Goal: Transaction & Acquisition: Purchase product/service

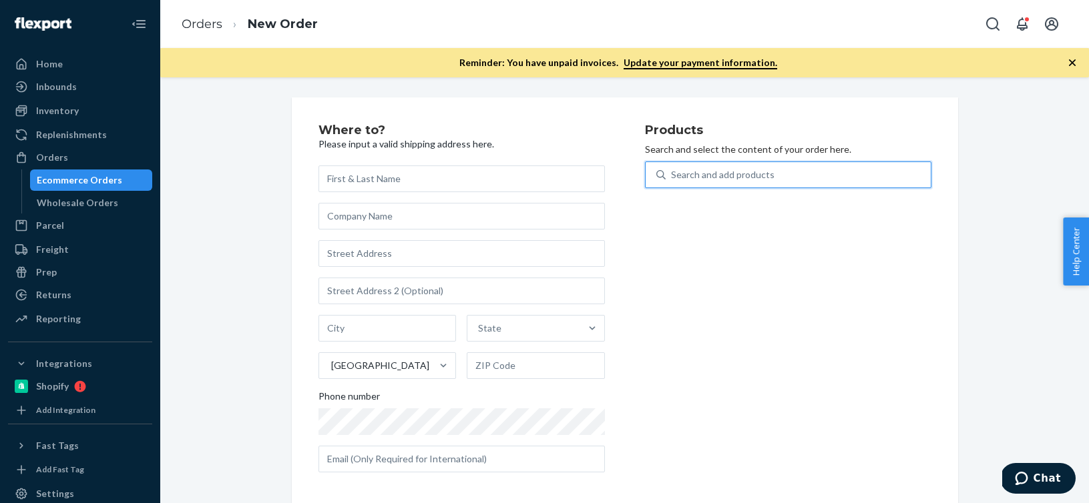
click at [691, 167] on div "Search and add products" at bounding box center [797, 175] width 265 height 24
click at [672, 168] on input "0 results available. Select is focused ,type to refine list, press Down to open…" at bounding box center [671, 174] width 1 height 13
click at [691, 167] on div "Search and add products" at bounding box center [797, 175] width 265 height 24
click at [672, 168] on input "0 results available. Select is focused ,type to refine list, press Down to open…" at bounding box center [671, 174] width 1 height 13
paste input "B86008-27"
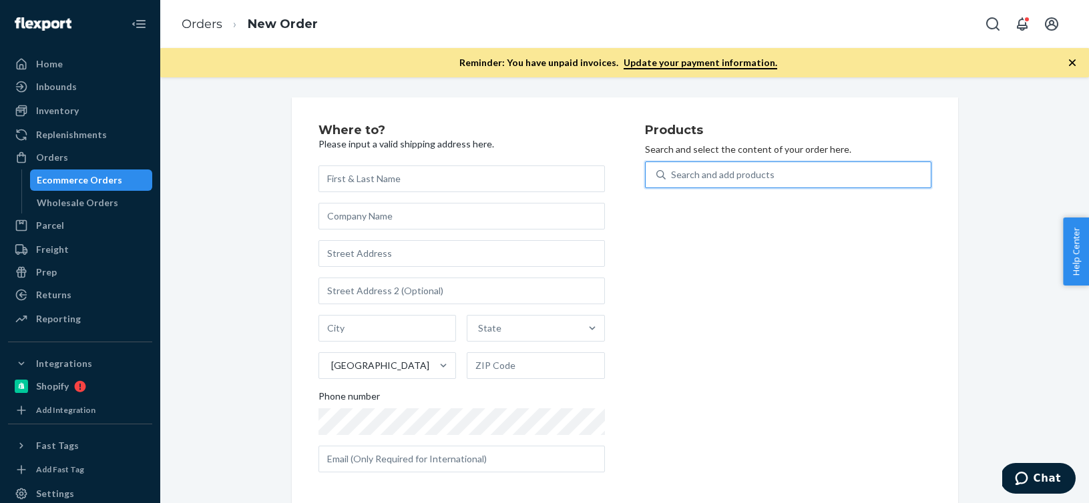
type input "B86008-27"
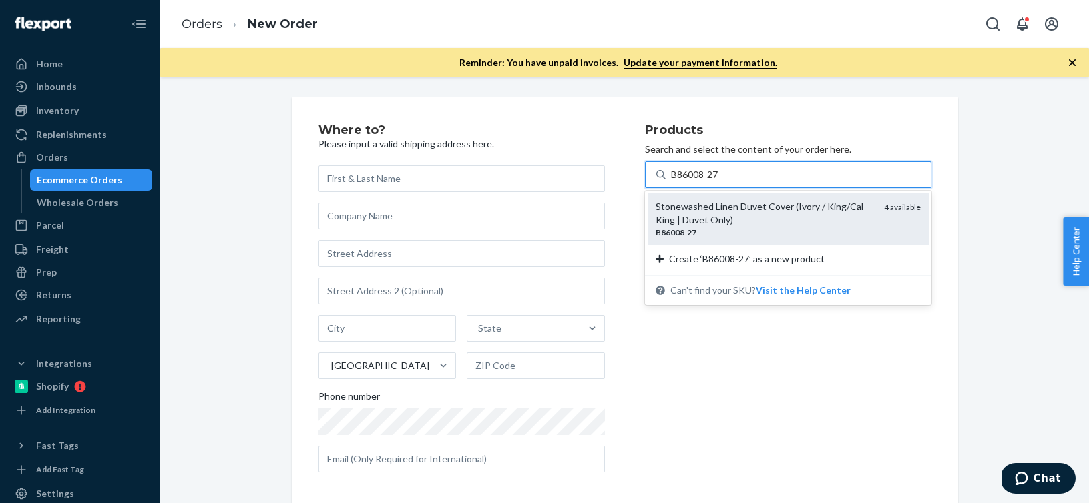
click at [680, 217] on div "Stonewashed Linen Duvet Cover (Ivory / King/Cal King | Duvet Only)" at bounding box center [764, 213] width 218 height 27
click at [680, 182] on input "B86008-27" at bounding box center [695, 174] width 49 height 13
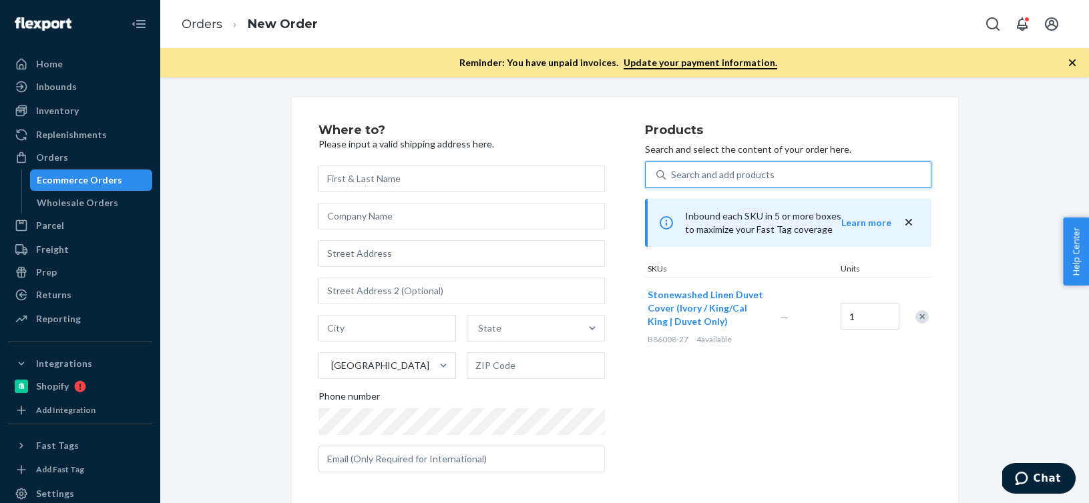
click at [739, 181] on div "Search and add products" at bounding box center [722, 174] width 103 height 13
click at [672, 181] on input "0 results available. Select is focused ,type to refine list, press Down to open…" at bounding box center [671, 174] width 1 height 13
click at [739, 181] on div "Search and add products" at bounding box center [722, 174] width 103 height 13
click at [672, 181] on input "0 results available. Select is focused ,type to refine list, press Down to open…" at bounding box center [671, 174] width 1 height 13
paste input "B86003-27"
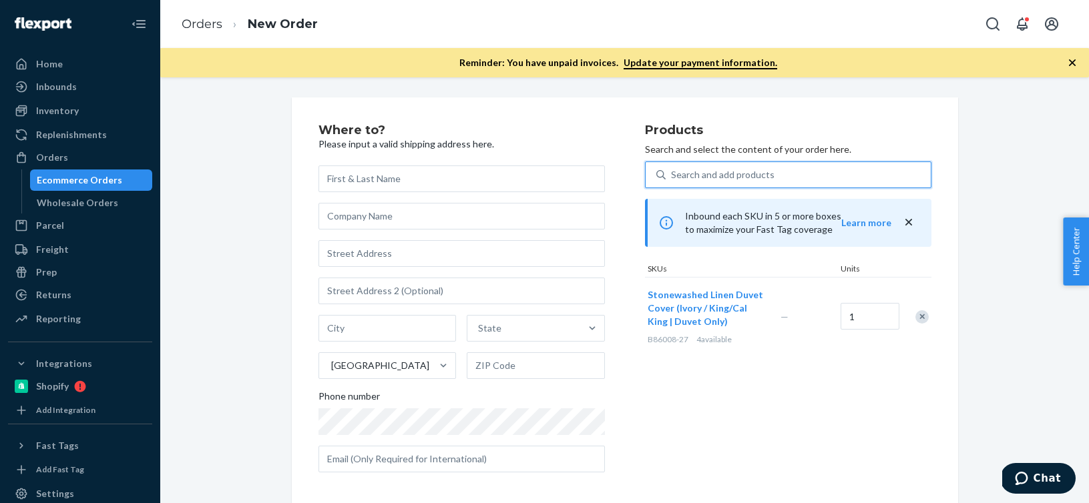
type input "B86003-27"
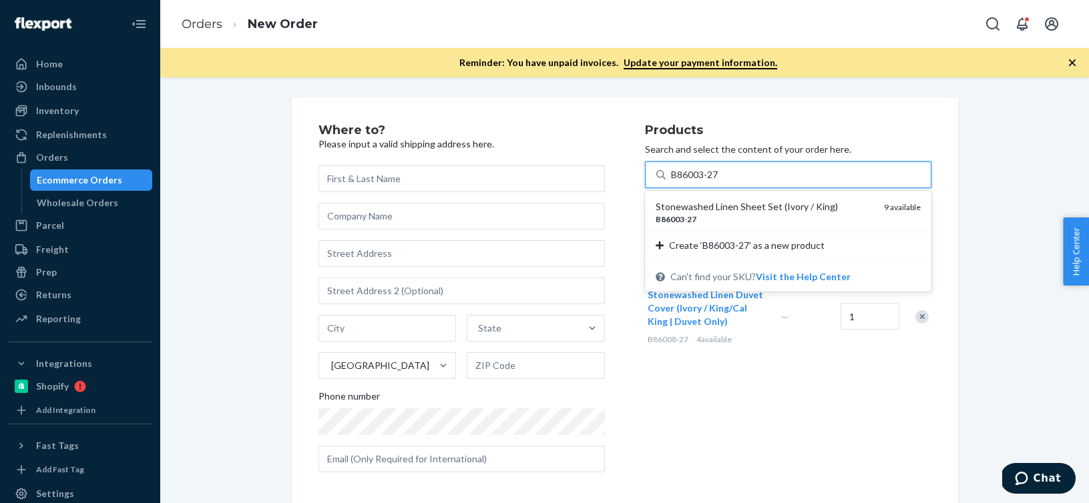
click at [734, 191] on div "Stonewashed Linen Sheet Set (Ivory / King) B86003 - 27 9 available Create ‘B860…" at bounding box center [788, 226] width 286 height 71
click at [720, 182] on input "B86003-27" at bounding box center [695, 174] width 49 height 13
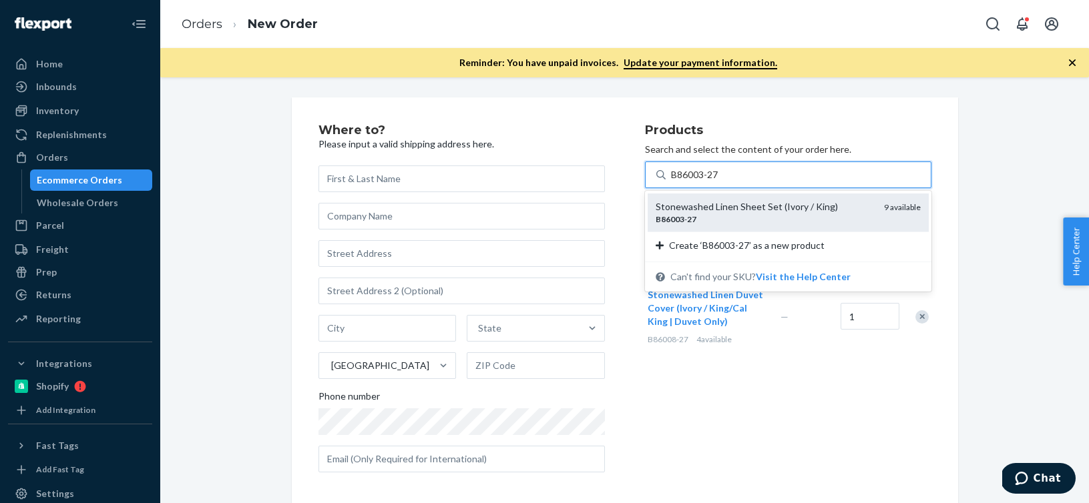
click at [725, 209] on div "Stonewashed Linen Sheet Set (Ivory / King)" at bounding box center [764, 206] width 218 height 13
click at [720, 182] on input "B86003-27" at bounding box center [695, 174] width 49 height 13
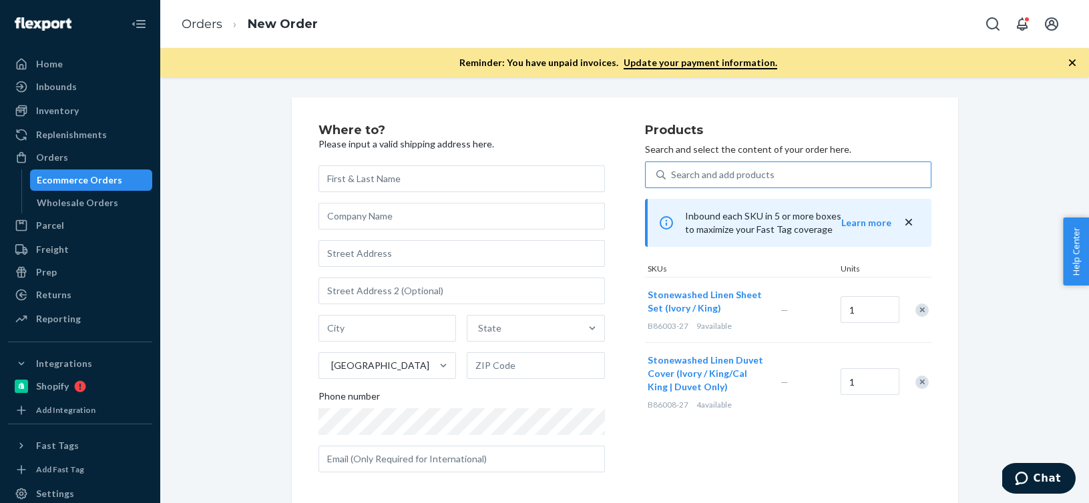
click at [689, 176] on div "Search and add products" at bounding box center [722, 174] width 103 height 13
click at [672, 176] on input "Search and add products" at bounding box center [671, 174] width 1 height 13
click at [689, 176] on div "Search and add products" at bounding box center [722, 174] width 103 height 13
click at [672, 176] on input "0 results available. Use Up and Down to choose options, press Enter to select t…" at bounding box center [671, 174] width 1 height 13
paste input "B86013-27"
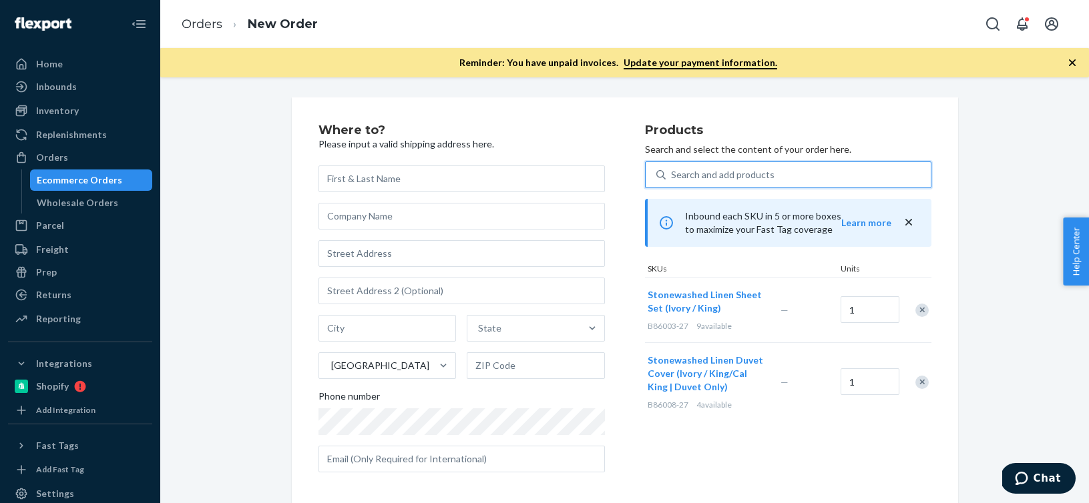
type input "B86013-27"
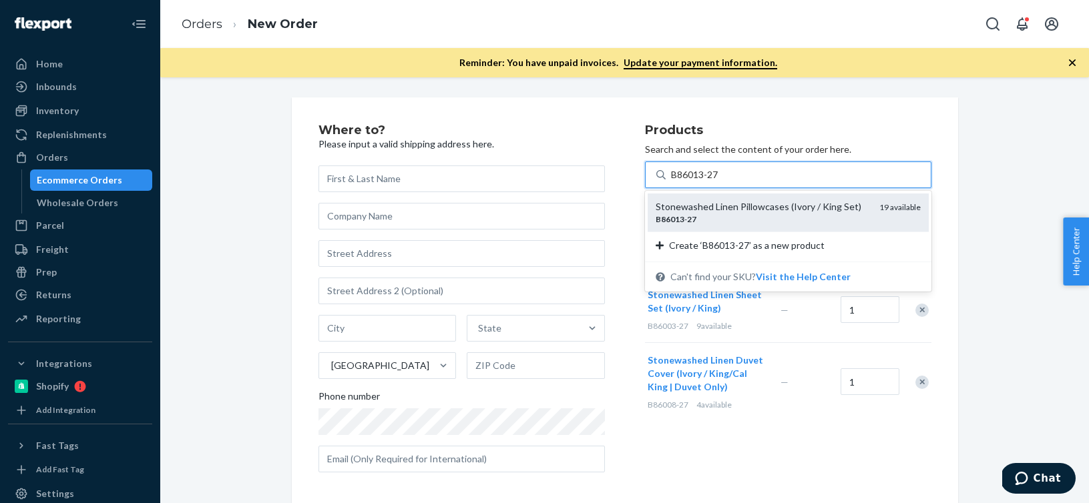
click at [723, 207] on div "Stonewashed Linen Pillowcases (Ivory / King Set)" at bounding box center [761, 206] width 213 height 13
click at [720, 182] on input "B86013-27" at bounding box center [695, 174] width 49 height 13
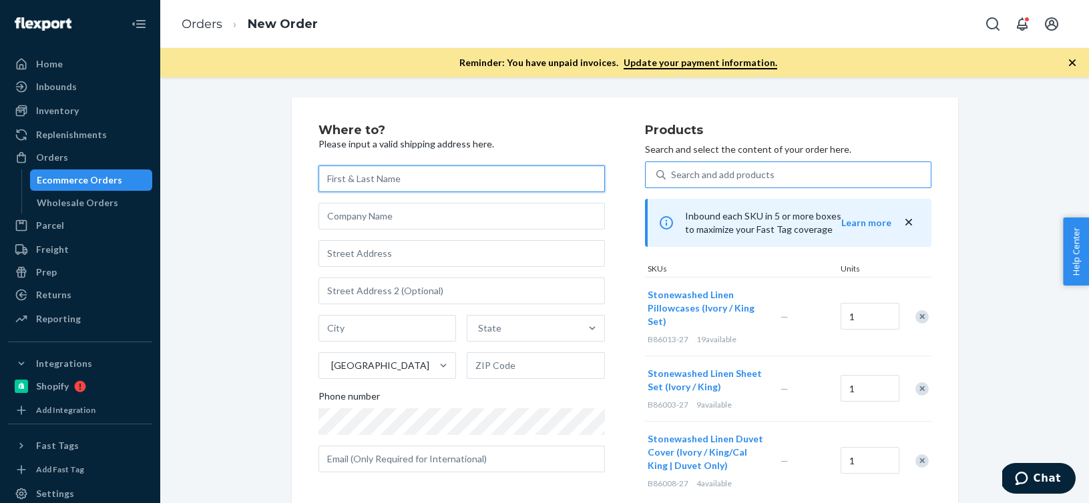
click at [380, 175] on input "text" at bounding box center [461, 179] width 286 height 27
paste input "Joel Hazzard"
paste input "Related California"
drag, startPoint x: 479, startPoint y: 184, endPoint x: 380, endPoint y: 174, distance: 99.3
click at [380, 174] on input "Joel HazzardRelated California" at bounding box center [461, 179] width 286 height 27
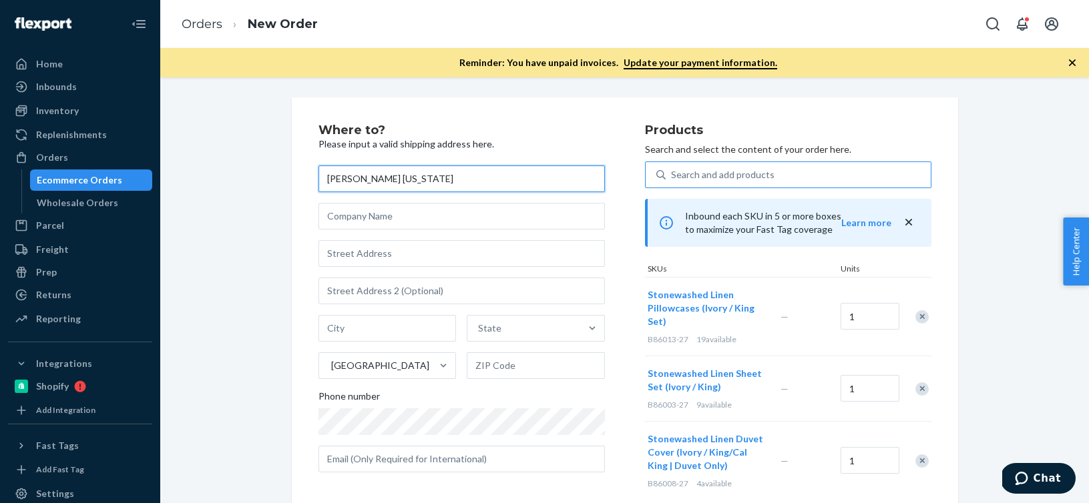
type input "[PERSON_NAME]"
click at [394, 224] on input "text" at bounding box center [461, 216] width 286 height 27
paste input "Related California"
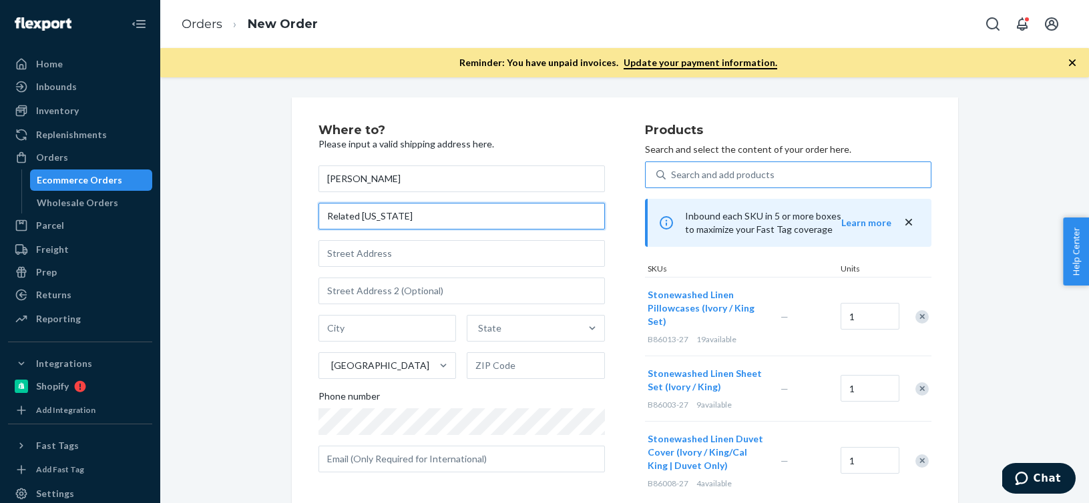
type input "Related California"
click at [401, 256] on input "text" at bounding box center [461, 253] width 286 height 27
paste input "621 Broadway"
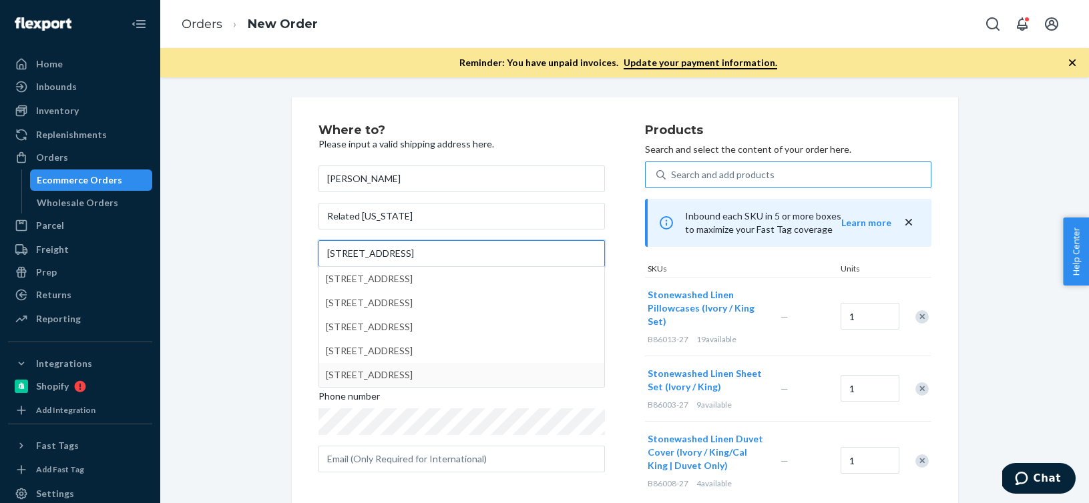
type input "621 Broadway"
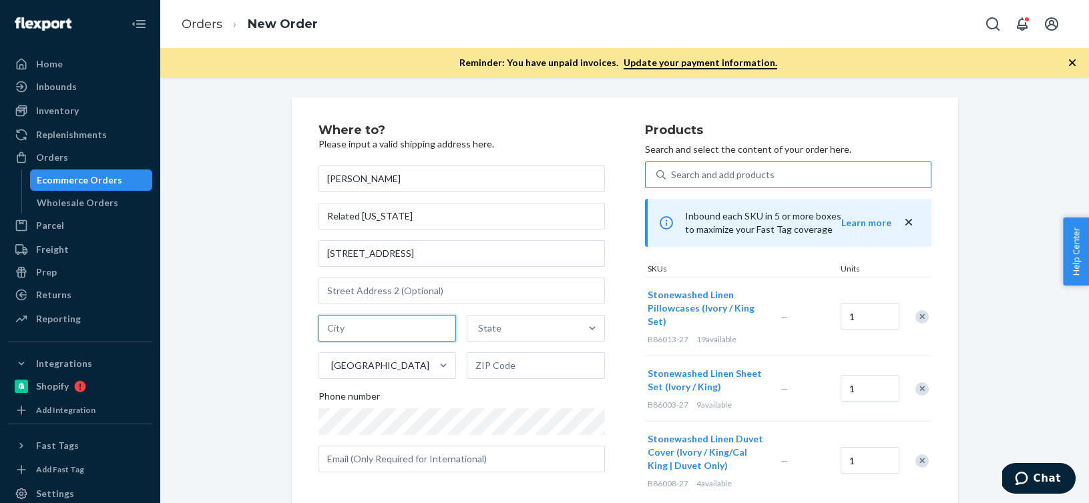
click at [398, 326] on input "text" at bounding box center [387, 328] width 138 height 27
paste input "Santa Monica CA 90401"
click at [404, 326] on input "Santa Monica CA 90401" at bounding box center [387, 328] width 138 height 27
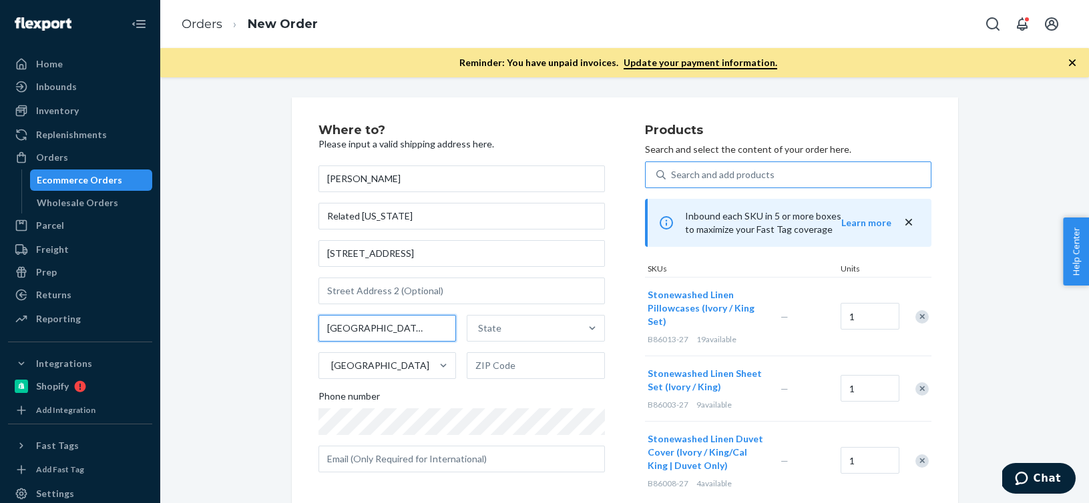
type input "Santa Monica CA"
click at [515, 374] on input "text" at bounding box center [536, 365] width 138 height 27
paste input "90401"
type input "90401"
click at [386, 329] on input "Santa Monica CA" at bounding box center [387, 328] width 138 height 27
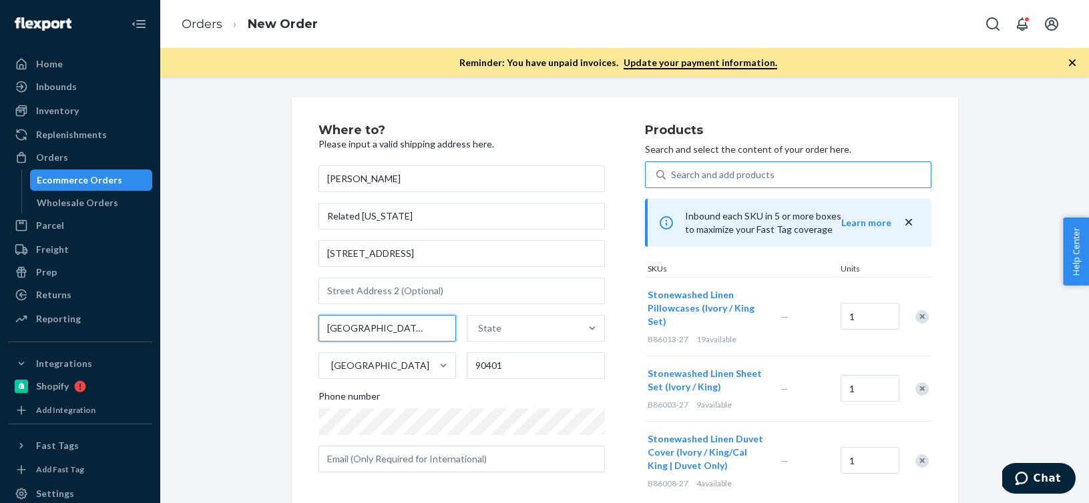
click at [386, 329] on input "Santa Monica CA" at bounding box center [387, 328] width 138 height 27
type input "Santa Monica"
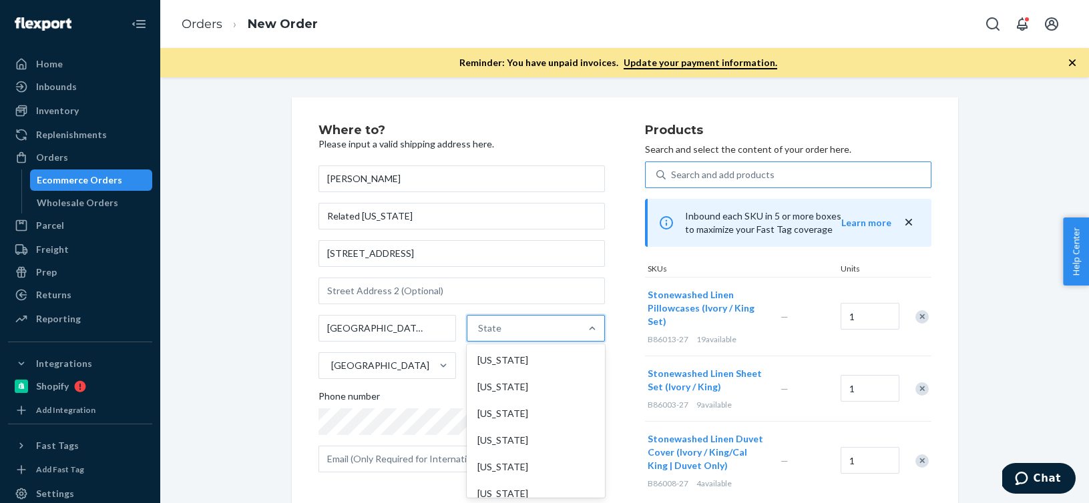
paste input "CA"
type input "CA"
click at [491, 386] on div "[US_STATE]" at bounding box center [534, 387] width 135 height 27
click at [490, 335] on input "CA" at bounding box center [483, 328] width 14 height 13
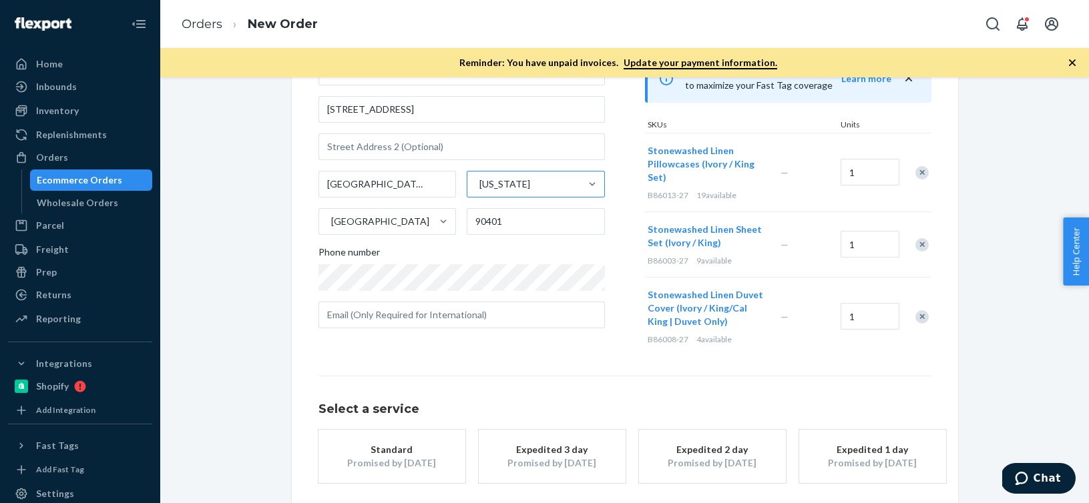
scroll to position [204, 0]
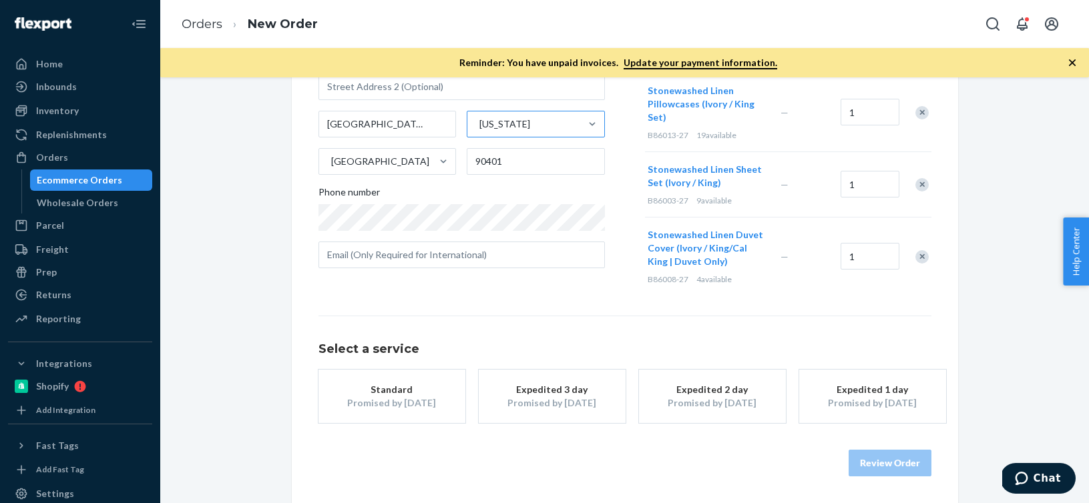
click at [449, 400] on button "Standard Promised by [DATE]" at bounding box center [391, 396] width 147 height 53
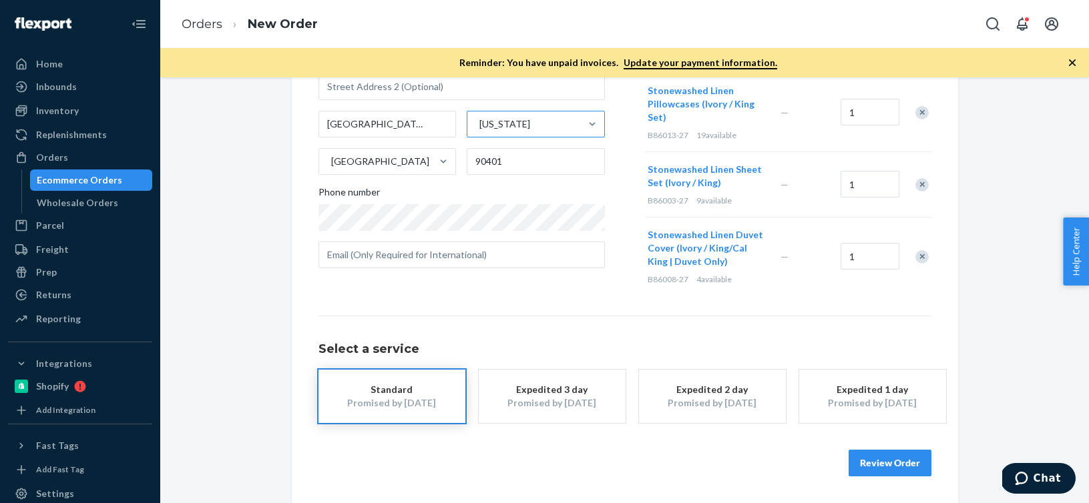
click at [892, 458] on button "Review Order" at bounding box center [889, 463] width 83 height 27
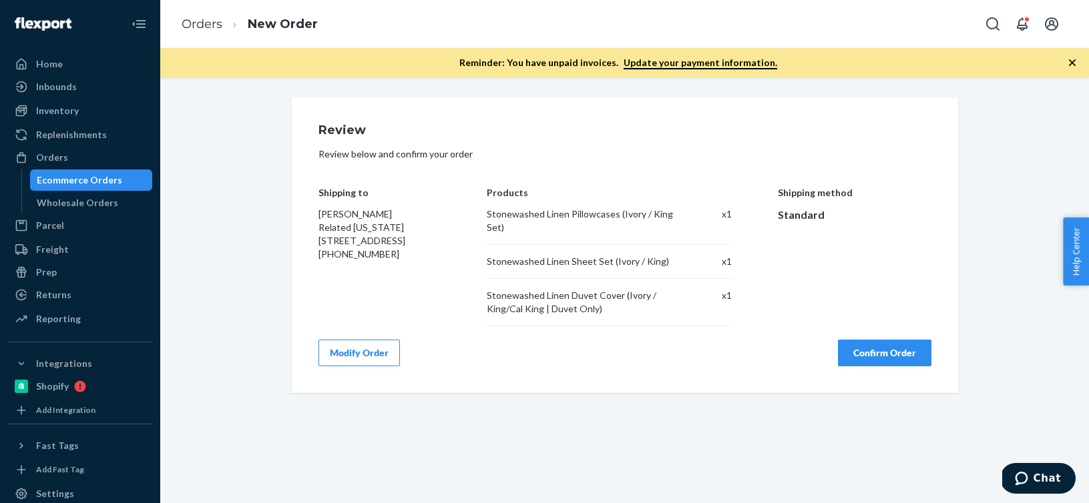
click at [878, 352] on button "Confirm Order" at bounding box center [884, 353] width 93 height 27
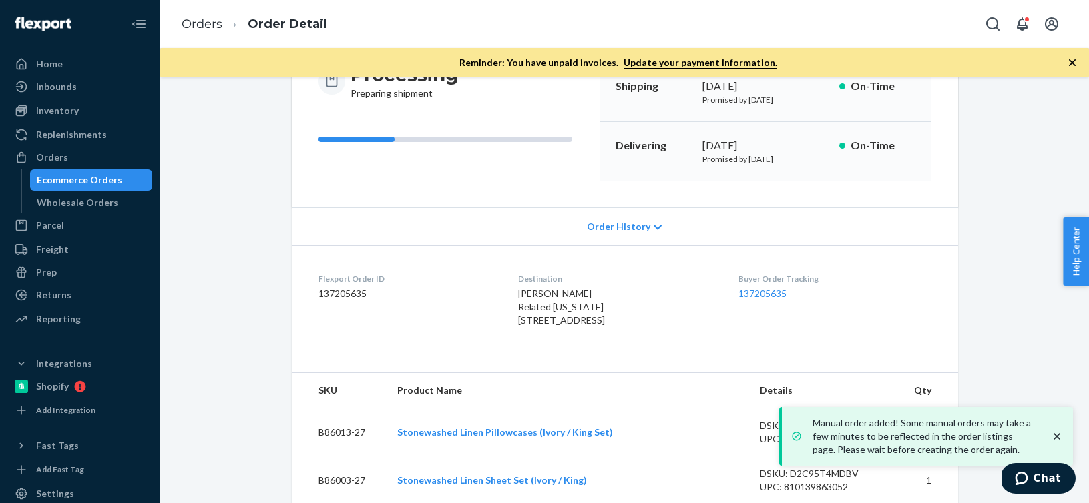
scroll to position [170, 0]
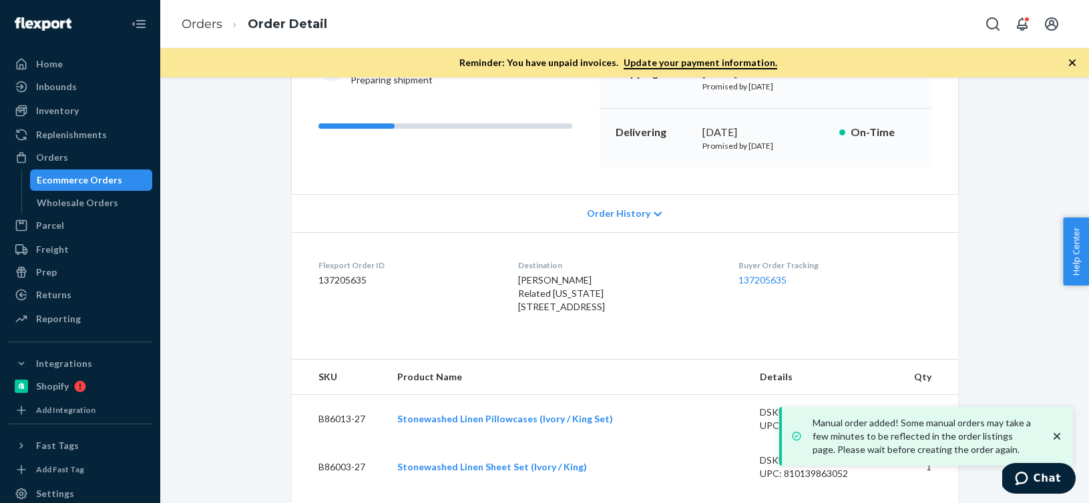
click at [330, 280] on dd "137205635" at bounding box center [407, 280] width 178 height 13
copy dd "137205635"
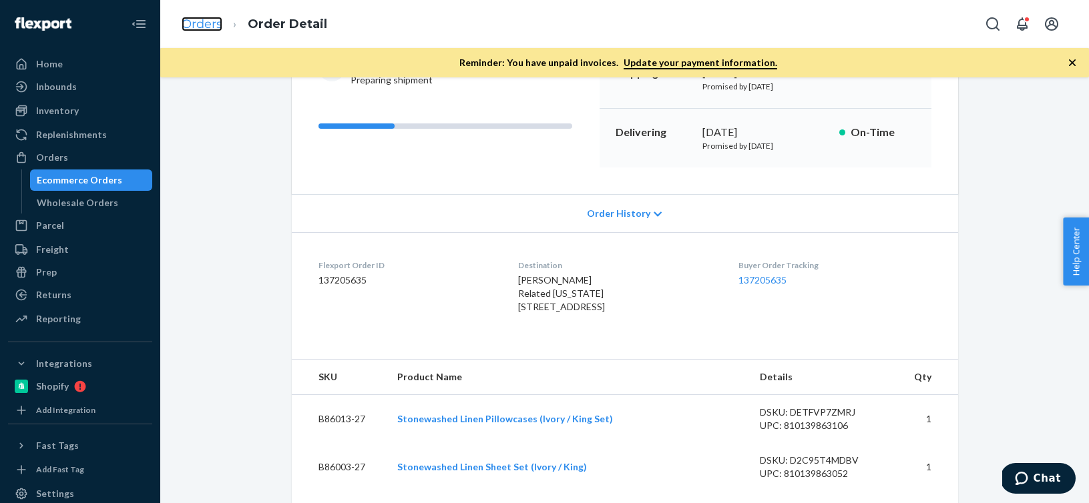
click at [196, 29] on link "Orders" at bounding box center [202, 24] width 41 height 15
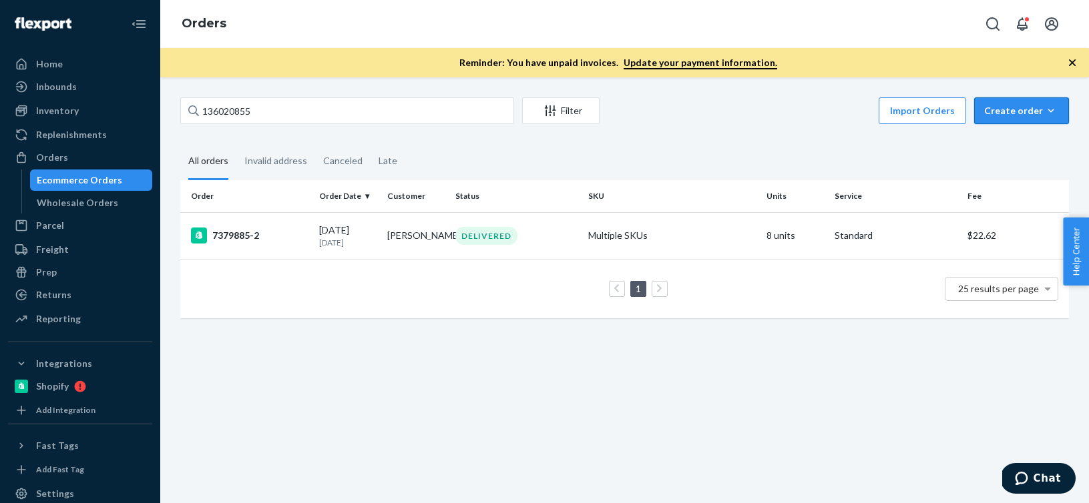
click at [1053, 104] on icon "button" at bounding box center [1050, 110] width 13 height 13
click at [1031, 143] on span "Ecommerce order" at bounding box center [1029, 142] width 83 height 9
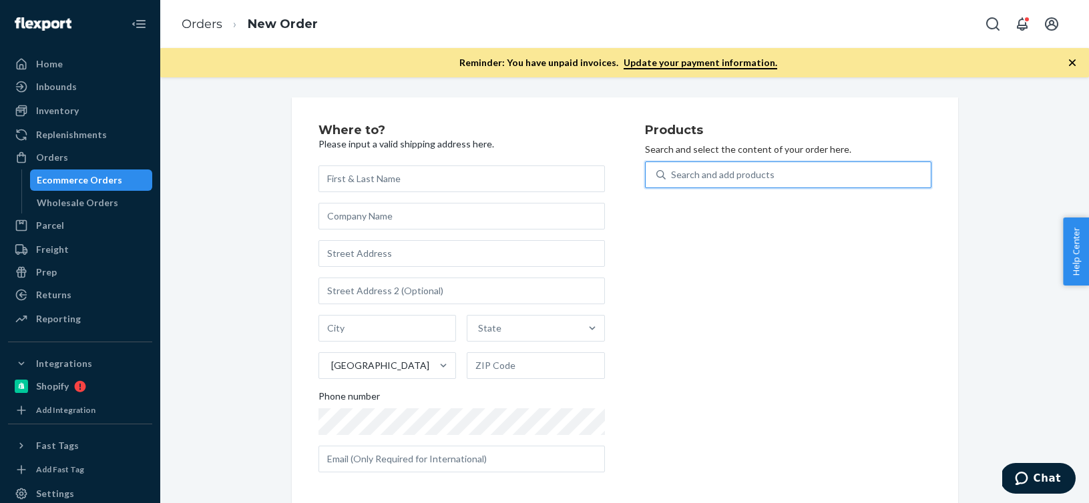
click at [756, 164] on div "Search and add products" at bounding box center [797, 175] width 265 height 24
click at [672, 168] on input "0 results available. Use Up and Down to choose options, press Enter to select t…" at bounding box center [671, 174] width 1 height 13
paste input "Item Description Location On Hand Available Committed Fulfilled Invoiced Back O…"
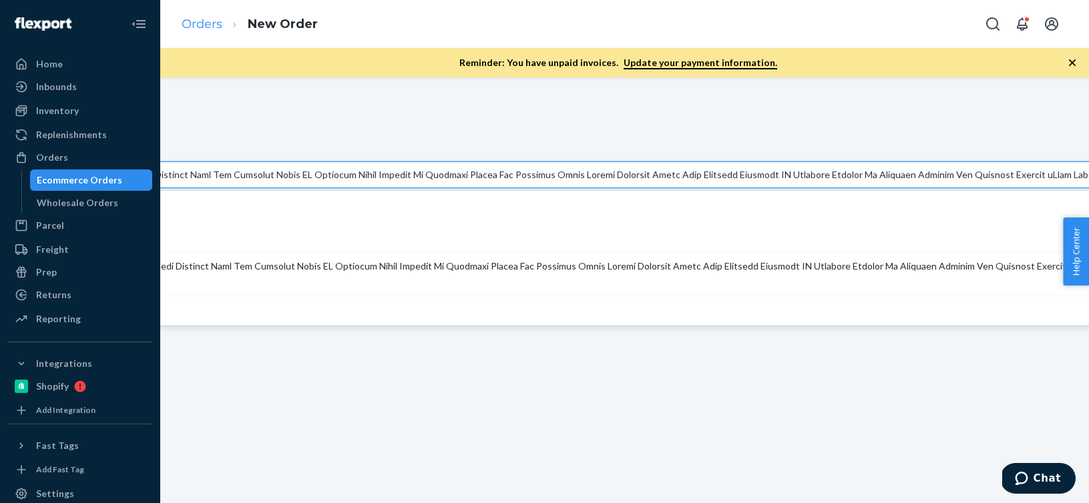
type input "Item Description Location On Hand Available Committed Fulfilled Invoiced Back O…"
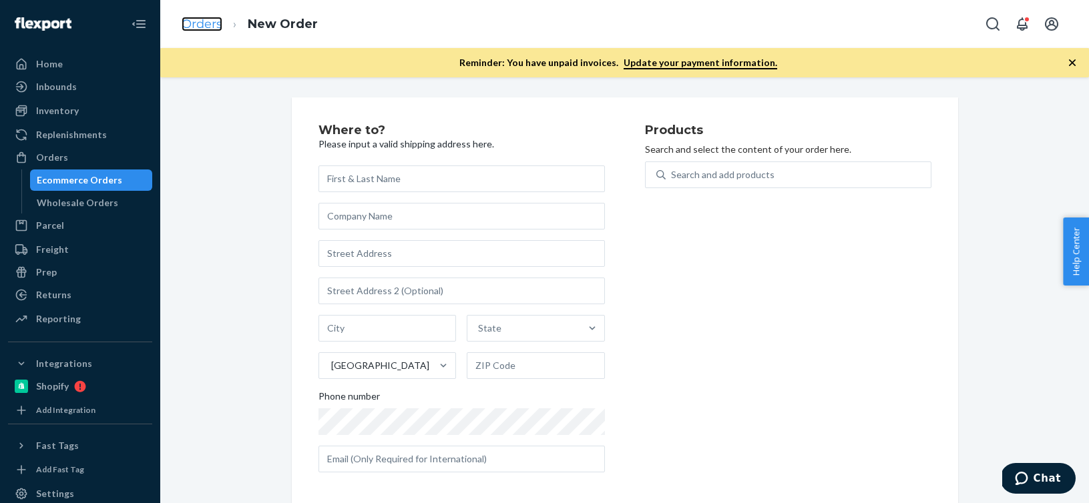
click at [201, 27] on link "Orders" at bounding box center [202, 24] width 41 height 15
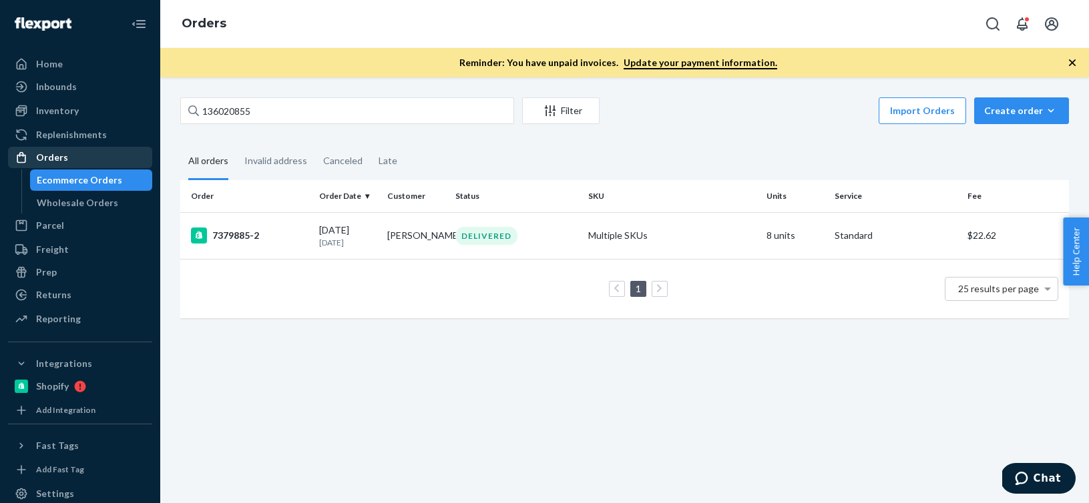
click at [82, 160] on div "Orders" at bounding box center [80, 157] width 142 height 19
click at [1043, 105] on div "Create order" at bounding box center [1021, 110] width 75 height 13
click at [1029, 145] on span "Ecommerce order" at bounding box center [1029, 142] width 83 height 9
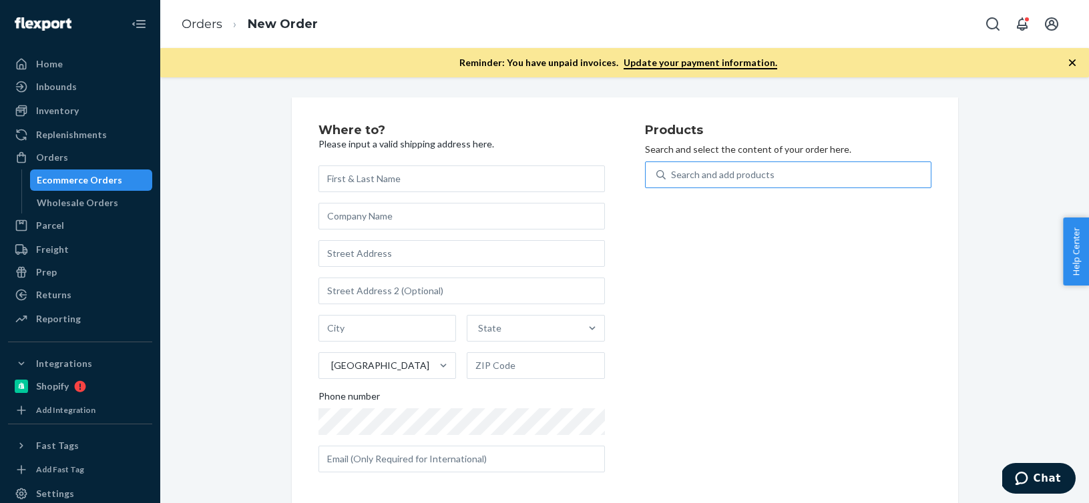
click at [755, 176] on div "Search and add products" at bounding box center [722, 174] width 103 height 13
click at [672, 176] on input "Search and add products" at bounding box center [671, 174] width 1 height 13
click at [755, 176] on div "Search and add products" at bounding box center [722, 174] width 103 height 13
click at [672, 176] on input "Search and add products" at bounding box center [671, 174] width 1 height 13
paste input "R141013-04"
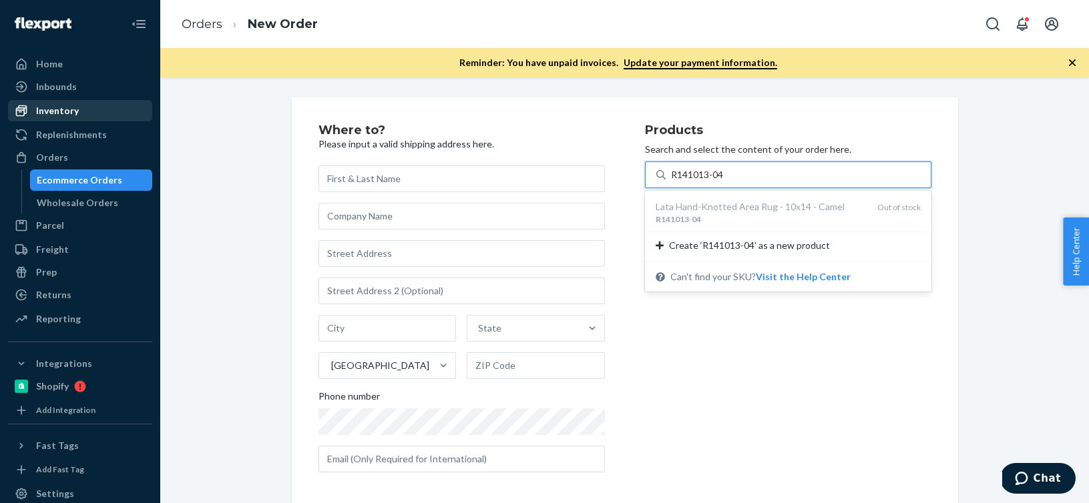
type input "R141013-04"
click at [69, 106] on div "Inventory" at bounding box center [57, 110] width 43 height 13
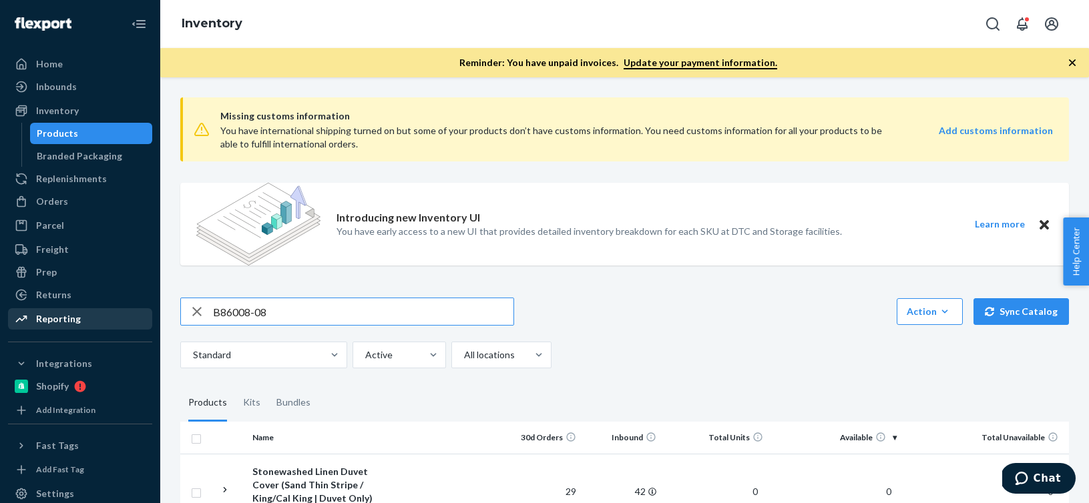
drag, startPoint x: 295, startPoint y: 315, endPoint x: 52, endPoint y: 313, distance: 243.0
click at [52, 313] on div "Home Inbounds Shipping Plans Problems Inventory Products Branded Packaging Repl…" at bounding box center [544, 251] width 1089 height 503
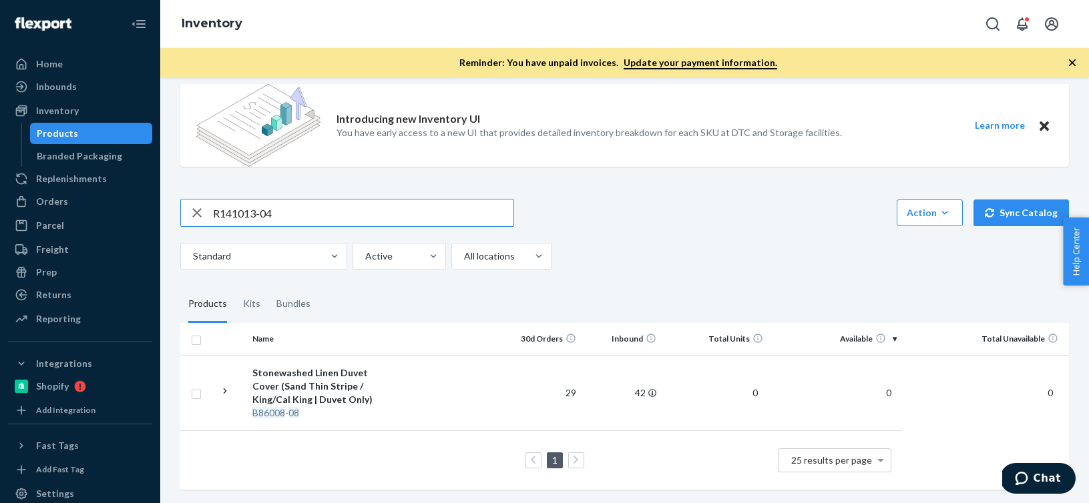
type input "R141013-04"
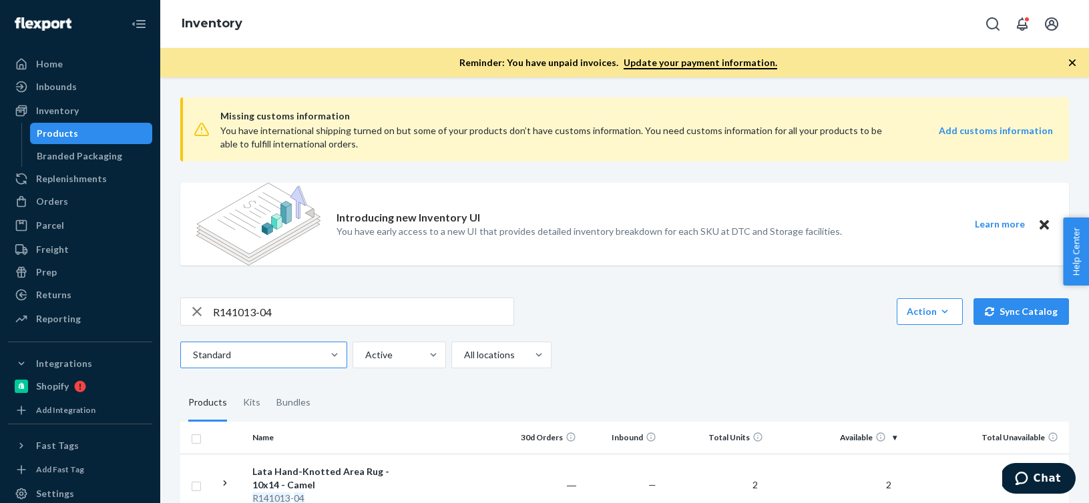
scroll to position [85, 0]
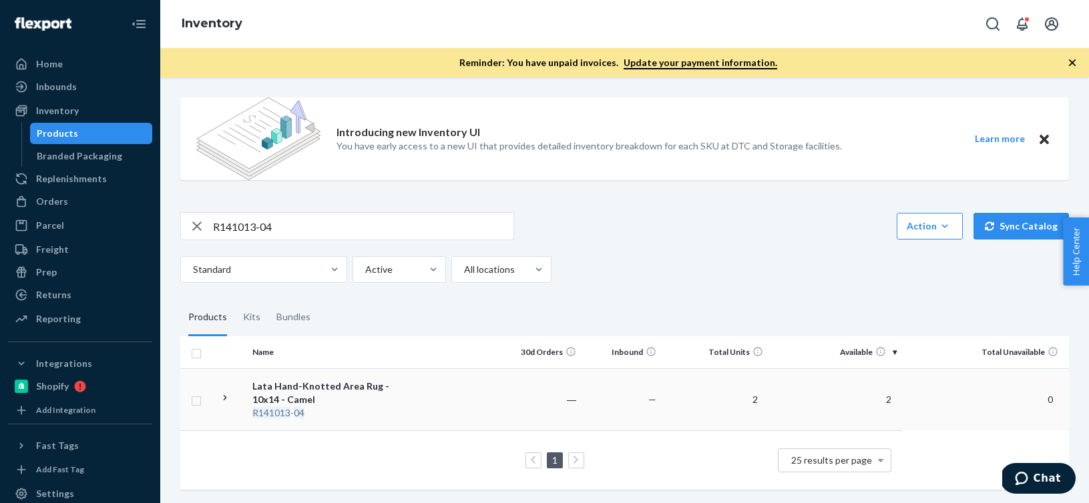
click at [290, 384] on div "Lata Hand-Knotted Area Rug - 10x14 - Camel" at bounding box center [322, 393] width 140 height 27
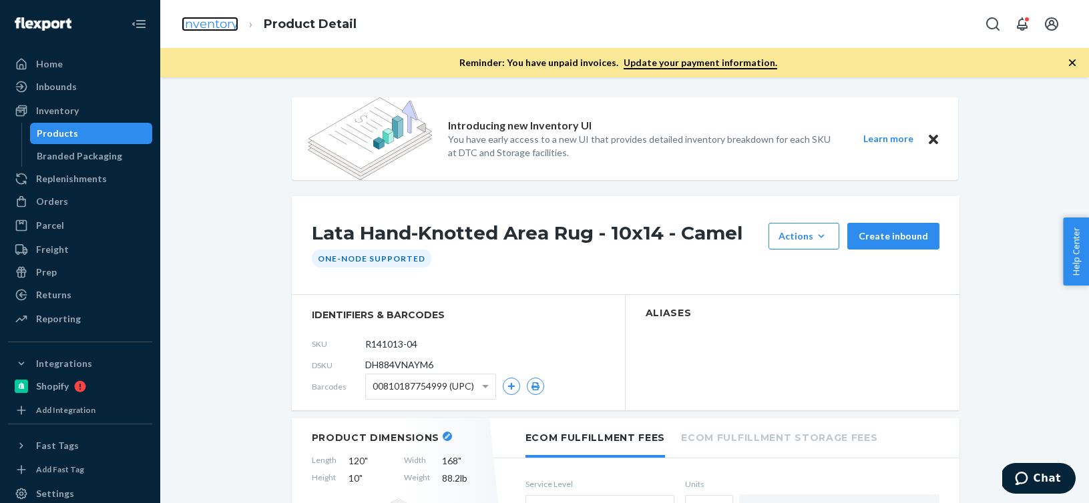
click at [223, 25] on link "Inventory" at bounding box center [210, 24] width 57 height 15
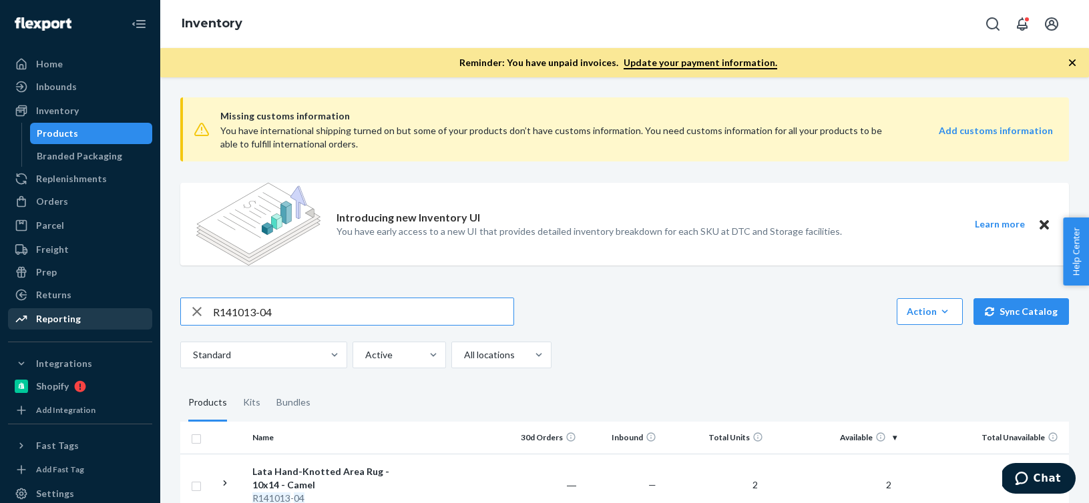
drag, startPoint x: 273, startPoint y: 312, endPoint x: 139, endPoint y: 320, distance: 134.4
click at [139, 320] on div "Home Inbounds Shipping Plans Problems Inventory Products Branded Packaging Repl…" at bounding box center [544, 251] width 1089 height 503
drag, startPoint x: 291, startPoint y: 310, endPoint x: 134, endPoint y: 310, distance: 156.9
click at [134, 310] on div "Home Inbounds Shipping Plans Problems Inventory Products Branded Packaging Repl…" at bounding box center [544, 251] width 1089 height 503
type input "R141013-04"
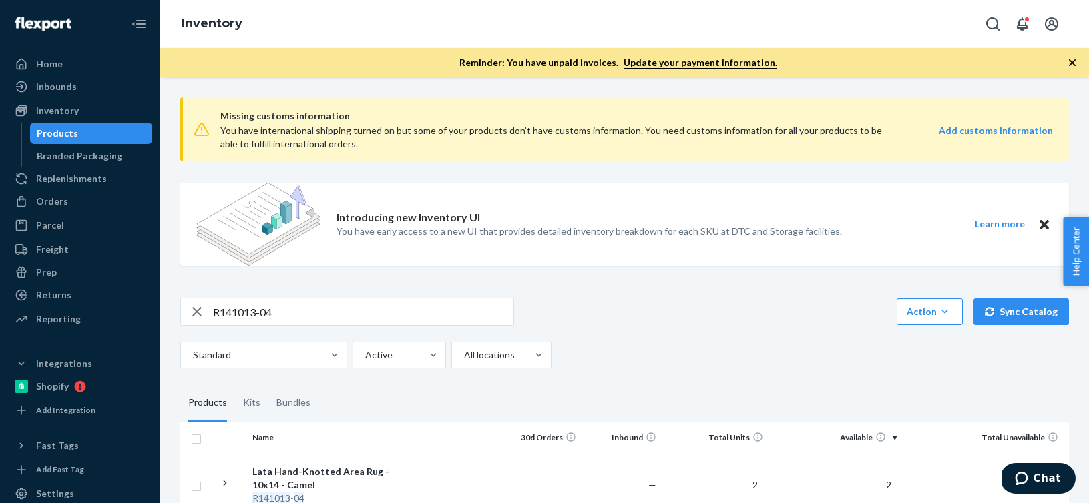
scroll to position [85, 0]
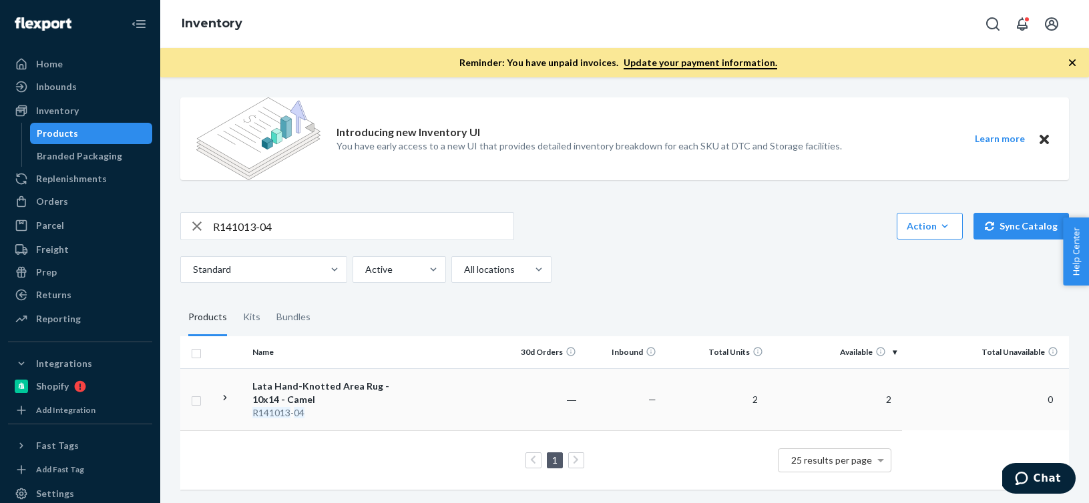
click at [307, 371] on td "Lata Hand-Knotted Area Rug - 10x14 - Camel R141013 - 04" at bounding box center [322, 399] width 150 height 62
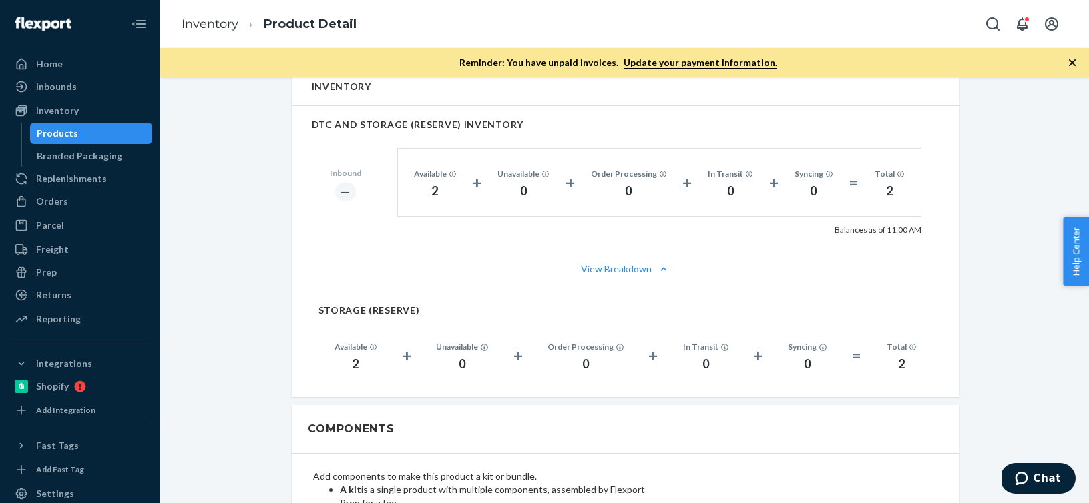
scroll to position [53, 0]
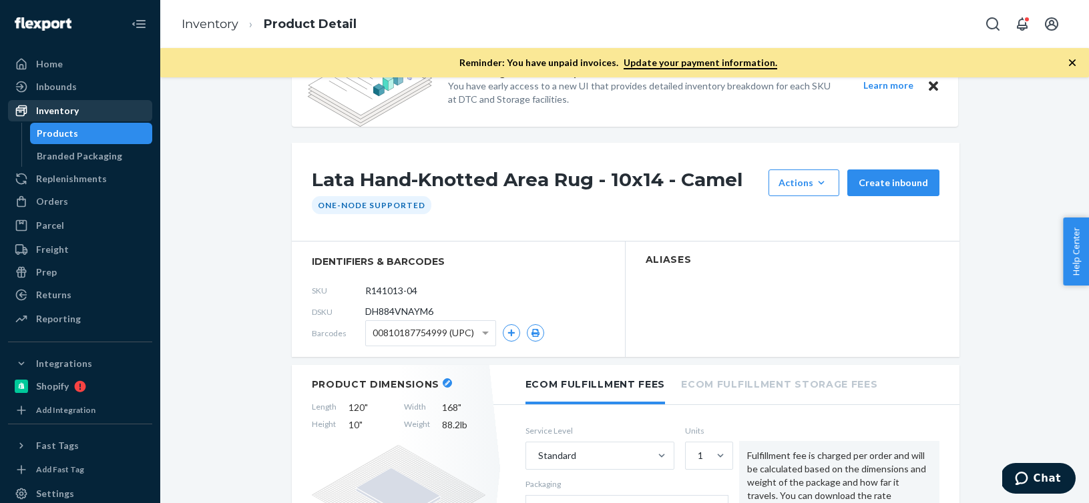
click at [101, 115] on div "Inventory" at bounding box center [80, 110] width 142 height 19
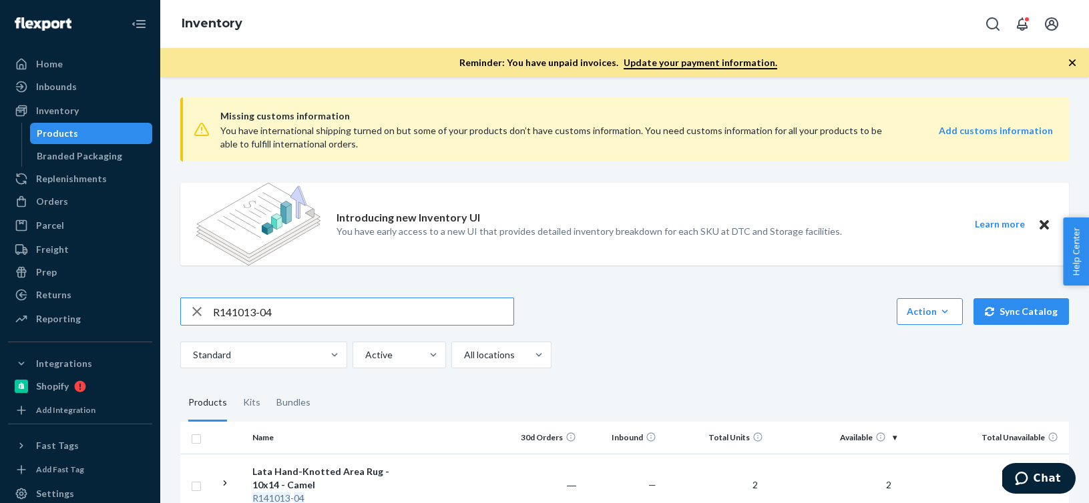
scroll to position [85, 0]
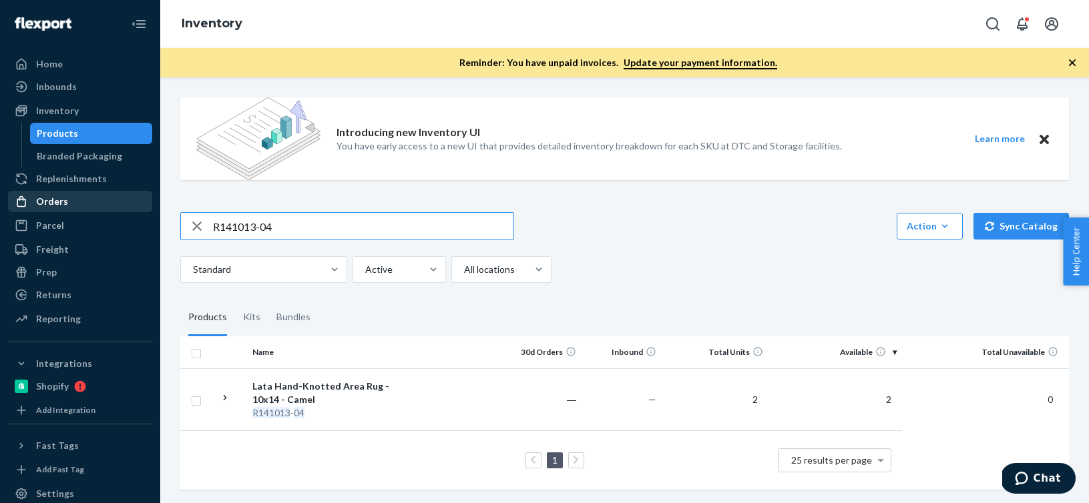
click at [105, 199] on div "Orders" at bounding box center [80, 201] width 142 height 19
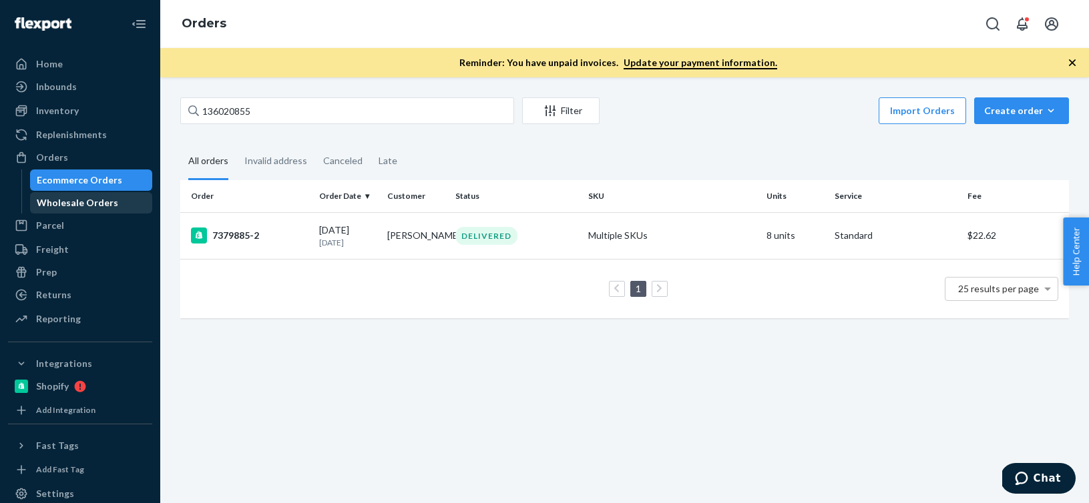
click at [125, 210] on div "Wholesale Orders" at bounding box center [91, 203] width 120 height 19
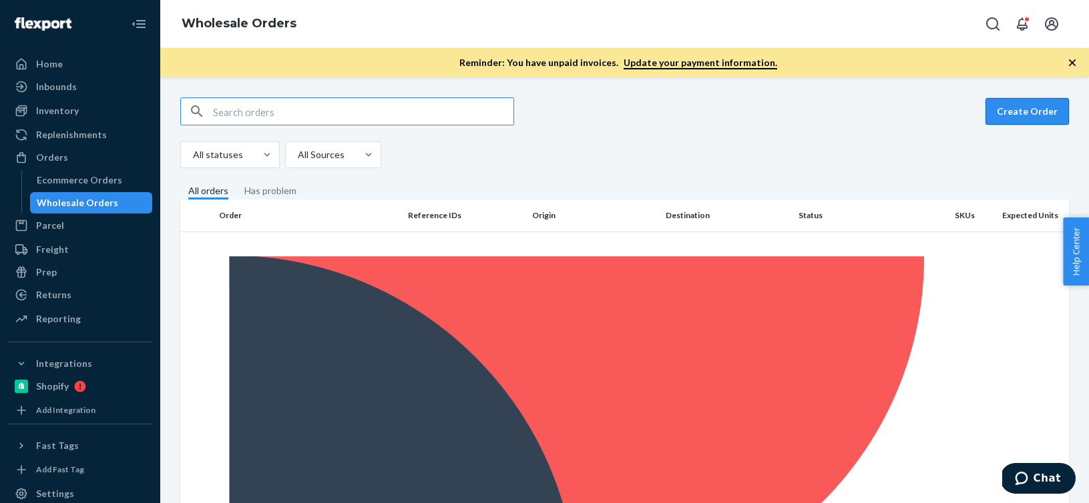
click at [1036, 108] on button "Create Order" at bounding box center [1026, 111] width 83 height 27
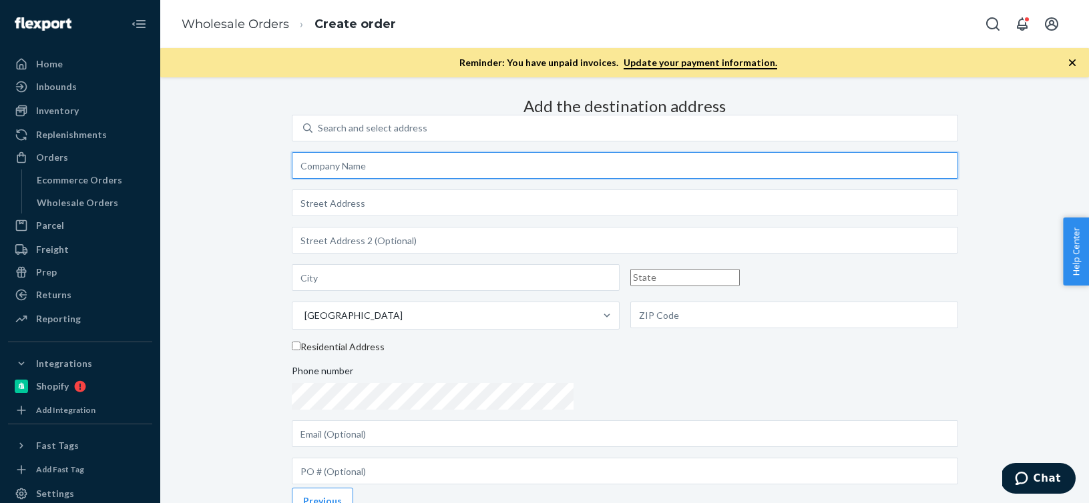
click at [527, 179] on input "text" at bounding box center [625, 165] width 666 height 27
paste input "SAMIR SAMA"
type input "SAMIR SAMA"
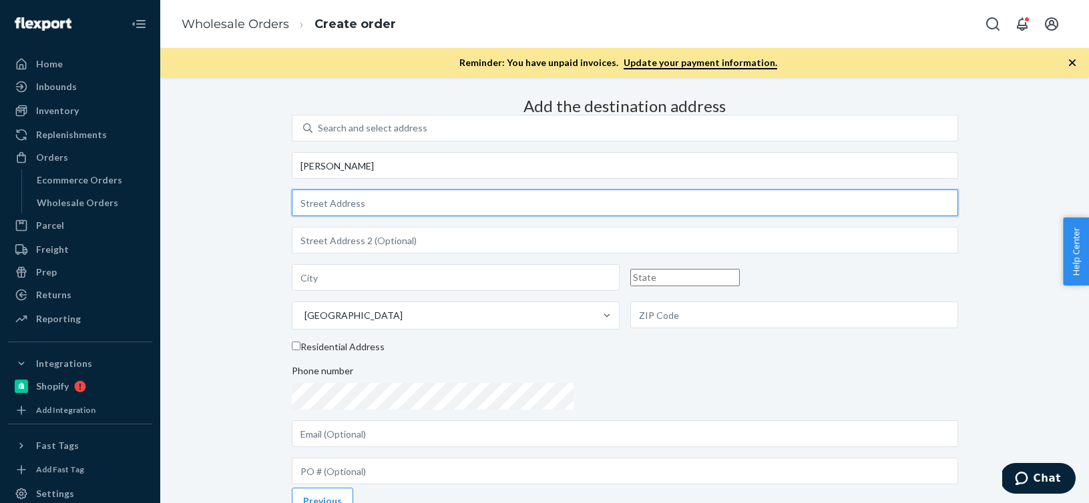
click at [531, 216] on input "text" at bounding box center [625, 203] width 666 height 27
paste input "109 GREENE STREET APT 3C"
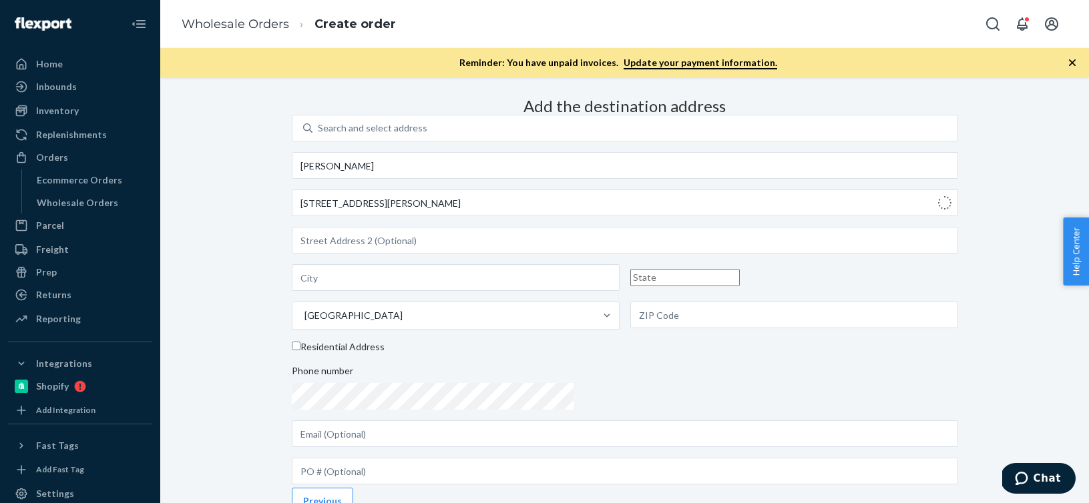
type input "109 Greene St"
type input "3c"
type input "Manhattan - New York"
type input "NY"
type input "10012"
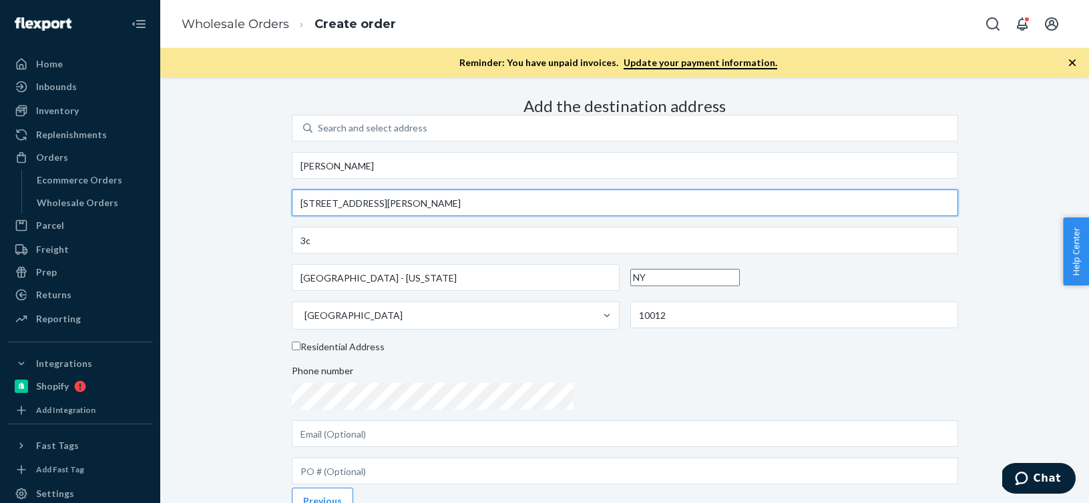
drag, startPoint x: 587, startPoint y: 254, endPoint x: 356, endPoint y: 254, distance: 230.9
click at [356, 254] on div "Add the destination address Search and select address SAMIR SAMA 109 Greene St …" at bounding box center [625, 288] width 666 height 392
paste input "109 GREENE STREET APT 3C"
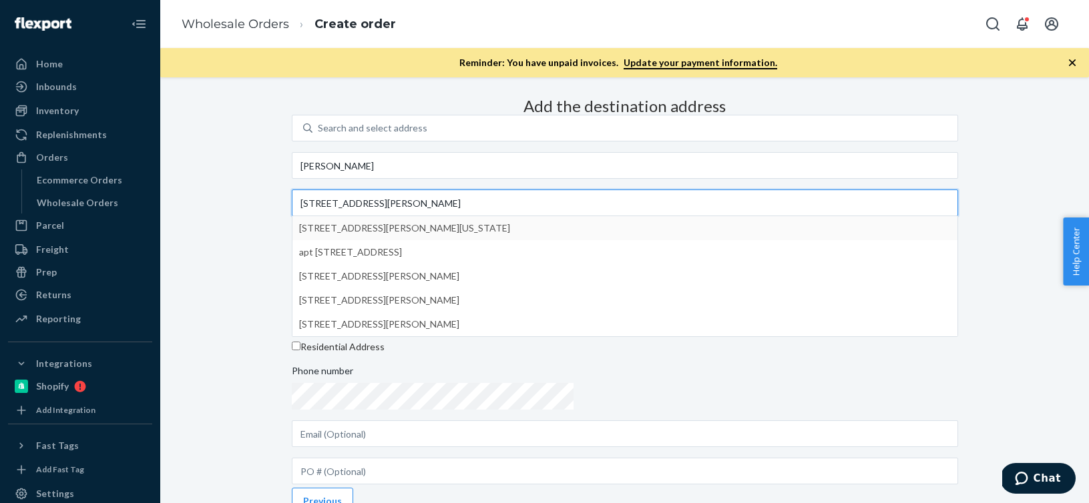
type input "109 GREENE STREET APT 3C"
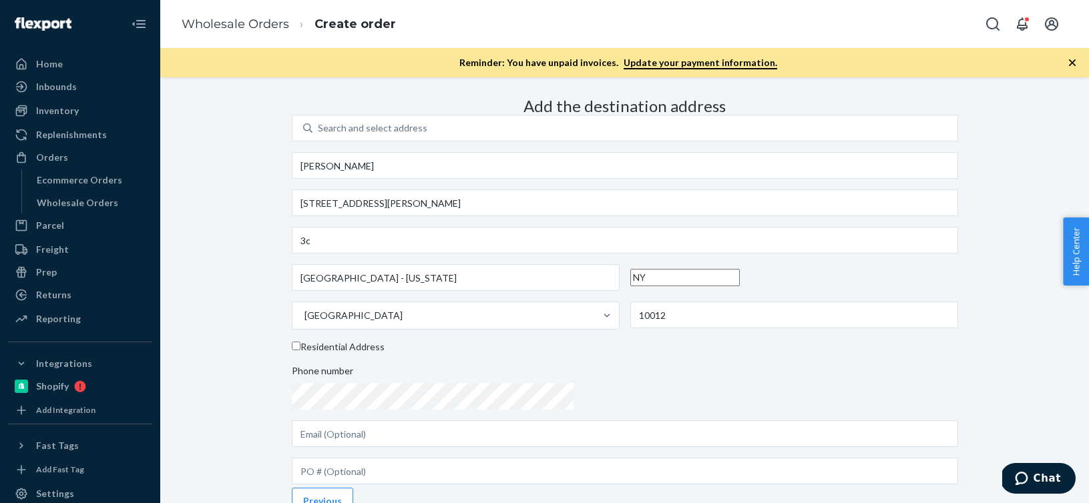
click at [461, 294] on div "Add the destination address Search and select address SAMIR SAMA 109 GREENE STR…" at bounding box center [625, 288] width 666 height 392
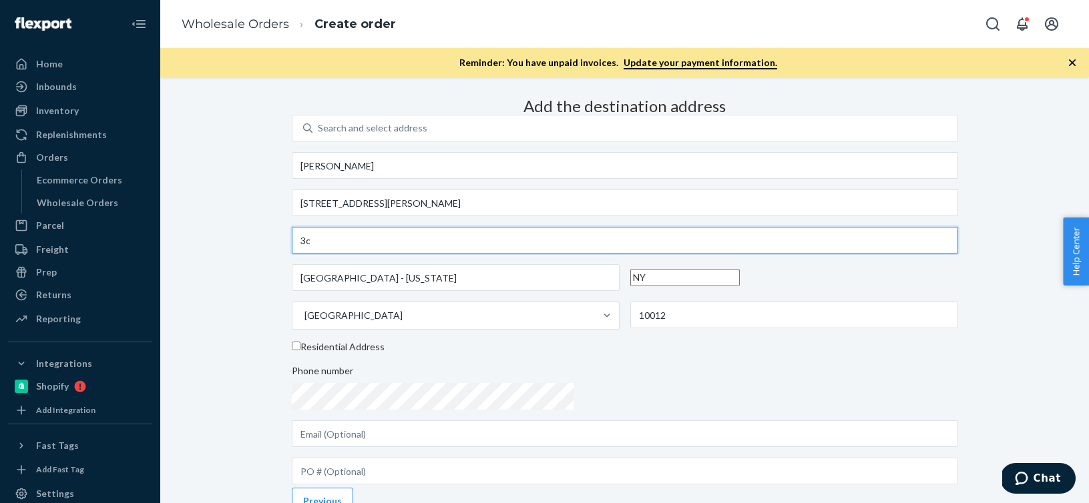
click at [504, 254] on input "3c" at bounding box center [625, 240] width 666 height 27
type input "3"
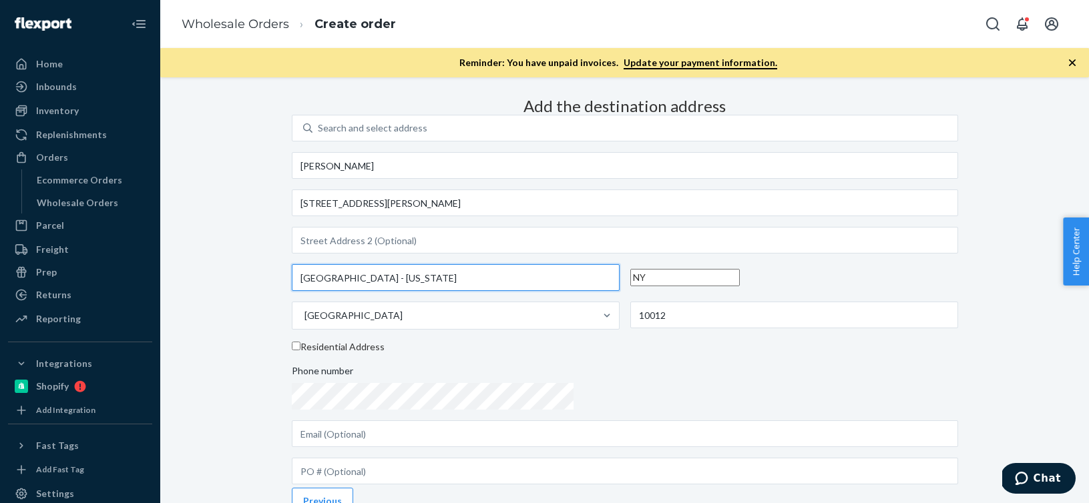
drag, startPoint x: 545, startPoint y: 324, endPoint x: 429, endPoint y: 332, distance: 116.4
click at [429, 332] on div "Add the destination address Search and select address SAMIR SAMA 109 GREENE STR…" at bounding box center [625, 288] width 666 height 392
click at [545, 291] on input "Manhattan - New York" at bounding box center [456, 277] width 328 height 27
drag, startPoint x: 545, startPoint y: 325, endPoint x: 404, endPoint y: 325, distance: 140.8
click at [404, 325] on div "Add the destination address Search and select address SAMIR SAMA 109 GREENE STR…" at bounding box center [625, 288] width 666 height 392
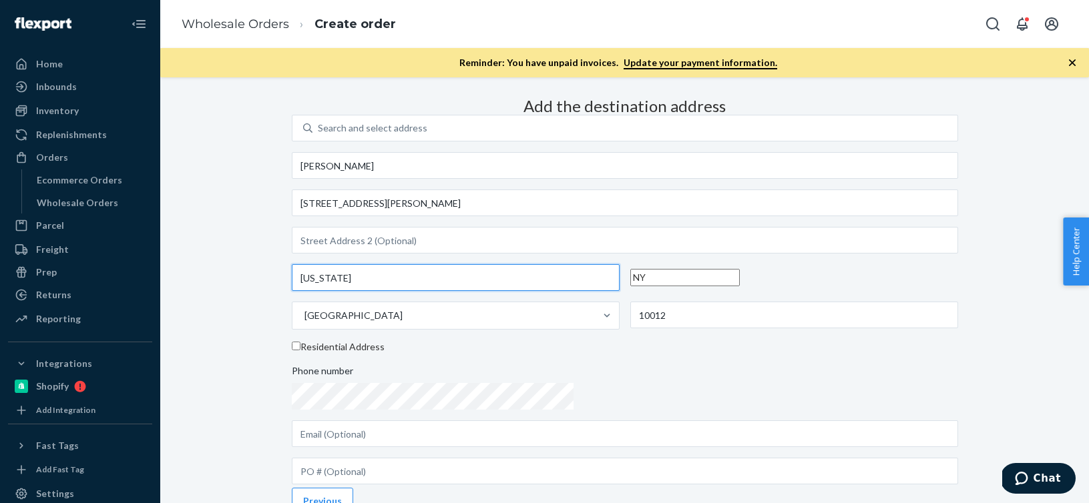
type input "[US_STATE]"
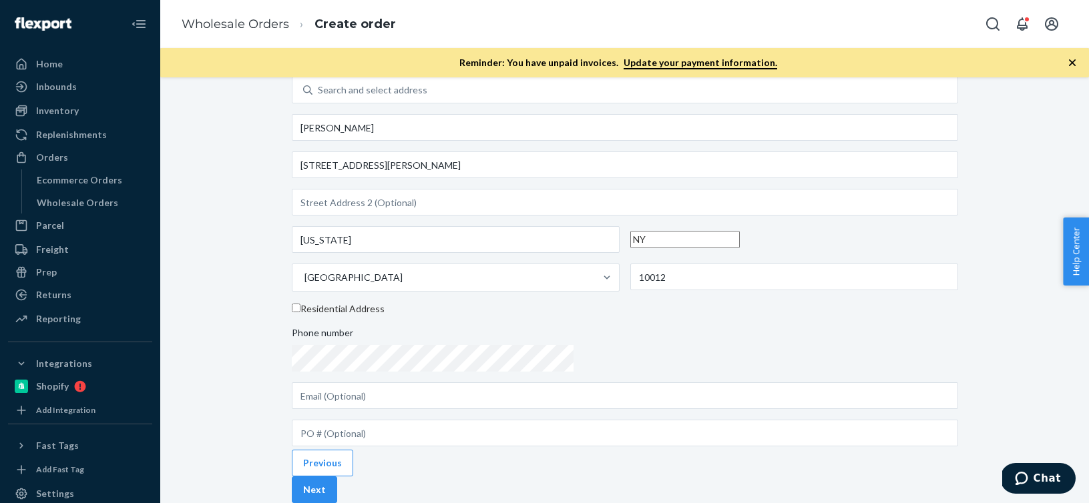
scroll to position [168, 0]
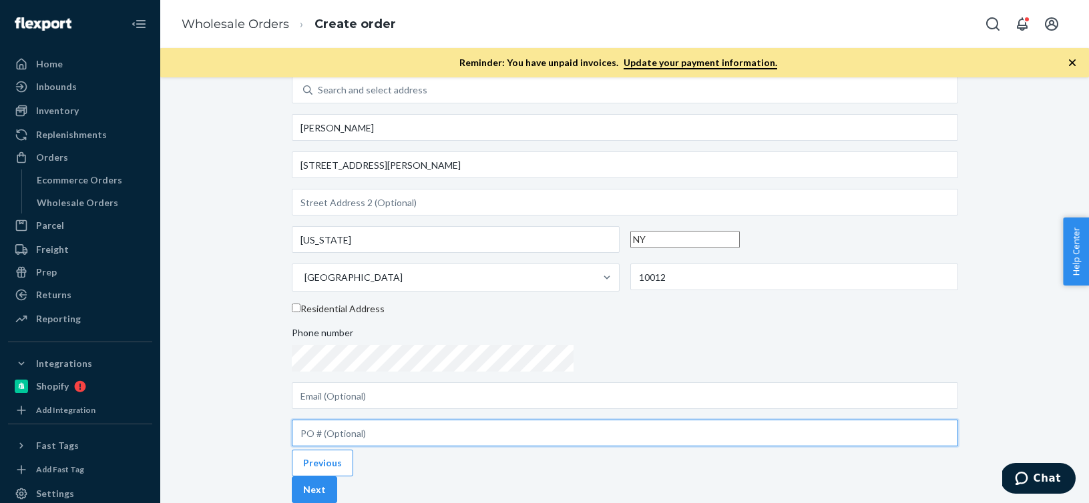
click at [551, 420] on input "text" at bounding box center [625, 433] width 666 height 27
paste input "451697"
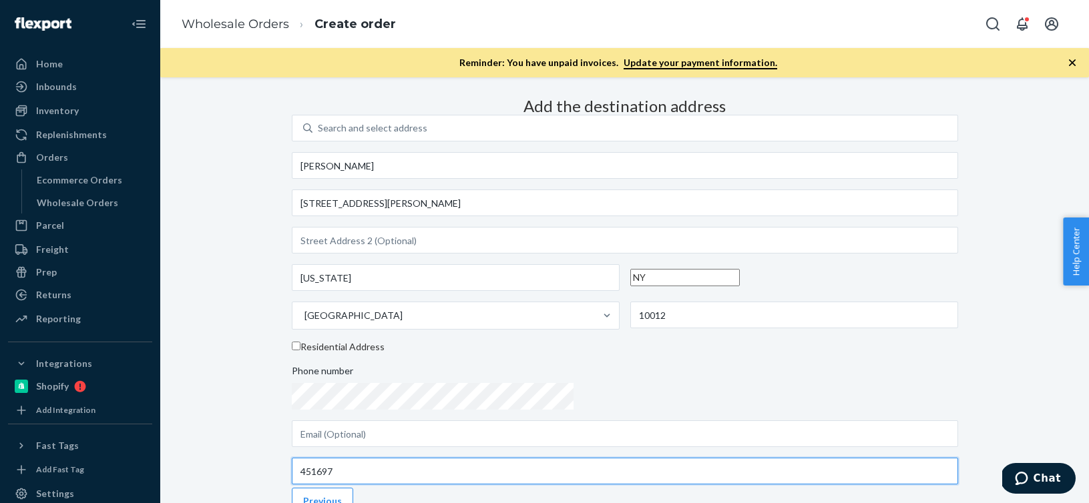
type input "451697"
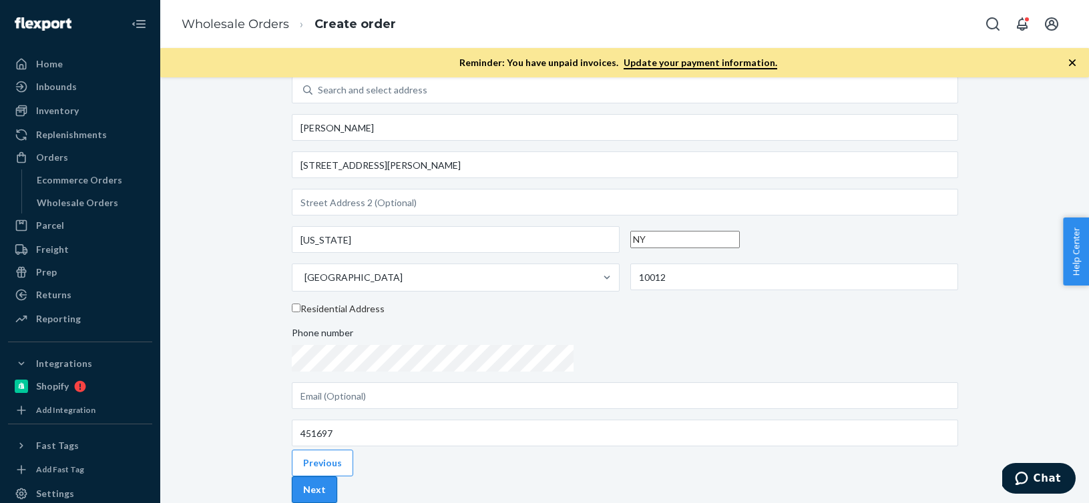
click at [337, 477] on button "Next" at bounding box center [314, 490] width 45 height 27
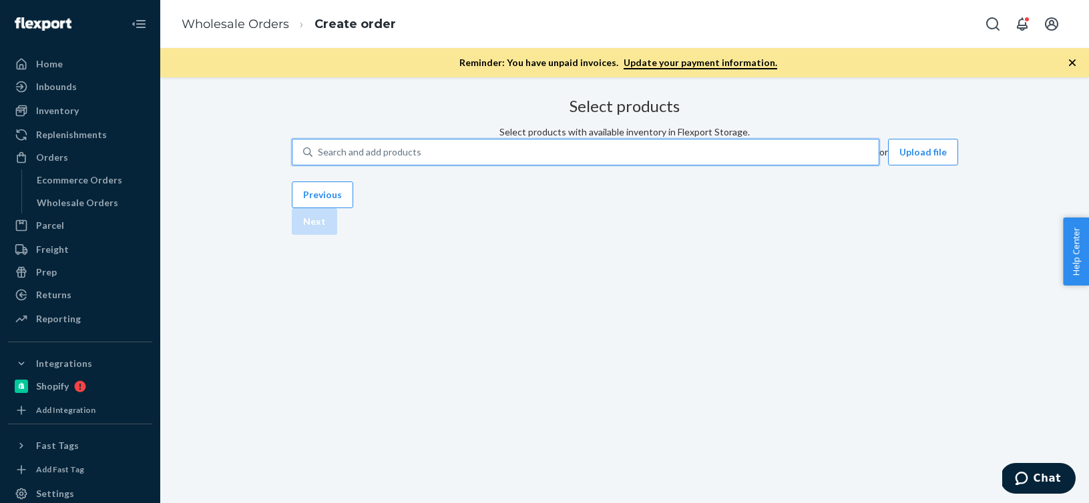
click at [597, 164] on div "Search and add products" at bounding box center [595, 152] width 566 height 24
click at [319, 159] on input "0 results available. Use Up and Down to choose options, press Enter to select t…" at bounding box center [318, 152] width 1 height 13
paste input "R141013-04"
type input "R141013-04"
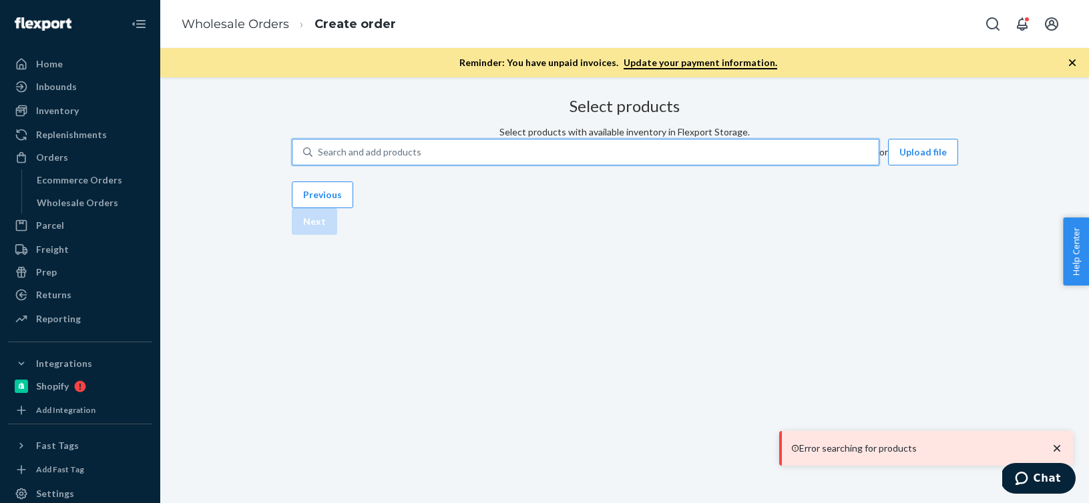
click at [526, 164] on div "Search and add products" at bounding box center [595, 152] width 566 height 24
click at [319, 159] on input "0 results available. Select is focused ,type to refine list, press Down to open…" at bounding box center [318, 152] width 1 height 13
click at [421, 159] on div "Search and add products" at bounding box center [369, 152] width 103 height 13
click at [319, 159] on input "0 results available. Select is focused ,type to refine list, press Down to open…" at bounding box center [318, 152] width 1 height 13
paste input "R141013-04"
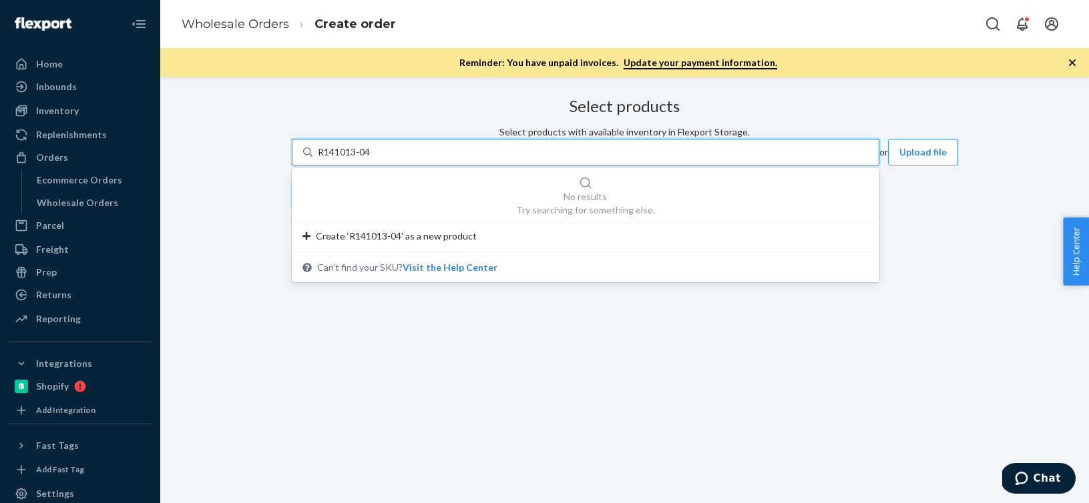
type input "R141013-04"
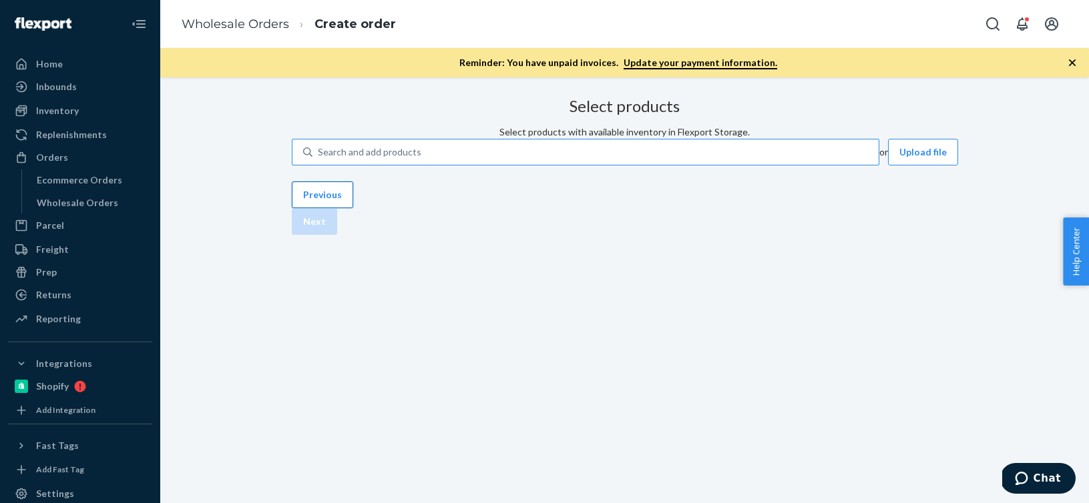
click at [353, 208] on button "Previous" at bounding box center [322, 195] width 61 height 27
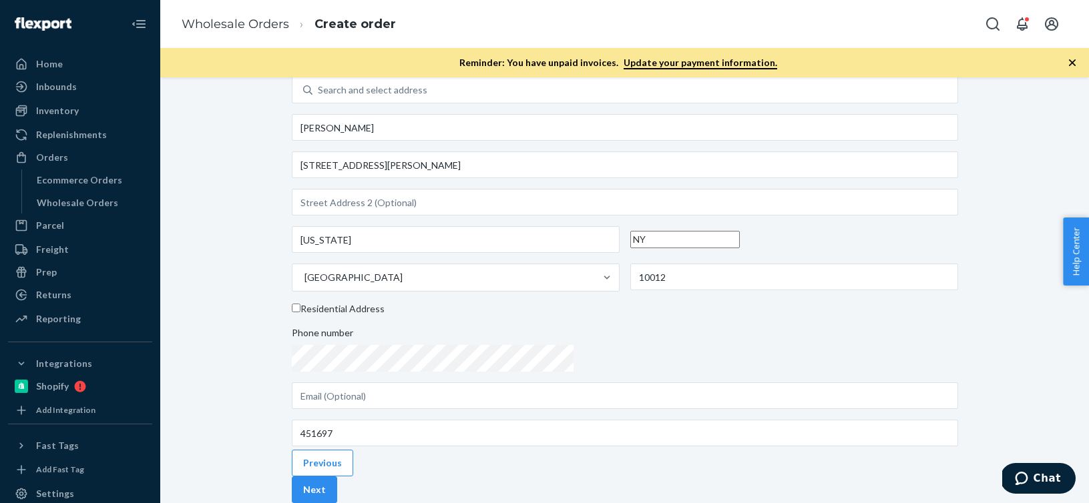
scroll to position [168, 0]
click at [337, 477] on button "Next" at bounding box center [314, 490] width 45 height 27
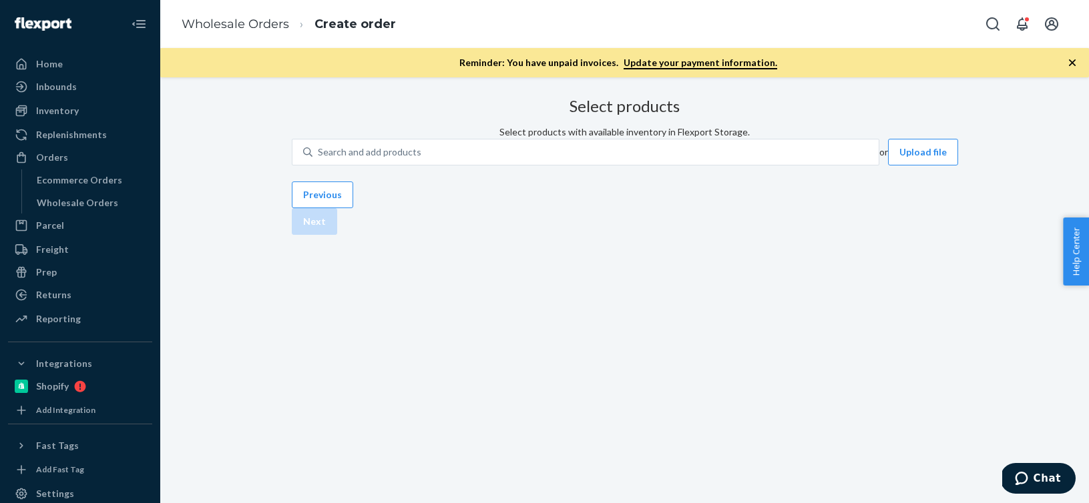
scroll to position [27, 0]
click at [621, 164] on div "Search and add products" at bounding box center [595, 152] width 566 height 24
click at [319, 159] on input "Search and add products" at bounding box center [318, 152] width 1 height 13
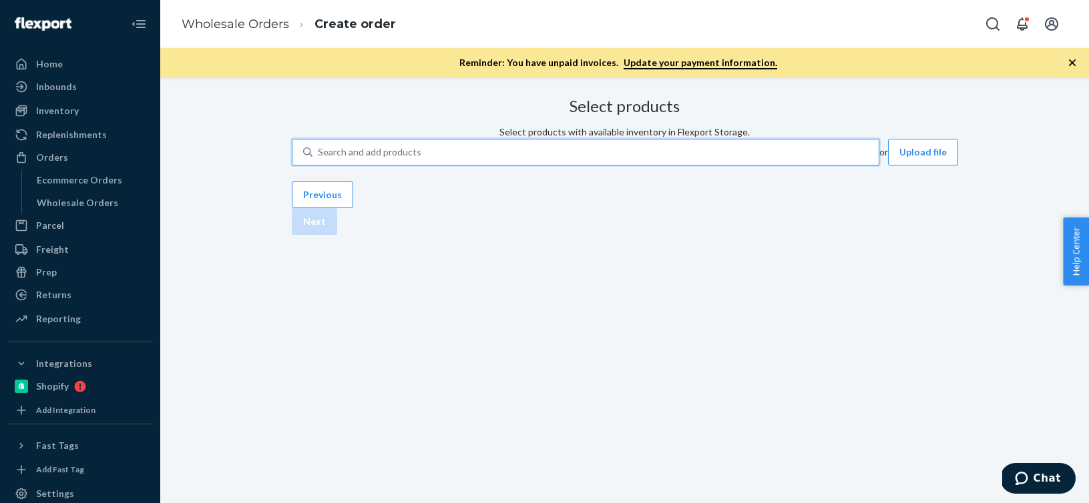
paste input "R141013-04"
type input "R141013-04"
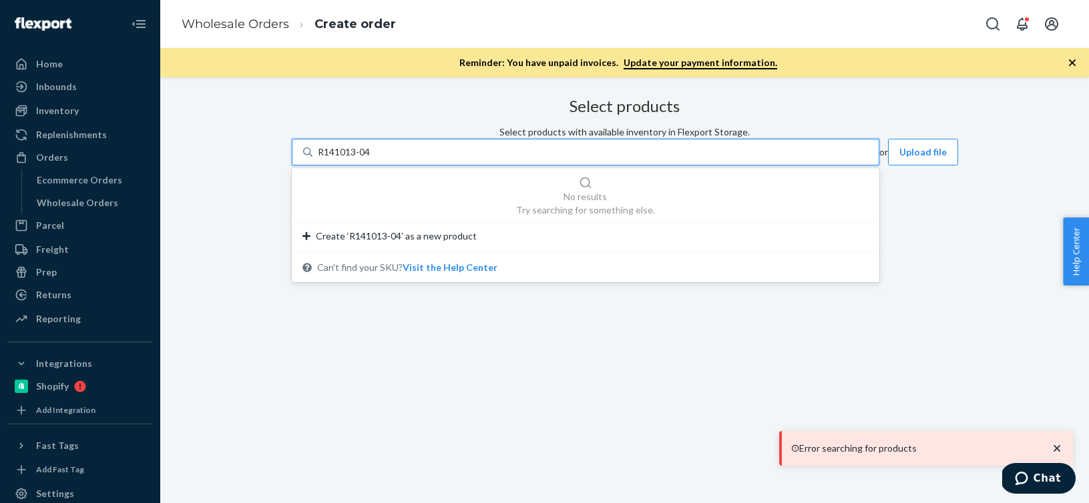
click at [372, 159] on input "R141013-04" at bounding box center [345, 152] width 54 height 13
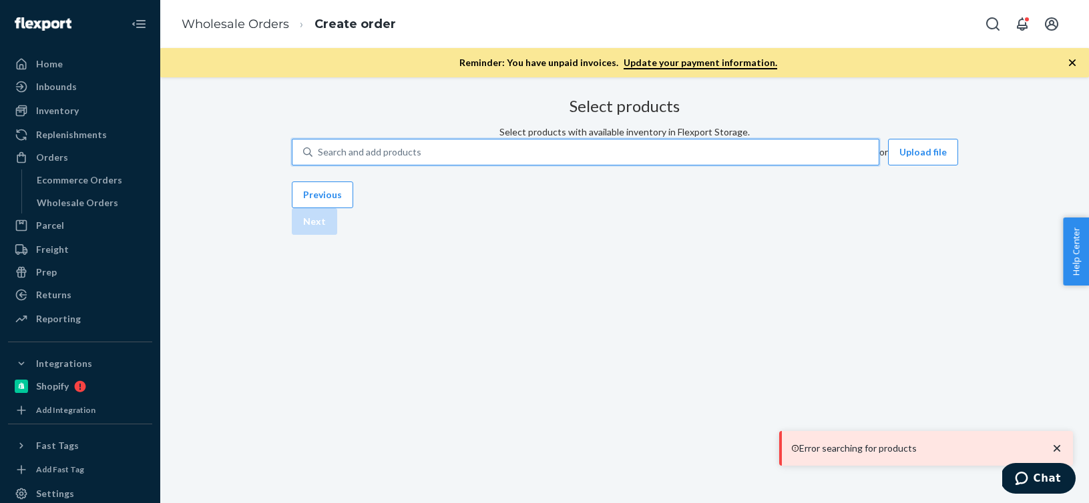
drag, startPoint x: 462, startPoint y: 169, endPoint x: 415, endPoint y: 169, distance: 46.7
click at [415, 164] on div "Search and add products" at bounding box center [595, 152] width 566 height 24
click at [319, 159] on input "0 results available. Select is focused ,type to refine list, press Down to open…" at bounding box center [318, 152] width 1 height 13
paste input "R141013-04"
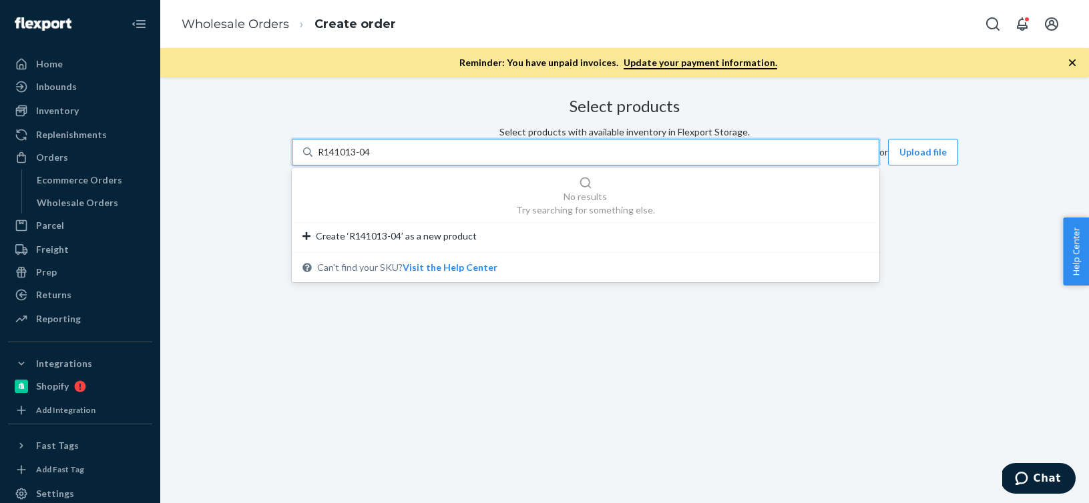
type input "R141013-04"
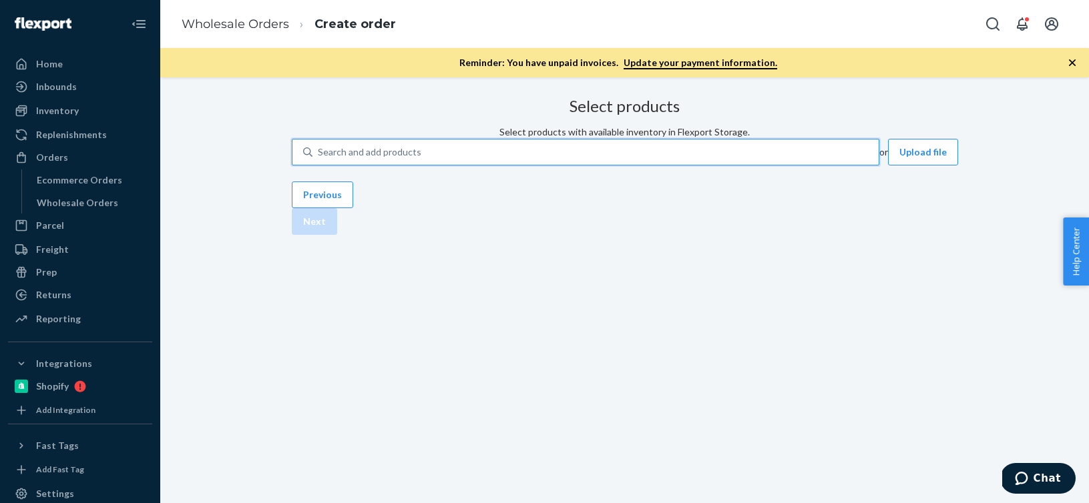
click at [532, 162] on div "Search and add products" at bounding box center [595, 152] width 566 height 24
click at [319, 159] on input "0 results available. Use Up and Down to choose options, press Enter to select t…" at bounding box center [318, 152] width 1 height 13
paste input "R93016-04"
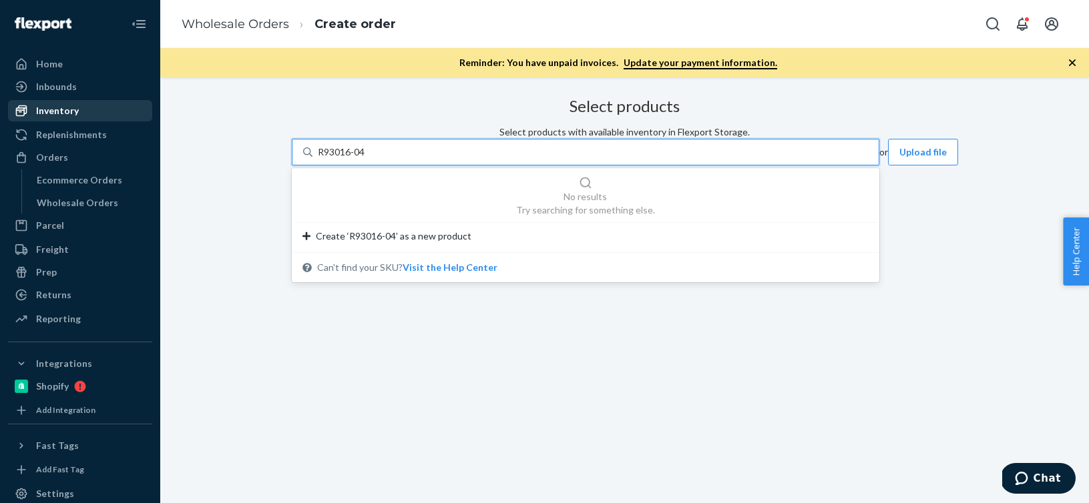
type input "R93016-04"
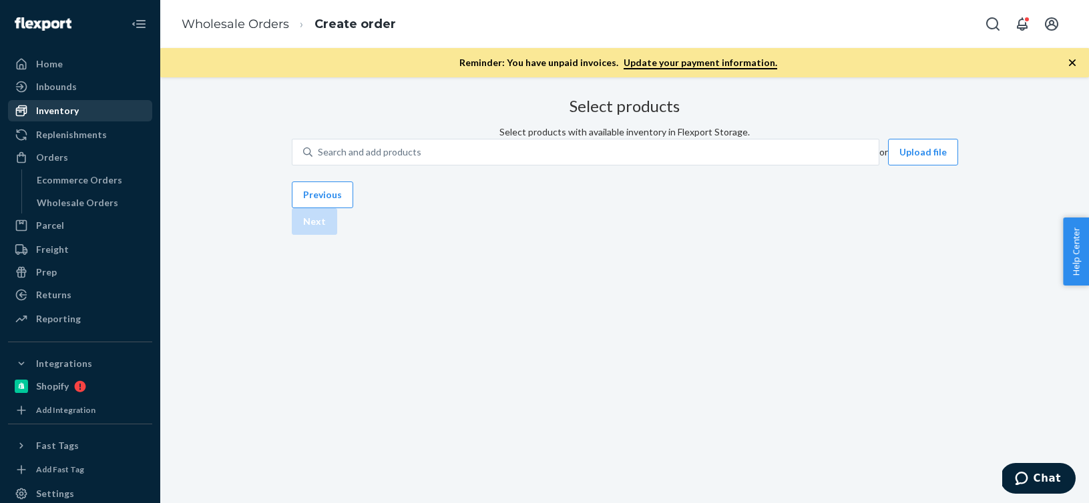
click at [84, 106] on div "Inventory" at bounding box center [80, 110] width 142 height 19
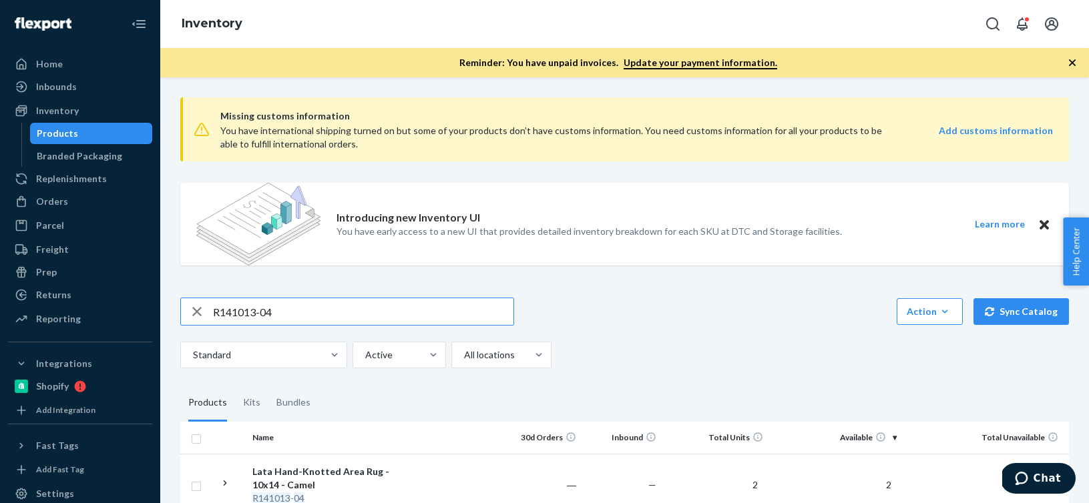
drag, startPoint x: 326, startPoint y: 320, endPoint x: 156, endPoint y: 290, distance: 173.5
click at [156, 290] on div "Home Inbounds Shipping Plans Problems Inventory Products Branded Packaging Repl…" at bounding box center [544, 251] width 1089 height 503
type input "R93016-04"
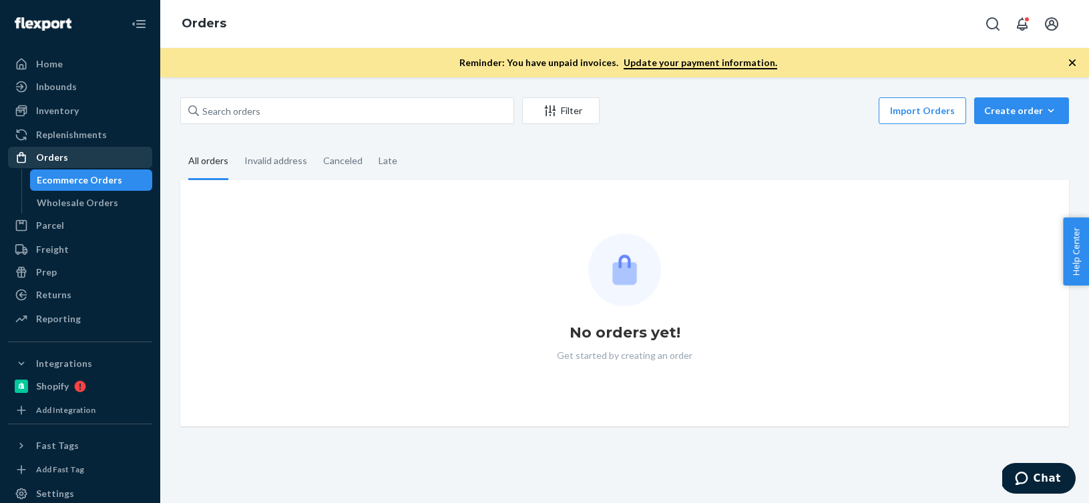
click at [103, 158] on div "Orders" at bounding box center [80, 157] width 142 height 19
click at [106, 164] on div "Orders" at bounding box center [80, 157] width 142 height 19
click at [126, 184] on div "Ecommerce Orders" at bounding box center [91, 180] width 120 height 19
click at [1044, 114] on icon "button" at bounding box center [1050, 110] width 13 height 13
click at [1029, 134] on button "Ecommerce order" at bounding box center [1041, 143] width 128 height 29
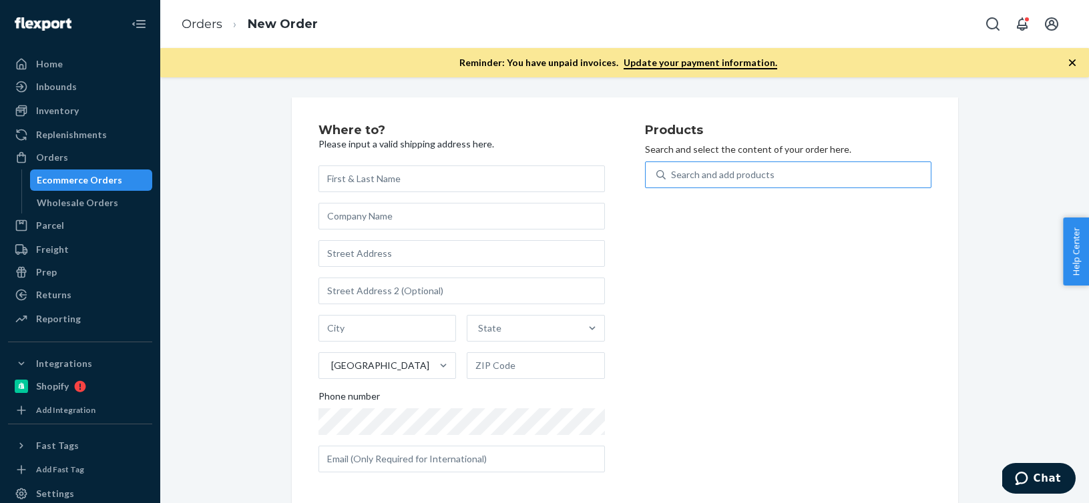
click at [767, 173] on div "Search and add products" at bounding box center [722, 174] width 103 height 13
click at [672, 173] on input "Search and add products" at bounding box center [671, 174] width 1 height 13
paste input "453403"
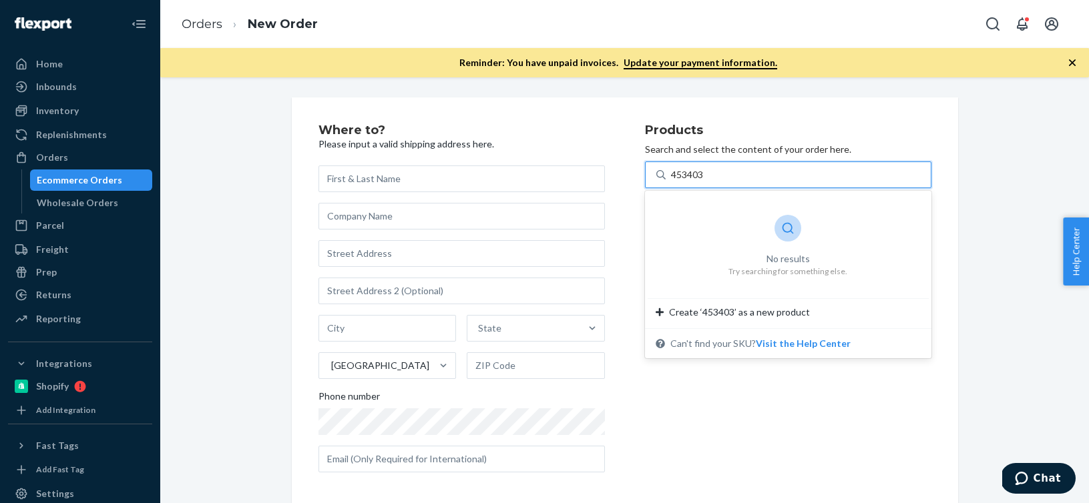
type input "453403"
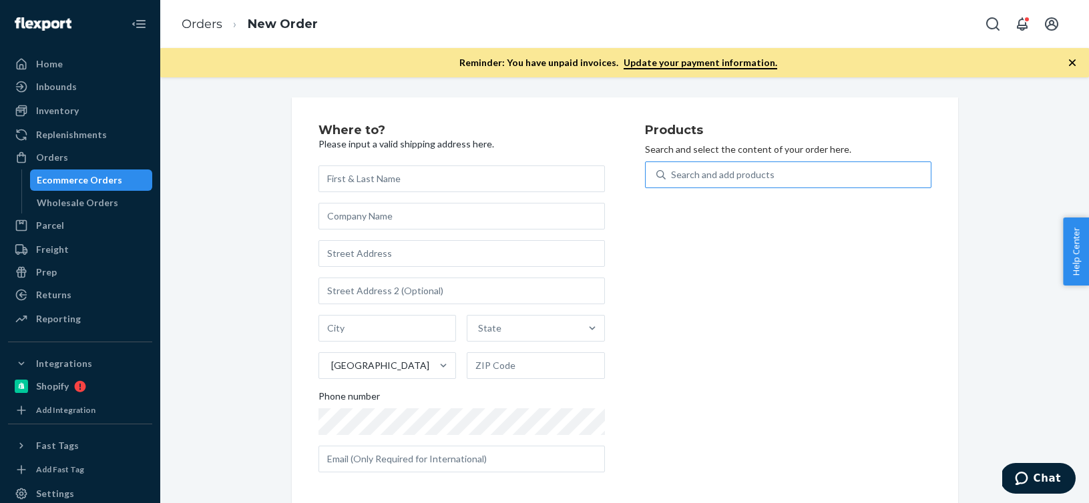
click at [792, 180] on div "Search and add products" at bounding box center [797, 175] width 265 height 24
click at [672, 180] on input "Search and add products" at bounding box center [671, 174] width 1 height 13
click at [792, 180] on div "Search and add products" at bounding box center [797, 175] width 265 height 24
click at [672, 180] on input "Search and add products" at bounding box center [671, 174] width 1 height 13
paste input "B86015-01"
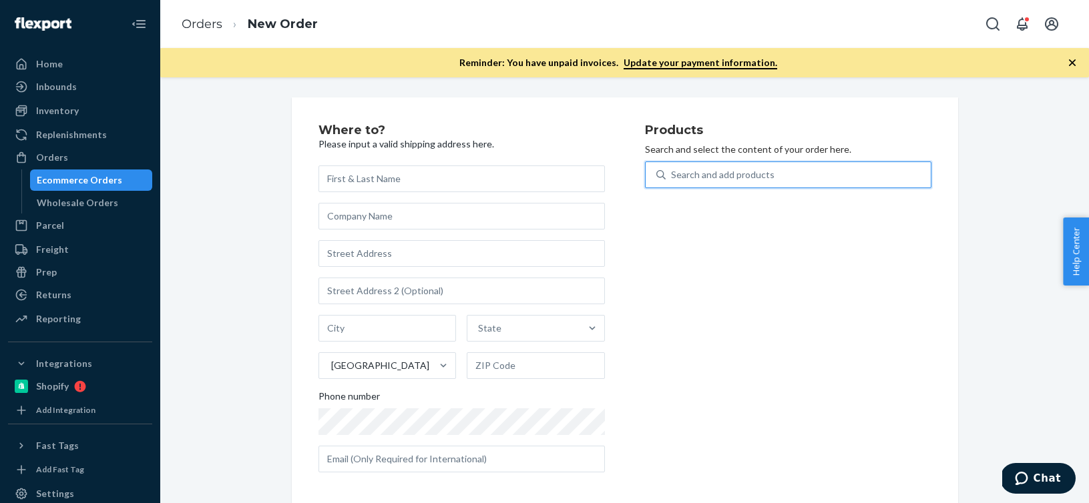
type input "B86015-01"
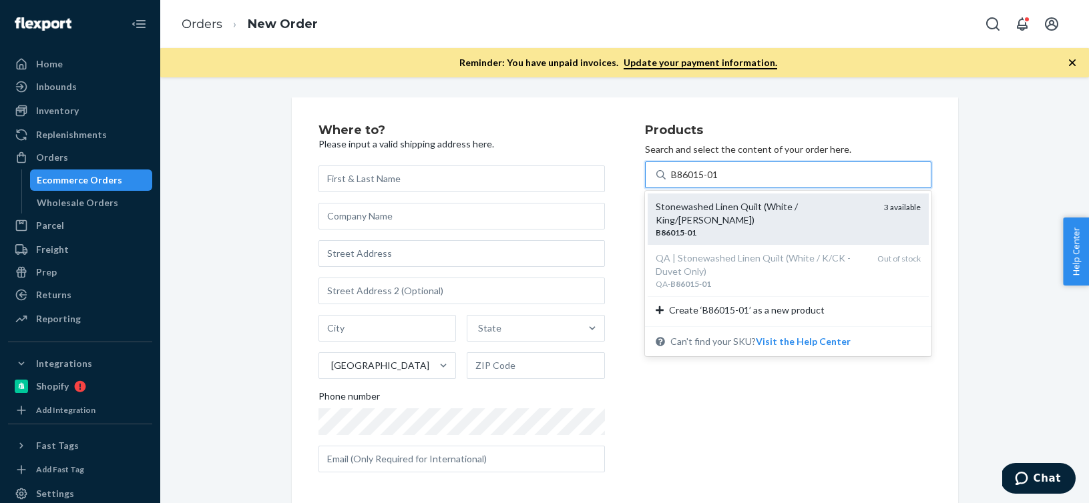
click at [756, 227] on div "B86015 - 01" at bounding box center [764, 232] width 218 height 11
click at [720, 182] on input "B86015-01" at bounding box center [695, 174] width 49 height 13
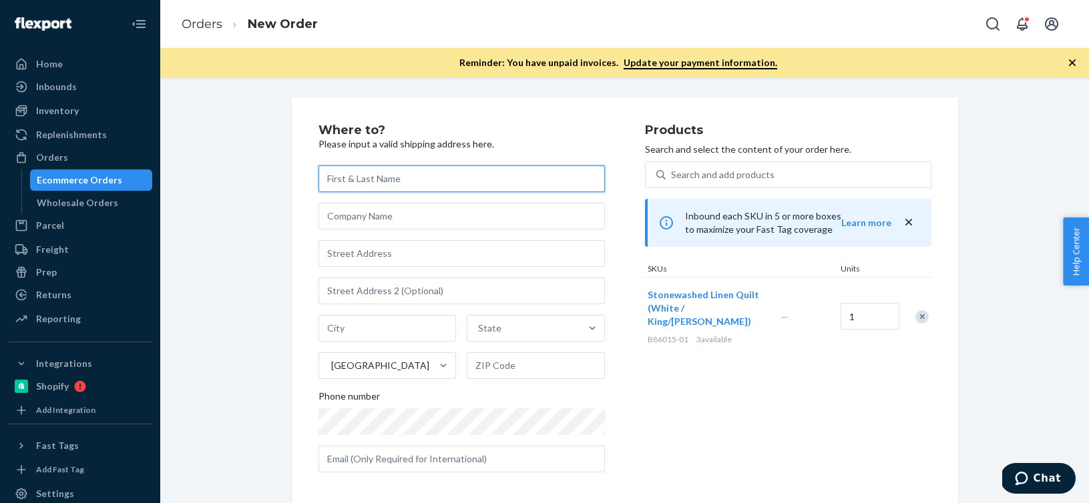
click at [402, 180] on input "text" at bounding box center [461, 179] width 286 height 27
paste input "[PERSON_NAME]"
type input "[PERSON_NAME]"
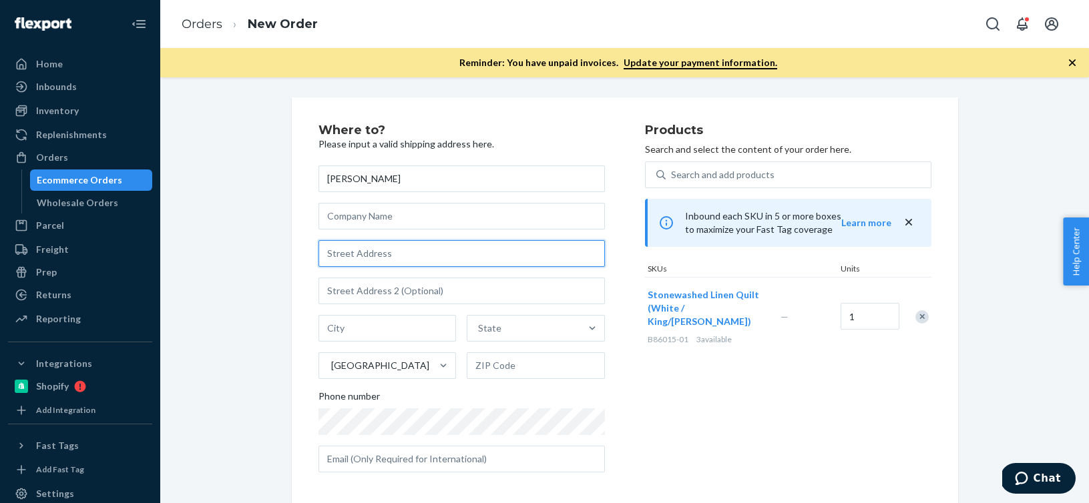
click at [407, 257] on input "text" at bounding box center [461, 253] width 286 height 27
paste input "118 Overlook Lane"
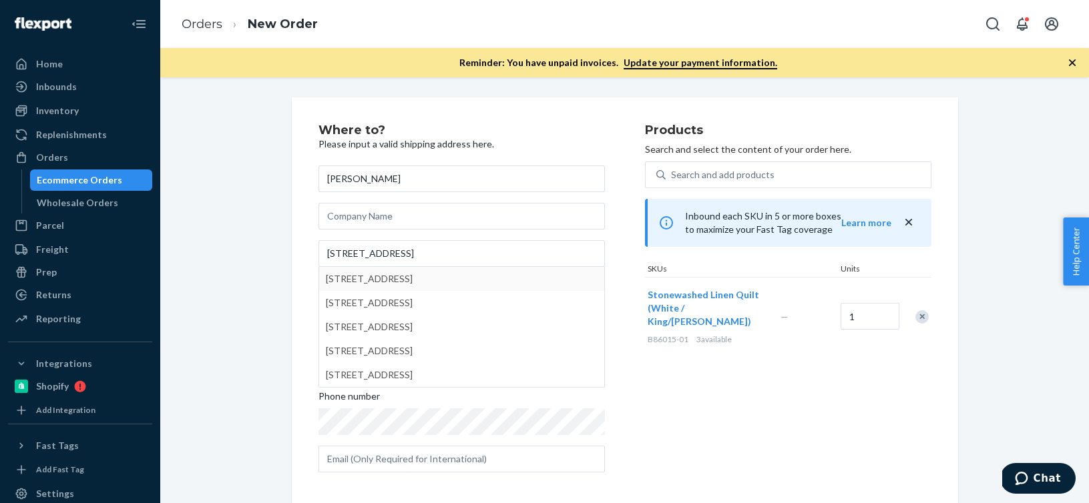
type input "118 Overlook Ln"
type input "Boulder"
type input "80302"
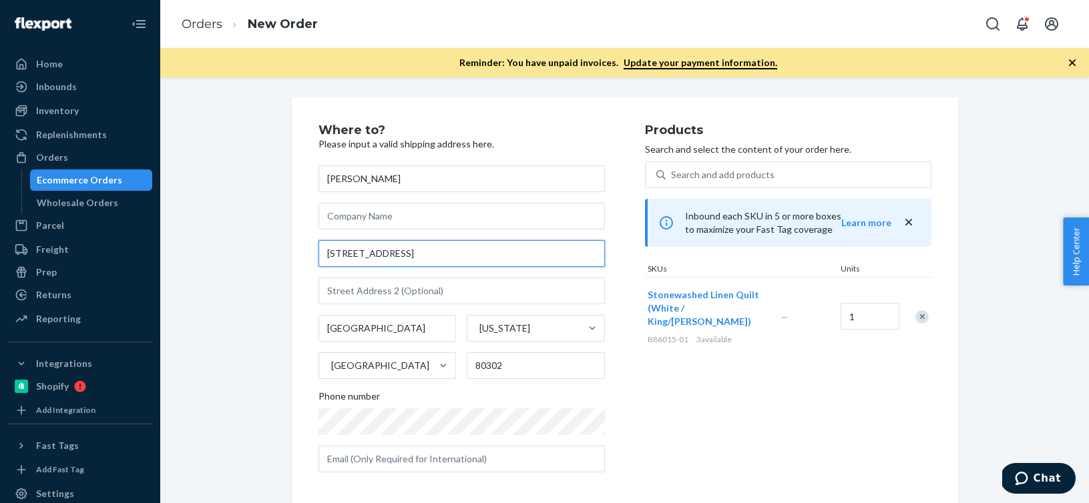
drag, startPoint x: 419, startPoint y: 260, endPoint x: 286, endPoint y: 254, distance: 133.0
click at [286, 254] on div "Where to? Please input a valid shipping address here. Genevieve Coulson 118 Ove…" at bounding box center [625, 387] width 686 height 580
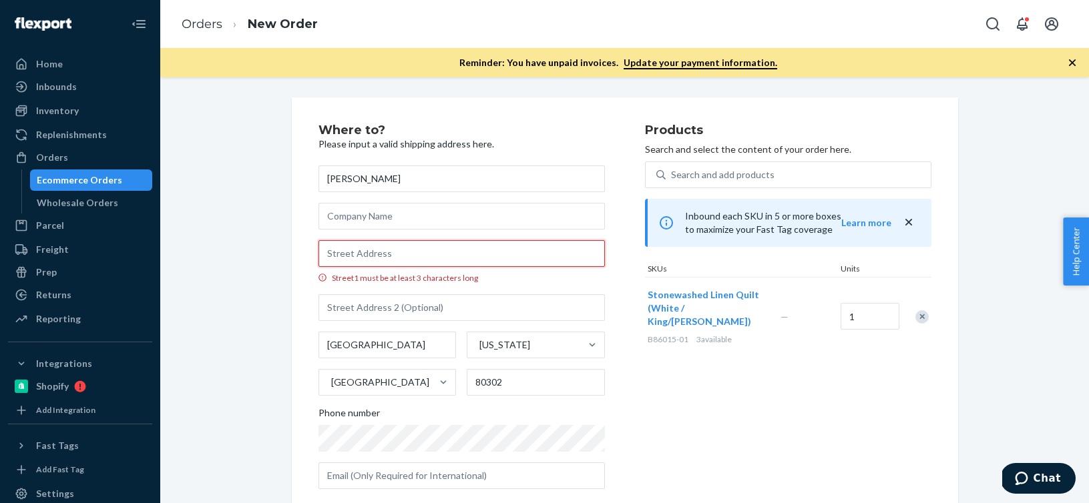
paste input "118 Overlook Lane"
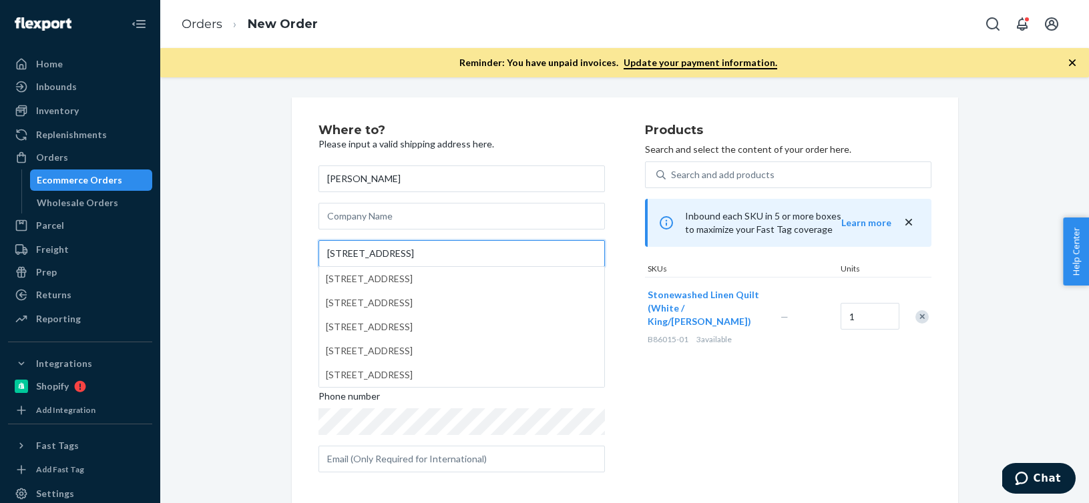
type input "118 Overlook Lane"
click at [282, 316] on div "Where to? Please input a valid shipping address here. Genevieve Coulson 118 Ove…" at bounding box center [625, 393] width 686 height 593
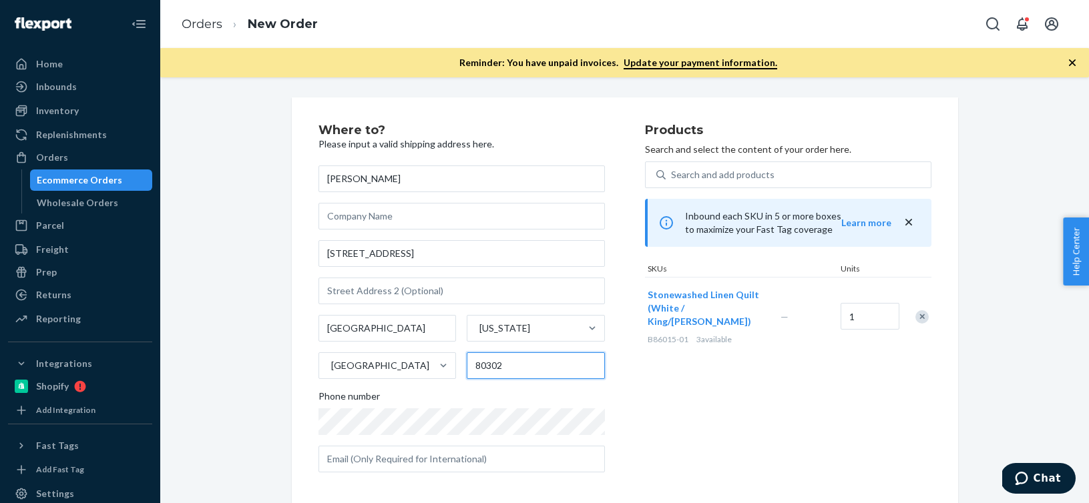
click at [511, 371] on input "80302" at bounding box center [536, 365] width 138 height 27
drag, startPoint x: 511, startPoint y: 371, endPoint x: 435, endPoint y: 370, distance: 75.4
click at [435, 370] on div "Boulder Colorado United States 80302" at bounding box center [461, 347] width 286 height 64
paste input "-9444"
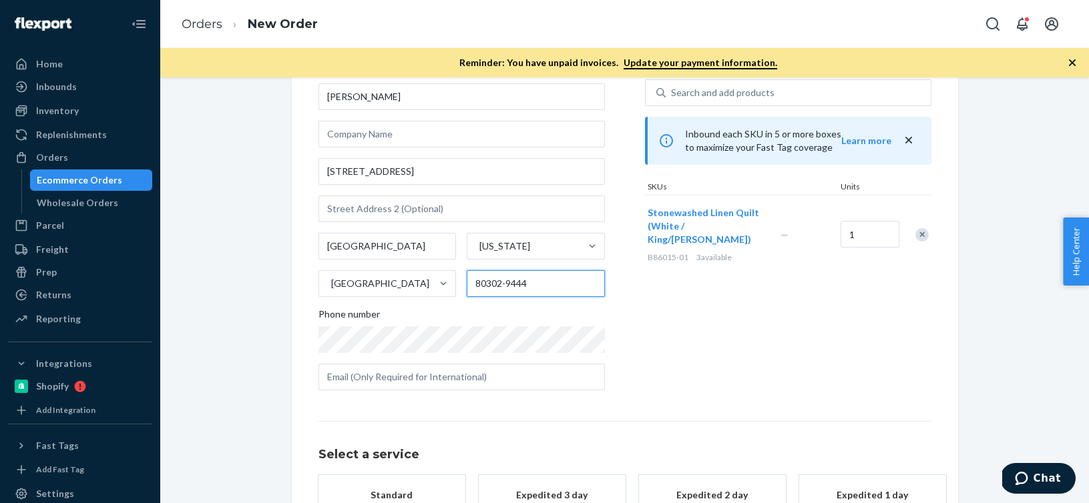
scroll to position [115, 0]
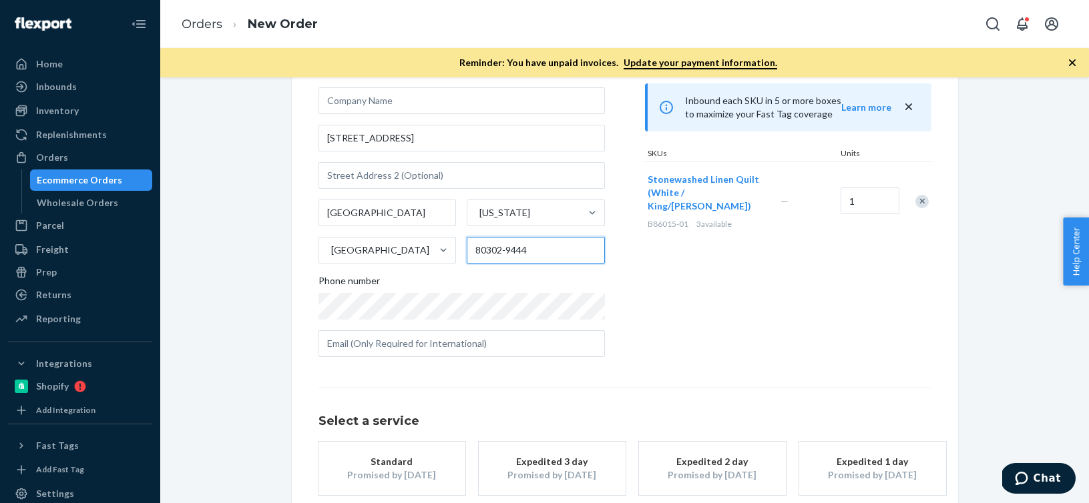
type input "80302-9444"
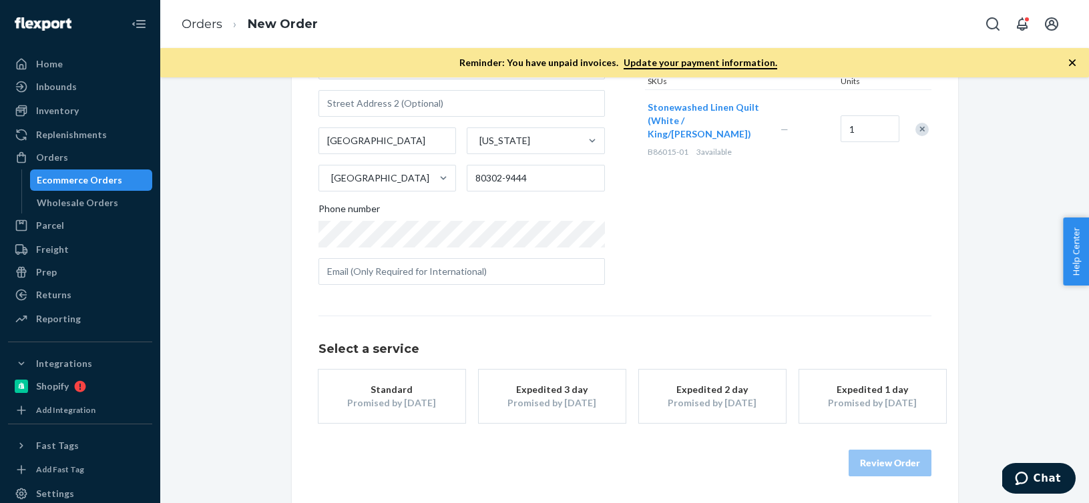
click at [397, 419] on button "Standard Promised by [DATE]" at bounding box center [391, 396] width 147 height 53
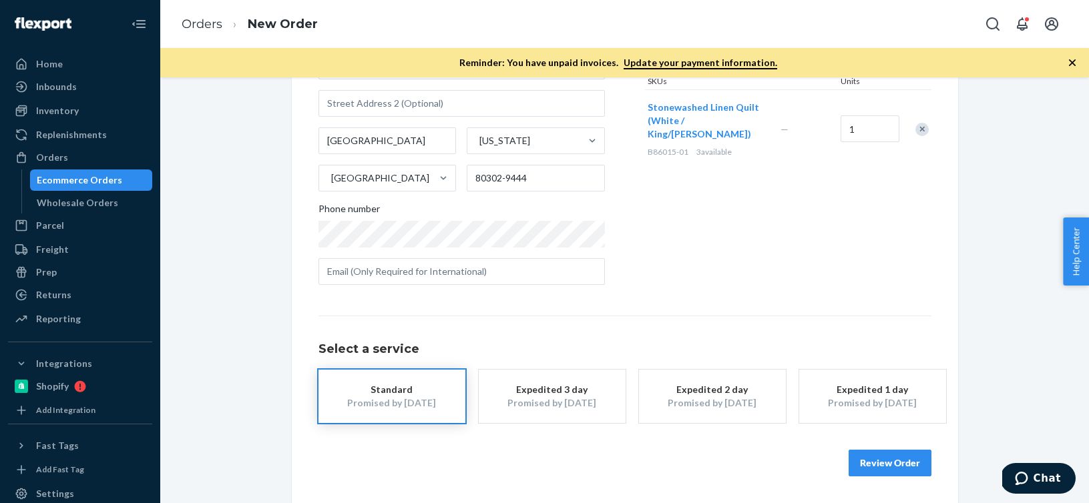
click at [886, 467] on button "Review Order" at bounding box center [889, 463] width 83 height 27
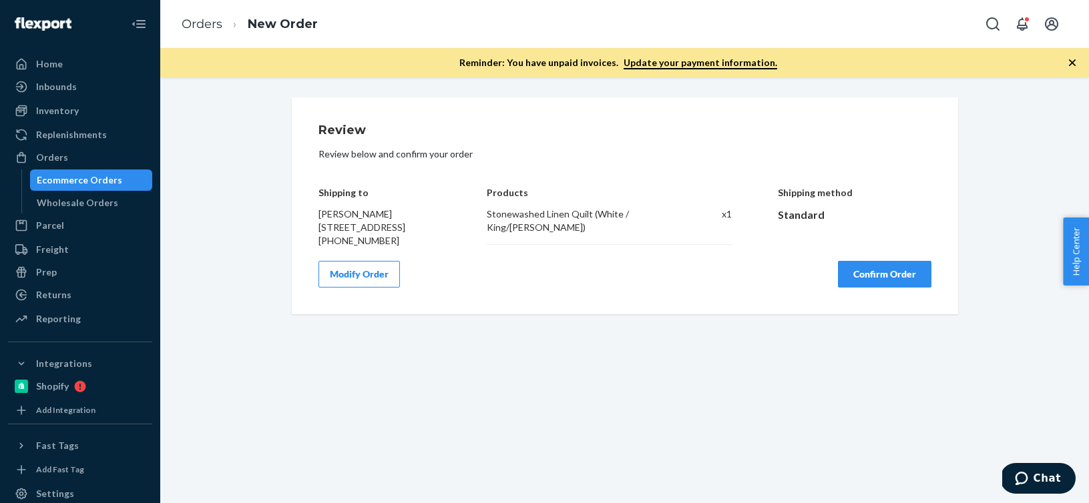
click at [353, 286] on button "Modify Order" at bounding box center [358, 274] width 81 height 27
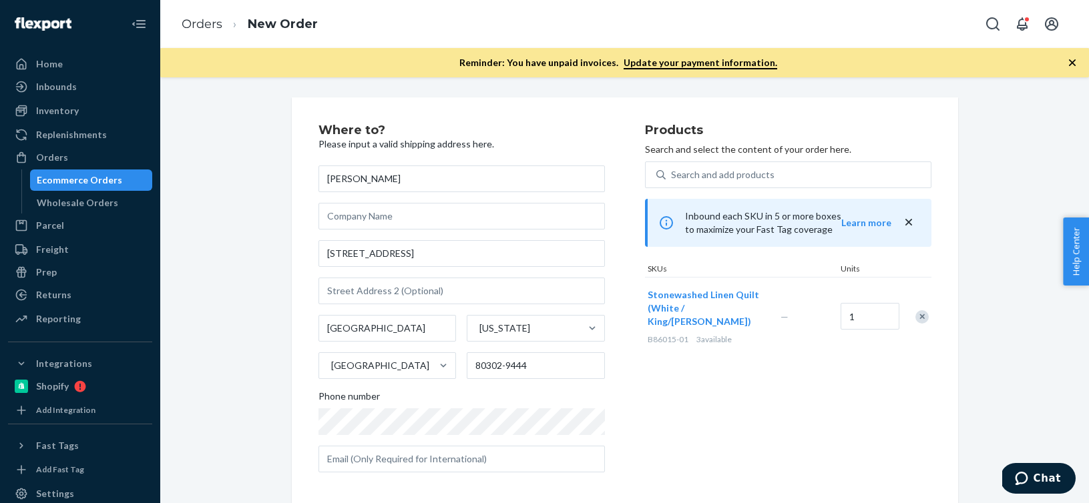
scroll to position [188, 0]
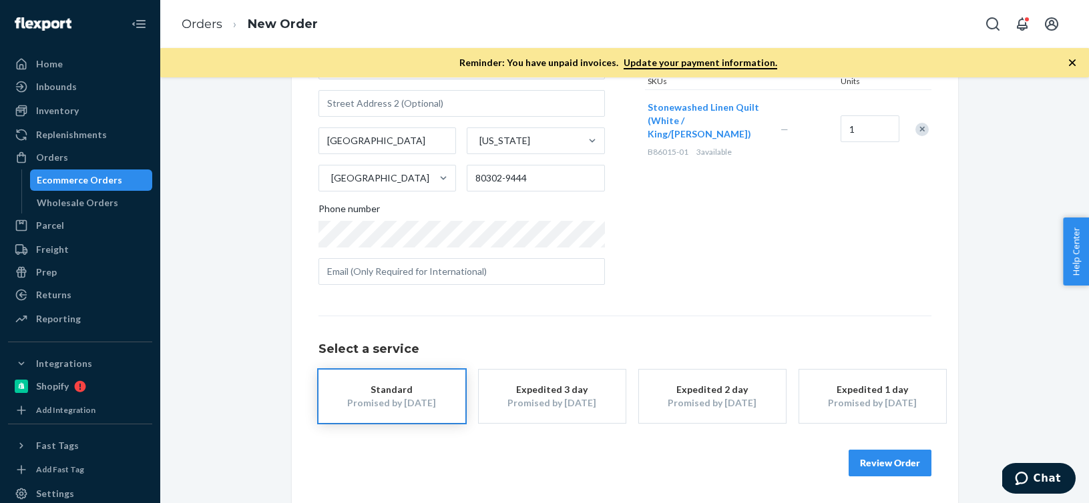
click at [872, 464] on button "Review Order" at bounding box center [889, 463] width 83 height 27
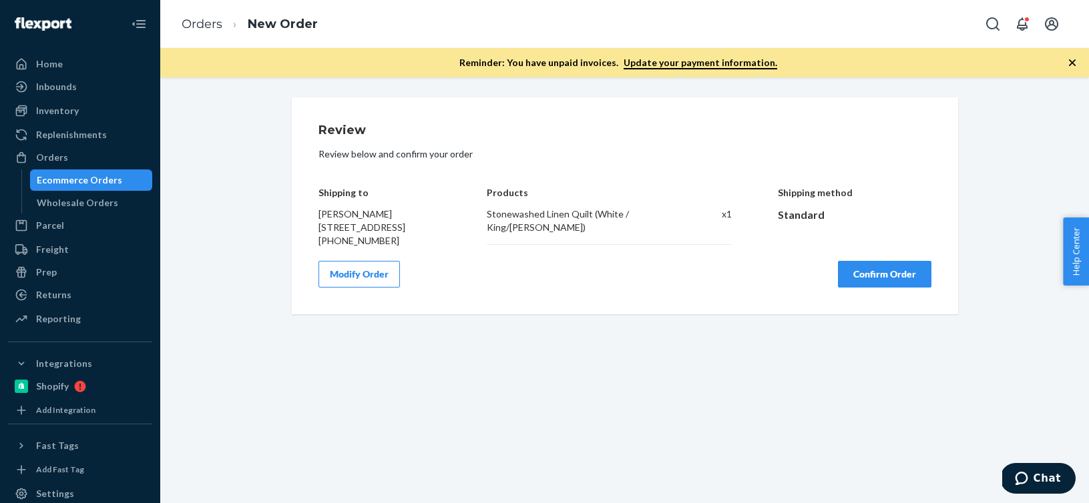
click at [874, 303] on div "Review Review below and confirm your order Shipping to Genevieve Coulson 118 Ov…" at bounding box center [625, 205] width 666 height 217
click at [887, 286] on button "Confirm Order" at bounding box center [884, 274] width 93 height 27
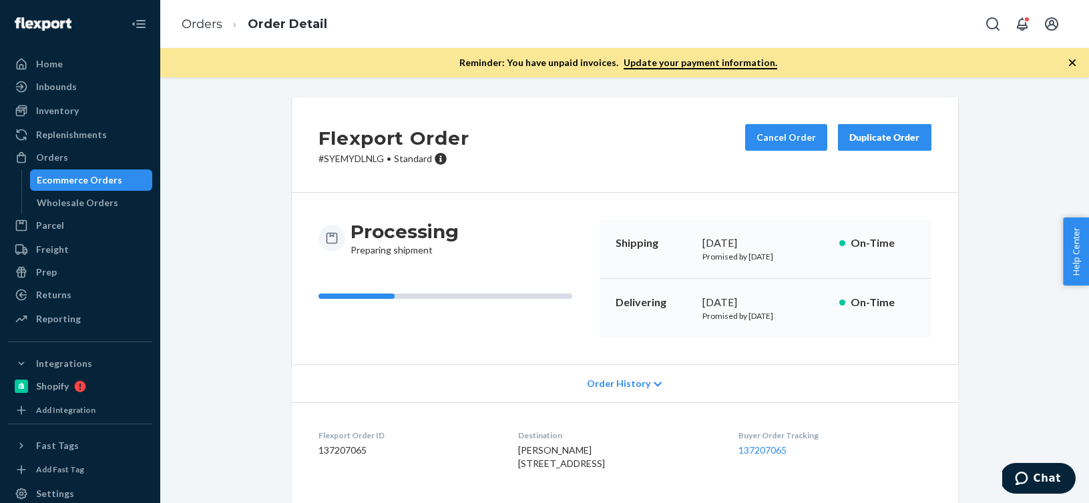
scroll to position [140, 0]
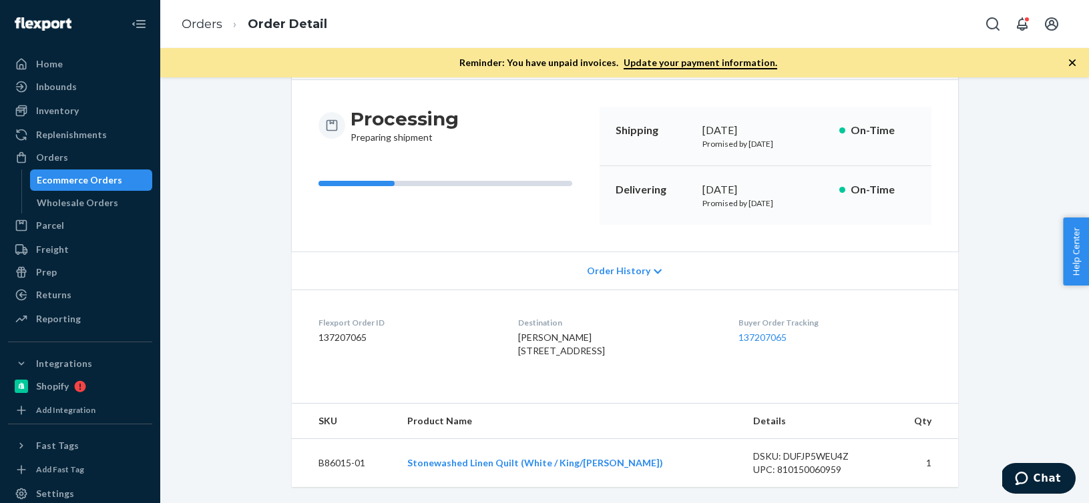
click at [339, 331] on dd "137207065" at bounding box center [407, 337] width 178 height 13
copy dd "137207065"
click at [64, 162] on div "Orders" at bounding box center [52, 157] width 32 height 13
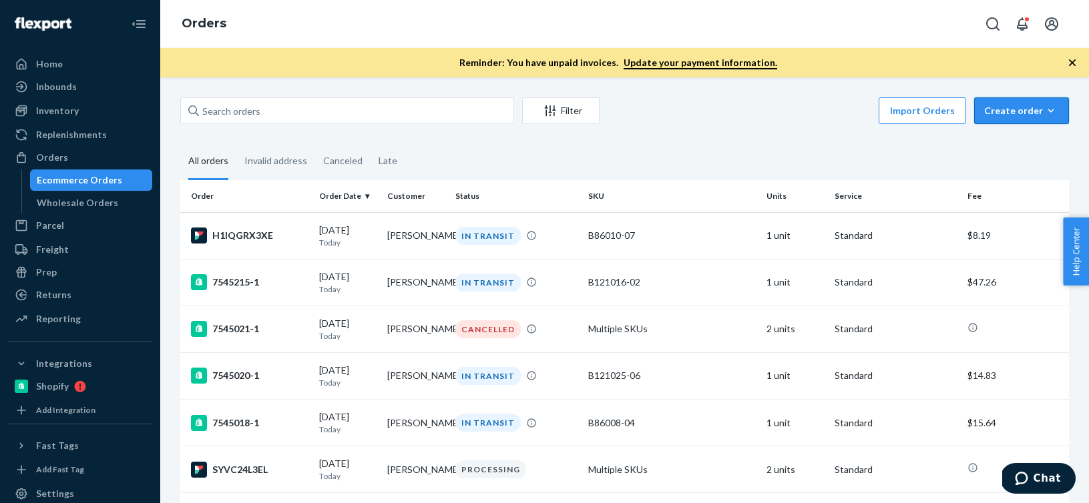
click at [1040, 111] on div "Create order" at bounding box center [1021, 110] width 75 height 13
click at [1029, 148] on span "Ecommerce order" at bounding box center [1029, 142] width 83 height 9
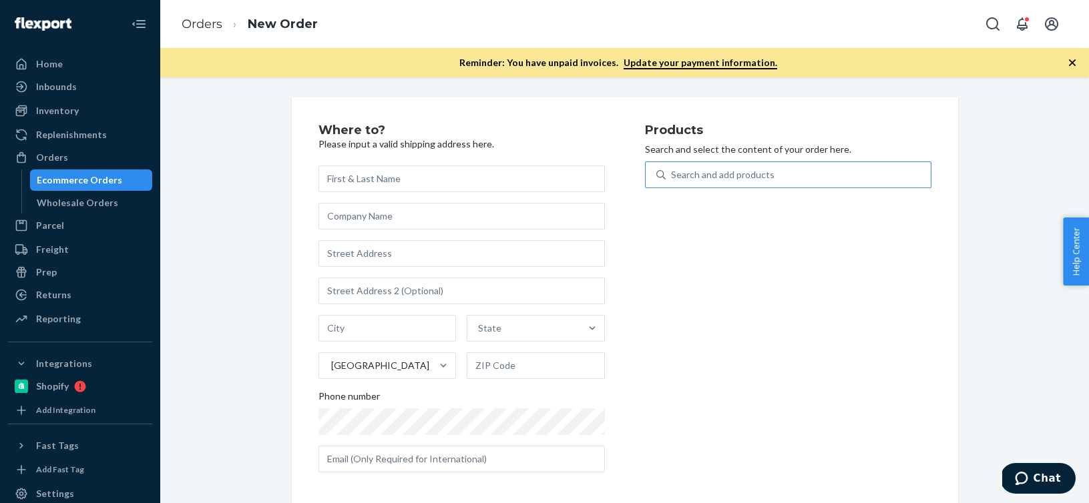
click at [916, 175] on div "Search and add products" at bounding box center [797, 175] width 265 height 24
click at [672, 175] on input "Search and add products" at bounding box center [671, 174] width 1 height 13
paste input "B86010-09"
type input "B86010-09"
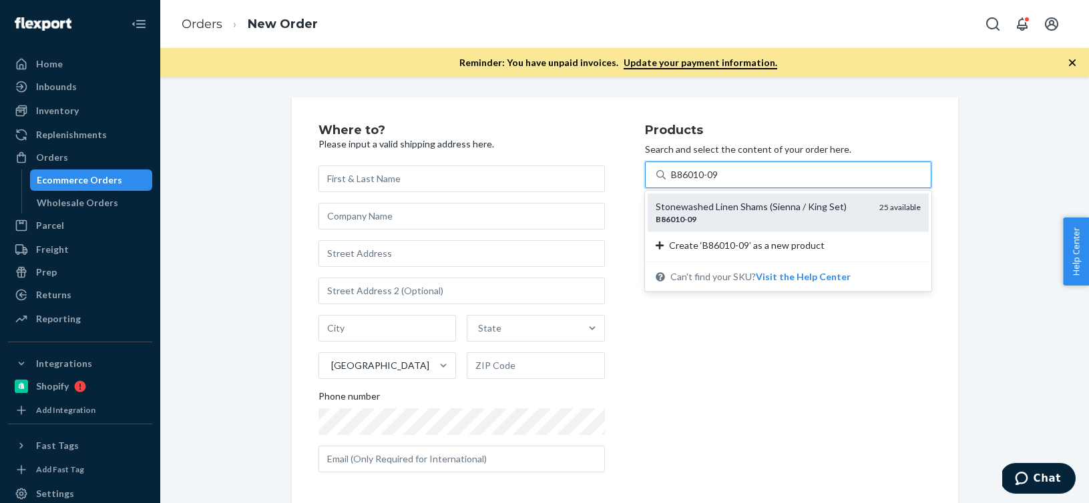
click at [683, 214] on div "B86010 - 09" at bounding box center [761, 219] width 213 height 11
click at [683, 182] on input "B86010-09" at bounding box center [695, 174] width 49 height 13
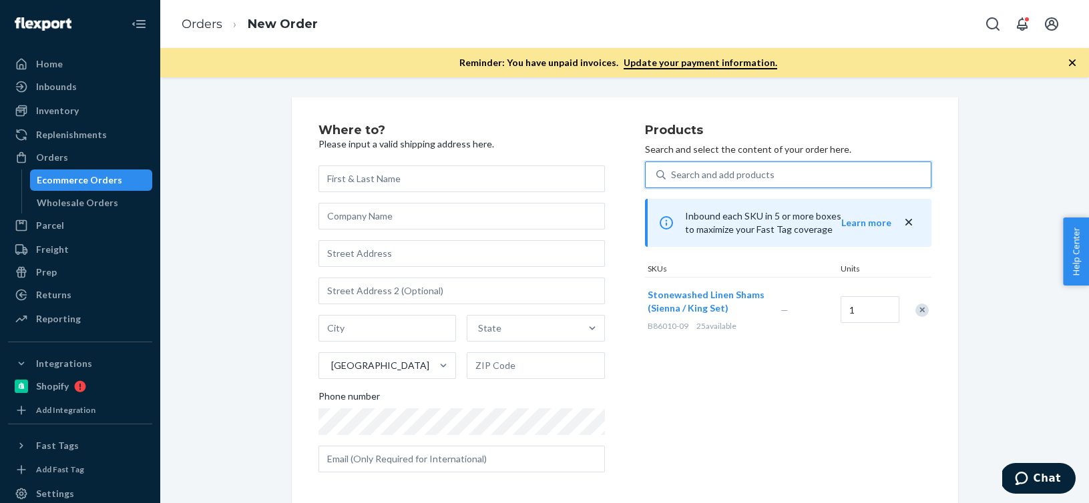
click at [756, 179] on div "Search and add products" at bounding box center [722, 174] width 103 height 13
click at [672, 179] on input "0 results available. Select is focused ,type to refine list, press Down to open…" at bounding box center [671, 174] width 1 height 13
click at [756, 179] on div "Search and add products" at bounding box center [722, 174] width 103 height 13
click at [672, 179] on input "0 results available. Select is focused ,type to refine list, press Down to open…" at bounding box center [671, 174] width 1 height 13
paste input "B86015-09"
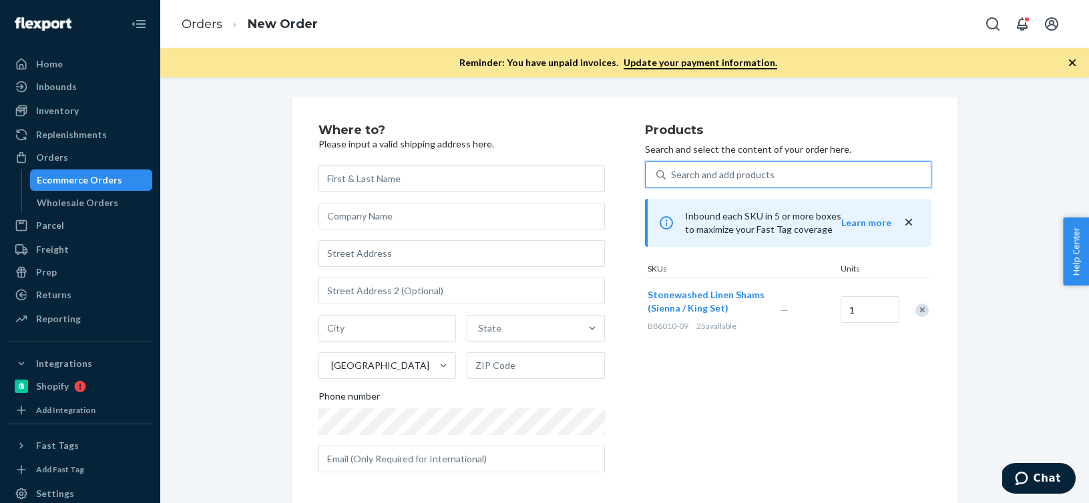
type input "B86015-09"
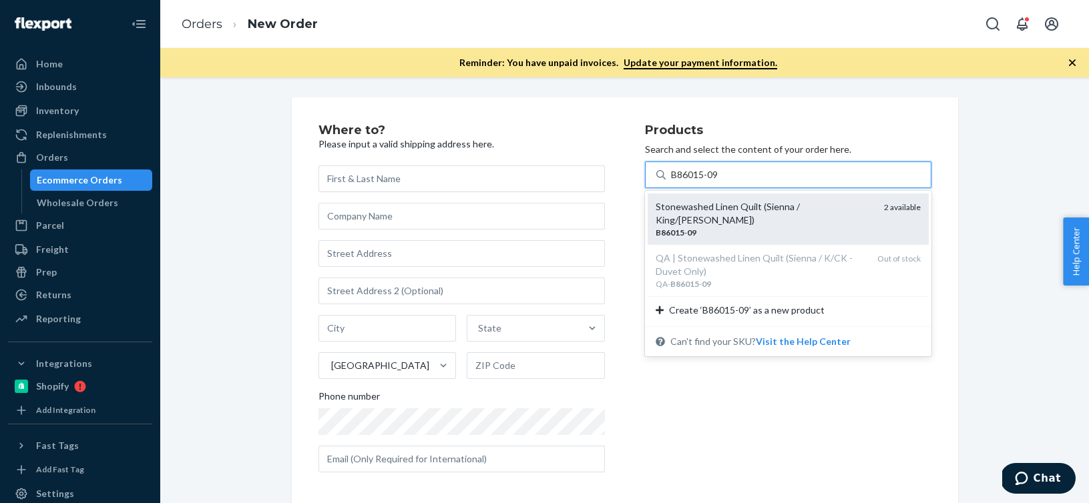
click at [712, 227] on div "B86015 - 09" at bounding box center [764, 232] width 218 height 11
click at [712, 182] on input "B86015-09" at bounding box center [695, 174] width 49 height 13
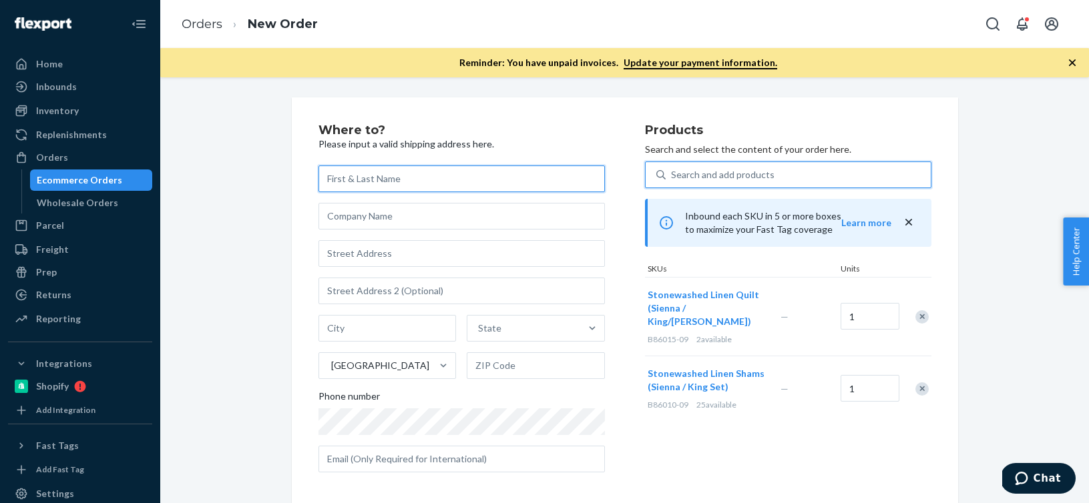
click at [346, 189] on input "text" at bounding box center [461, 179] width 286 height 27
paste input "[PERSON_NAME]"
type input "[PERSON_NAME]"
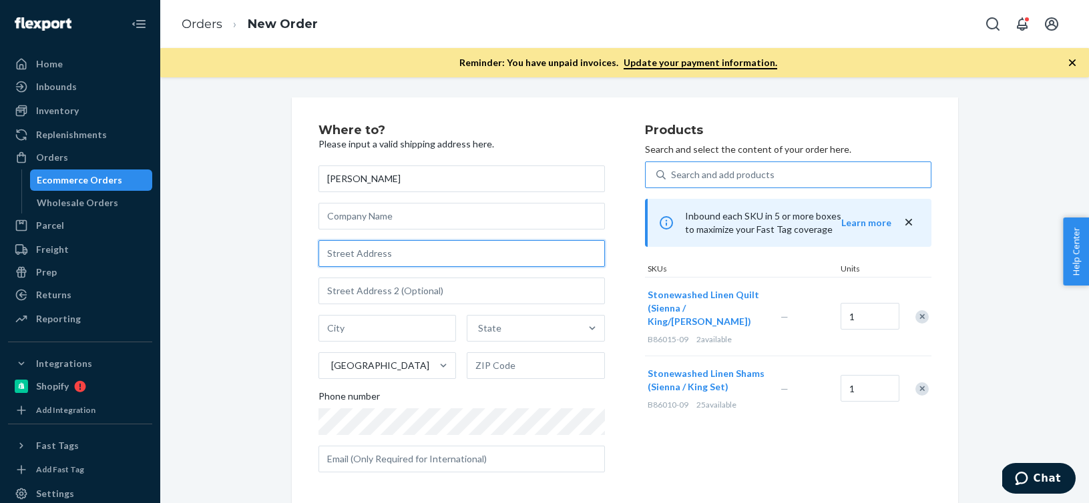
click at [353, 261] on input "text" at bounding box center [461, 253] width 286 height 27
paste input "2466 Grandview St"
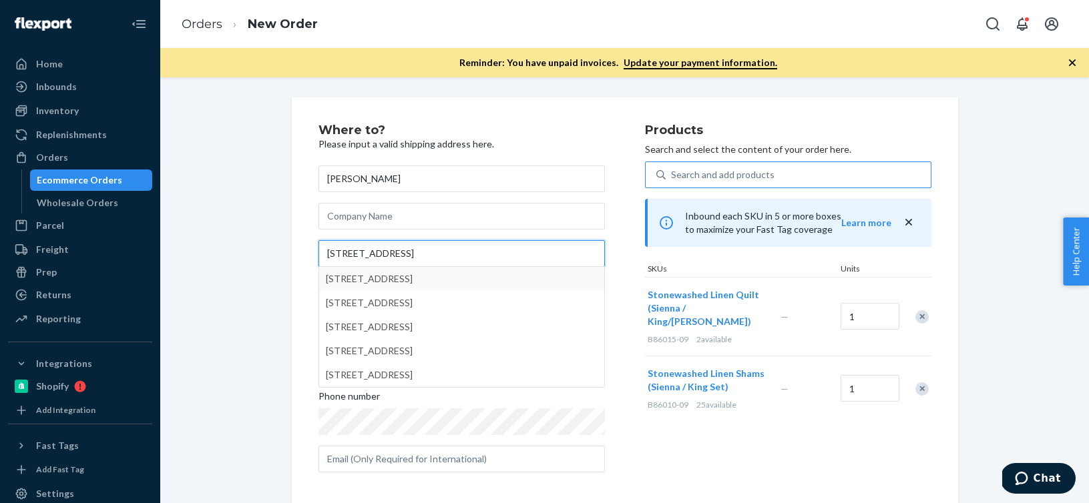
type input "2466 Grandview St"
type input "San Diego"
type input "92110"
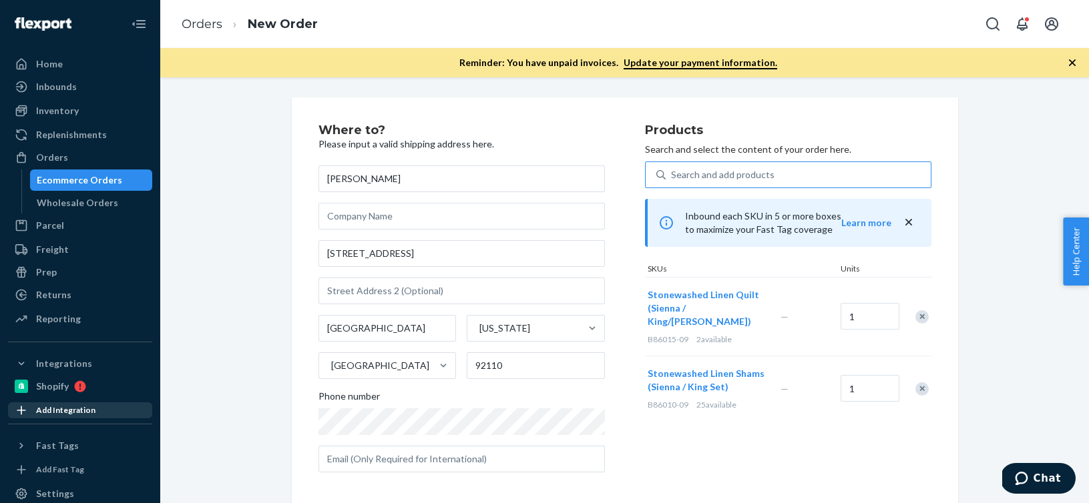
scroll to position [188, 0]
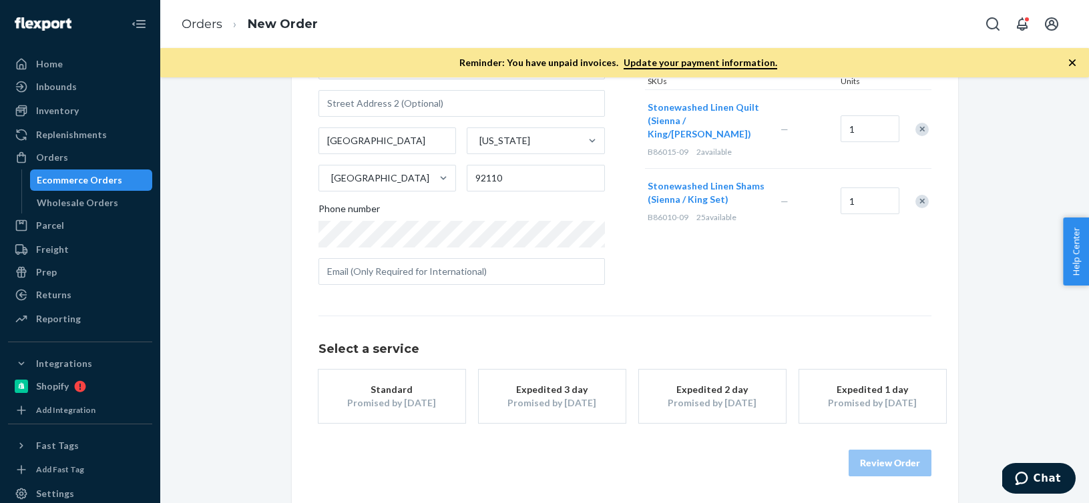
click at [365, 403] on div "Promised by [DATE]" at bounding box center [391, 402] width 107 height 13
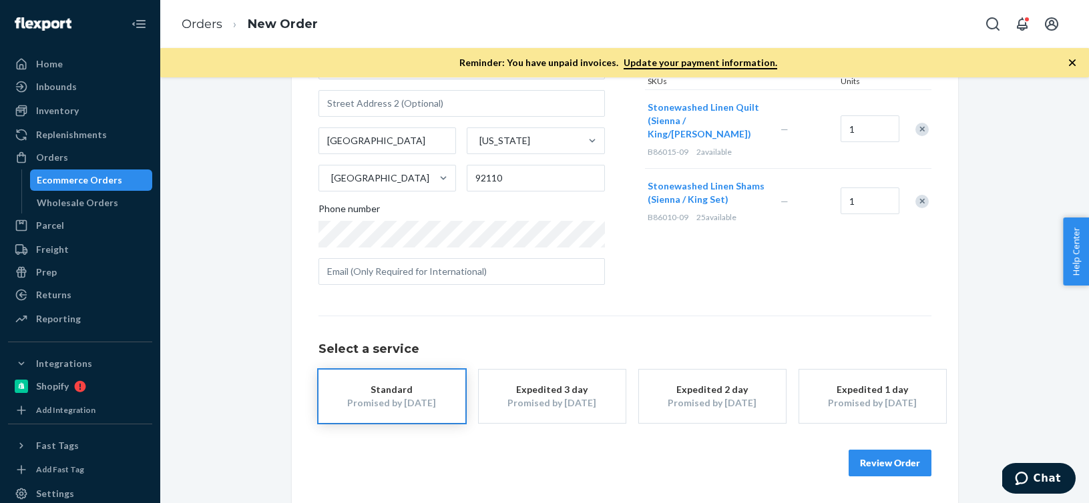
click at [864, 467] on button "Review Order" at bounding box center [889, 463] width 83 height 27
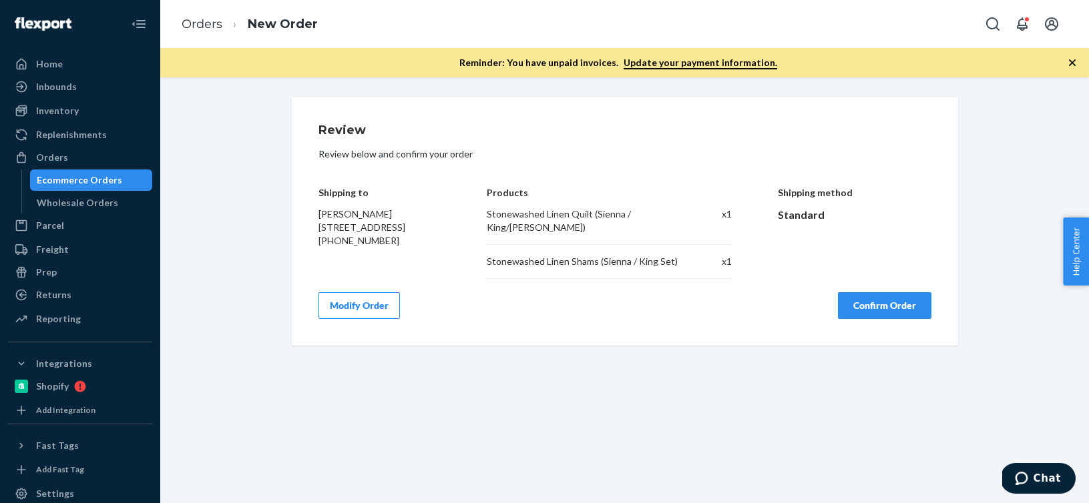
click at [867, 310] on button "Confirm Order" at bounding box center [884, 305] width 93 height 27
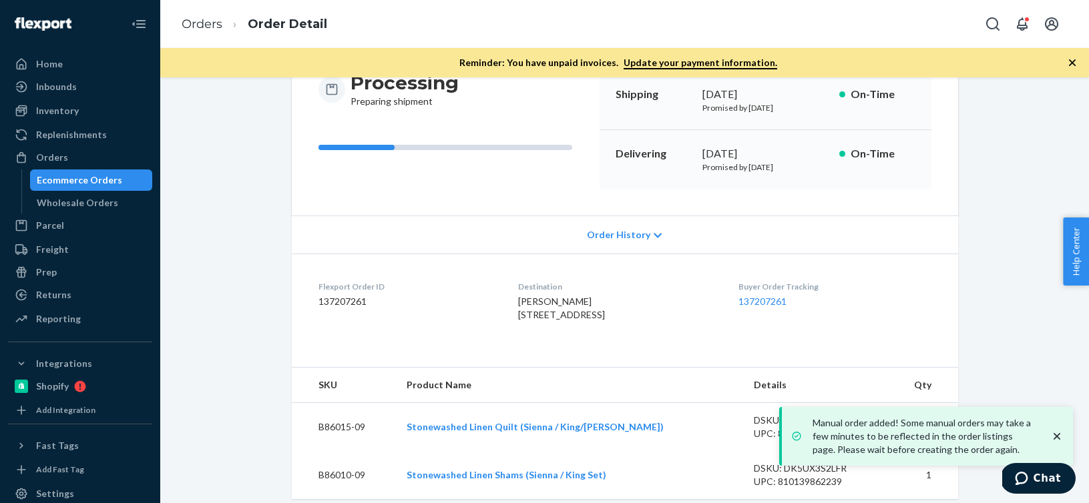
scroll to position [188, 0]
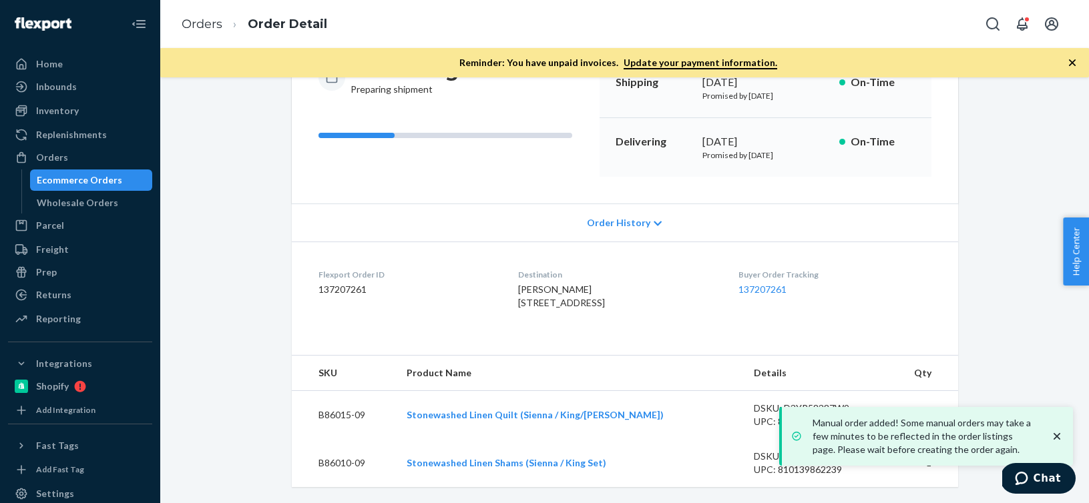
click at [356, 283] on dd "137207261" at bounding box center [407, 289] width 178 height 13
copy dd "137207261"
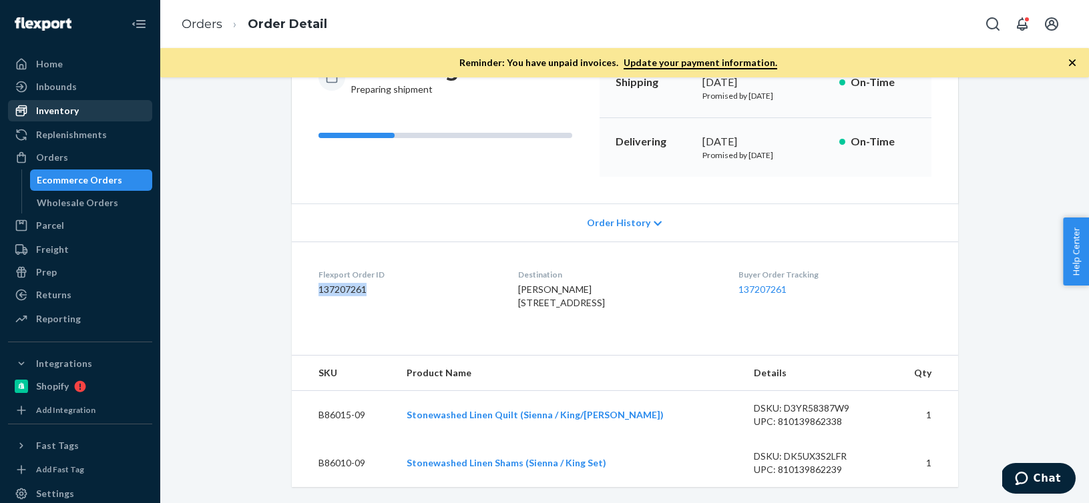
click at [85, 115] on div "Inventory" at bounding box center [80, 110] width 142 height 19
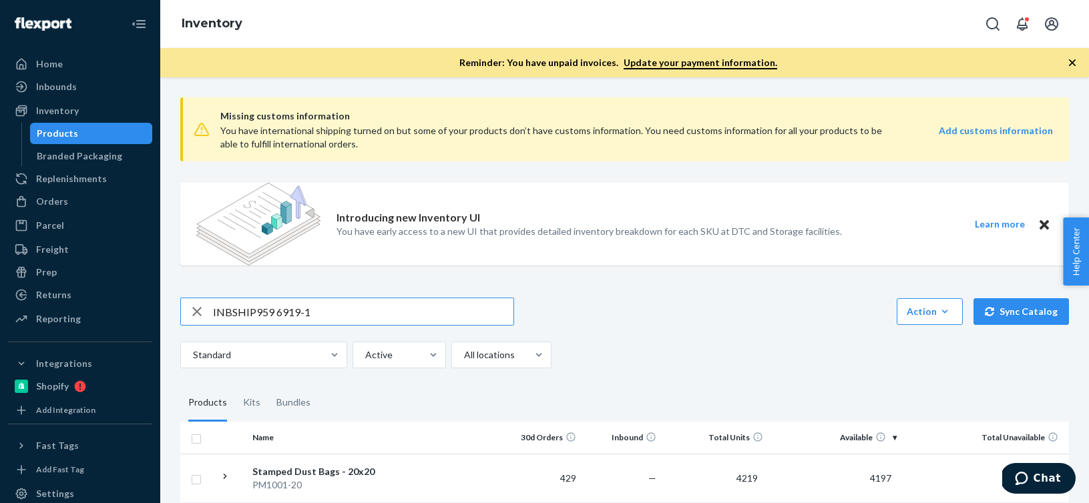
type input "INBSHIP959 6919-1"
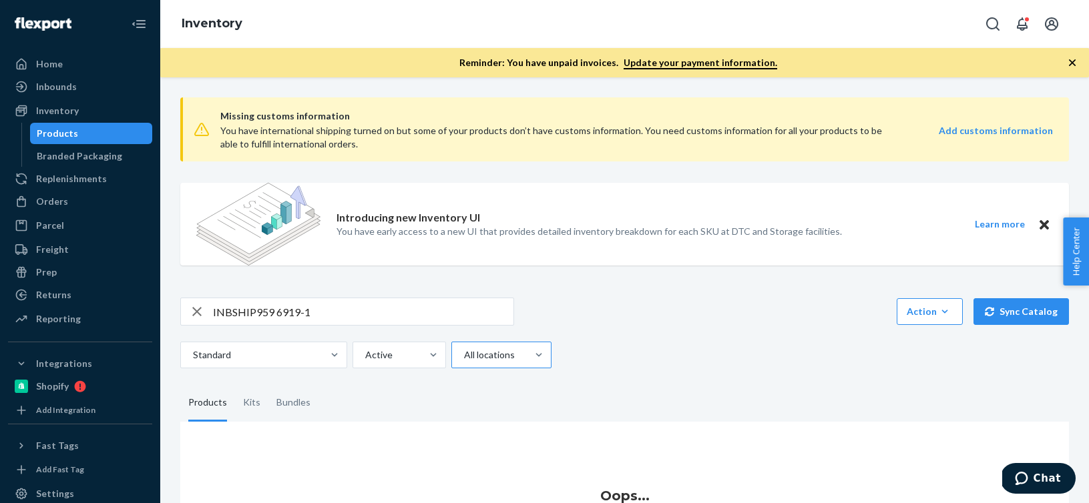
scroll to position [93, 0]
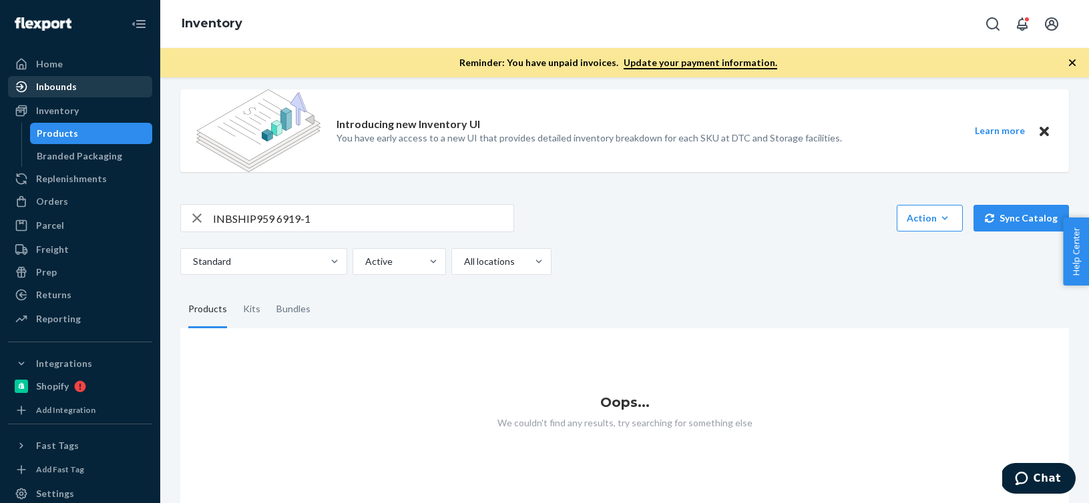
click at [117, 85] on div "Inbounds" at bounding box center [80, 86] width 142 height 19
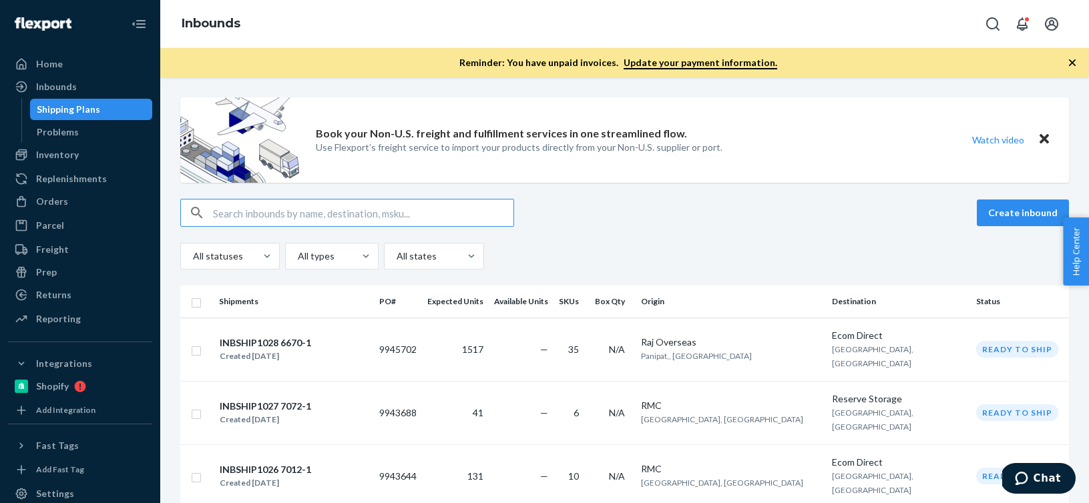
type input "INBSHIP959 6919-1"
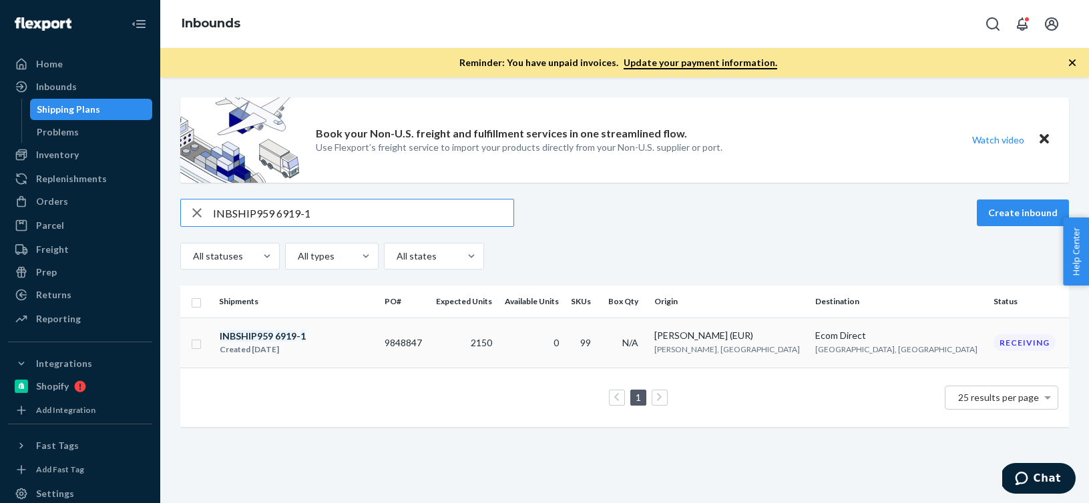
click at [352, 350] on div "INBSHIP959 6919 - 1 Created Jul 8, 2025" at bounding box center [296, 343] width 155 height 28
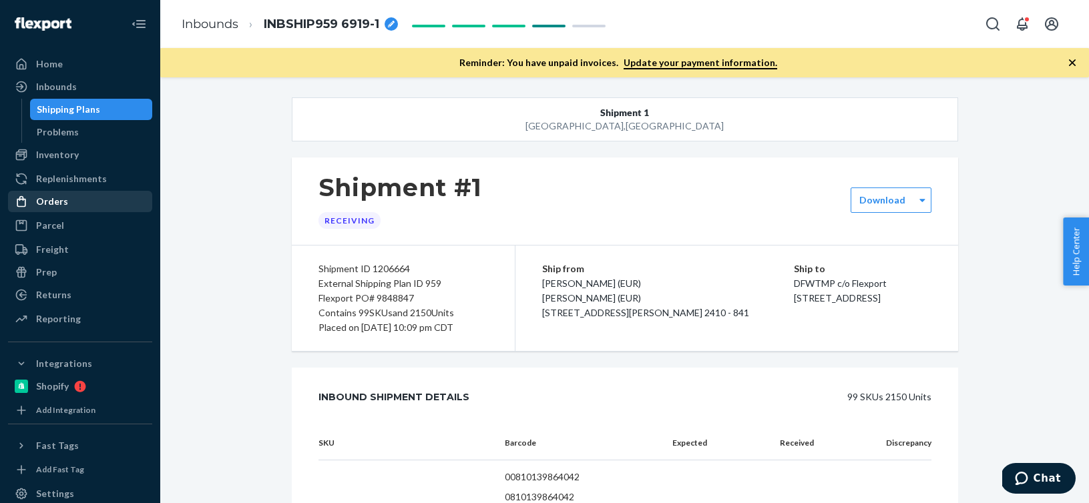
click at [75, 203] on div "Orders" at bounding box center [80, 201] width 142 height 19
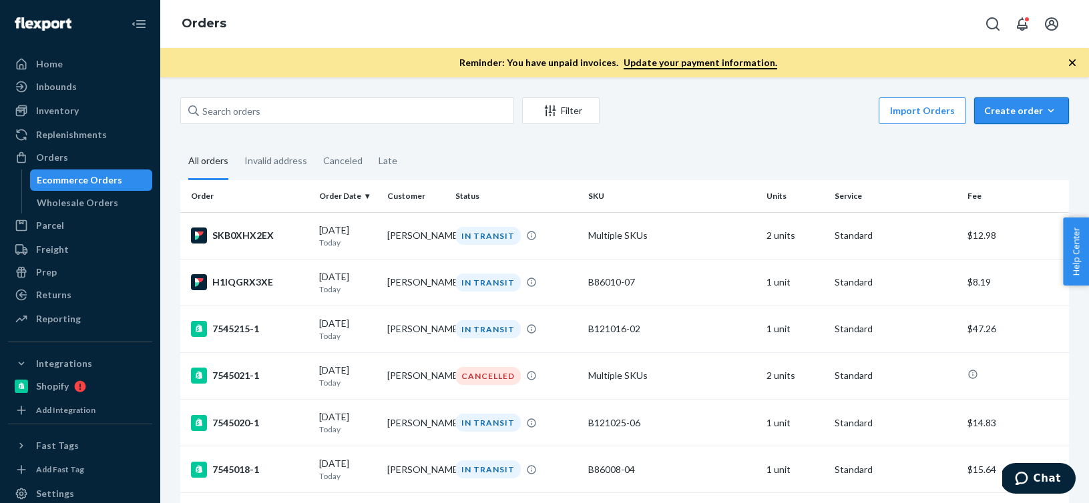
click at [1049, 113] on icon "button" at bounding box center [1050, 110] width 13 height 13
click at [1029, 150] on button "Ecommerce order" at bounding box center [1041, 143] width 128 height 29
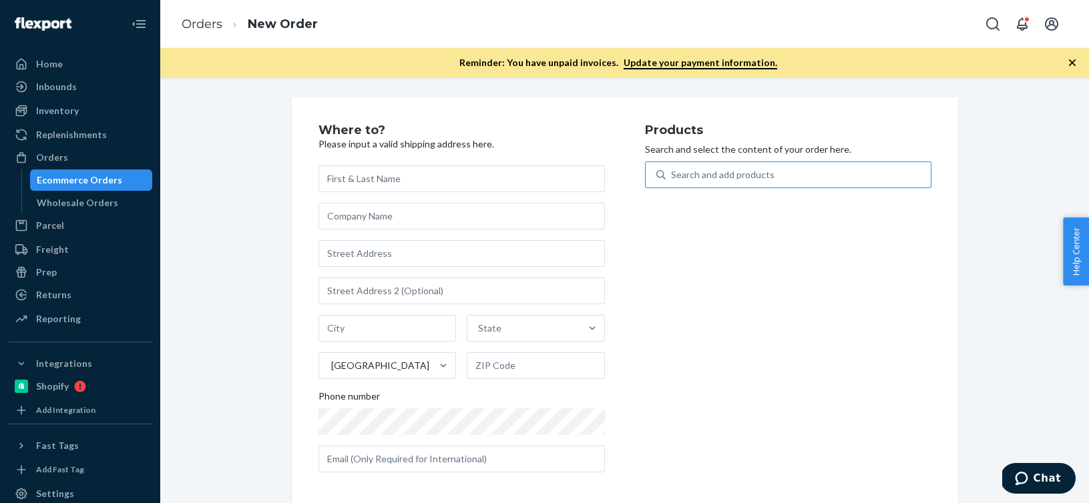
click at [896, 175] on div "Search and add products" at bounding box center [797, 175] width 265 height 24
click at [672, 175] on input "Search and add products" at bounding box center [671, 174] width 1 height 13
paste input "B86014-09"
type input "B86014-09"
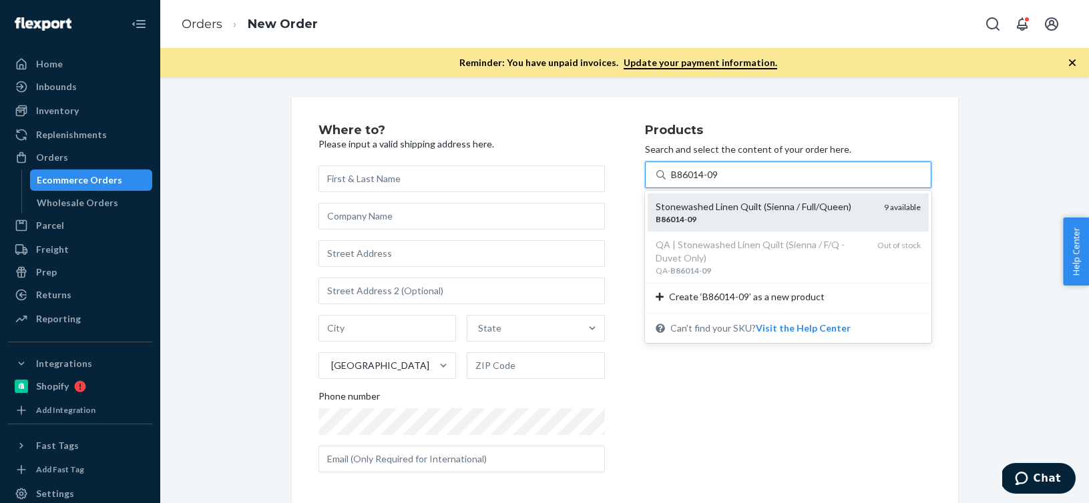
click at [810, 200] on div "Stonewashed Linen Quilt (Sienna / Full/Queen)" at bounding box center [764, 206] width 218 height 13
click at [720, 182] on input "B86014-09" at bounding box center [695, 174] width 49 height 13
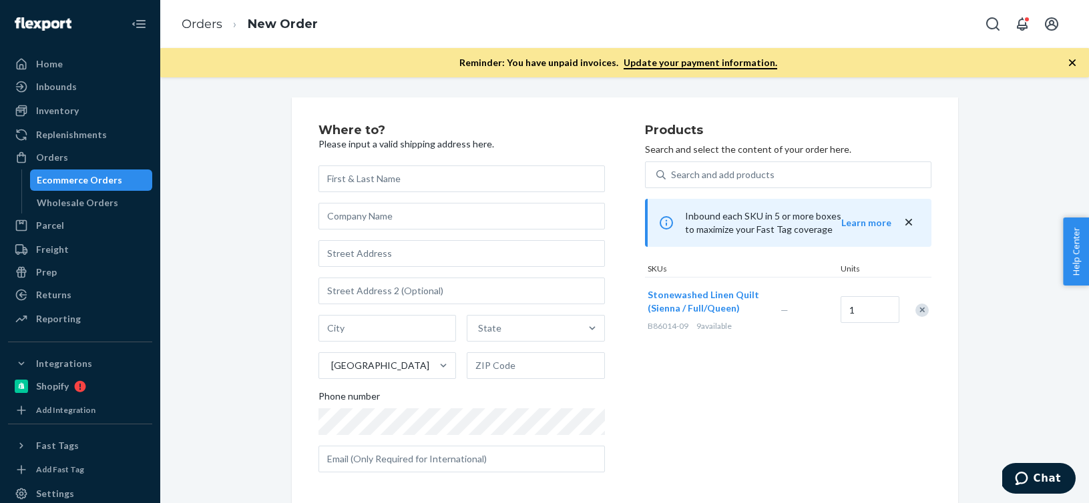
click at [922, 306] on div "Remove Item" at bounding box center [921, 310] width 13 height 13
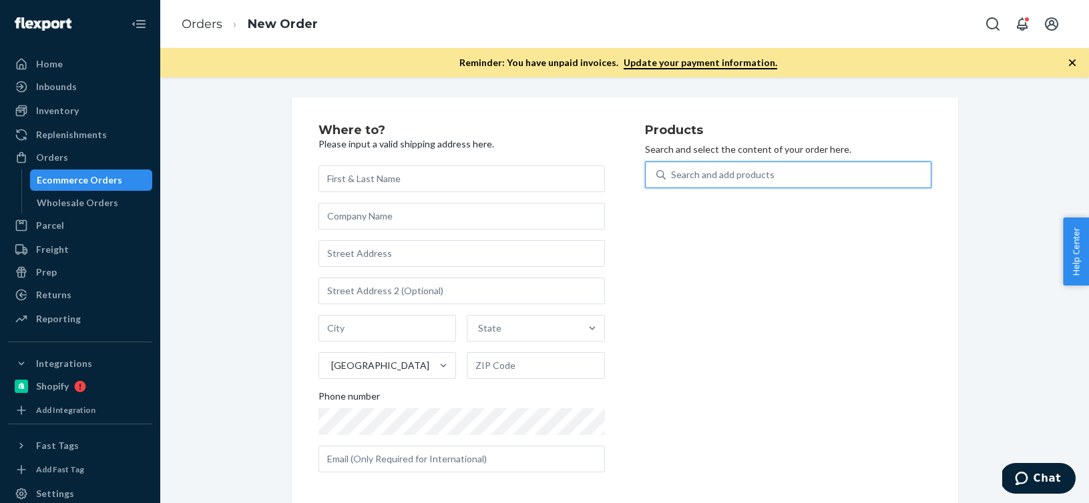
click at [776, 174] on div "Search and add products" at bounding box center [797, 175] width 265 height 24
click at [672, 174] on input "0 results available. Use Up and Down to choose options, press Enter to select t…" at bounding box center [671, 174] width 1 height 13
paste input "B86010-16"
type input "B86010-16"
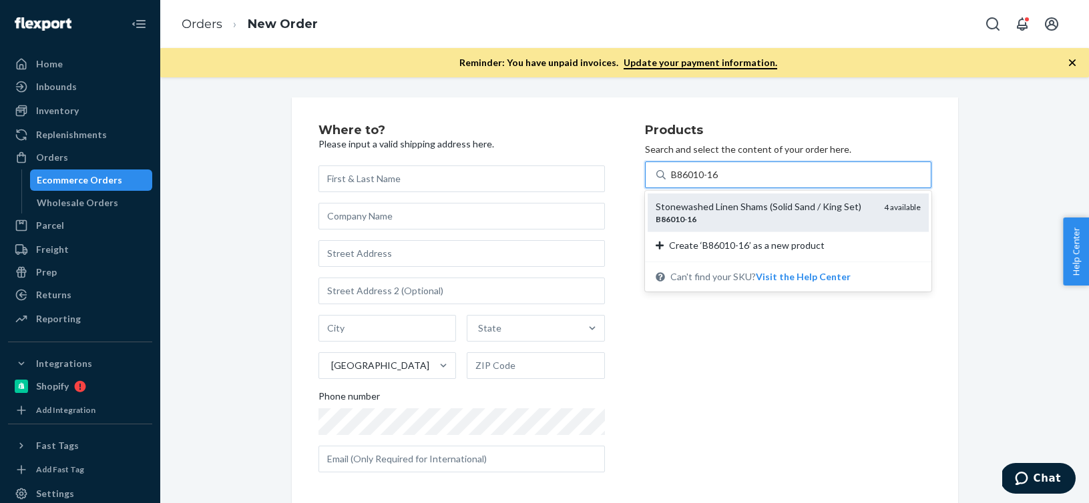
click at [751, 210] on div "Stonewashed Linen Shams (Solid Sand / King Set)" at bounding box center [764, 206] width 218 height 13
click at [720, 182] on input "B86010-16" at bounding box center [695, 174] width 49 height 13
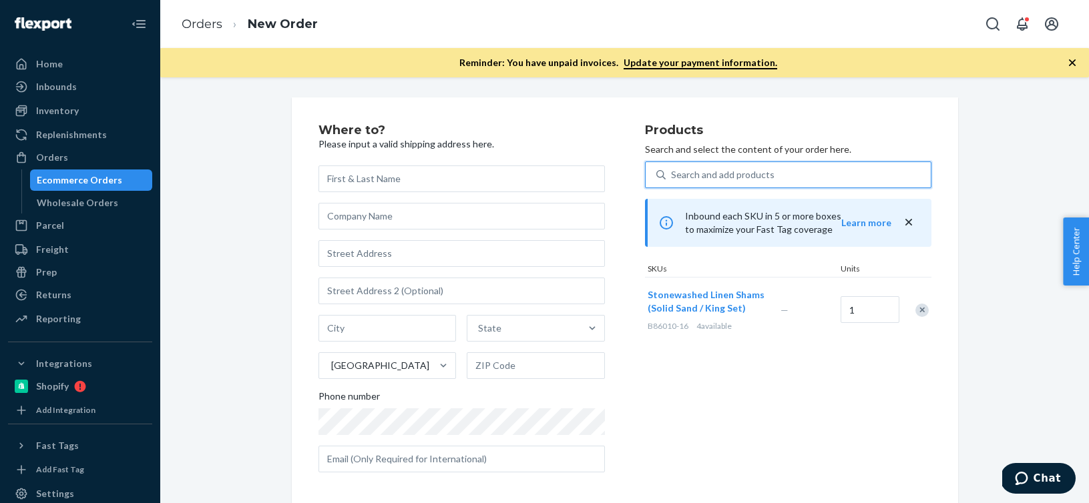
click at [910, 221] on icon "close" at bounding box center [908, 222] width 13 height 13
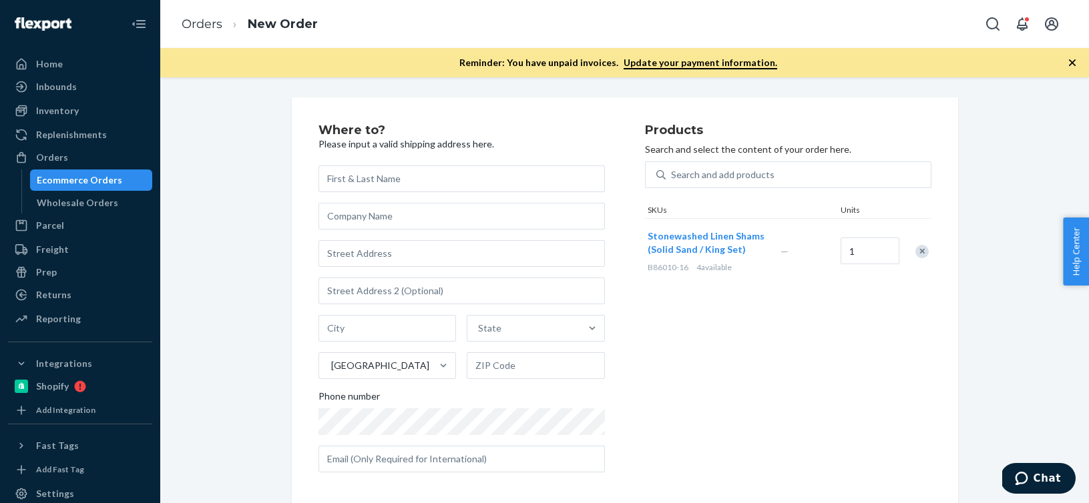
click at [914, 247] on div at bounding box center [914, 251] width 33 height 35
click at [924, 249] on div "Remove Item" at bounding box center [921, 251] width 13 height 13
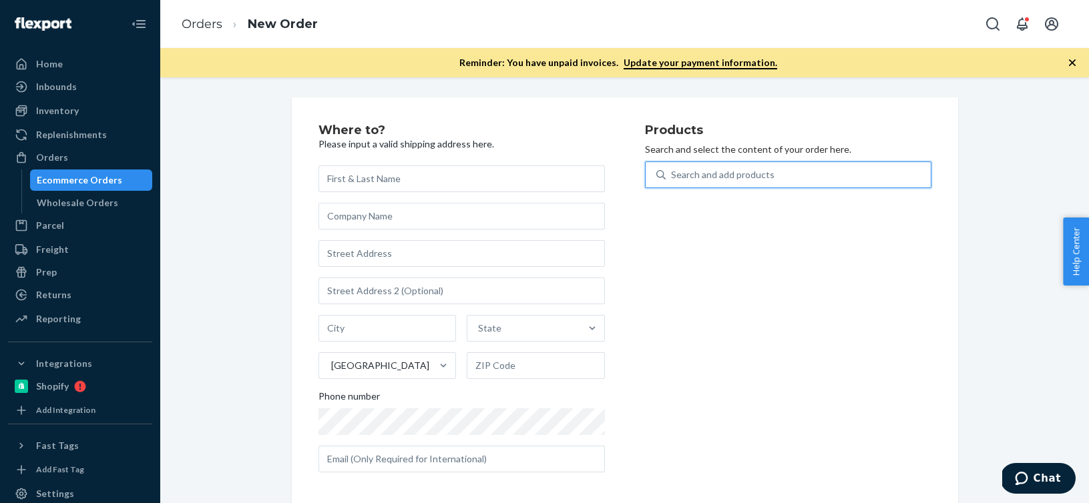
click at [782, 176] on div "Search and add products" at bounding box center [797, 175] width 265 height 24
click at [672, 176] on input "0 results available. Use Up and Down to choose options, press Enter to select t…" at bounding box center [671, 174] width 1 height 13
paste input "B86008-10"
type input "B86008-10"
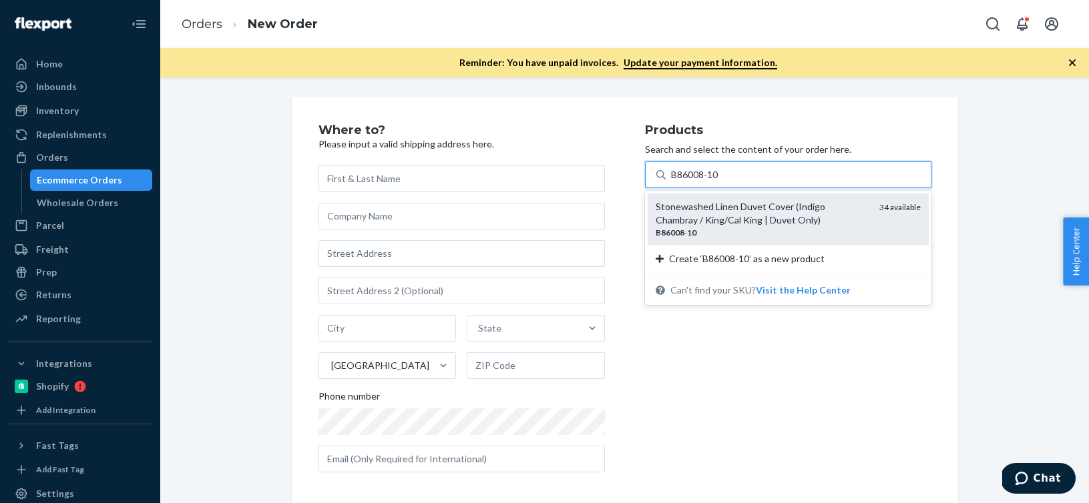
click at [737, 227] on div "B86008 - 10" at bounding box center [761, 232] width 213 height 11
click at [720, 182] on input "B86008-10" at bounding box center [695, 174] width 49 height 13
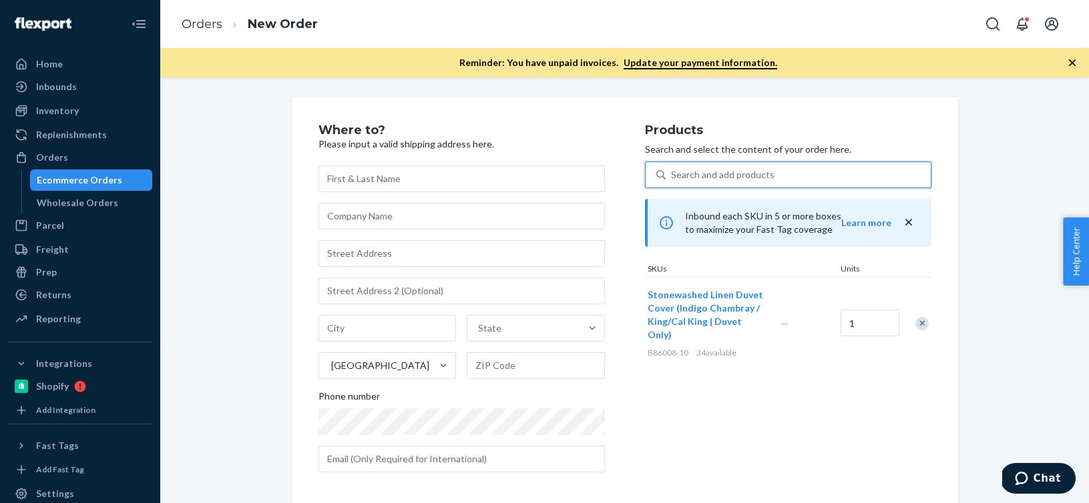
click at [743, 172] on div "Search and add products" at bounding box center [722, 174] width 103 height 13
click at [672, 172] on input "0 results available. Select is focused ,type to refine list, press Down to open…" at bounding box center [671, 174] width 1 height 13
click at [743, 172] on div "Search and add products" at bounding box center [722, 174] width 103 height 13
click at [672, 172] on input "0 results available. Select is focused ,type to refine list, press Down to open…" at bounding box center [671, 174] width 1 height 13
paste input "B86003-16"
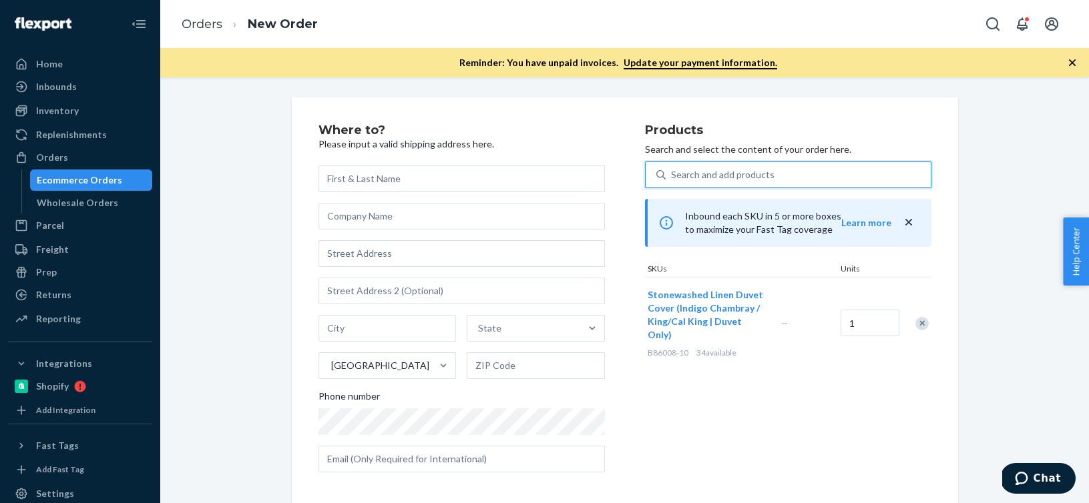
type input "B86003-16"
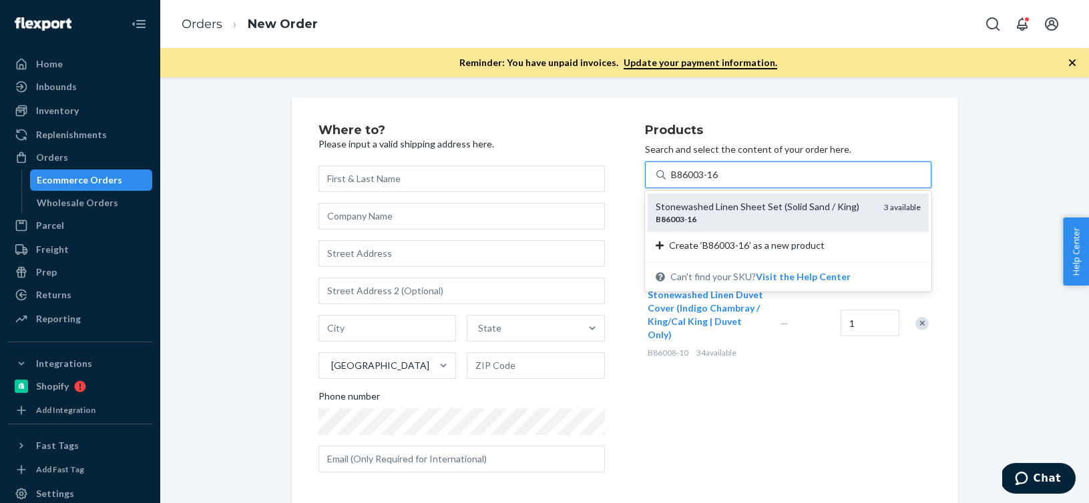
click at [728, 206] on div "Stonewashed Linen Sheet Set (Solid Sand / King)" at bounding box center [764, 206] width 218 height 13
click at [720, 182] on input "B86003-16" at bounding box center [695, 174] width 49 height 13
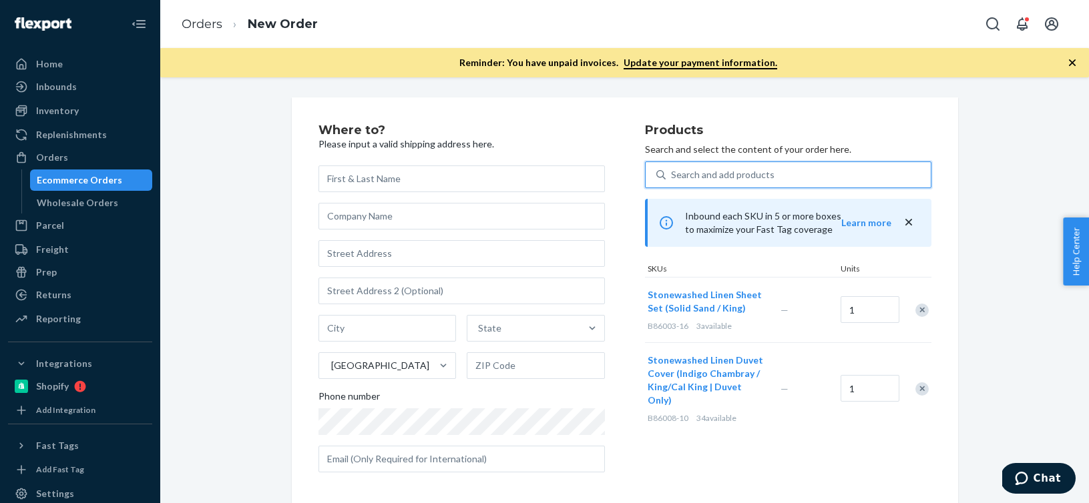
click at [709, 172] on div "Search and add products" at bounding box center [722, 174] width 103 height 13
click at [672, 172] on input "0 results available. Select is focused ,type to refine list, press Down to open…" at bounding box center [671, 174] width 1 height 13
click at [709, 172] on div "Search and add products" at bounding box center [722, 174] width 103 height 13
click at [672, 172] on input "0 results available. Use Up and Down to choose options, press Enter to select t…" at bounding box center [671, 174] width 1 height 13
paste input "B86013-10"
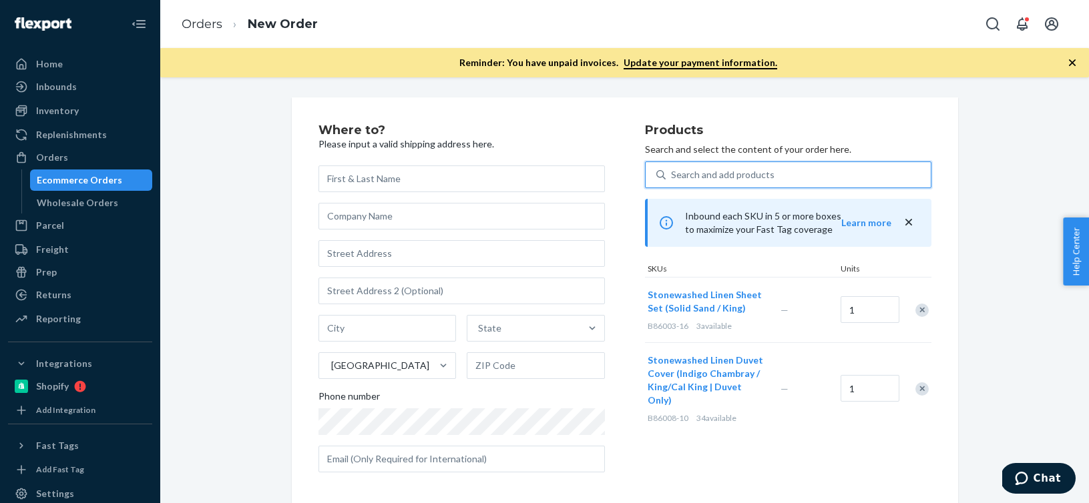
type input "B86013-10"
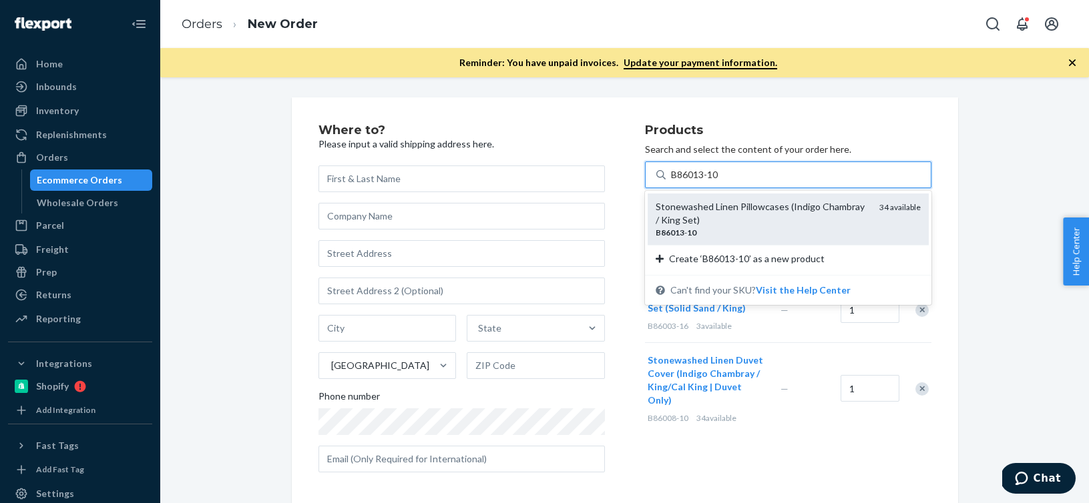
click at [700, 220] on div "Stonewashed Linen Pillowcases (Indigo Chambray / King Set)" at bounding box center [761, 213] width 213 height 27
click at [700, 182] on input "B86013-10" at bounding box center [695, 174] width 49 height 13
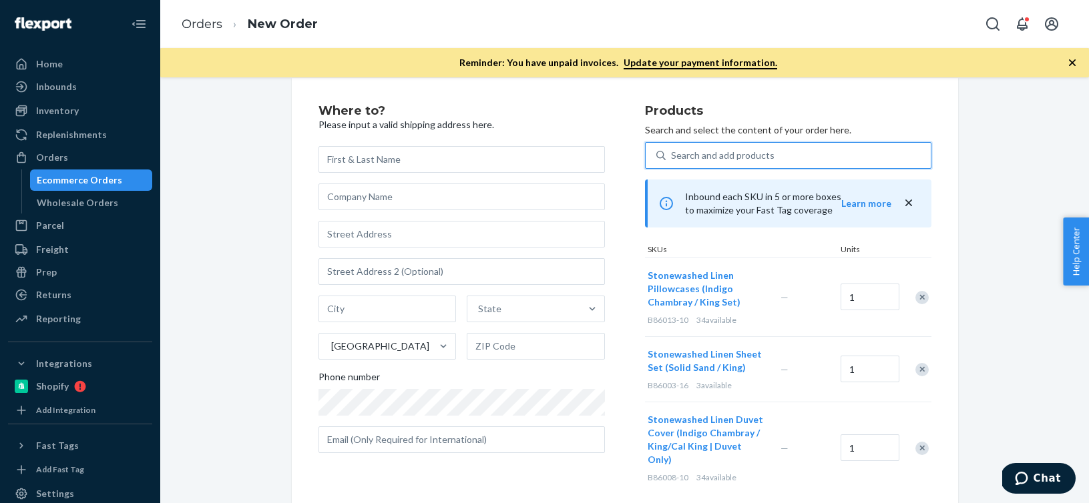
scroll to position [23, 0]
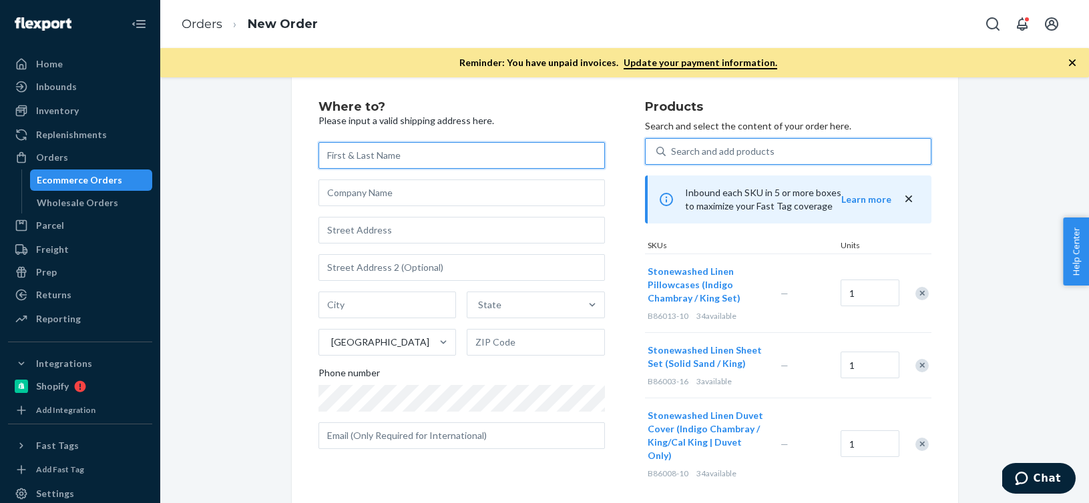
click at [391, 150] on input "text" at bounding box center [461, 155] width 286 height 27
paste input "[PERSON_NAME]"
type input "[PERSON_NAME]"
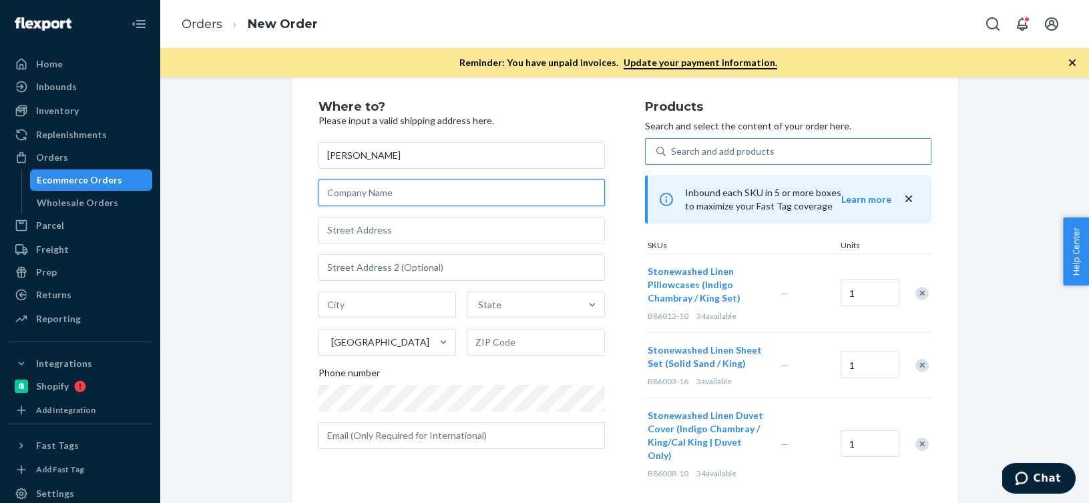
click at [421, 202] on input "text" at bounding box center [461, 193] width 286 height 27
click at [362, 229] on input "text" at bounding box center [461, 230] width 286 height 27
paste input "3984 Bosal St"
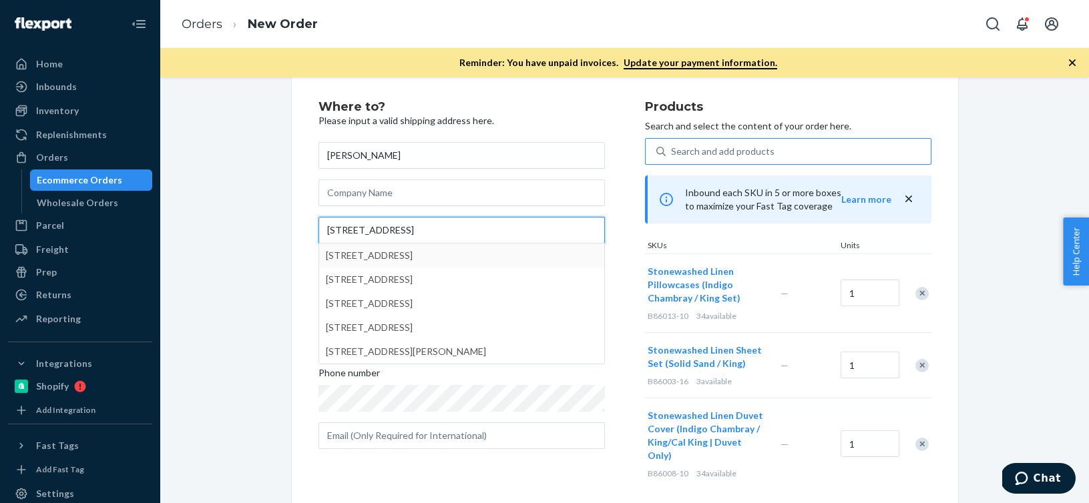
type input "3984 Bosal St"
type input "Bozeman"
type input "59718"
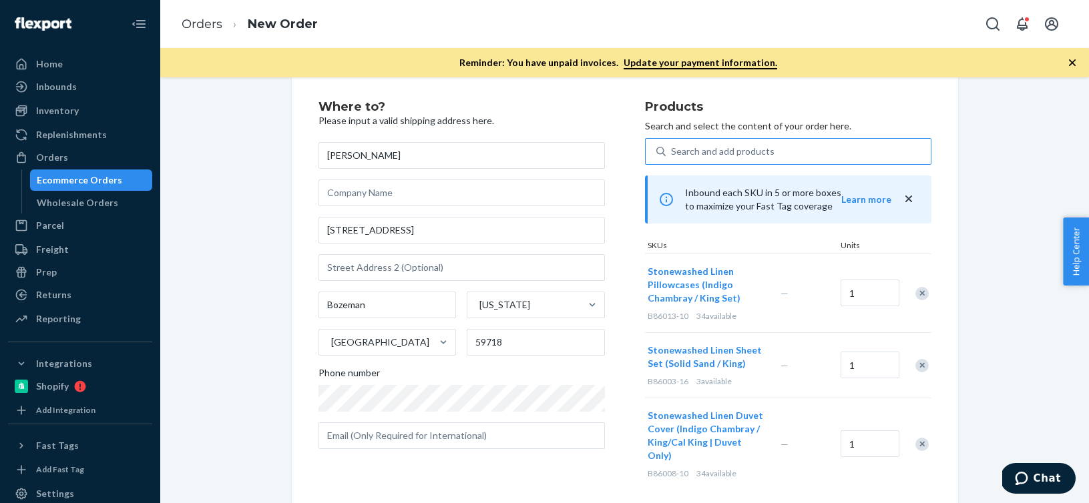
scroll to position [204, 0]
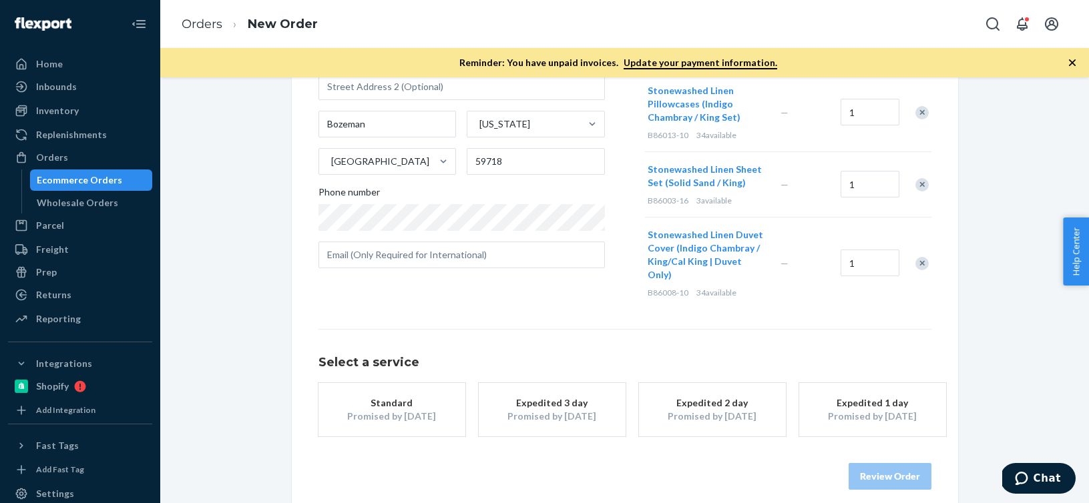
click at [561, 396] on div "Expedited 3 day" at bounding box center [552, 402] width 107 height 13
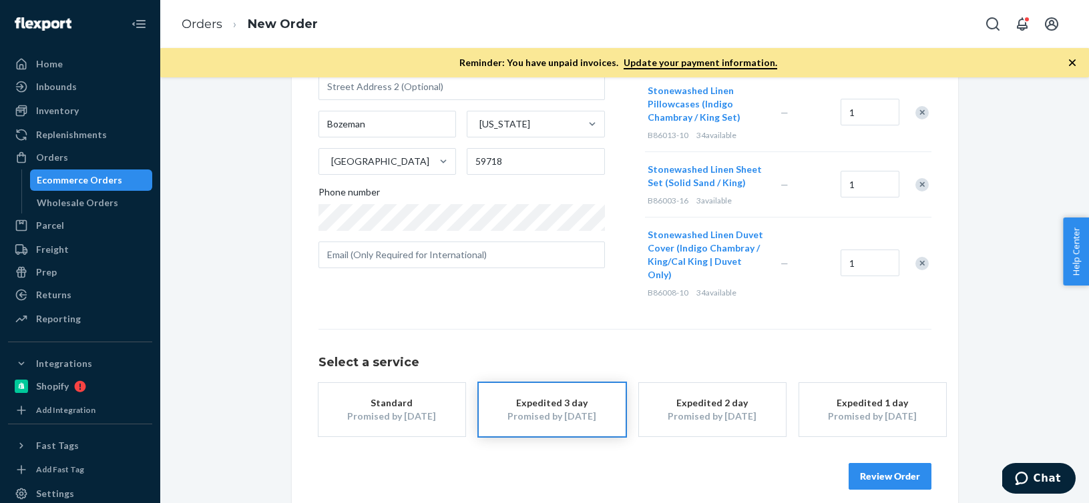
click at [900, 463] on button "Review Order" at bounding box center [889, 476] width 83 height 27
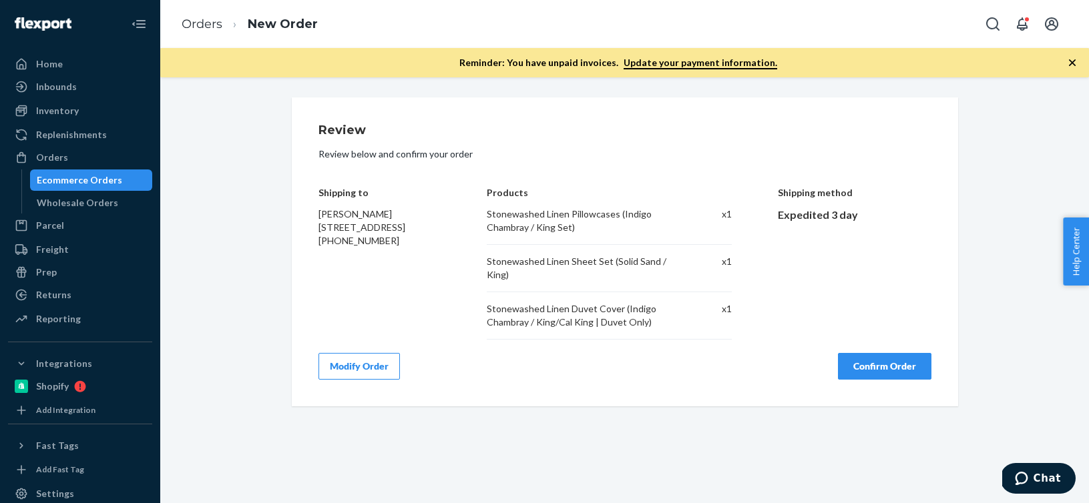
click at [354, 368] on button "Modify Order" at bounding box center [358, 366] width 81 height 27
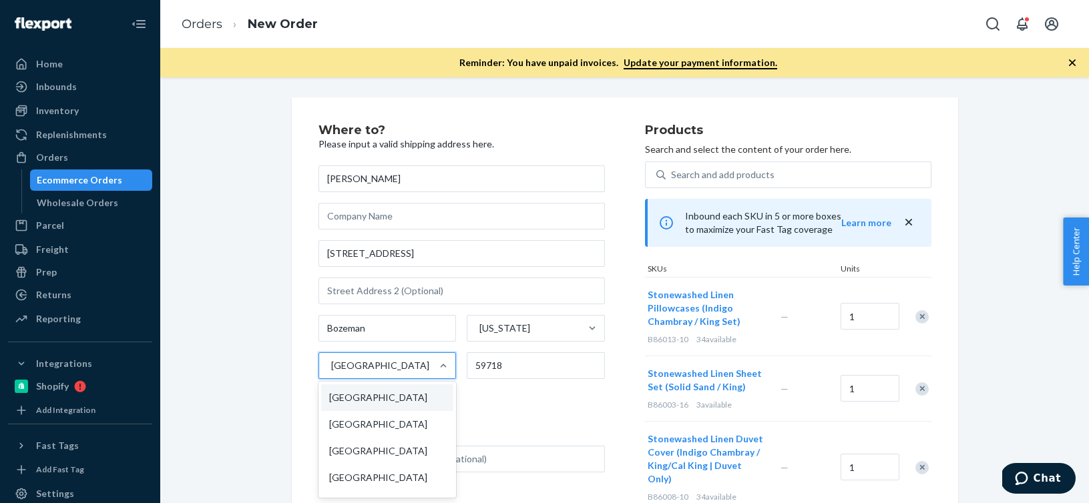
click at [354, 368] on div "[GEOGRAPHIC_DATA]" at bounding box center [380, 365] width 98 height 13
click at [331, 368] on input "option United States focused, 1 of 241. 241 results available. Use Up and Down …" at bounding box center [330, 365] width 1 height 13
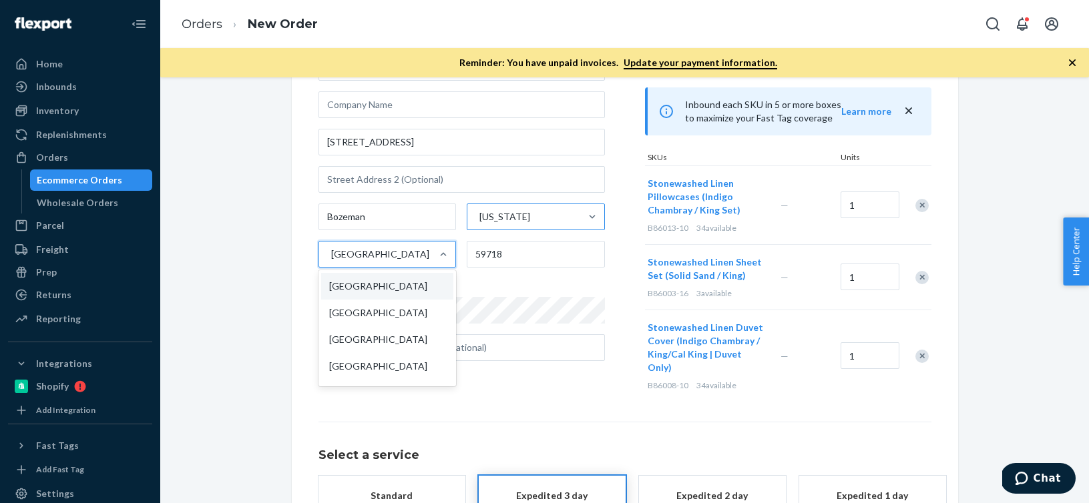
scroll to position [191, 0]
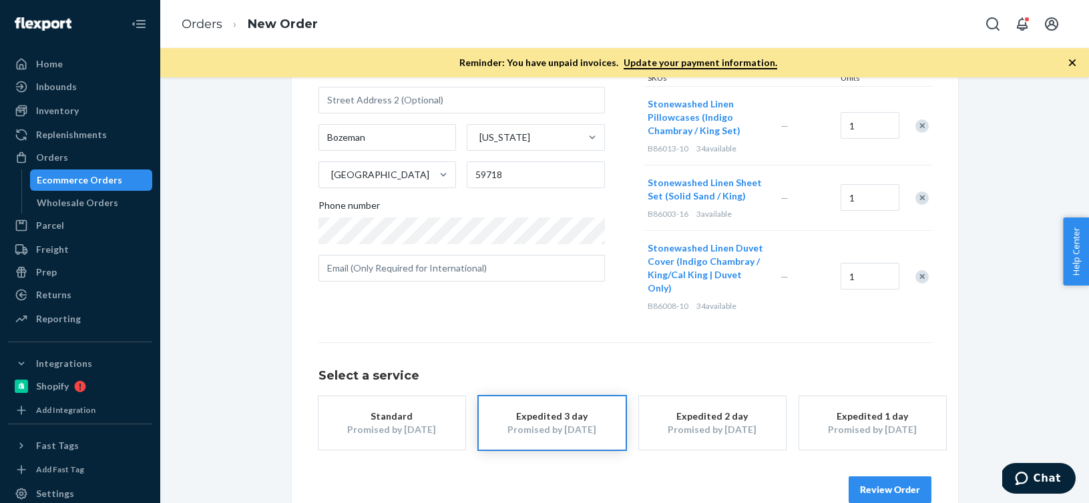
click at [323, 443] on div "Select a service Standard Promised by Oct 3, 2025 Expedited 3 day Promised by S…" at bounding box center [624, 422] width 613 height 161
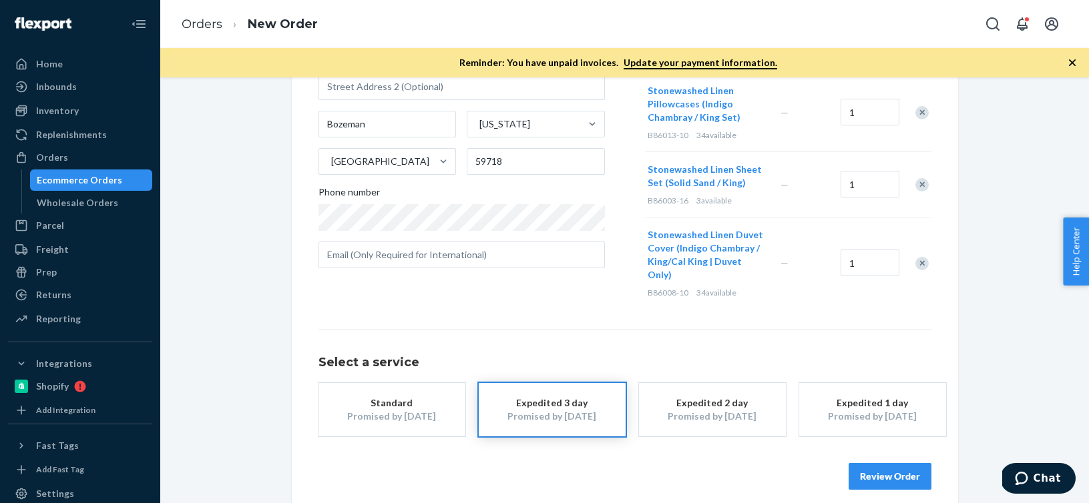
click at [896, 473] on button "Review Order" at bounding box center [889, 476] width 83 height 27
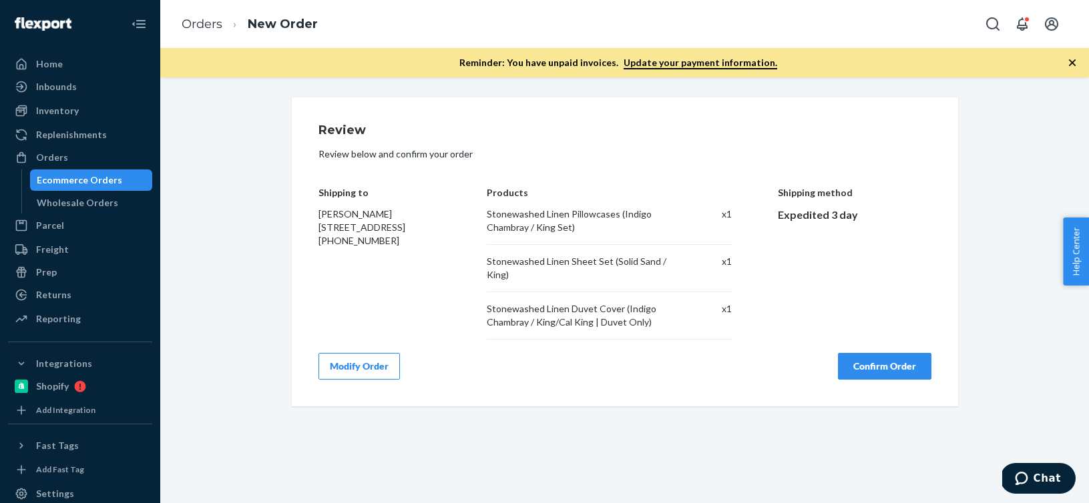
click at [896, 473] on div "Review Review below and confirm your order Shipping to John Schlottman 3984 Bos…" at bounding box center [624, 290] width 928 height 426
click at [860, 365] on button "Confirm Order" at bounding box center [884, 366] width 93 height 27
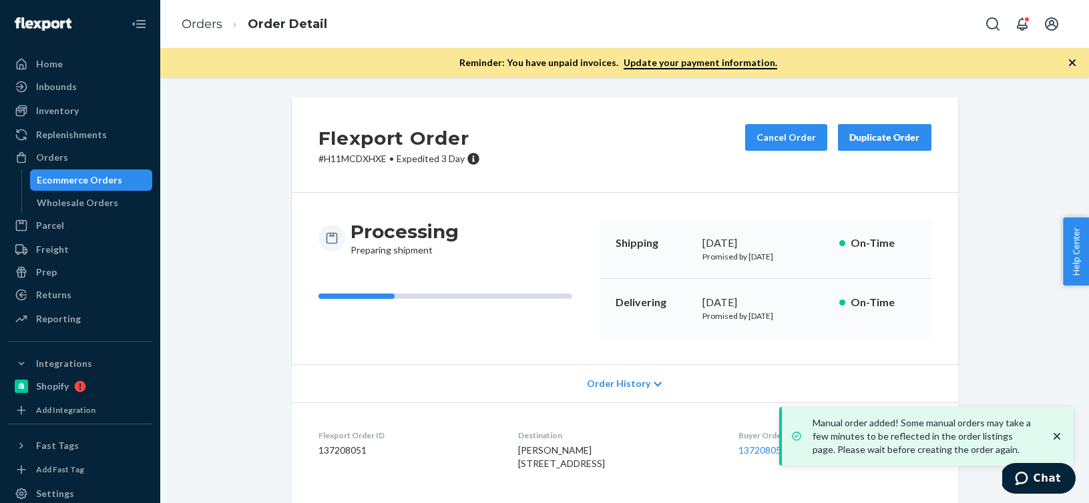
scroll to position [236, 0]
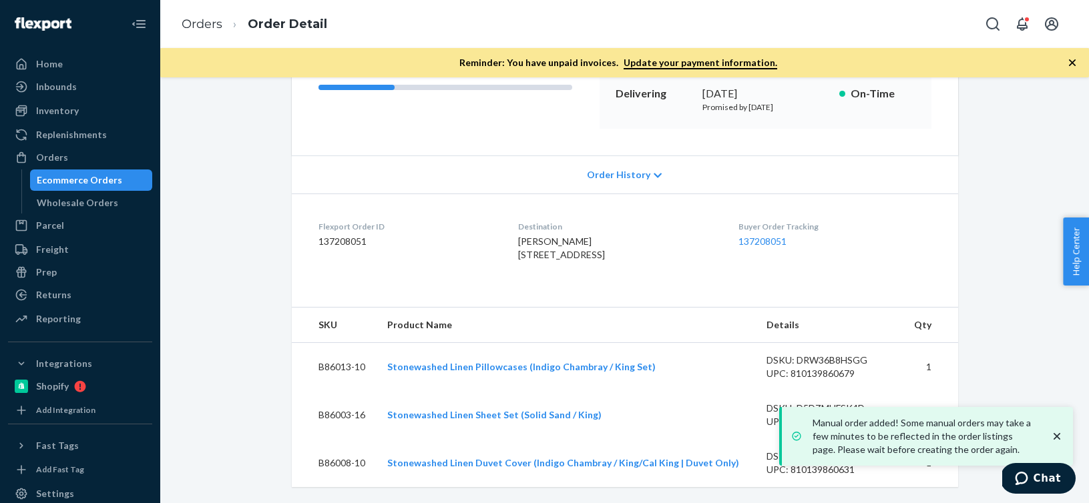
click at [362, 235] on dd "137208051" at bounding box center [407, 241] width 178 height 13
click at [358, 235] on dd "137208051" at bounding box center [407, 241] width 178 height 13
copy dd "137208051"
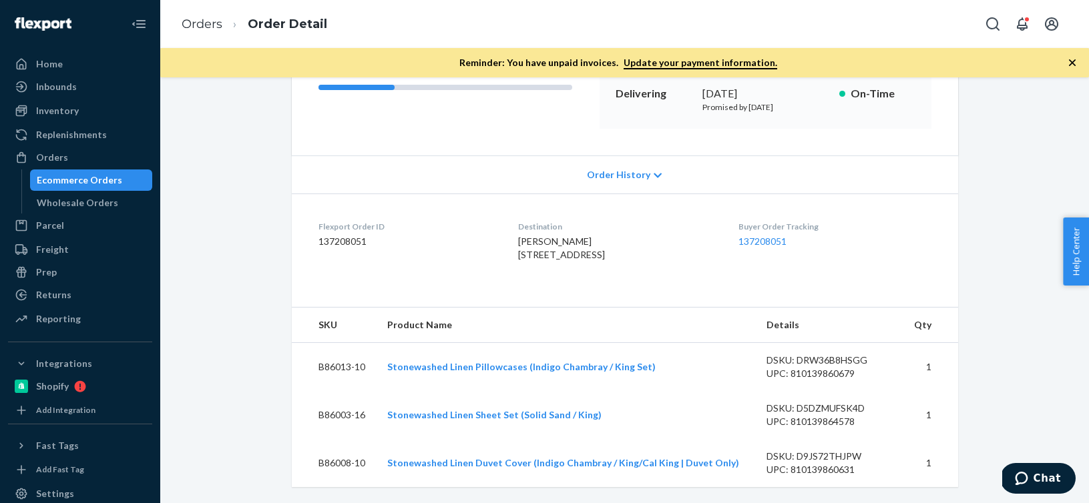
scroll to position [0, 0]
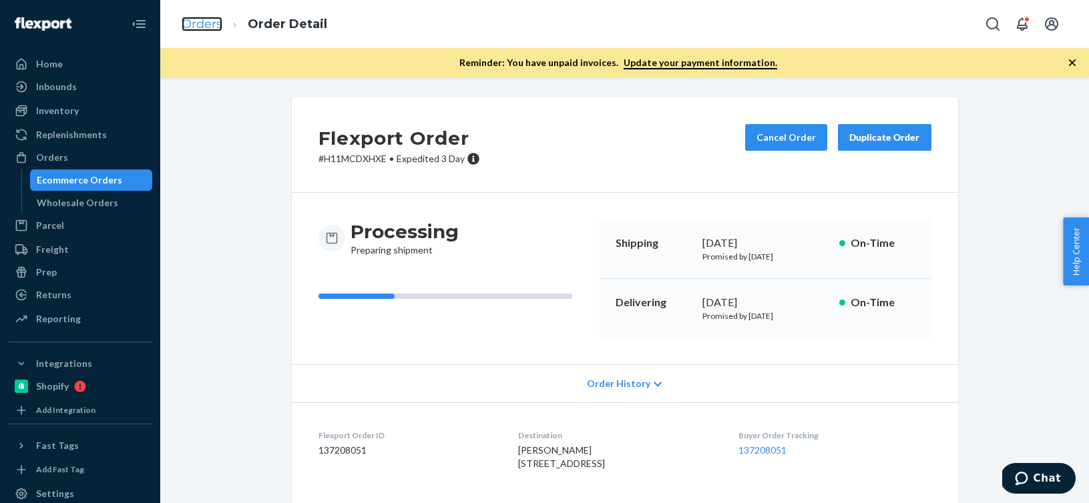
click at [196, 28] on link "Orders" at bounding box center [202, 24] width 41 height 15
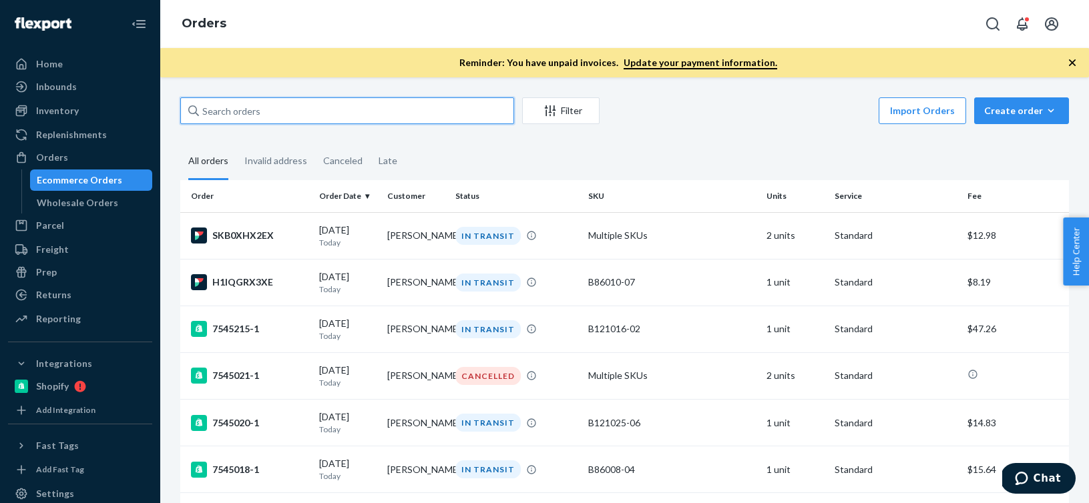
click at [296, 116] on input "text" at bounding box center [347, 110] width 334 height 27
paste input "137115190"
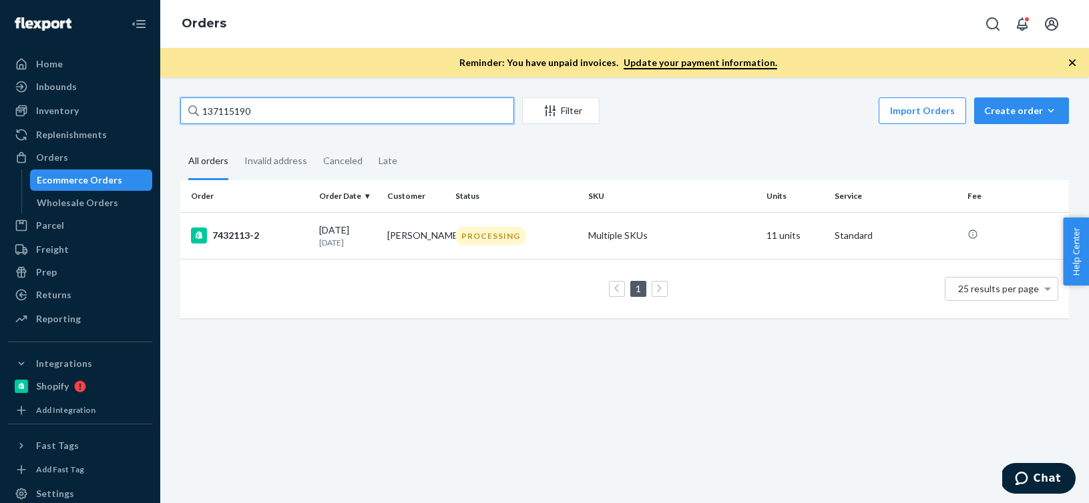
type input "137115190"
click at [276, 246] on td "7432113-2" at bounding box center [246, 235] width 133 height 47
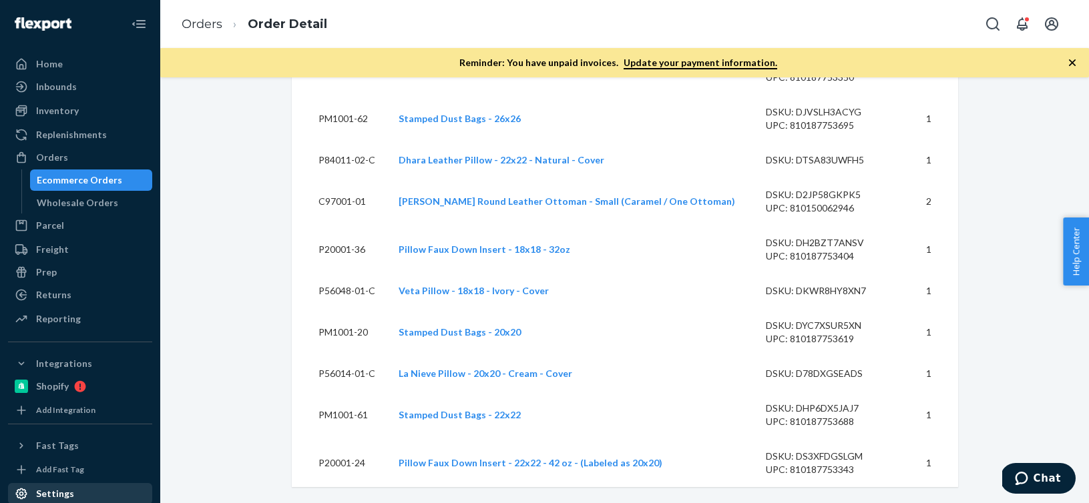
scroll to position [160, 0]
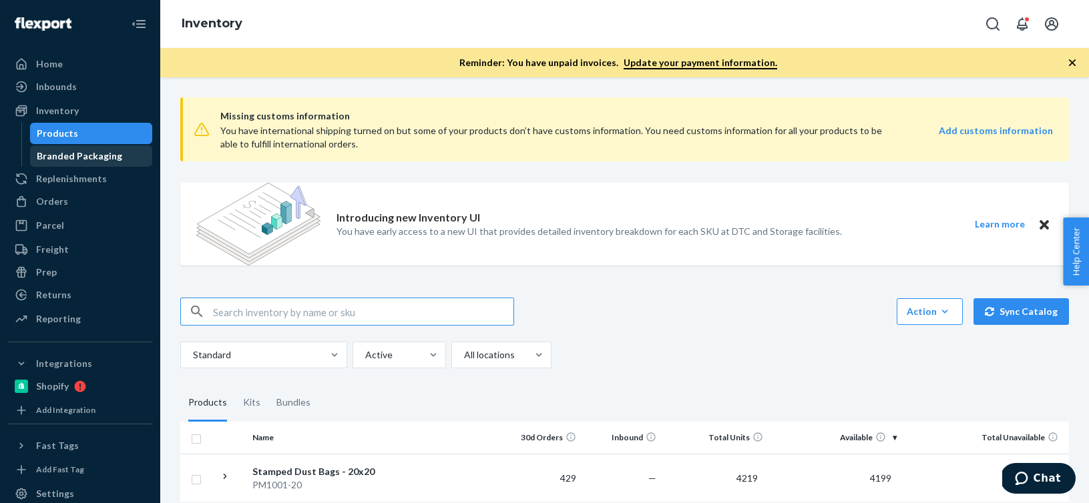
click at [139, 166] on link "Branded Packaging" at bounding box center [91, 156] width 123 height 21
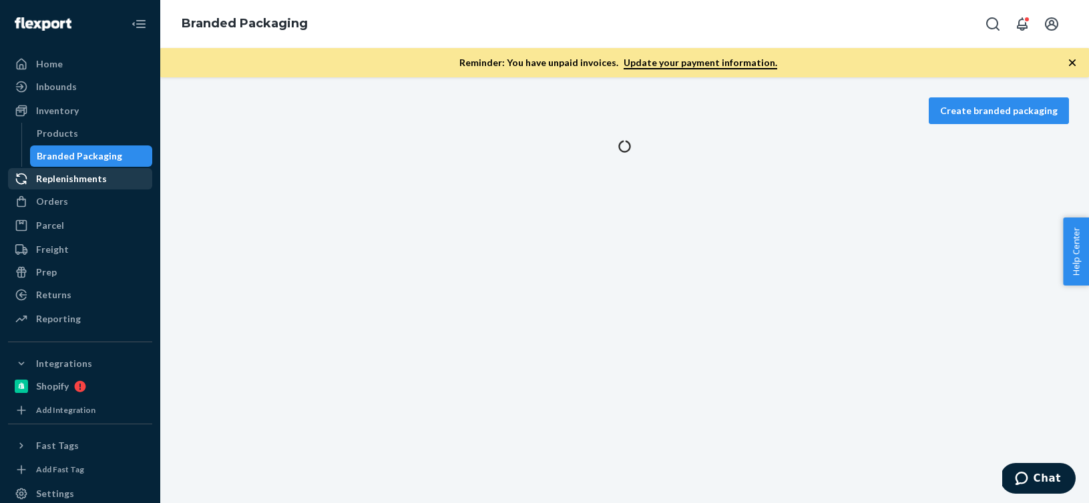
click at [131, 182] on div "Replenishments" at bounding box center [80, 179] width 142 height 19
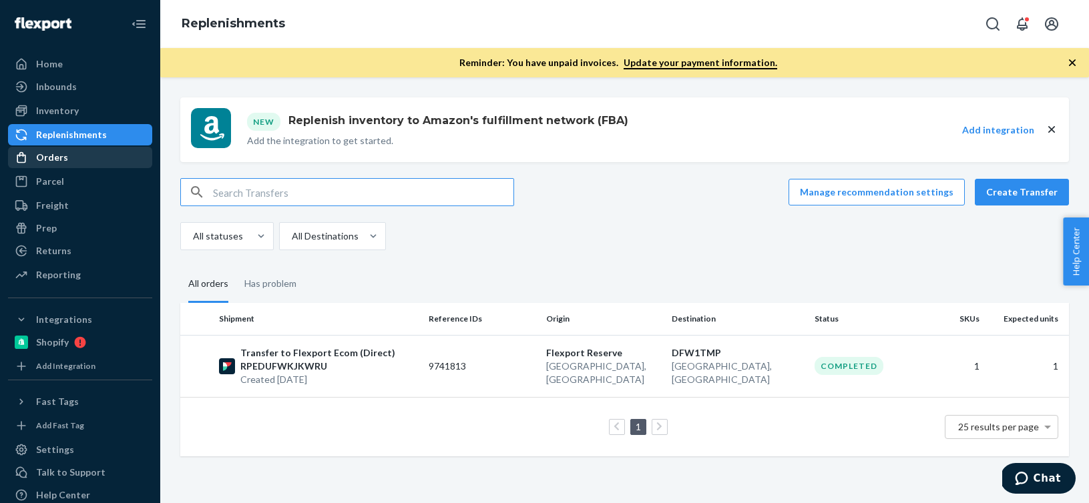
click at [118, 150] on div "Orders" at bounding box center [80, 157] width 142 height 19
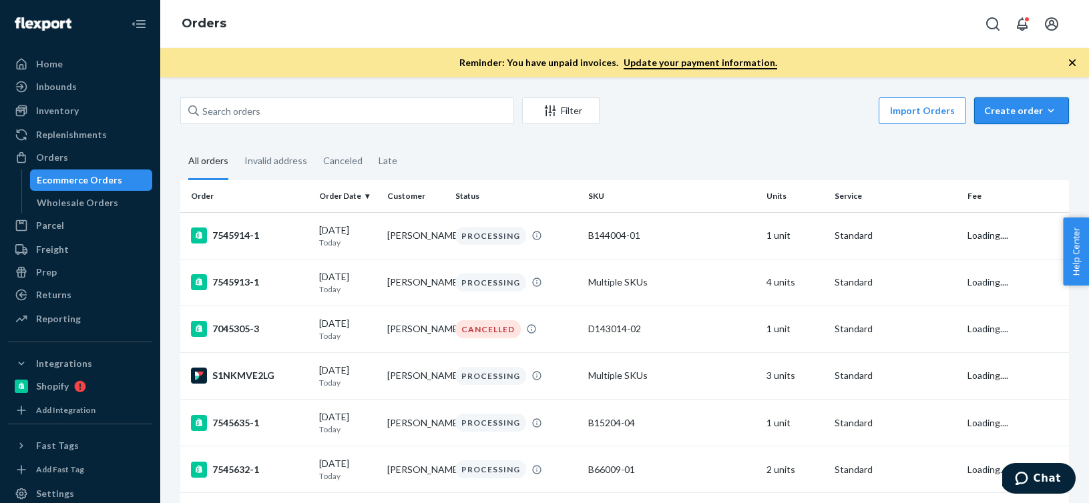
click at [1051, 114] on icon "button" at bounding box center [1050, 110] width 13 height 13
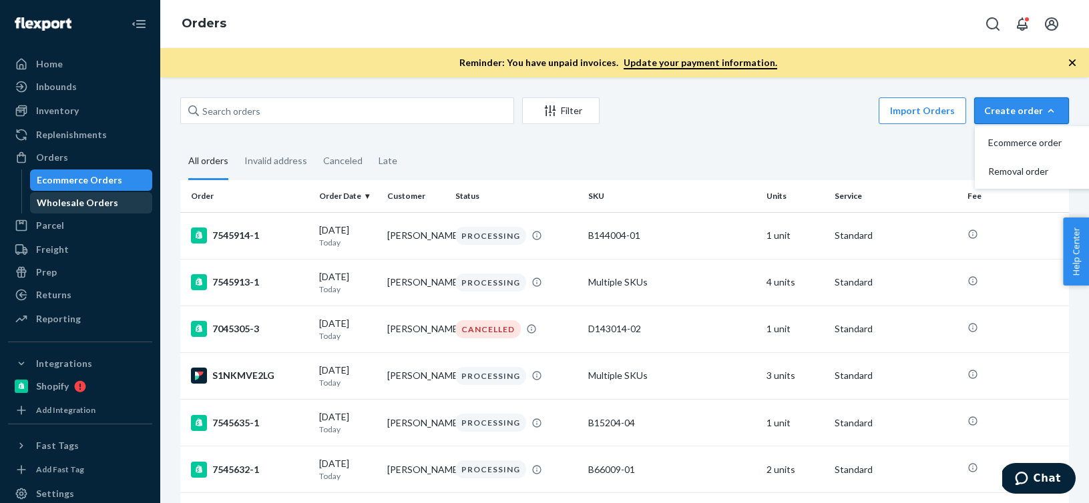
click at [81, 204] on div "Wholesale Orders" at bounding box center [77, 202] width 81 height 13
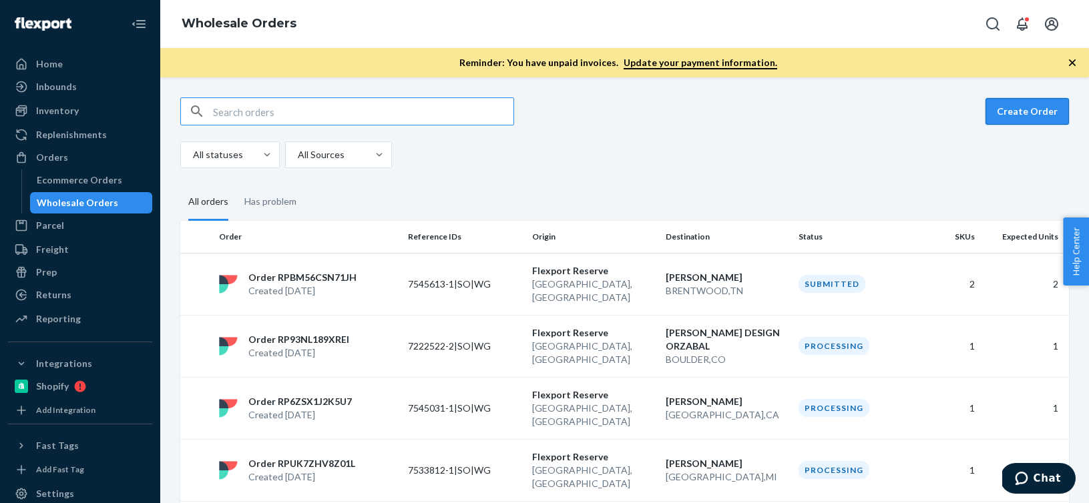
click at [1039, 101] on button "Create Order" at bounding box center [1026, 111] width 83 height 27
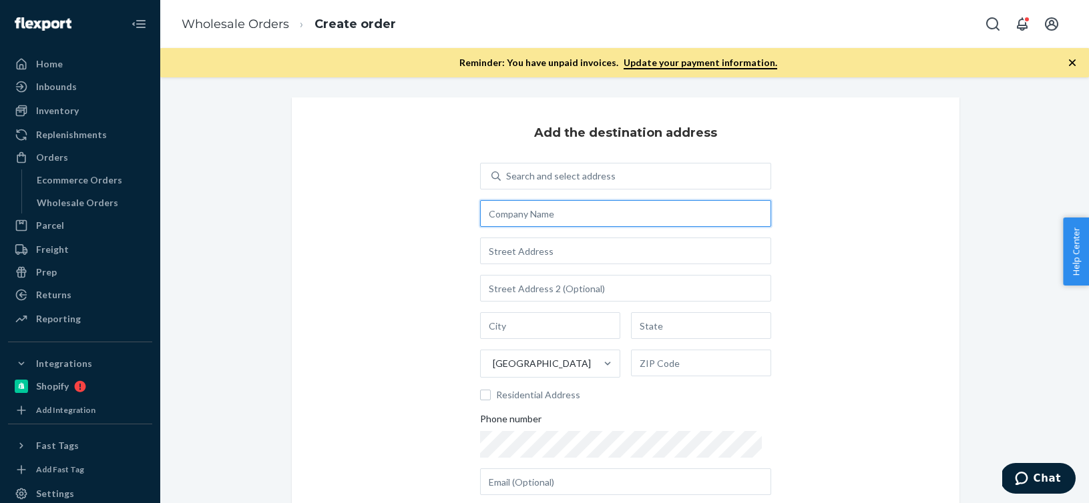
click at [593, 214] on input "text" at bounding box center [625, 213] width 291 height 27
paste input "SAMIR SAMA"
type input "SAMIR SAMA"
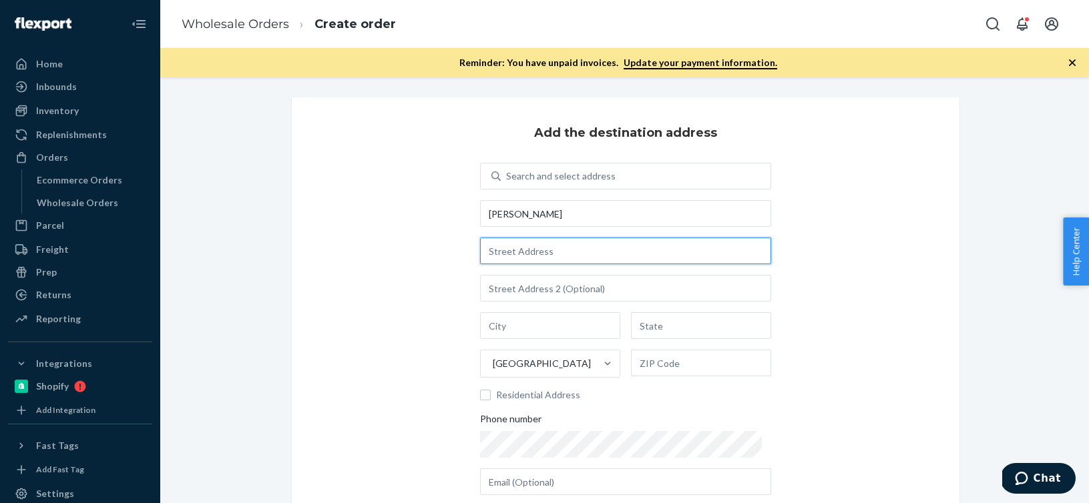
click at [529, 256] on input "text" at bounding box center [625, 251] width 291 height 27
paste input "109 GREENE STREET APT 3C"
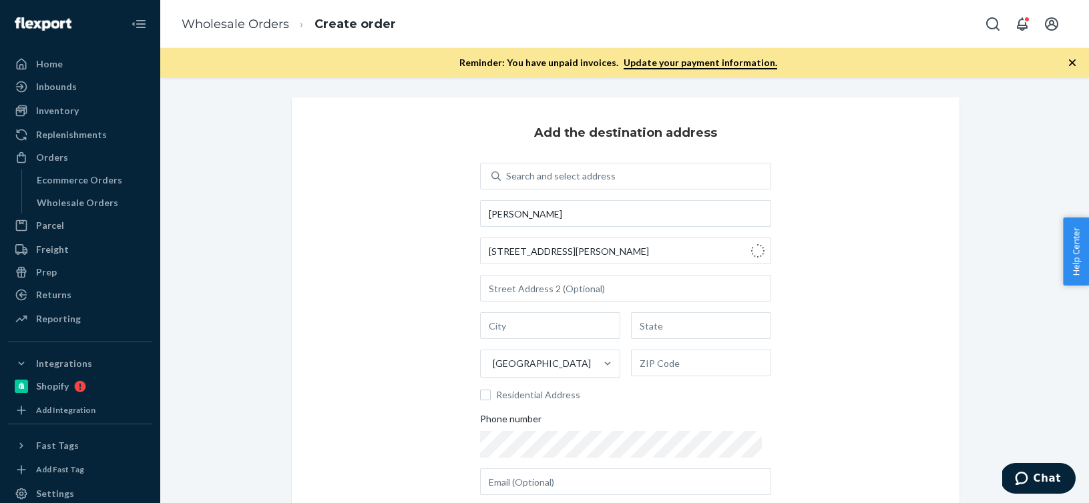
type input "109 Greene St"
type input "3c"
type input "Manhattan - New York"
type input "NY"
type input "10012"
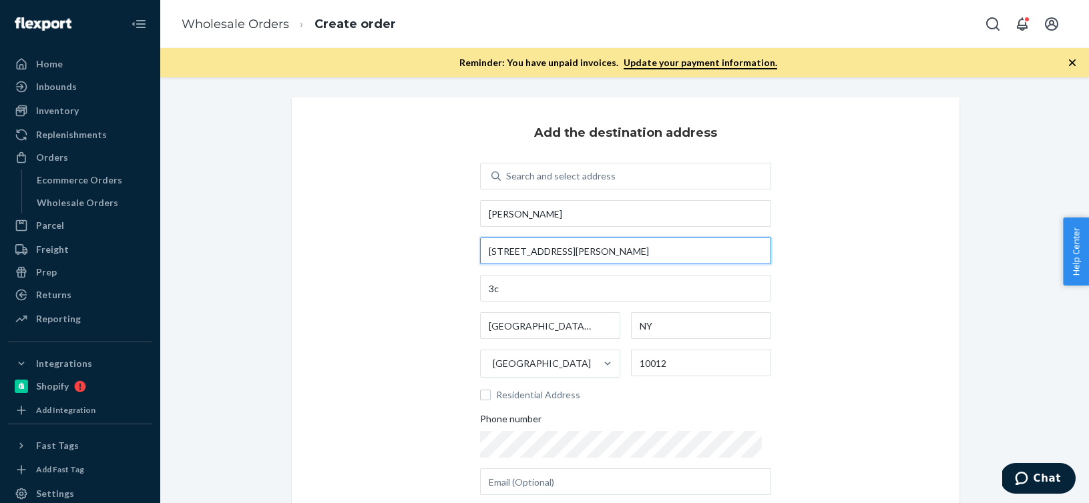
drag, startPoint x: 590, startPoint y: 252, endPoint x: 436, endPoint y: 246, distance: 154.3
click at [436, 246] on div "Add the destination address Search and select address SAMIR SAMA 109 Greene St …" at bounding box center [625, 338] width 667 height 482
paste input "REENE STREET APT 3C"
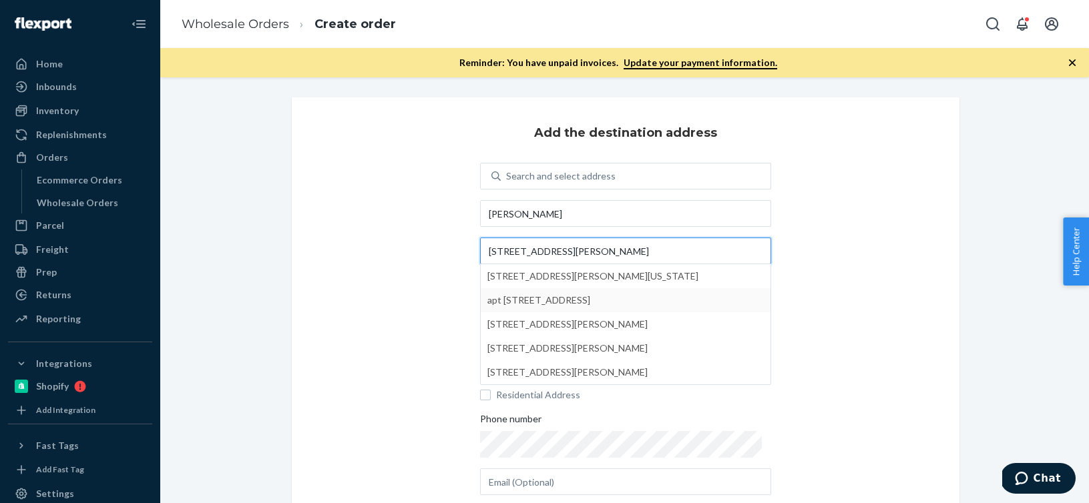
type input "109 GREENE STREET APT 3C"
click at [447, 312] on div "Add the destination address Search and select address SAMIR SAMA 109 GREENE STR…" at bounding box center [625, 338] width 667 height 482
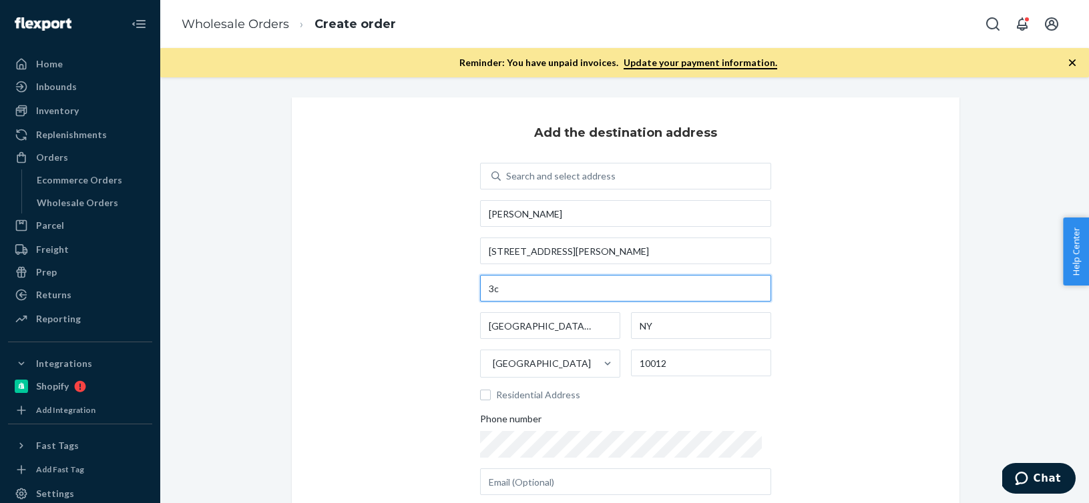
click at [507, 289] on input "3c" at bounding box center [625, 288] width 291 height 27
type input "3"
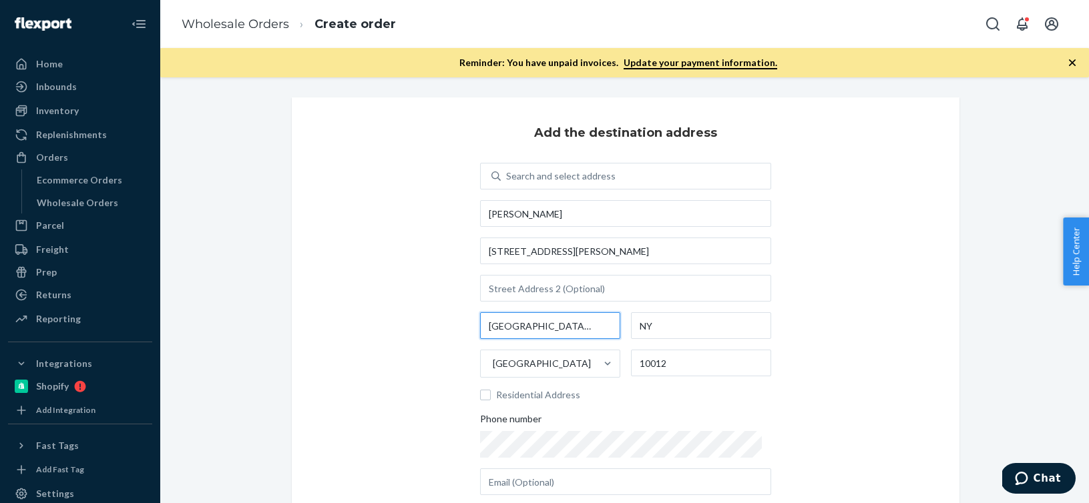
drag, startPoint x: 546, startPoint y: 328, endPoint x: 415, endPoint y: 328, distance: 130.8
click at [415, 328] on div "Add the destination address Search and select address SAMIR SAMA 109 GREENE STR…" at bounding box center [625, 338] width 667 height 482
type input "[US_STATE]"
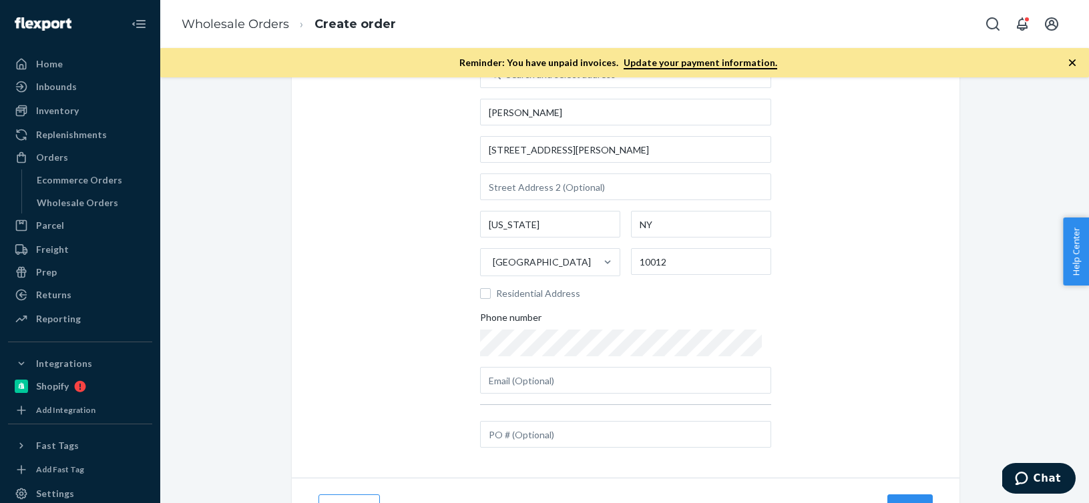
scroll to position [168, 0]
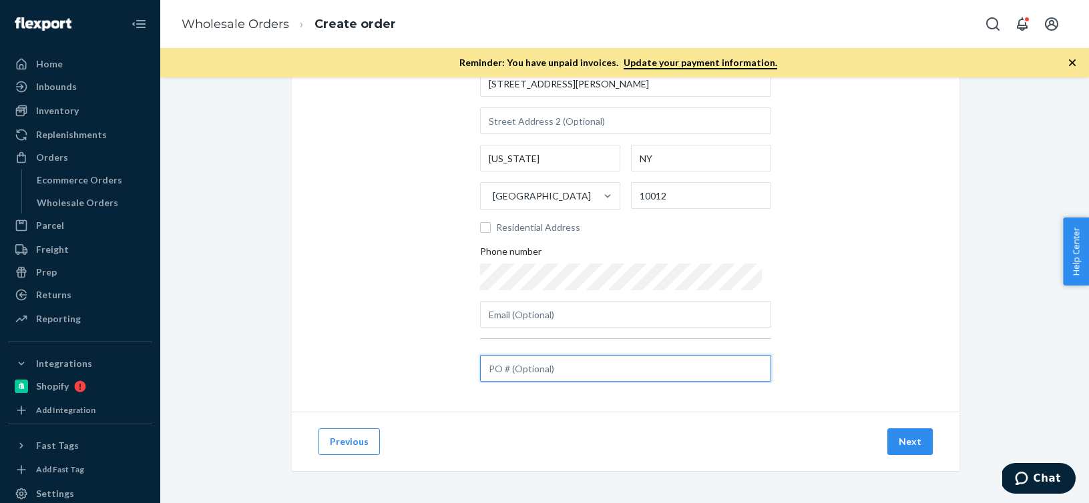
click at [566, 370] on input "text" at bounding box center [625, 368] width 291 height 27
paste input "451697"
type input "451697"
click at [910, 441] on button "Next" at bounding box center [909, 442] width 45 height 27
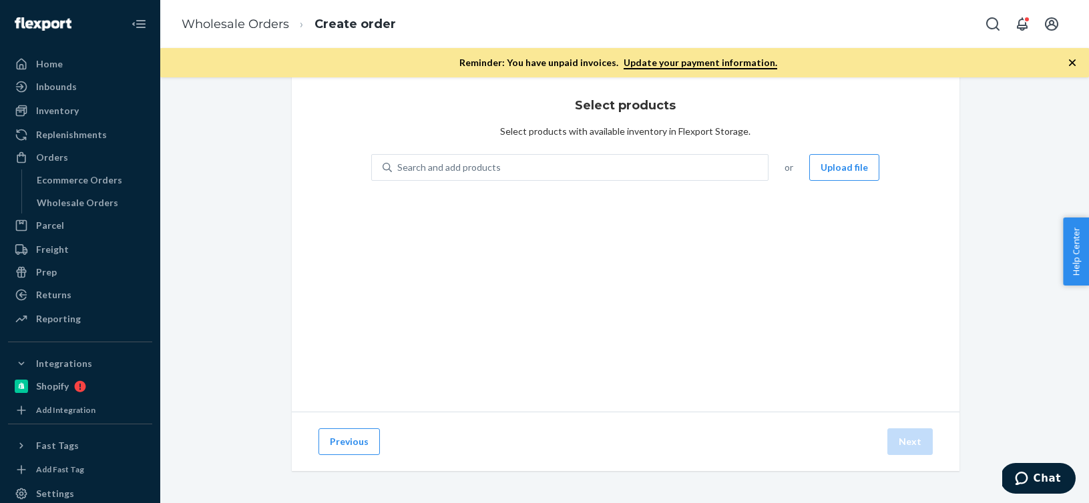
scroll to position [27, 0]
click at [565, 184] on div "Search and add products or Upload file" at bounding box center [625, 175] width 509 height 43
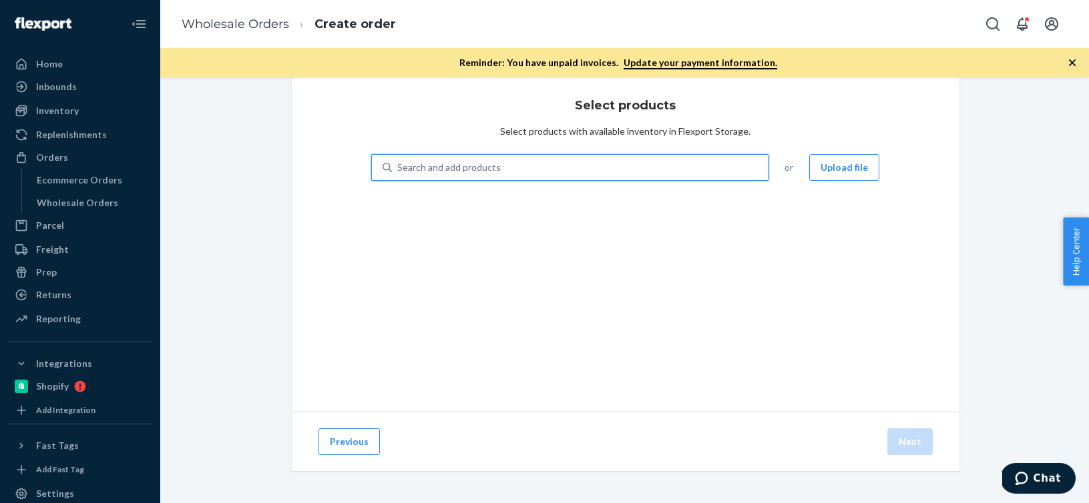
click at [679, 172] on div "Search and add products" at bounding box center [580, 168] width 376 height 24
click at [398, 172] on input "0 results available. Use Up and Down to choose options, press Enter to select t…" at bounding box center [397, 167] width 1 height 13
paste input "R141013-04"
type input "R141013-04"
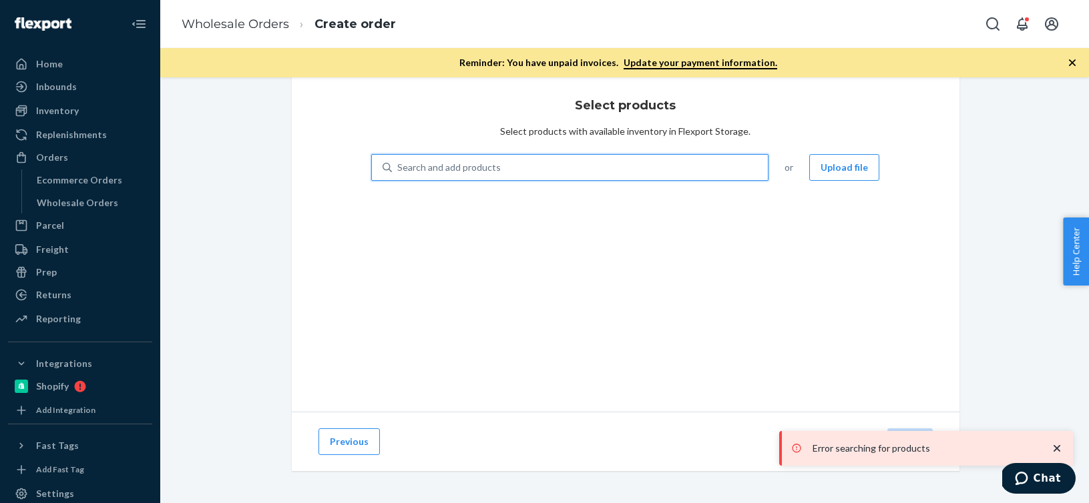
drag, startPoint x: 458, startPoint y: 166, endPoint x: 408, endPoint y: 166, distance: 50.1
click at [408, 166] on div "Search and add products" at bounding box center [580, 168] width 376 height 24
click at [398, 166] on input "0 results available. Select is focused ,type to refine list, press Down to open…" at bounding box center [397, 167] width 1 height 13
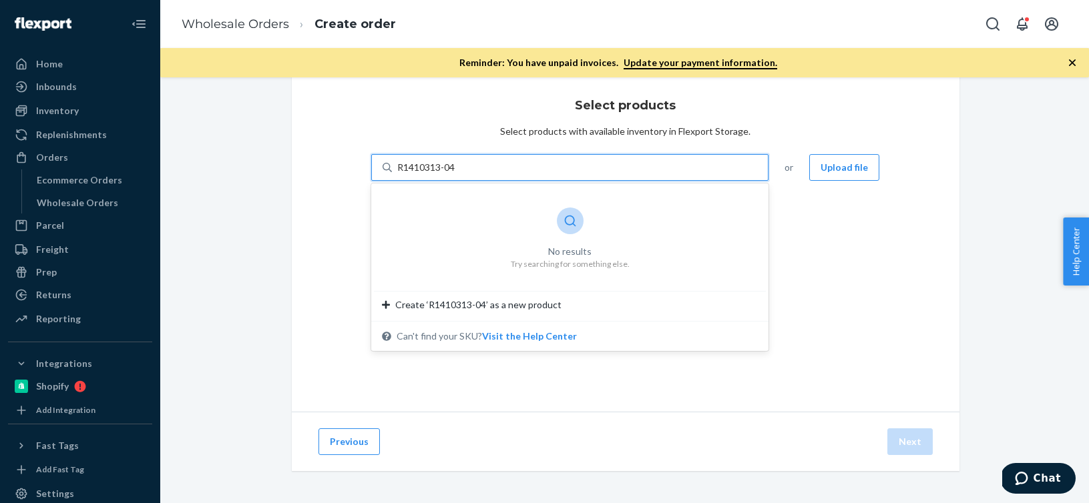
type input "R1410313-04"
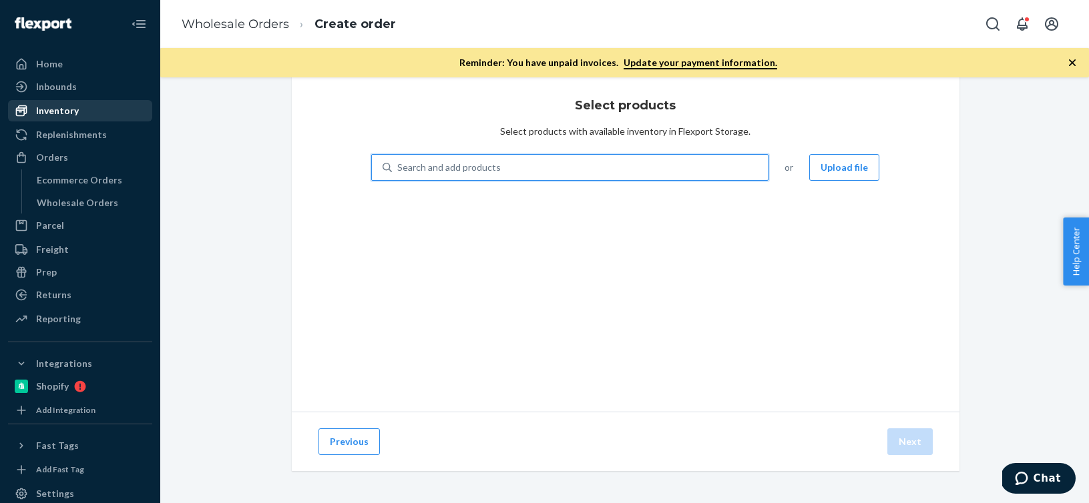
click at [51, 111] on div "Inventory" at bounding box center [57, 110] width 43 height 13
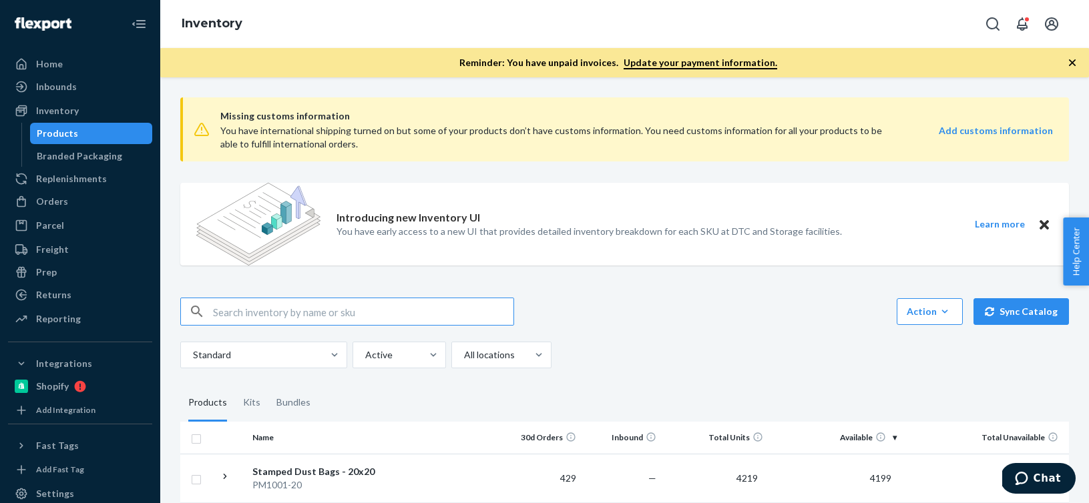
click at [301, 307] on input "text" at bounding box center [363, 311] width 300 height 27
paste input "R141013-04"
type input "R141013-04"
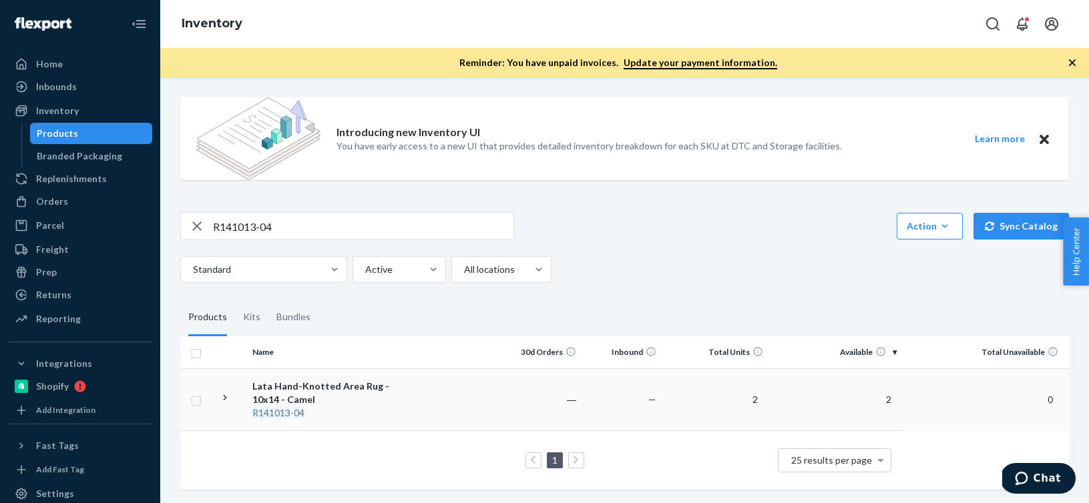
click at [364, 388] on div "Lata Hand-Knotted Area Rug - 10x14 - Camel" at bounding box center [322, 393] width 140 height 27
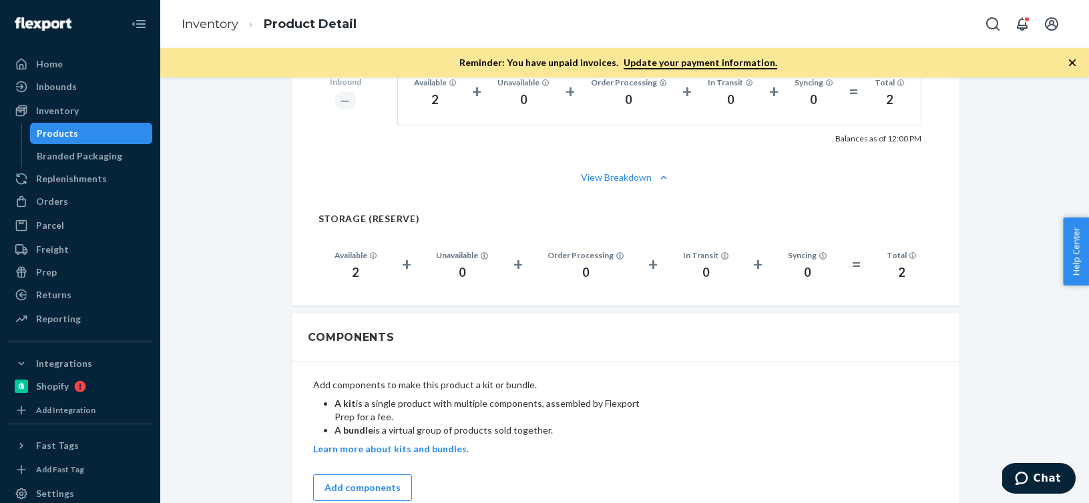
scroll to position [929, 0]
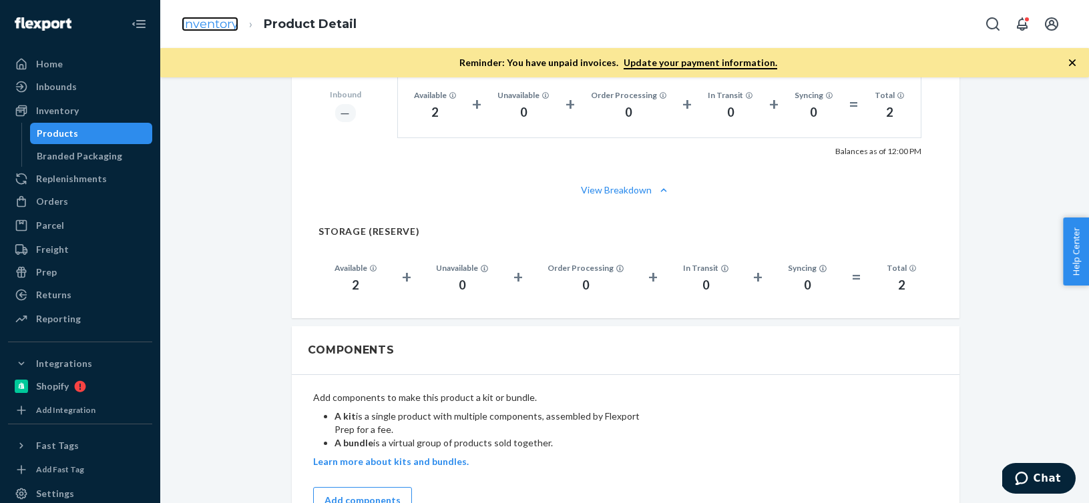
click at [213, 29] on link "Inventory" at bounding box center [210, 24] width 57 height 15
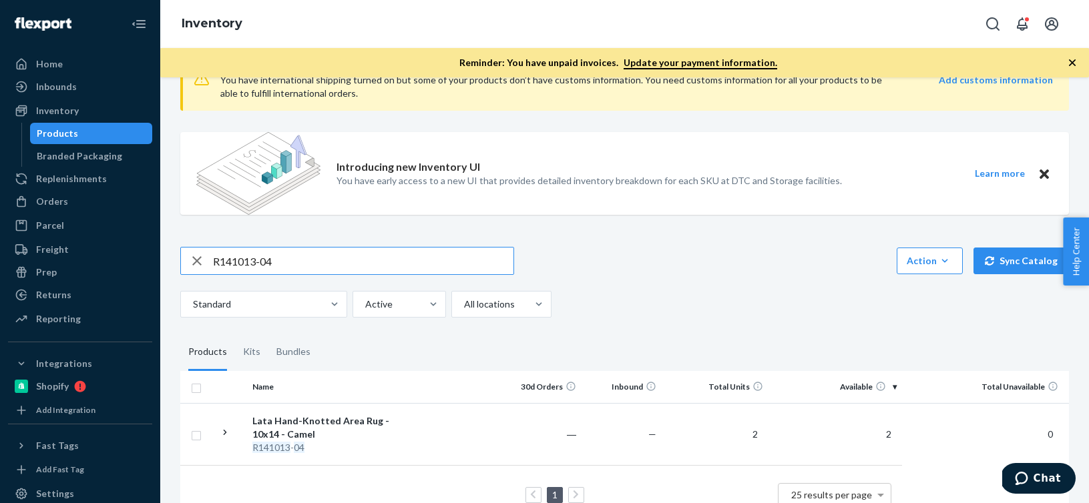
scroll to position [85, 0]
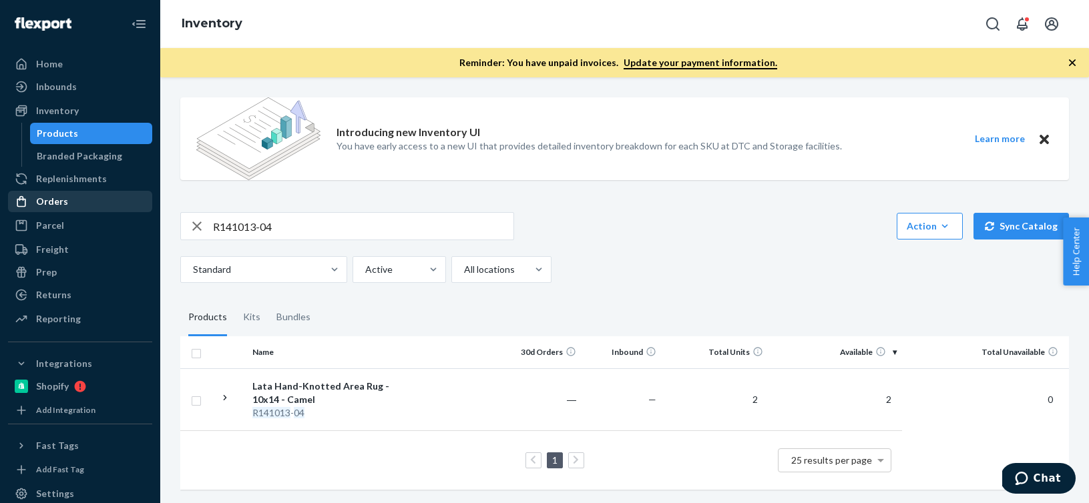
click at [83, 207] on div "Orders" at bounding box center [80, 201] width 142 height 19
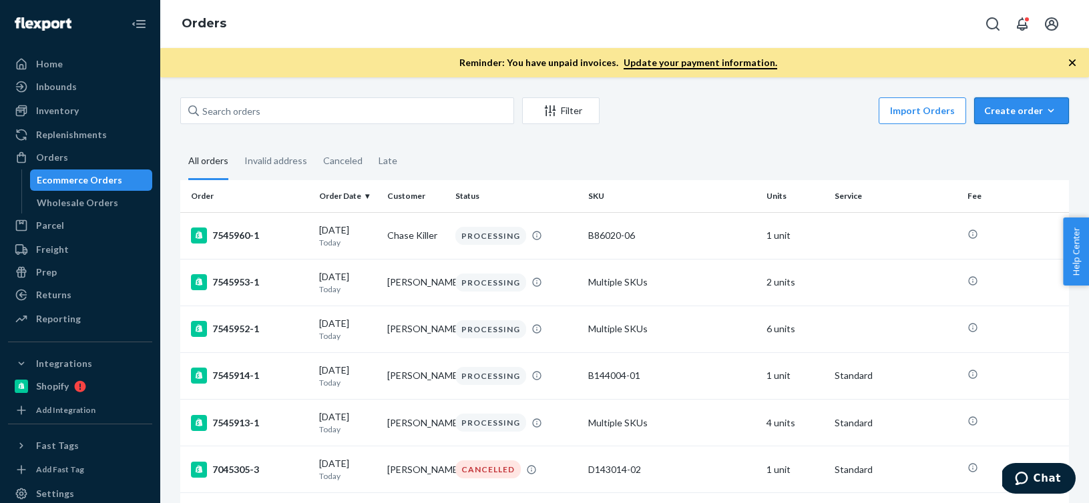
click at [1044, 107] on icon "button" at bounding box center [1050, 110] width 13 height 13
click at [1027, 143] on span "Ecommerce order" at bounding box center [1029, 142] width 83 height 9
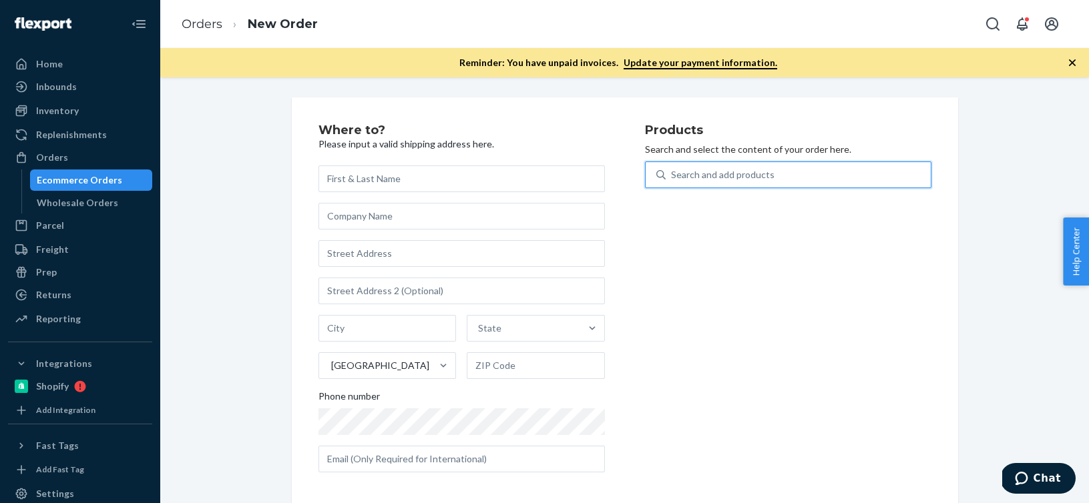
click at [858, 176] on div "Search and add products" at bounding box center [797, 175] width 265 height 24
click at [672, 176] on input "0 results available. Use Up and Down to choose options, press Enter to select t…" at bounding box center [671, 174] width 1 height 13
paste input "F137001-07"
type input "F137001-07"
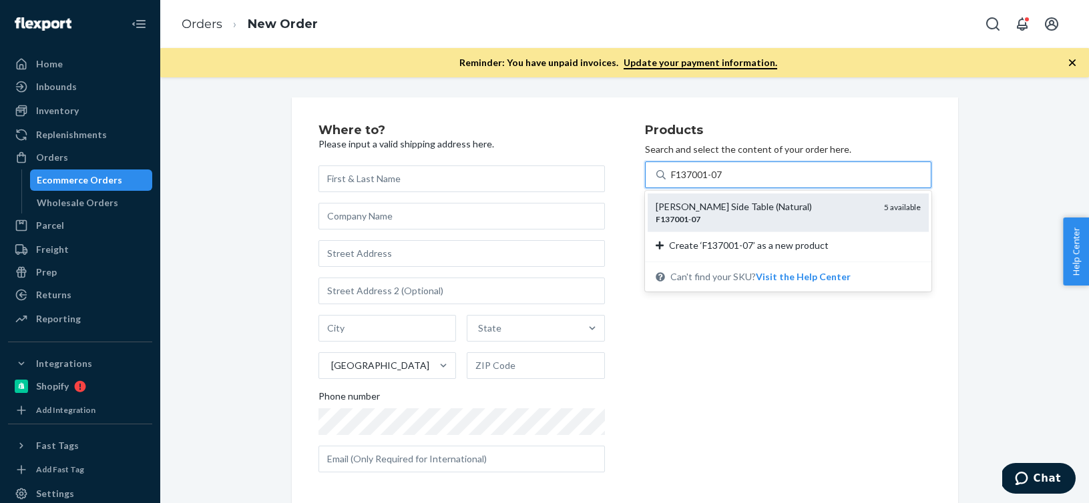
click at [828, 204] on div "[PERSON_NAME] Side Table (Natural)" at bounding box center [764, 206] width 218 height 13
click at [724, 182] on input "F137001-07" at bounding box center [697, 174] width 53 height 13
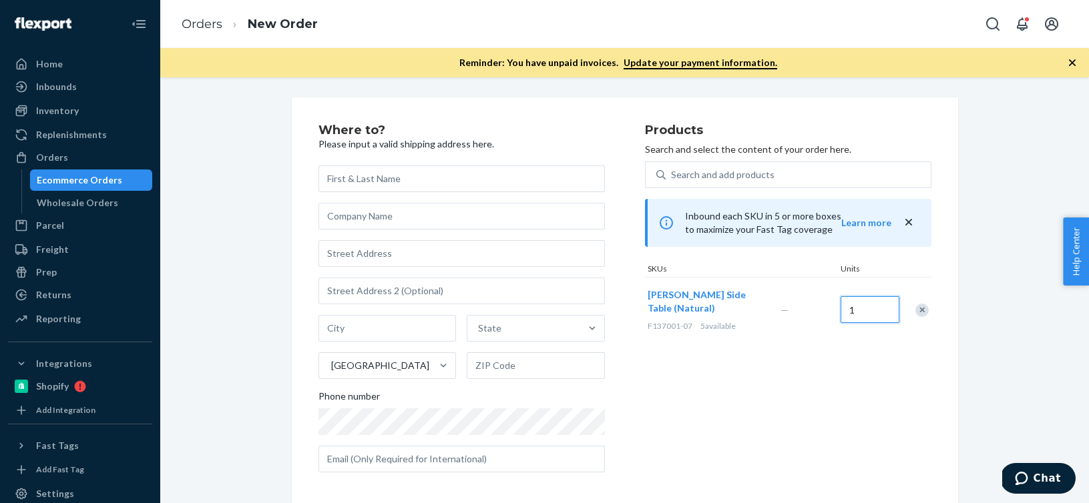
click at [868, 313] on input "1" at bounding box center [869, 309] width 59 height 27
type input "3"
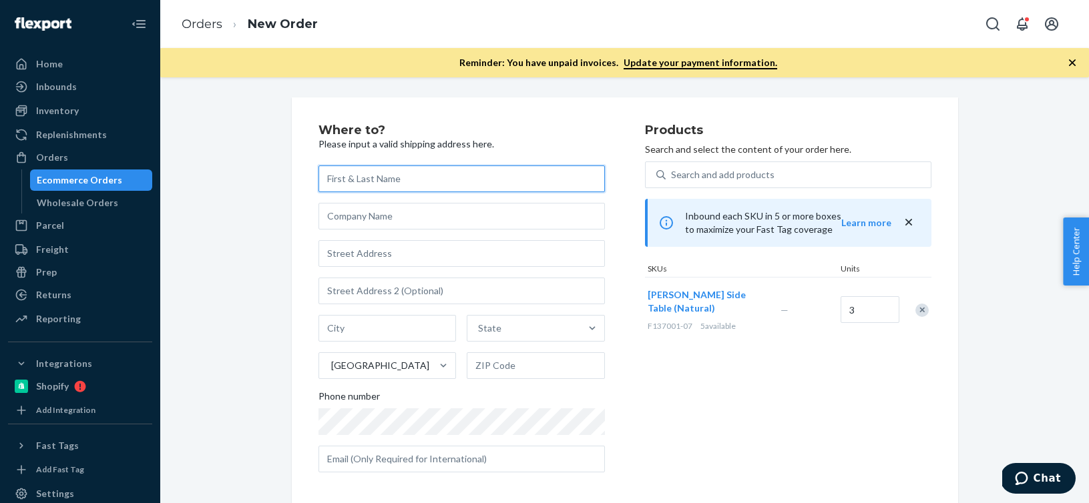
click at [461, 189] on input "text" at bounding box center [461, 179] width 286 height 27
click at [426, 190] on input "text" at bounding box center [461, 179] width 286 height 27
paste input "[PERSON_NAME]"
type input "[PERSON_NAME]"
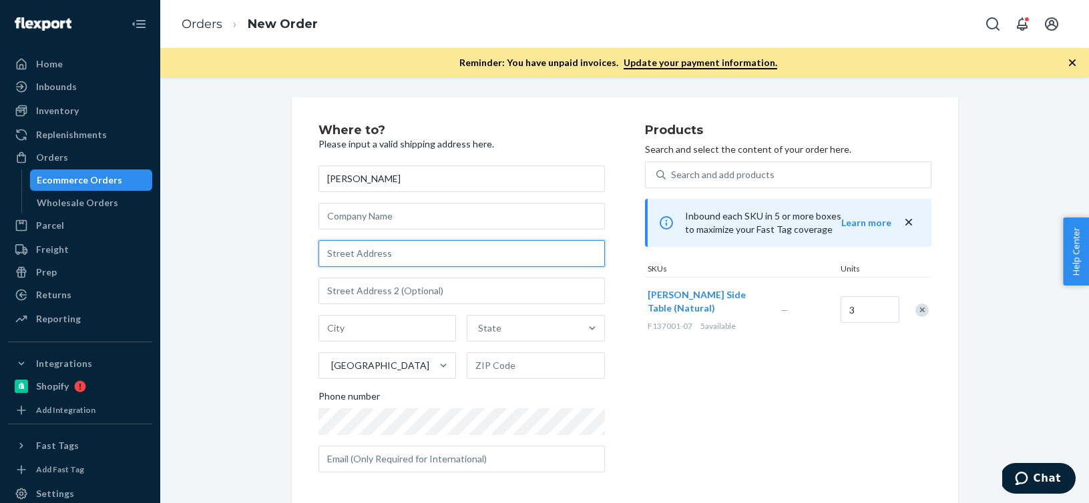
click at [351, 256] on input "text" at bounding box center [461, 253] width 286 height 27
paste input "[STREET_ADDRESS]"
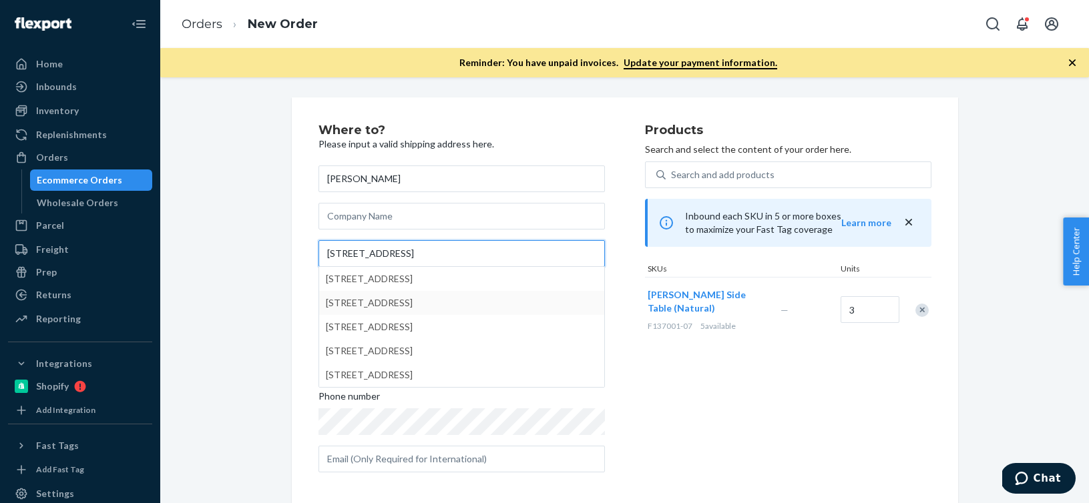
scroll to position [7, 0]
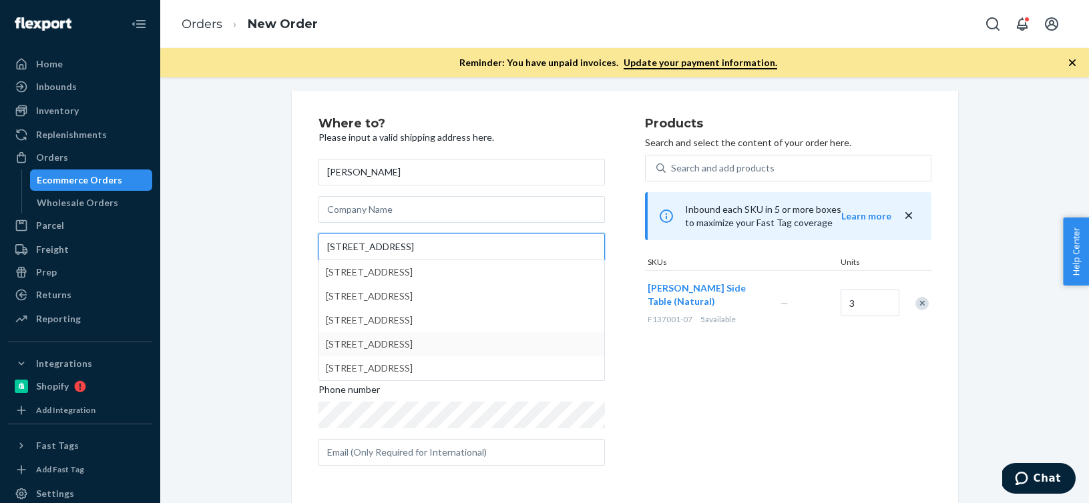
type input "[STREET_ADDRESS]"
click at [280, 366] on div "Where to? Please input a valid shipping address here. Jenn Sanchez 637 South G …" at bounding box center [624, 297] width 908 height 412
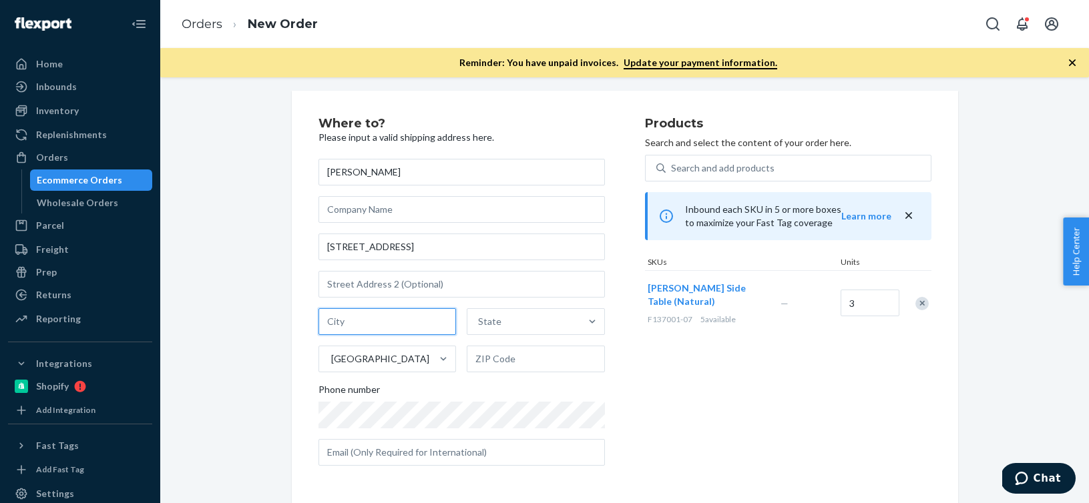
click at [377, 326] on input "text" at bounding box center [387, 321] width 138 height 27
paste input "Oxnard CA 93030"
click at [383, 321] on input "Oxnard CA 93030" at bounding box center [387, 321] width 138 height 27
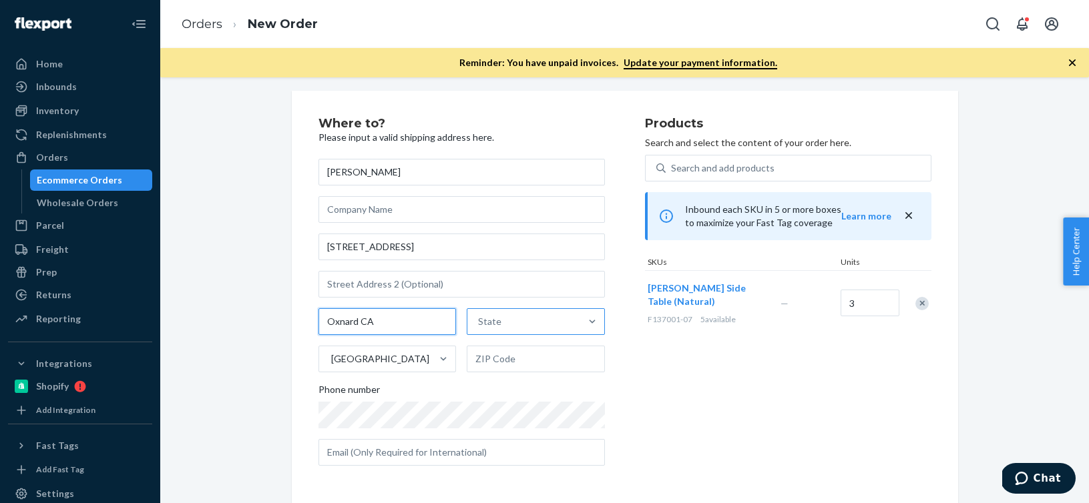
type input "Oxnard CA"
click at [537, 326] on div "State" at bounding box center [523, 321] width 113 height 27
click at [479, 326] on input "State" at bounding box center [478, 321] width 1 height 13
click at [459, 386] on div "Phone number" at bounding box center [461, 392] width 286 height 19
click at [511, 364] on input "text" at bounding box center [536, 359] width 138 height 27
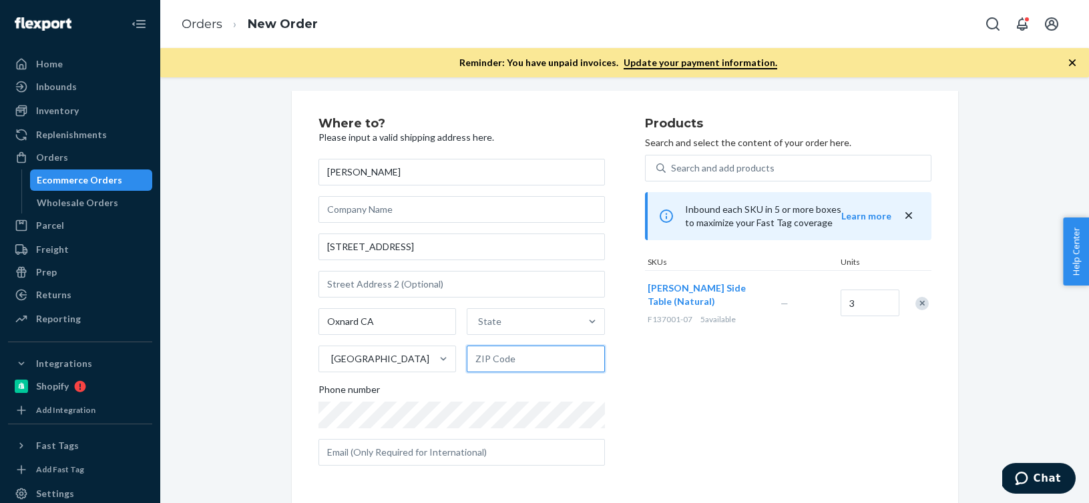
paste input "93030"
type input "93030"
click at [495, 318] on div "State" at bounding box center [489, 321] width 23 height 13
click at [479, 318] on input "State" at bounding box center [478, 321] width 1 height 13
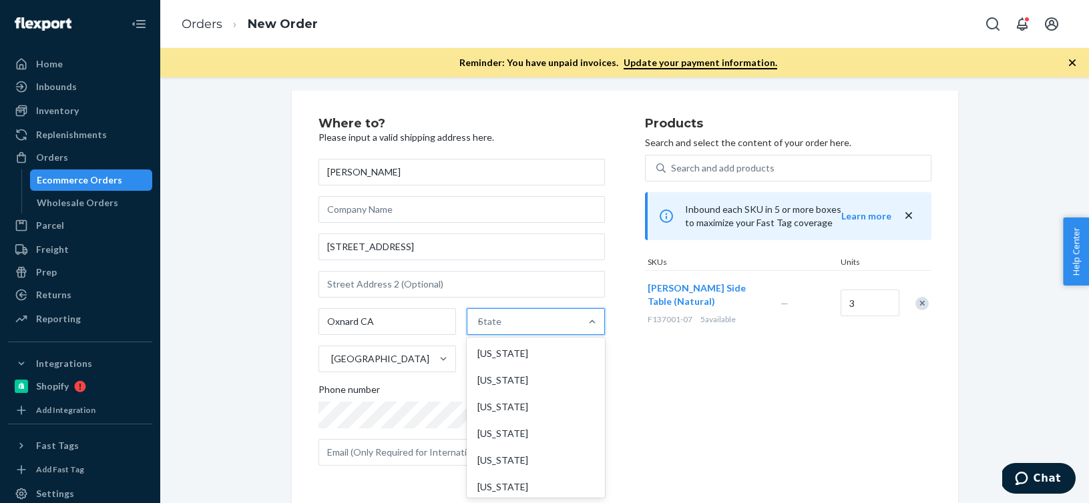
type input "CA"
click at [509, 382] on div "[US_STATE]" at bounding box center [534, 380] width 135 height 27
click at [490, 328] on input "CA" at bounding box center [483, 321] width 14 height 13
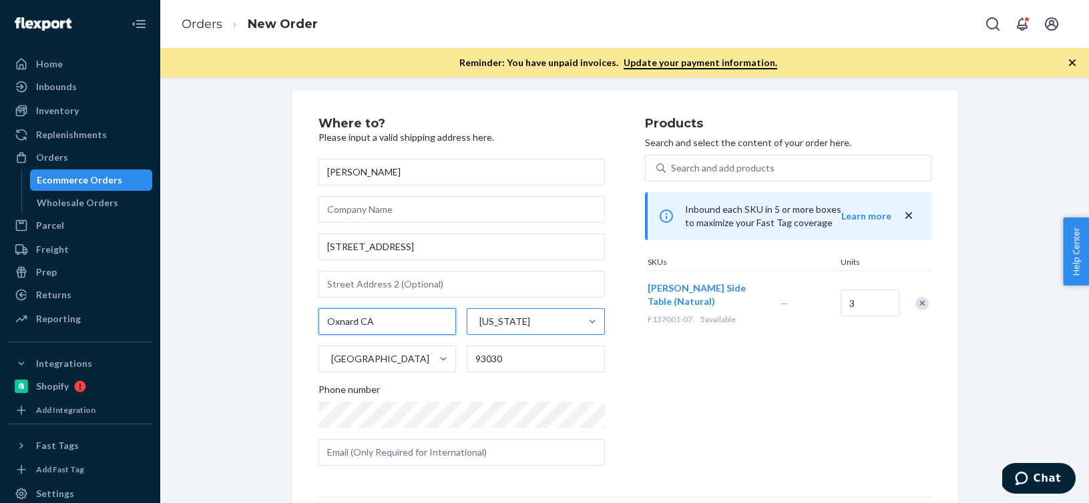
click at [433, 325] on input "Oxnard CA" at bounding box center [387, 321] width 138 height 27
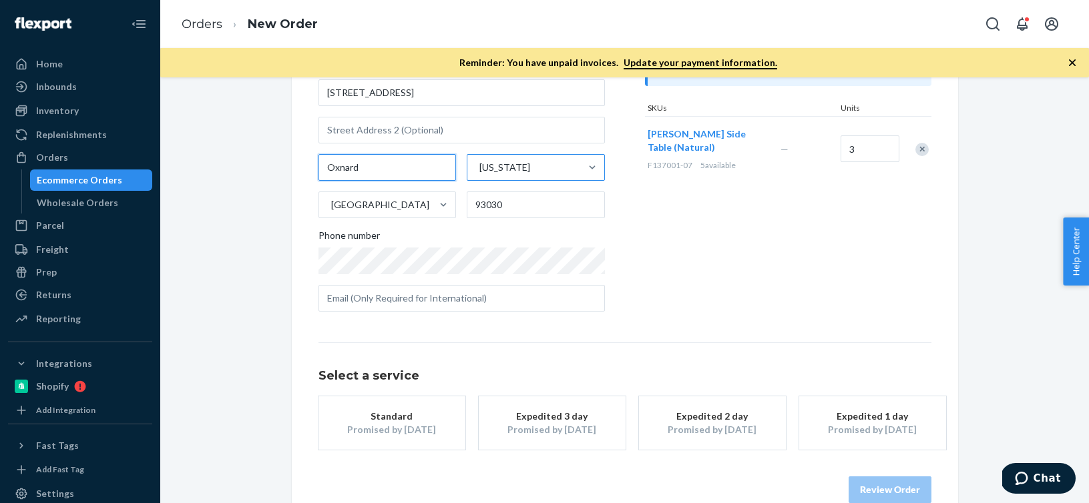
scroll to position [153, 0]
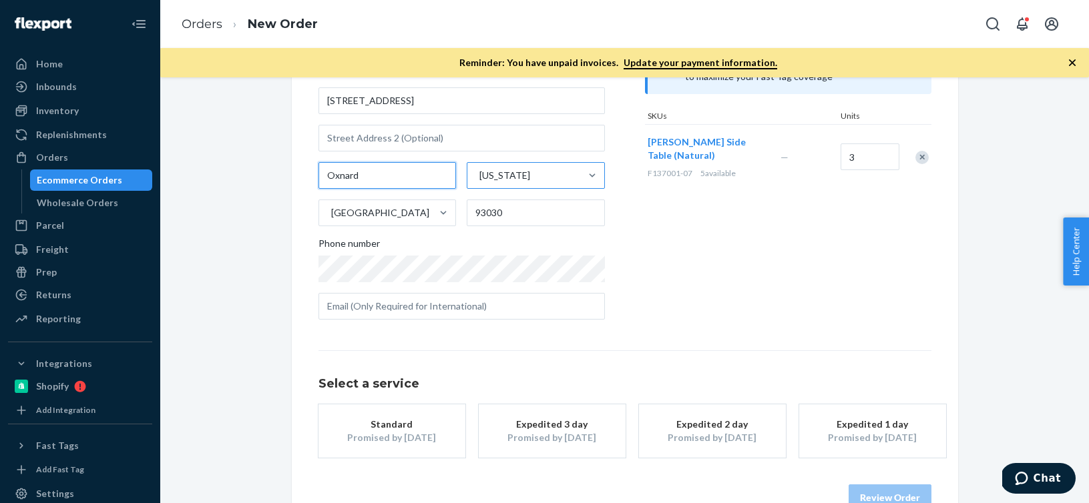
type input "Oxnard"
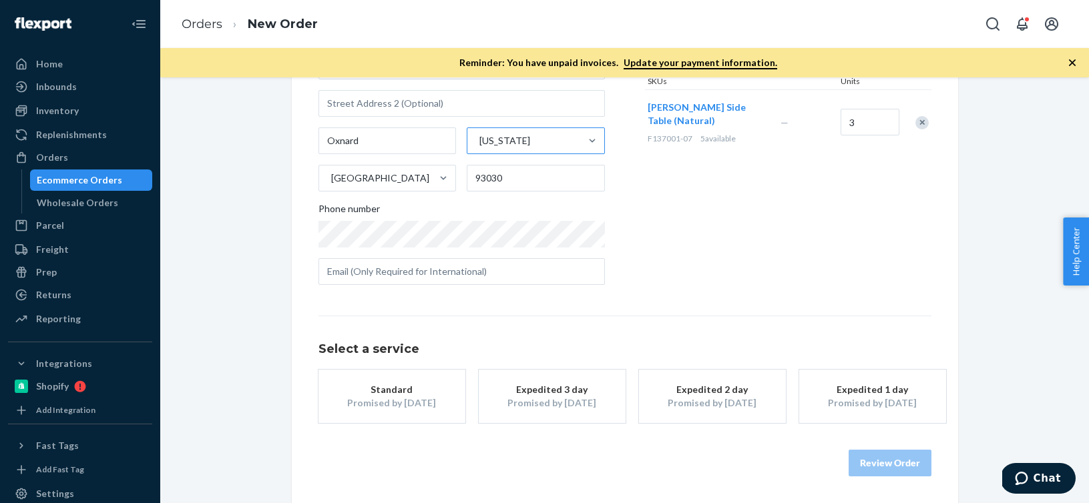
drag, startPoint x: 591, startPoint y: 390, endPoint x: 541, endPoint y: 390, distance: 50.7
click at [541, 390] on div "Expedited 3 day" at bounding box center [552, 389] width 107 height 13
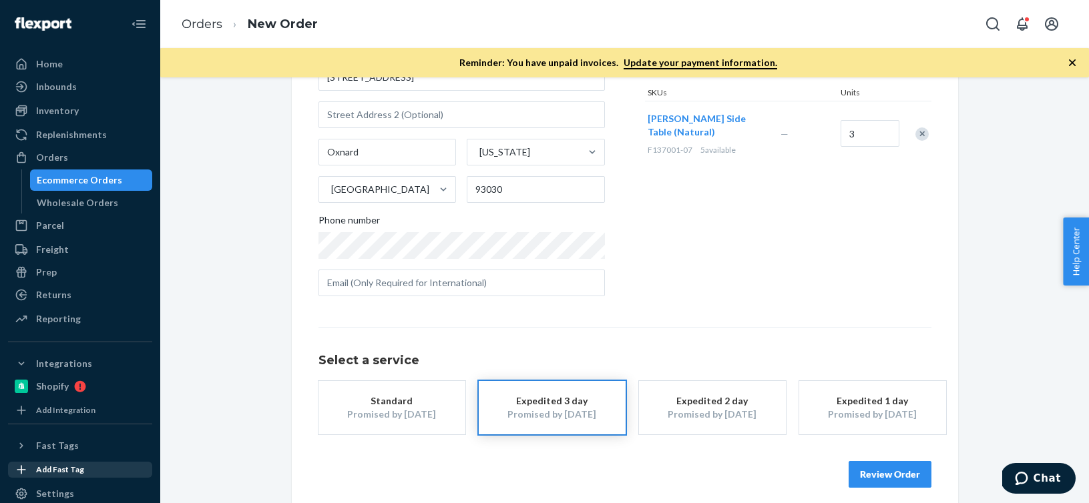
scroll to position [188, 0]
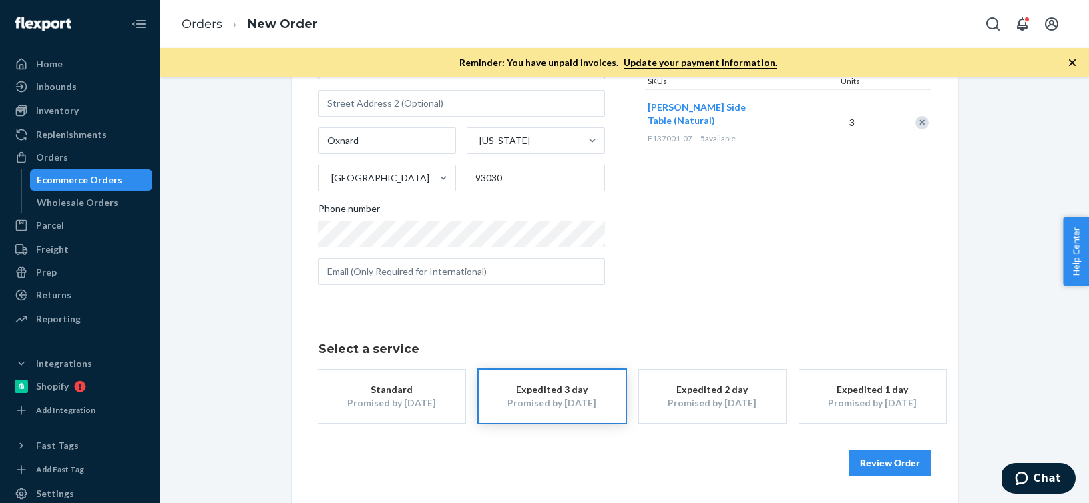
click at [424, 401] on div "Promised by [DATE]" at bounding box center [391, 402] width 107 height 13
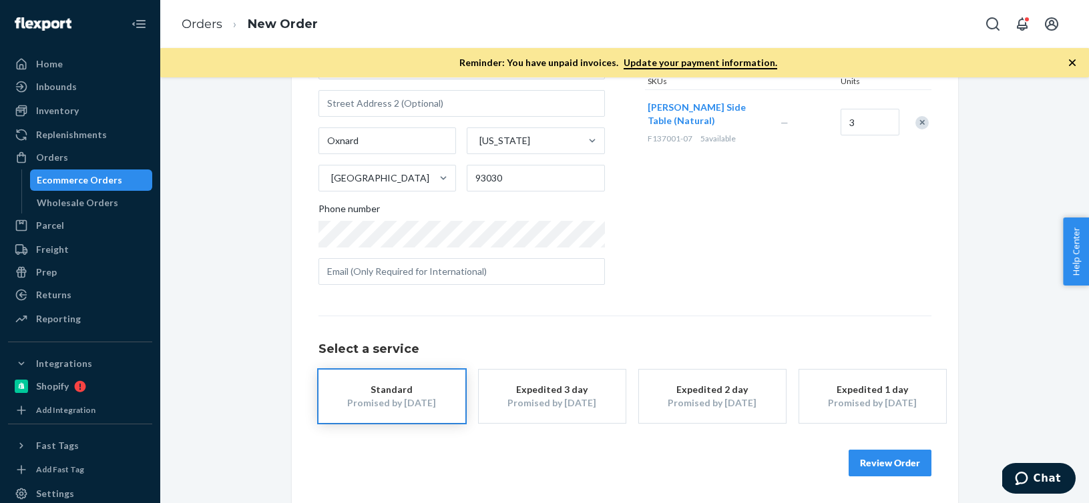
click at [886, 463] on button "Review Order" at bounding box center [889, 463] width 83 height 27
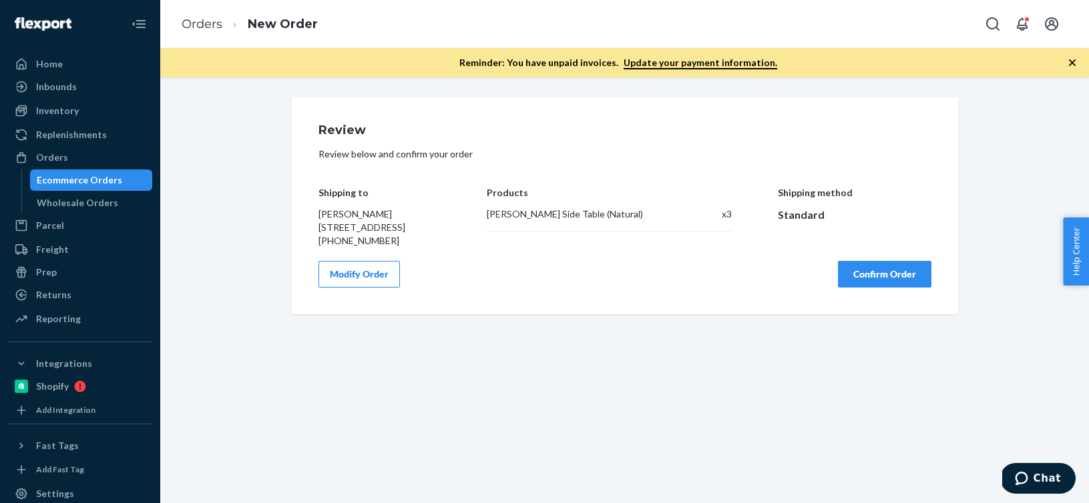
click at [920, 284] on button "Confirm Order" at bounding box center [884, 274] width 93 height 27
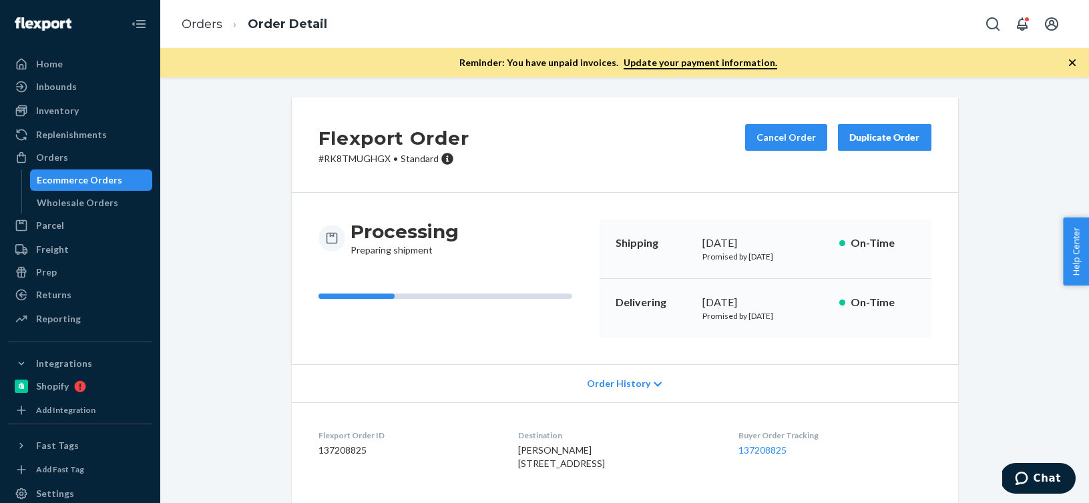
scroll to position [140, 0]
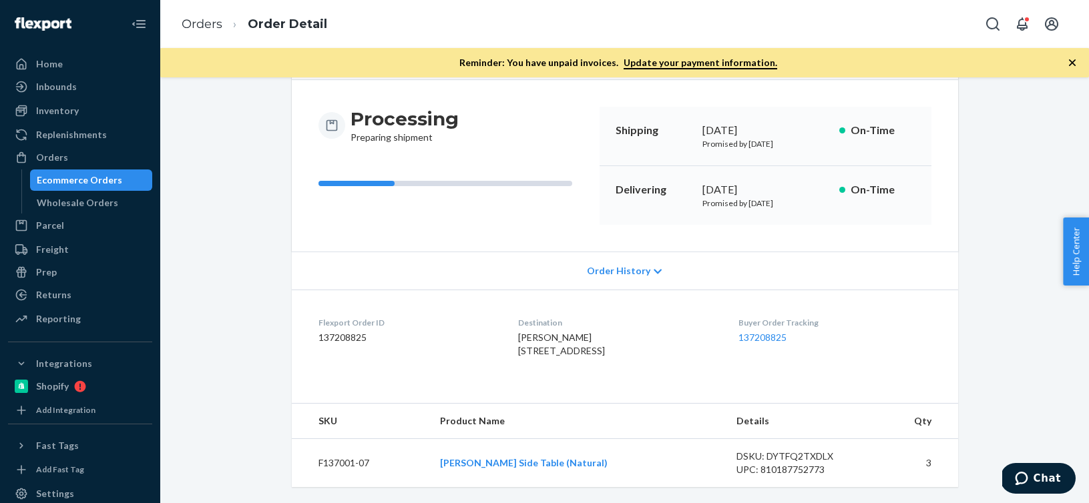
click at [353, 331] on dd "137208825" at bounding box center [407, 337] width 178 height 13
copy dd "137208825"
click at [342, 331] on dd "137208825" at bounding box center [407, 337] width 178 height 13
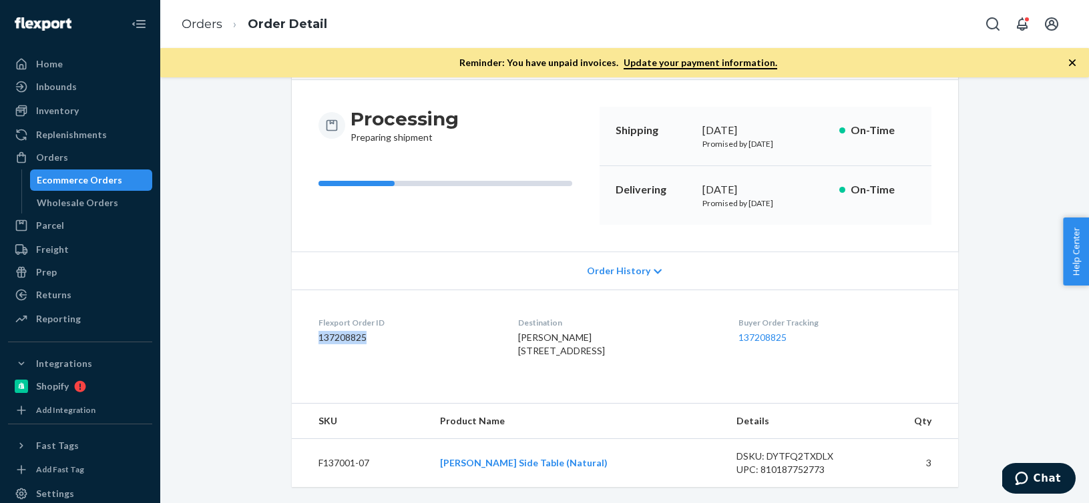
copy dd "137208825"
click at [218, 29] on link "Orders" at bounding box center [202, 24] width 41 height 15
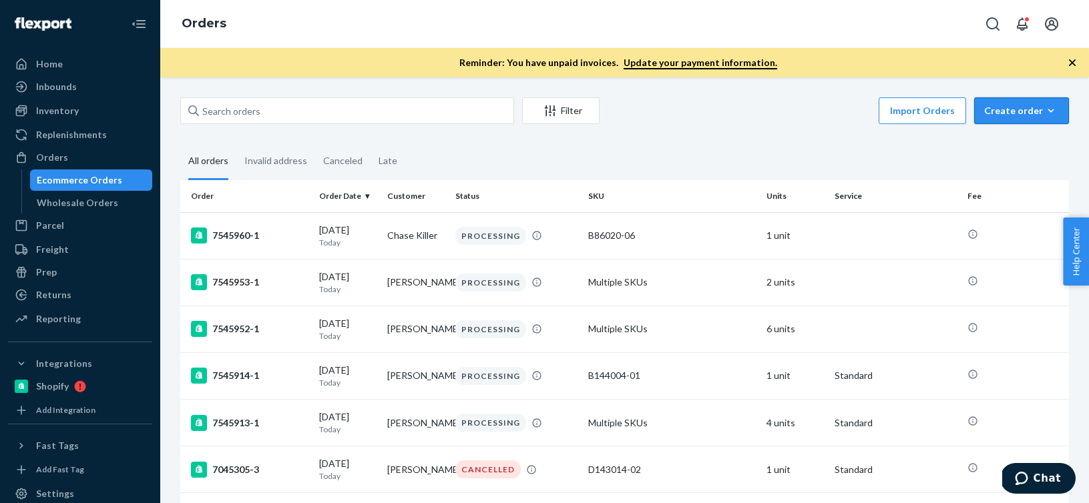
click at [1053, 115] on icon "button" at bounding box center [1050, 110] width 13 height 13
click at [1037, 140] on span "Ecommerce order" at bounding box center [1029, 142] width 83 height 9
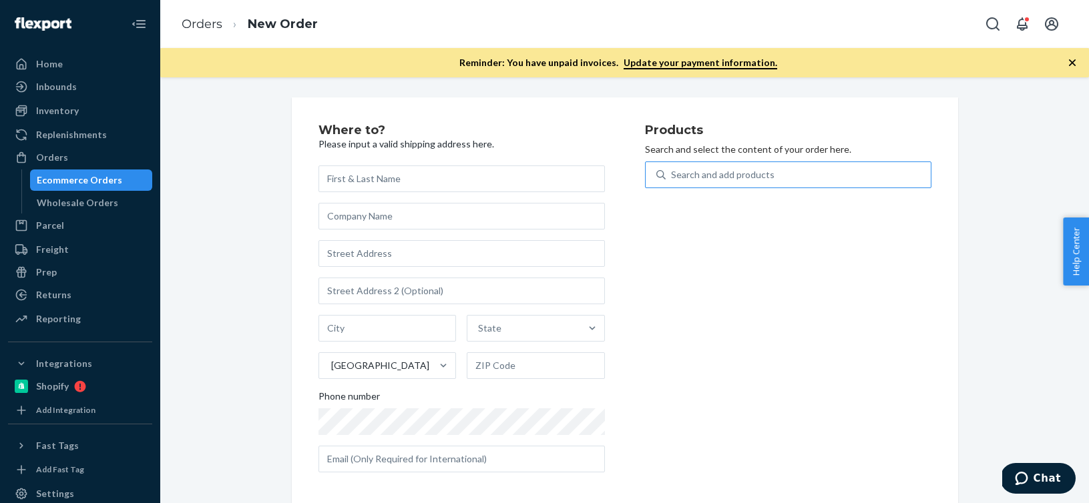
click at [780, 174] on div "Search and add products" at bounding box center [797, 175] width 265 height 24
click at [672, 174] on input "Search and add products" at bounding box center [671, 174] width 1 height 13
paste input "B86002-09"
type input "B86002-09"
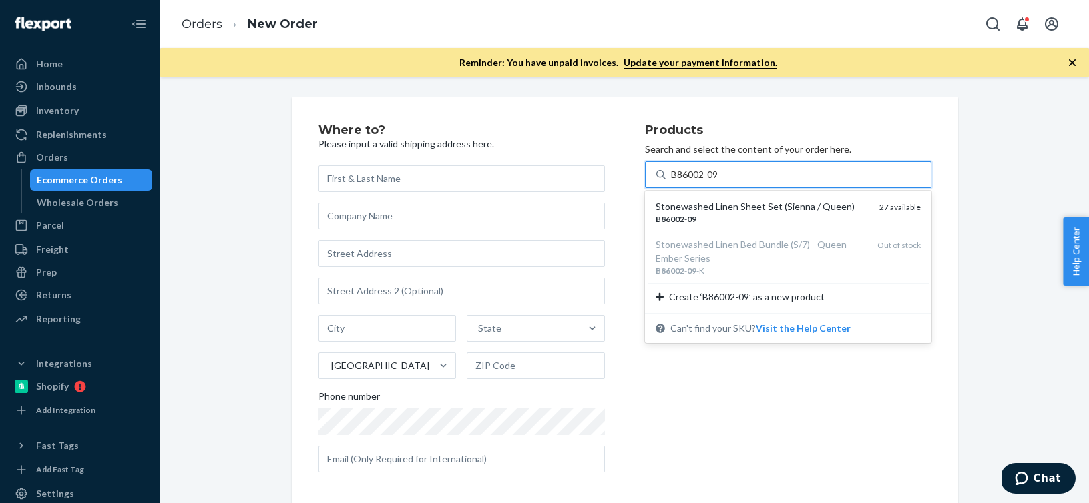
click at [687, 216] on em "09" at bounding box center [691, 219] width 9 height 10
click at [685, 182] on input "B86002-09" at bounding box center [695, 174] width 49 height 13
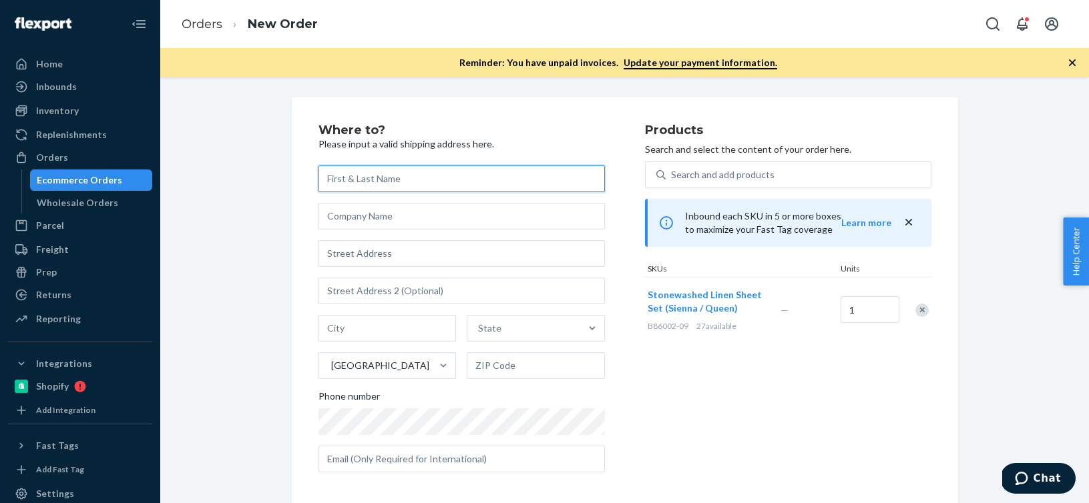
click at [344, 178] on input "text" at bounding box center [461, 179] width 286 height 27
paste input "[PERSON_NAME]"
type input "[PERSON_NAME]"
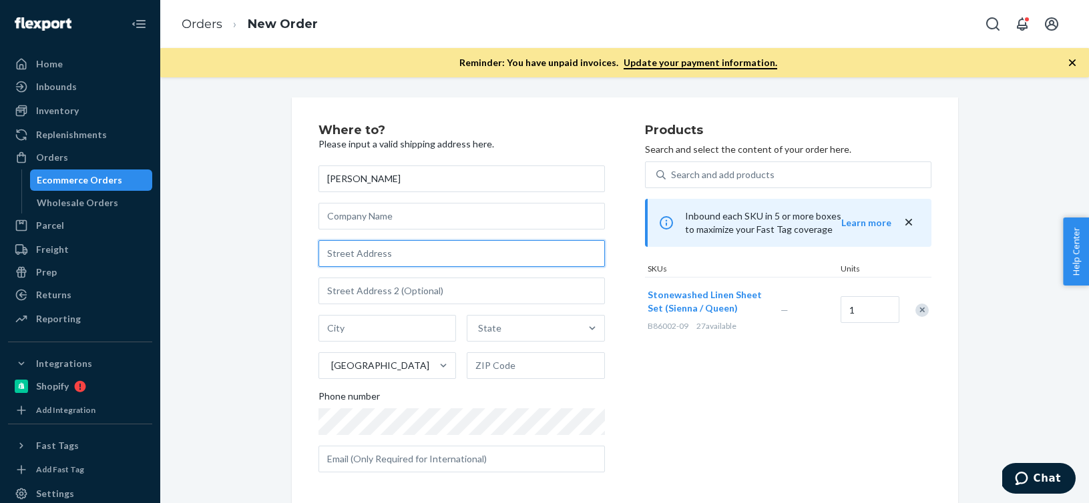
click at [364, 255] on input "text" at bounding box center [461, 253] width 286 height 27
paste input "[STREET_ADDRESS]"
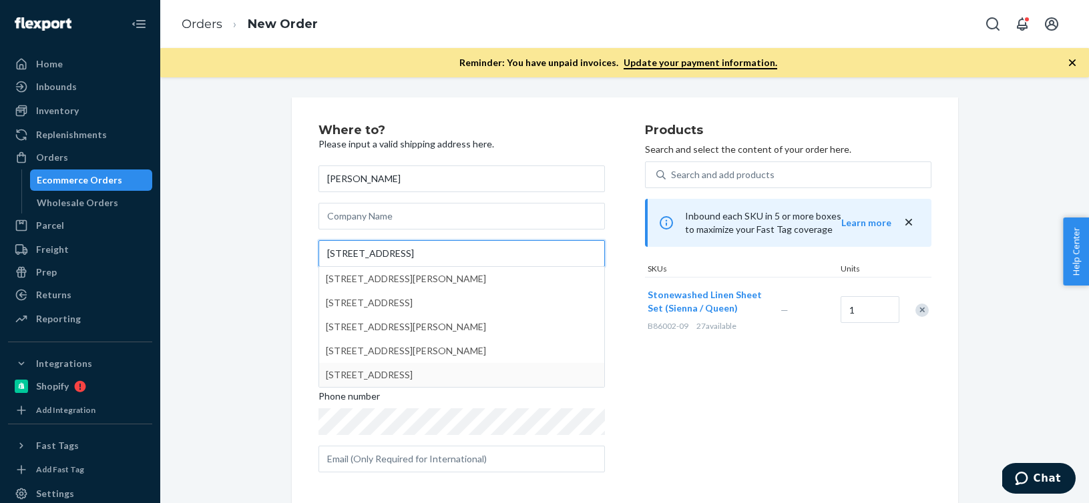
type input "[STREET_ADDRESS]"
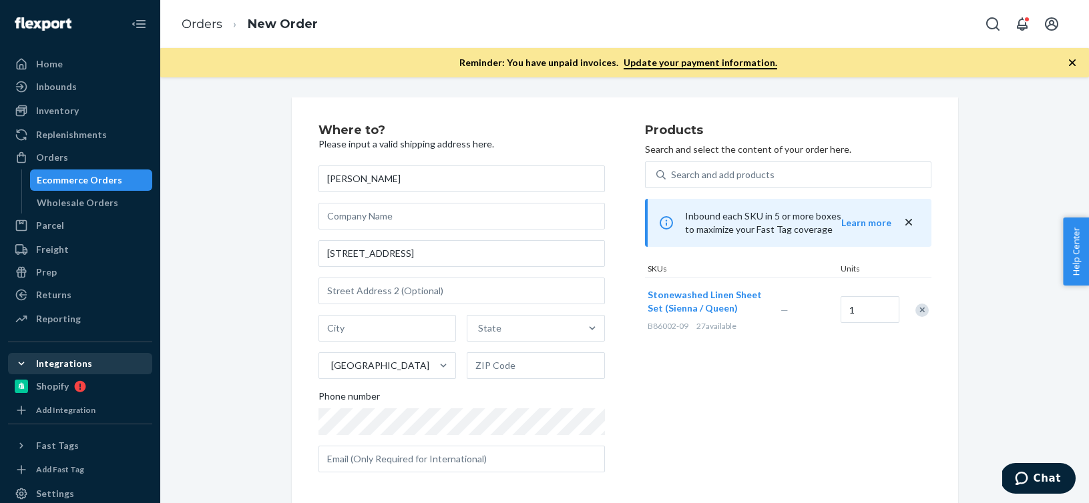
scroll to position [7, 0]
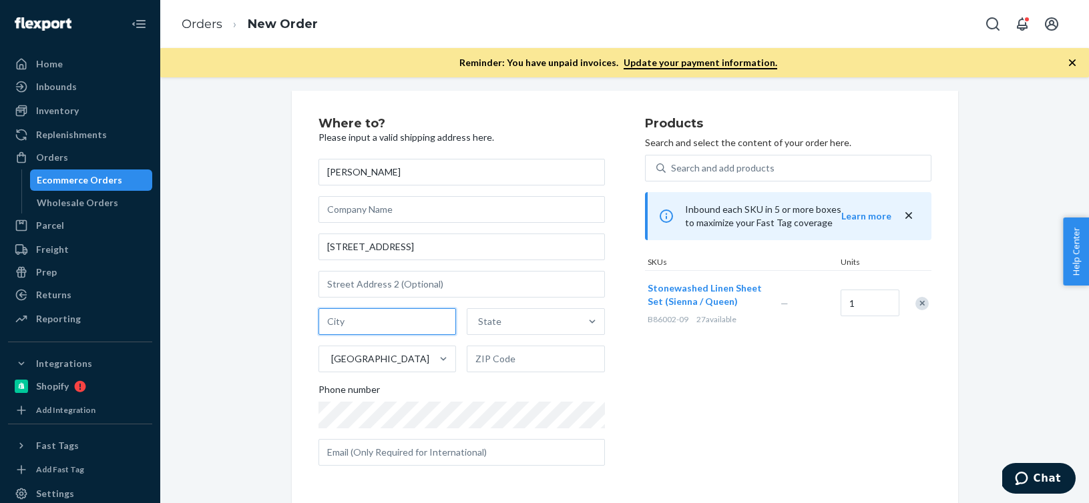
click at [346, 326] on input "text" at bounding box center [387, 321] width 138 height 27
paste input "[GEOGRAPHIC_DATA]"
click at [402, 325] on input "[GEOGRAPHIC_DATA]" at bounding box center [387, 321] width 138 height 27
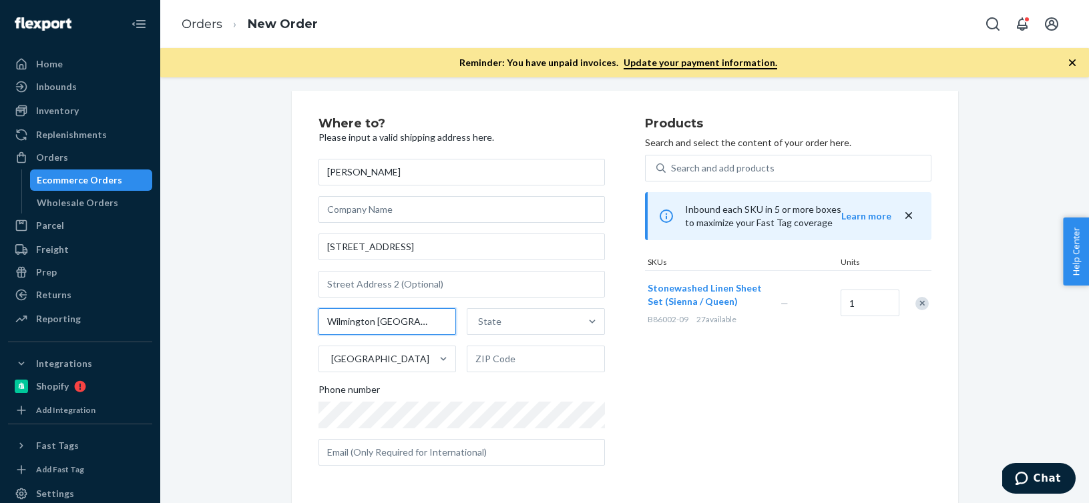
type input "Wilmington [GEOGRAPHIC_DATA]"
click at [497, 359] on input "text" at bounding box center [536, 359] width 138 height 27
paste input "90744"
type input "90744"
click at [386, 324] on input "Wilmington [GEOGRAPHIC_DATA]" at bounding box center [387, 321] width 138 height 27
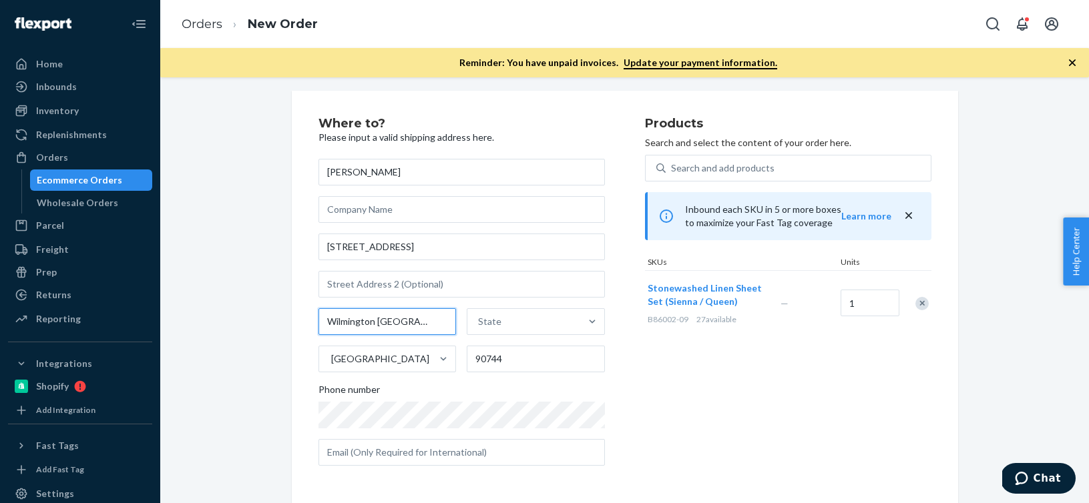
click at [386, 324] on input "Wilmington [GEOGRAPHIC_DATA]" at bounding box center [387, 321] width 138 height 27
type input "Wilmington"
click at [504, 317] on div "State" at bounding box center [523, 321] width 113 height 27
click at [479, 317] on input "State" at bounding box center [478, 321] width 1 height 13
paste input "CA"
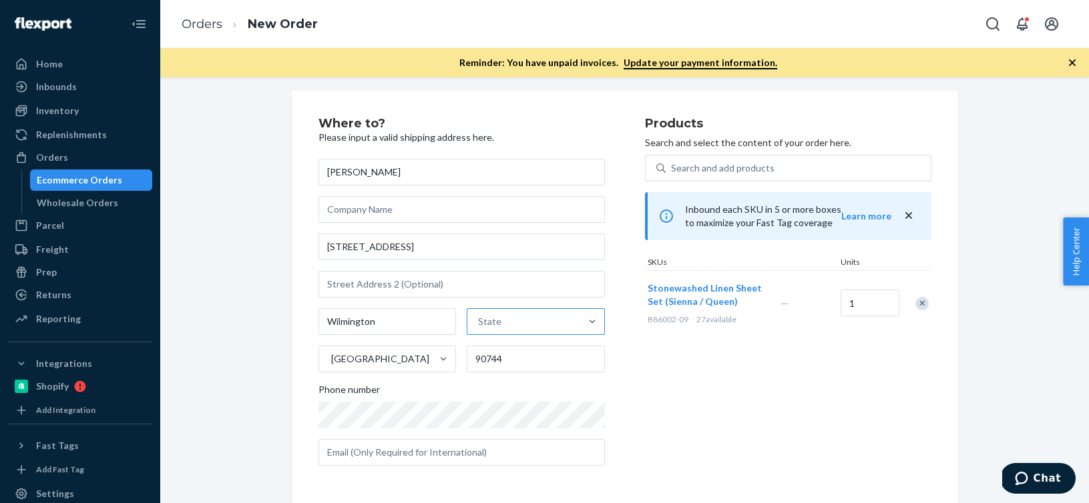
type input "CA"
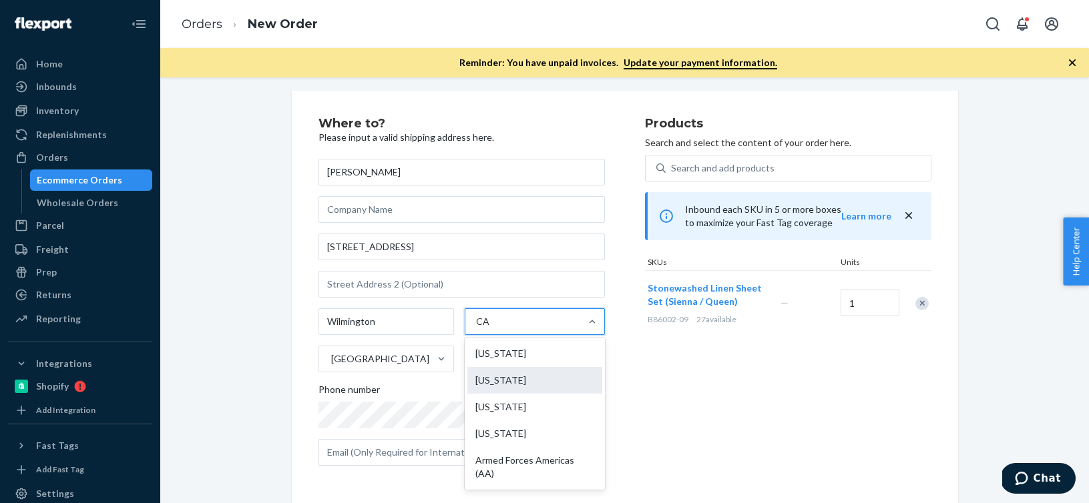
click at [497, 386] on div "[US_STATE]" at bounding box center [534, 380] width 135 height 27
click at [490, 328] on input "CA" at bounding box center [483, 321] width 14 height 13
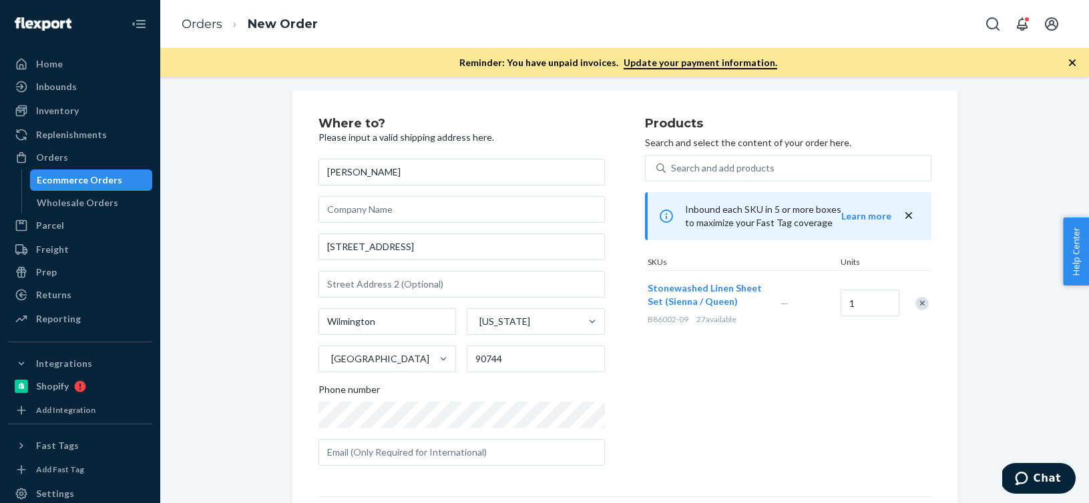
scroll to position [188, 0]
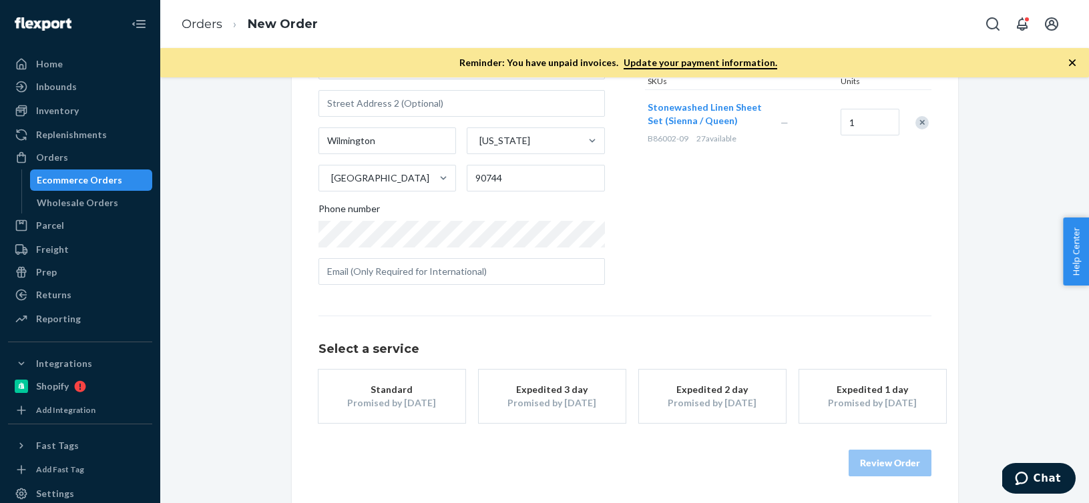
click at [404, 390] on div "Standard" at bounding box center [391, 389] width 107 height 13
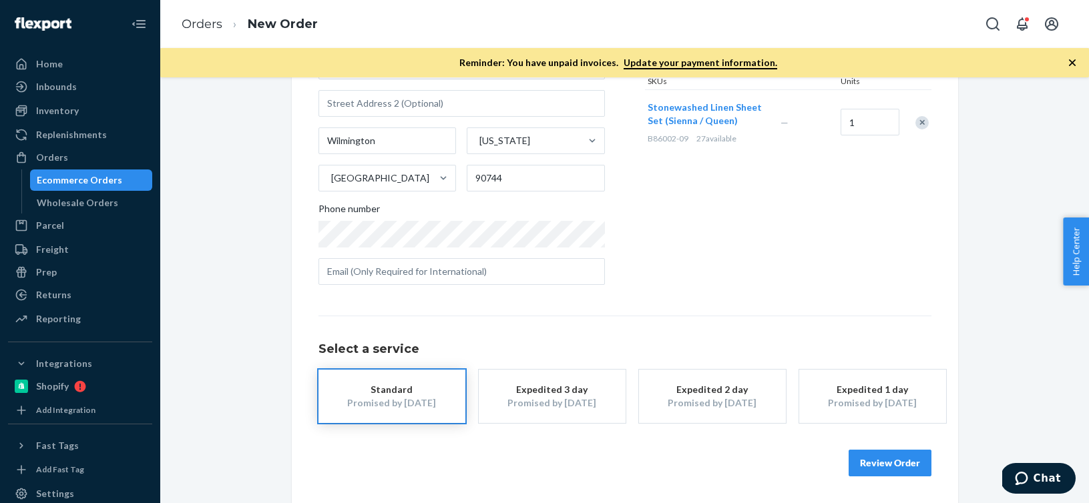
click at [887, 465] on button "Review Order" at bounding box center [889, 463] width 83 height 27
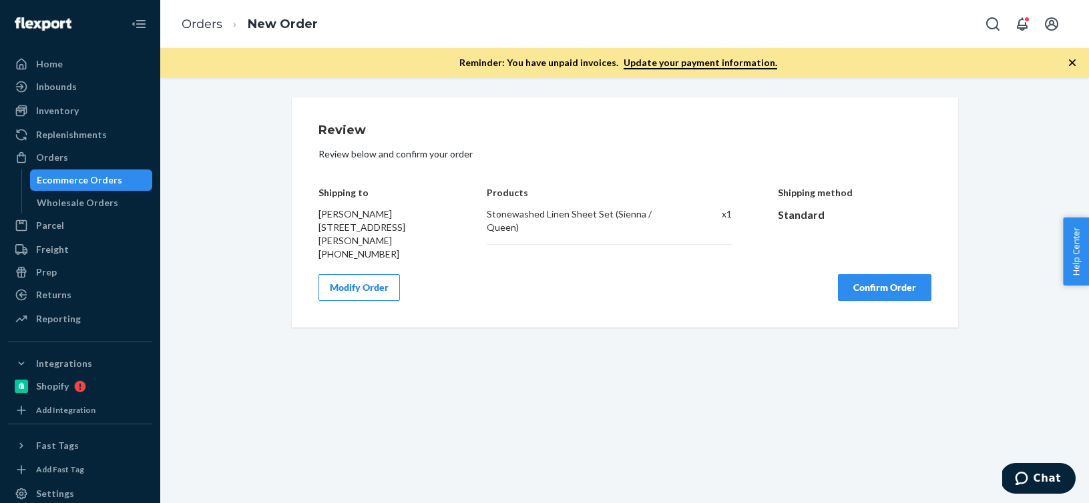
scroll to position [0, 0]
click at [875, 294] on button "Confirm Order" at bounding box center [884, 287] width 93 height 27
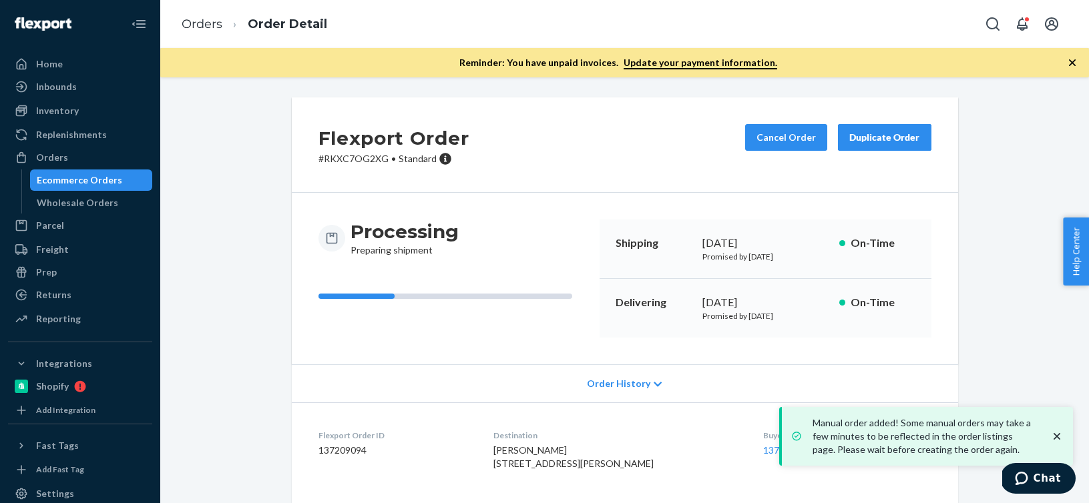
click at [326, 445] on dd "137209094" at bounding box center [395, 450] width 154 height 13
copy dd "137209094"
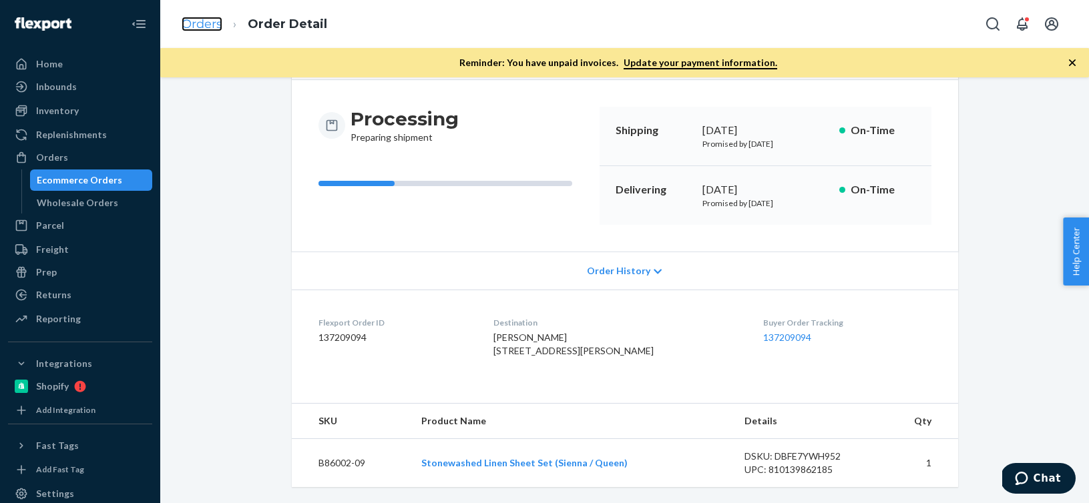
click at [211, 24] on link "Orders" at bounding box center [202, 24] width 41 height 15
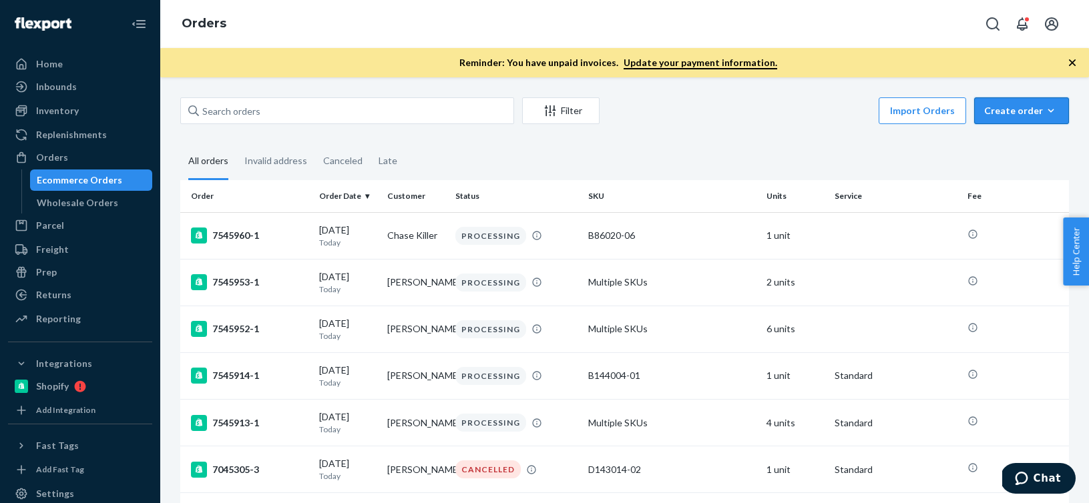
click at [1043, 115] on div "Create order" at bounding box center [1021, 110] width 75 height 13
click at [1031, 155] on button "Ecommerce order" at bounding box center [1041, 143] width 128 height 29
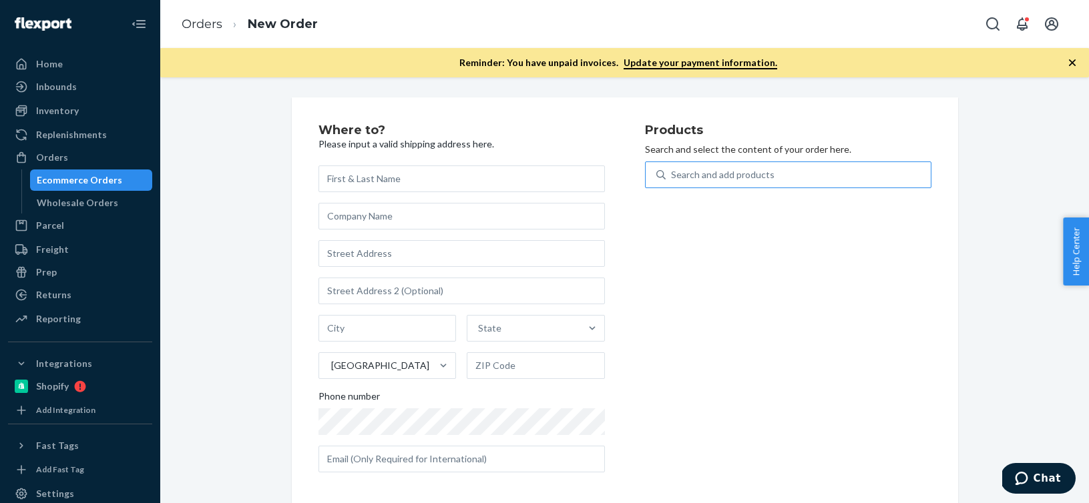
click at [886, 176] on div "Search and add products" at bounding box center [797, 175] width 265 height 24
click at [672, 176] on input "Search and add products" at bounding box center [671, 174] width 1 height 13
paste input "B86002-06"
type input "B86002-06"
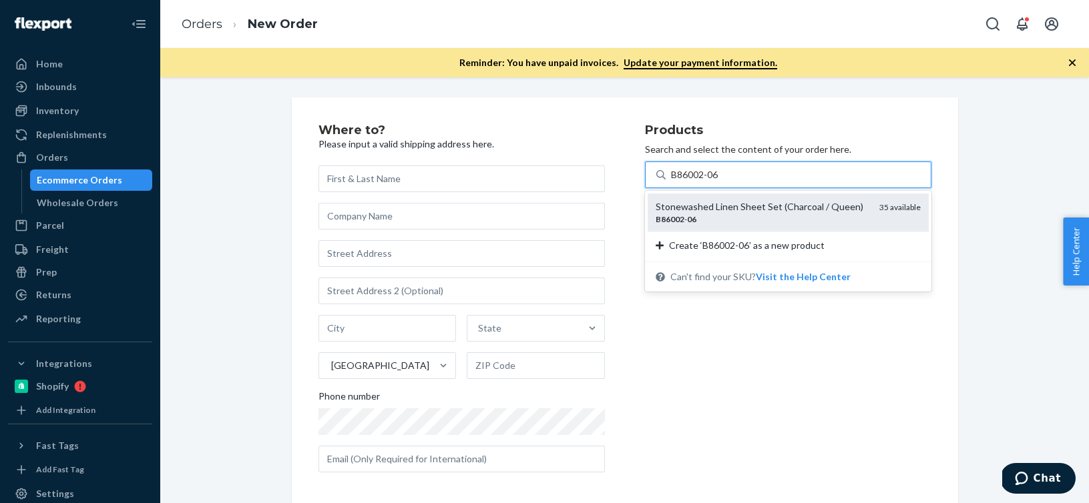
click at [763, 213] on div "Stonewashed Linen Sheet Set (Charcoal / Queen)" at bounding box center [761, 206] width 213 height 13
click at [720, 182] on input "B86002-06" at bounding box center [695, 174] width 49 height 13
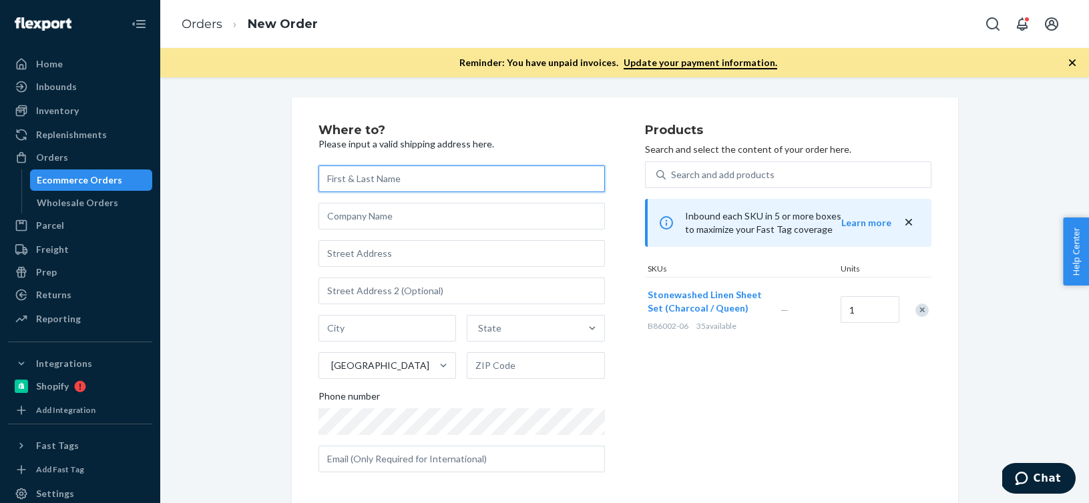
click at [380, 177] on input "text" at bounding box center [461, 179] width 286 height 27
paste input "[PERSON_NAME]"
type input "[PERSON_NAME]"
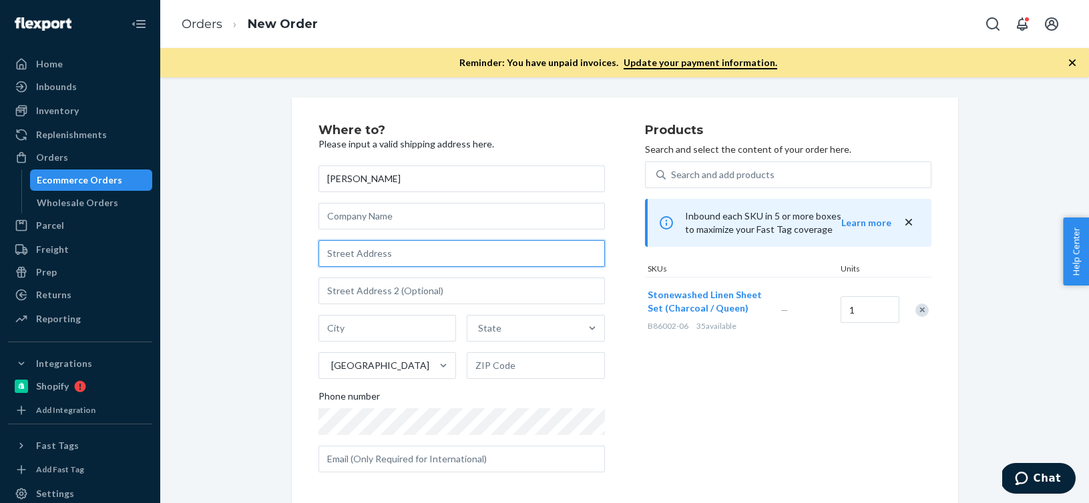
click at [359, 262] on input "text" at bounding box center [461, 253] width 286 height 27
paste input "[STREET_ADDRESS]"
type input "[STREET_ADDRESS]"
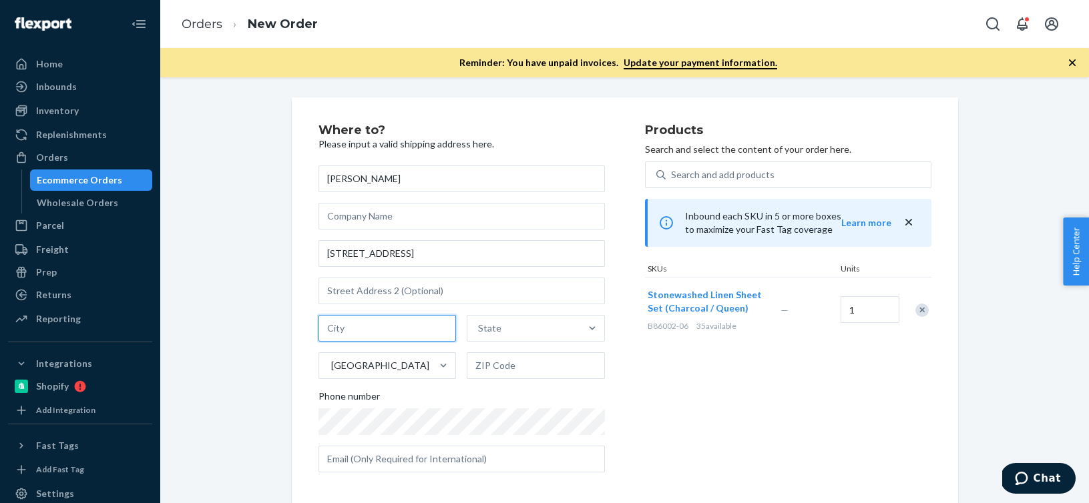
click at [342, 328] on input "text" at bounding box center [387, 328] width 138 height 27
paste input "Hastings on [PERSON_NAME] NY 10706"
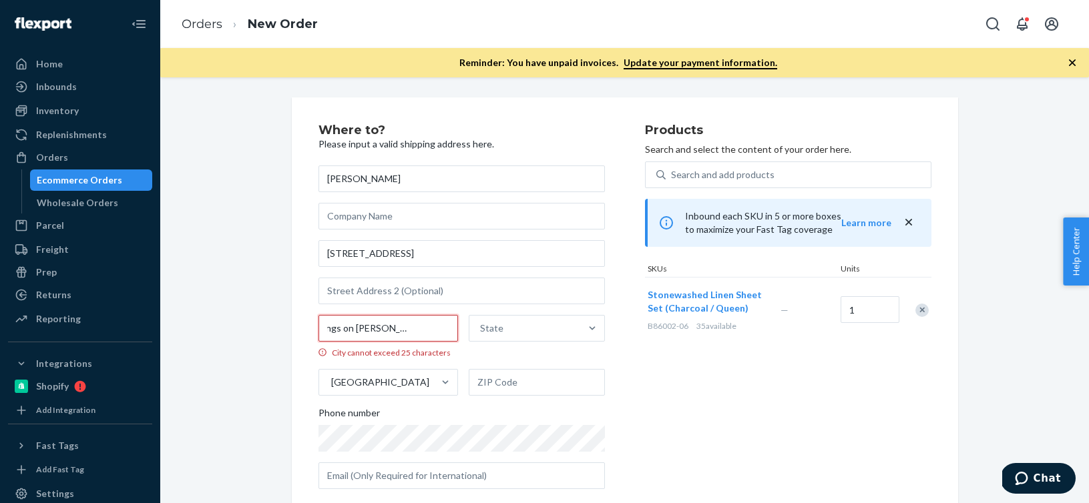
click at [419, 328] on input "Hastings on [PERSON_NAME] NY 10706" at bounding box center [388, 328] width 140 height 27
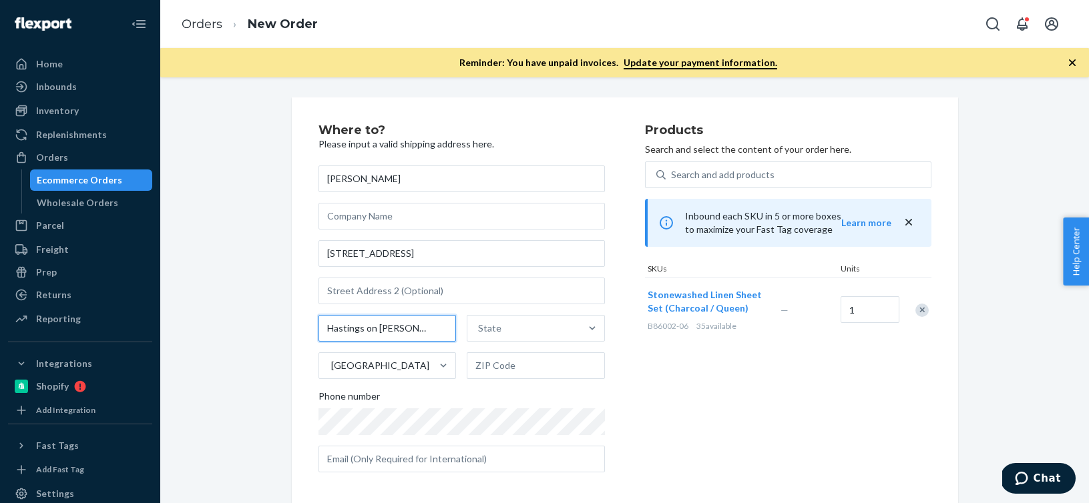
type input "Hastings on [PERSON_NAME] [GEOGRAPHIC_DATA]"
click at [529, 375] on input "text" at bounding box center [536, 365] width 138 height 27
paste input "10706"
type input "10706"
click at [422, 326] on input "Hastings on [PERSON_NAME] [GEOGRAPHIC_DATA]" at bounding box center [387, 328] width 138 height 27
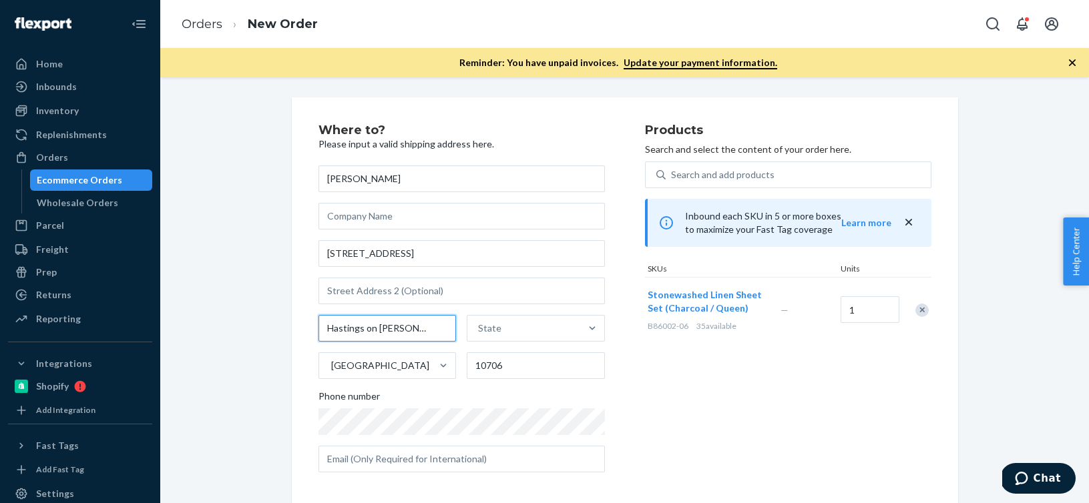
click at [422, 326] on input "Hastings on [PERSON_NAME] [GEOGRAPHIC_DATA]" at bounding box center [387, 328] width 138 height 27
type input "Hastings on [PERSON_NAME]"
click at [506, 336] on div "State" at bounding box center [523, 328] width 113 height 27
click at [479, 335] on input "State" at bounding box center [478, 328] width 1 height 13
paste input "NY"
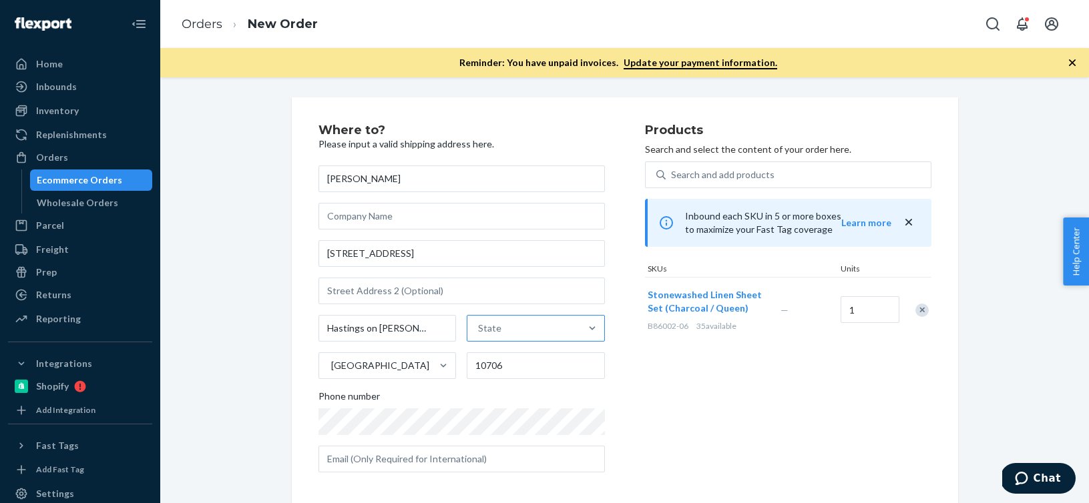
type input "NY"
click at [498, 362] on div "[US_STATE]" at bounding box center [534, 360] width 135 height 27
click at [490, 335] on input "NY" at bounding box center [483, 328] width 14 height 13
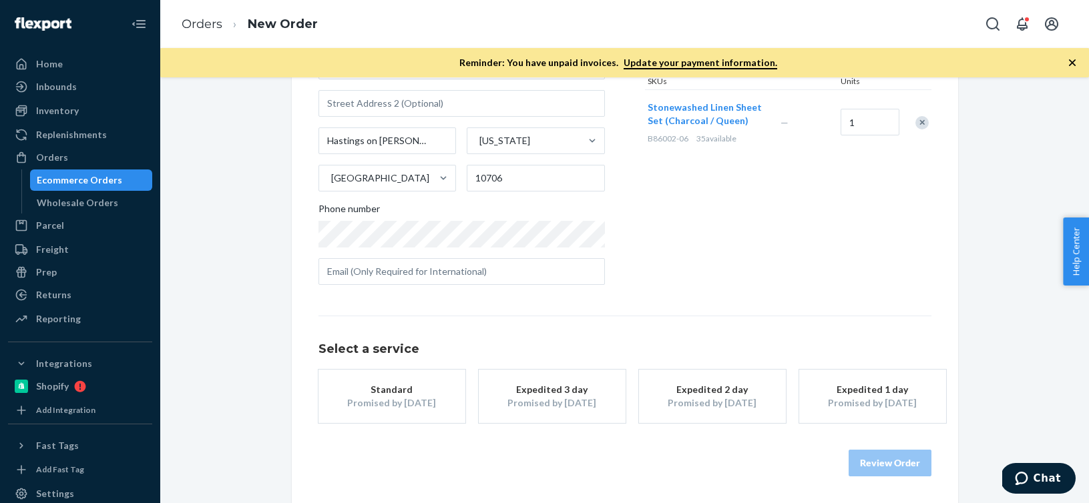
click at [396, 395] on div "Standard" at bounding box center [391, 389] width 107 height 13
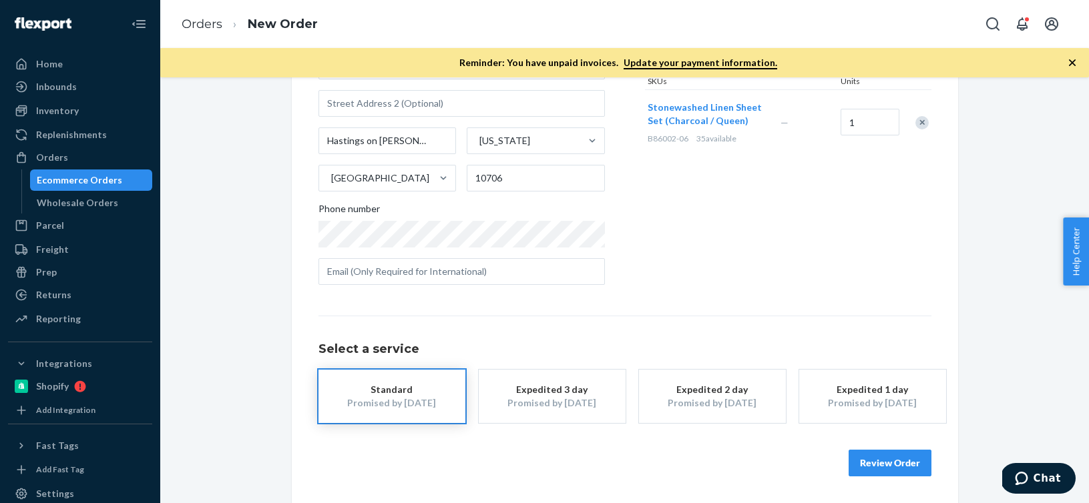
click at [878, 460] on button "Review Order" at bounding box center [889, 463] width 83 height 27
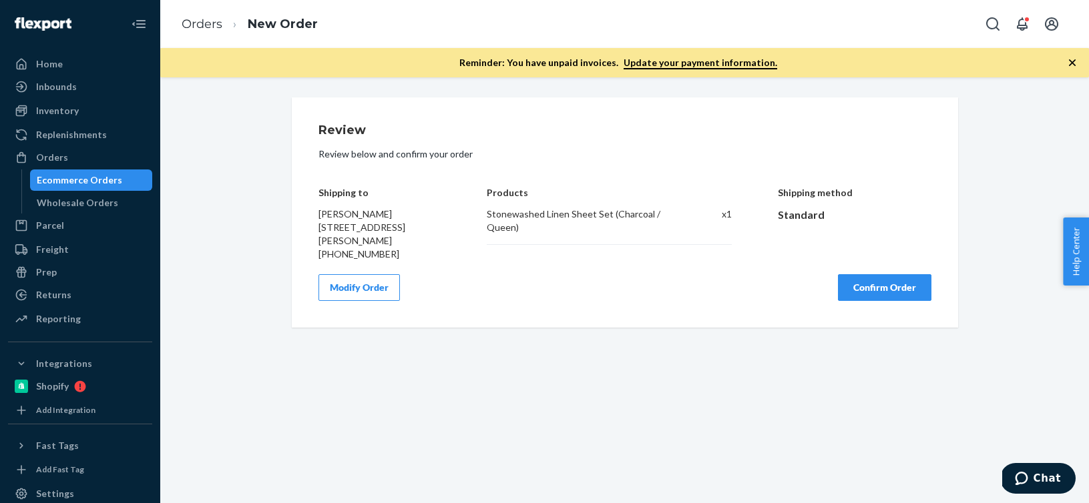
scroll to position [0, 0]
click at [876, 301] on button "Confirm Order" at bounding box center [884, 287] width 93 height 27
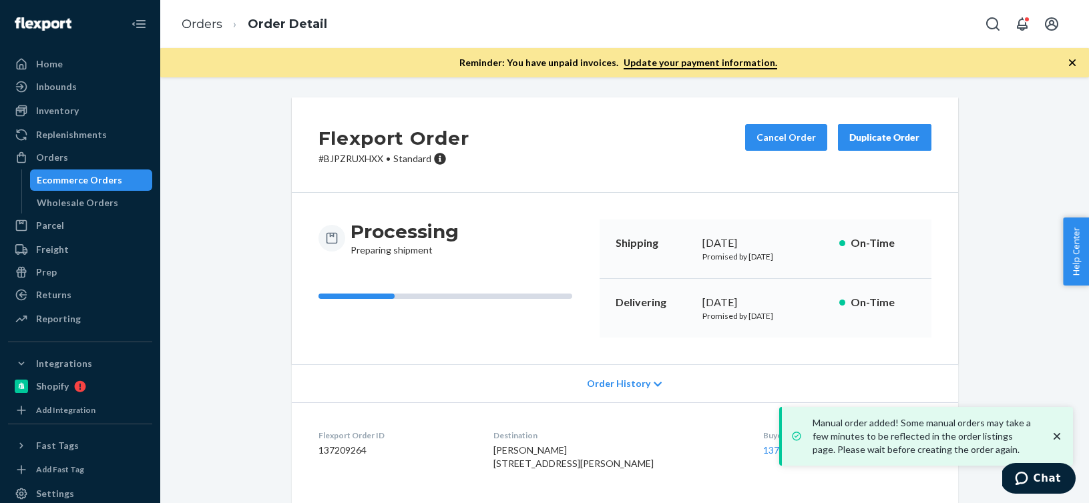
scroll to position [140, 0]
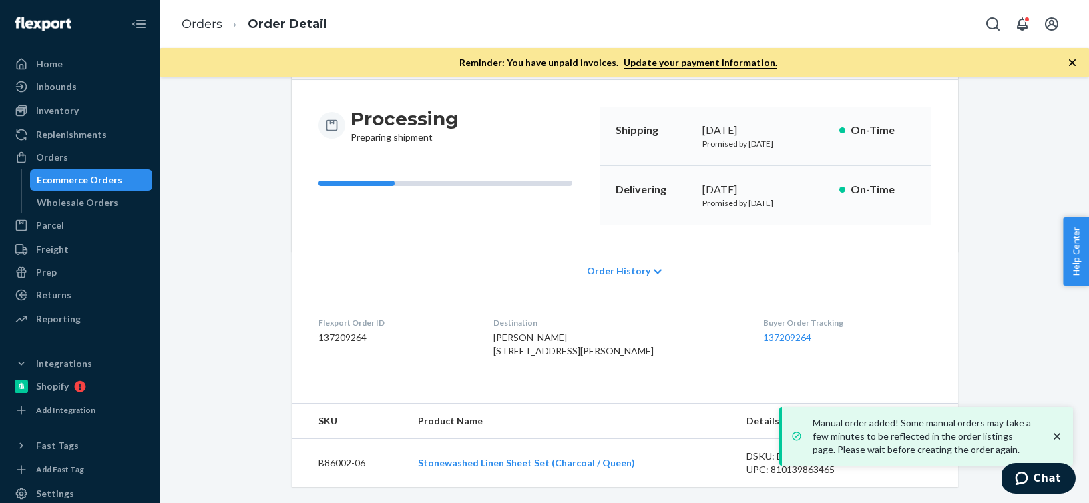
click at [361, 331] on dd "137209264" at bounding box center [395, 337] width 154 height 13
copy dd "137209264"
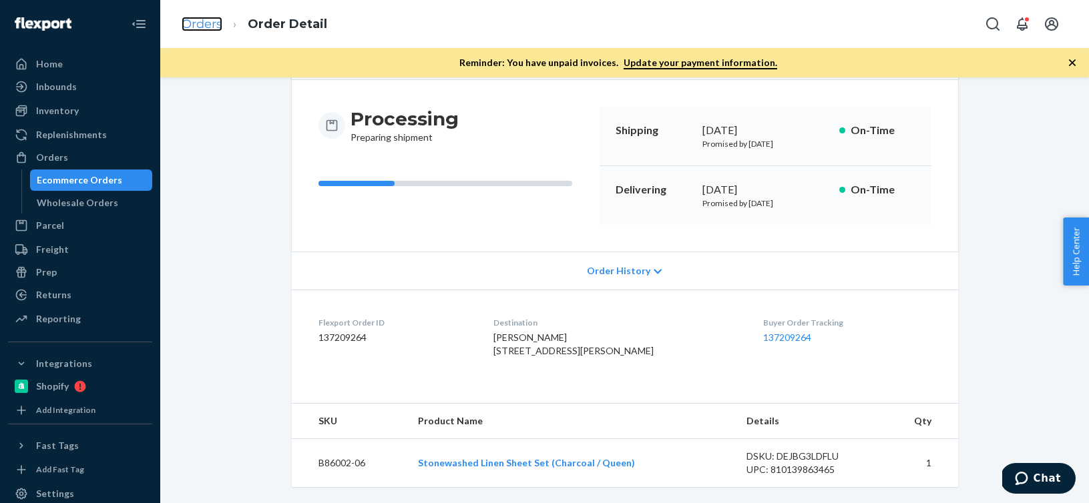
click at [209, 17] on link "Orders" at bounding box center [202, 24] width 41 height 15
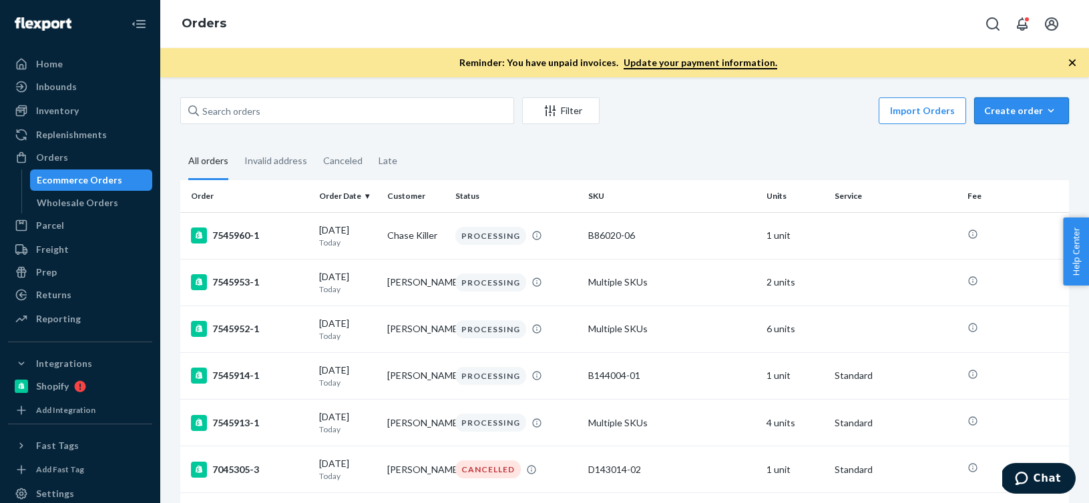
click at [1049, 115] on icon "button" at bounding box center [1050, 110] width 13 height 13
click at [1029, 146] on span "Ecommerce order" at bounding box center [1029, 142] width 83 height 9
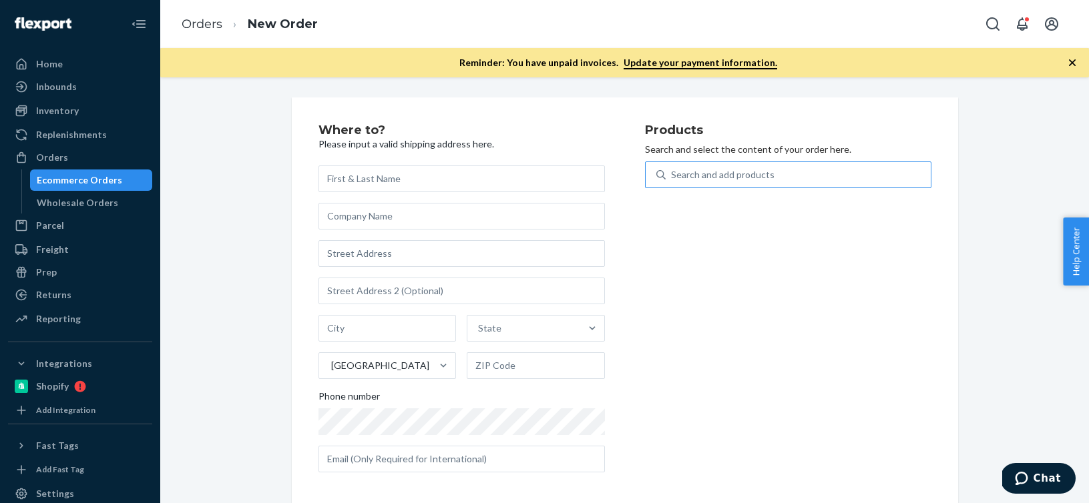
click at [860, 174] on div "Search and add products" at bounding box center [797, 175] width 265 height 24
click at [672, 174] on input "Search and add products" at bounding box center [671, 174] width 1 height 13
paste input "D70002-01"
type input "D70002-01"
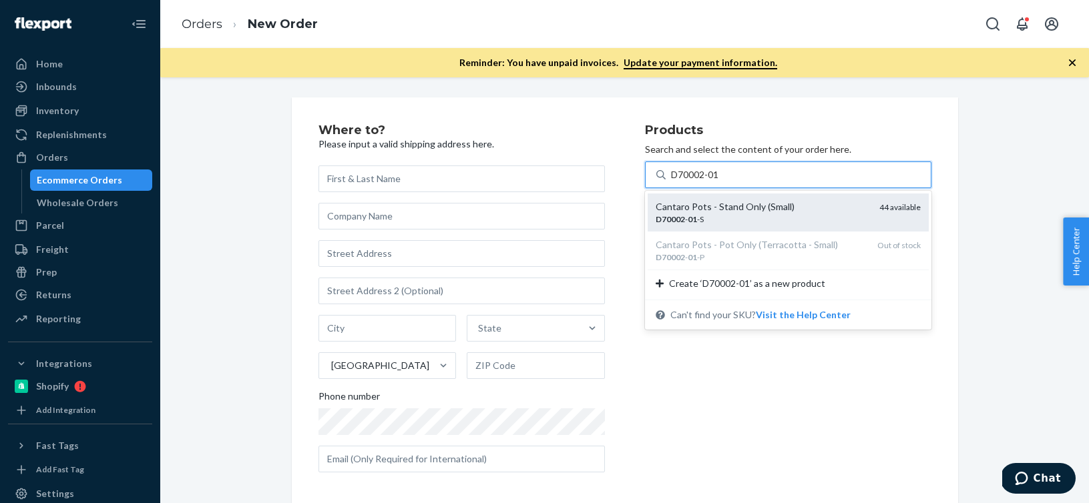
click at [788, 220] on div "D70002 - 01 -S" at bounding box center [761, 219] width 213 height 11
click at [720, 182] on input "D70002-01" at bounding box center [695, 174] width 49 height 13
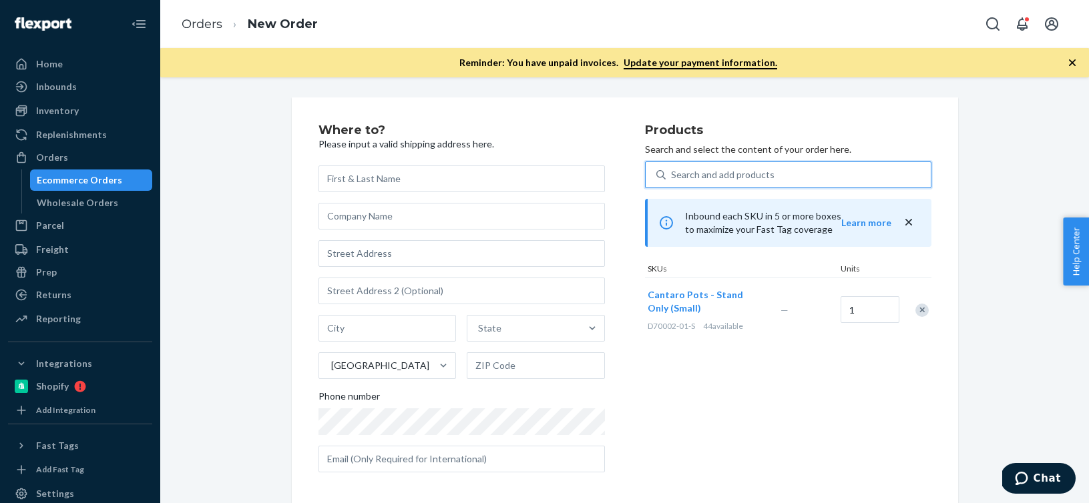
click at [906, 223] on icon "close" at bounding box center [908, 222] width 13 height 13
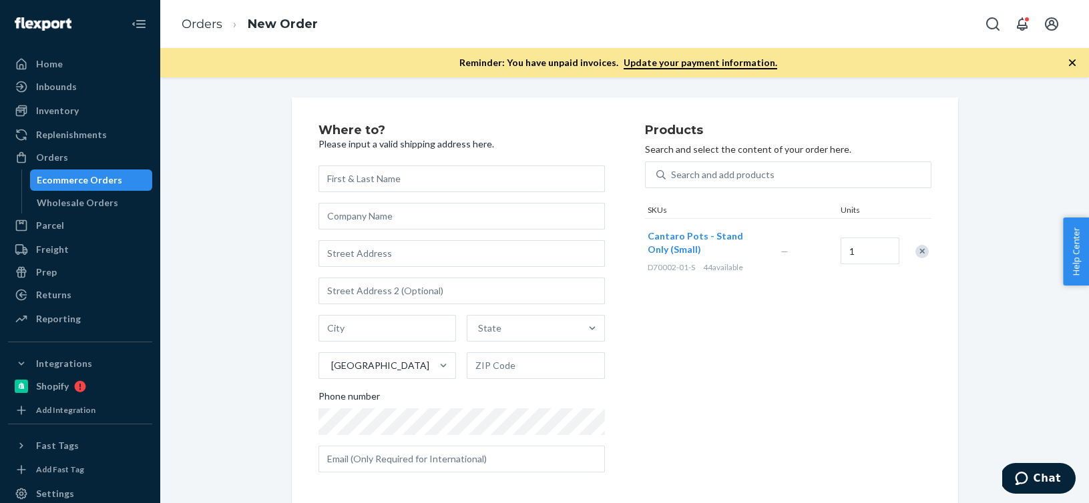
click at [926, 258] on div at bounding box center [914, 251] width 33 height 35
click at [922, 253] on div "Remove Item" at bounding box center [921, 251] width 13 height 13
click at [714, 183] on div "Search and add products" at bounding box center [797, 175] width 265 height 24
click at [672, 182] on input "Search and add products" at bounding box center [671, 174] width 1 height 13
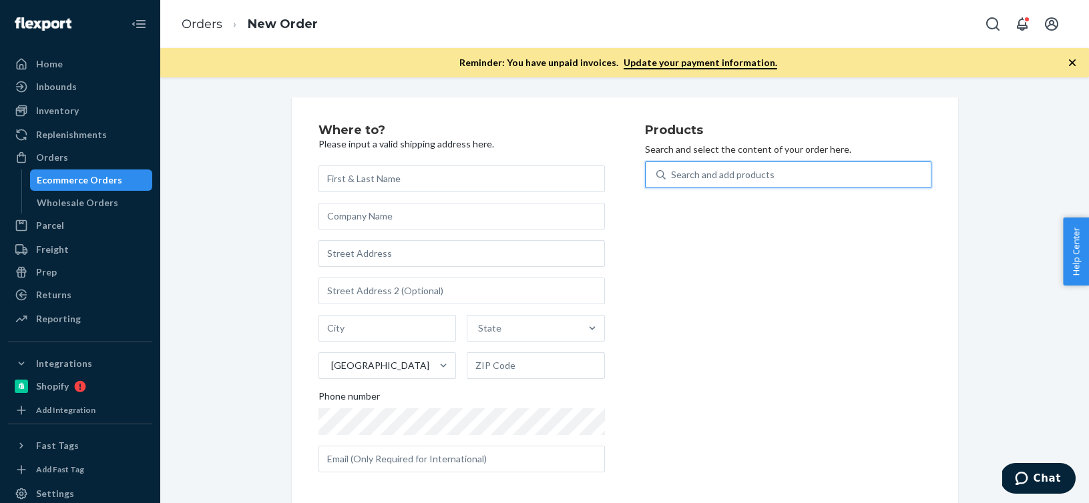
click at [714, 183] on div "Search and add products" at bounding box center [797, 175] width 265 height 24
click at [672, 182] on input "0 results available. Use Up and Down to choose options, press Enter to select t…" at bounding box center [671, 174] width 1 height 13
paste input "R93042-06"
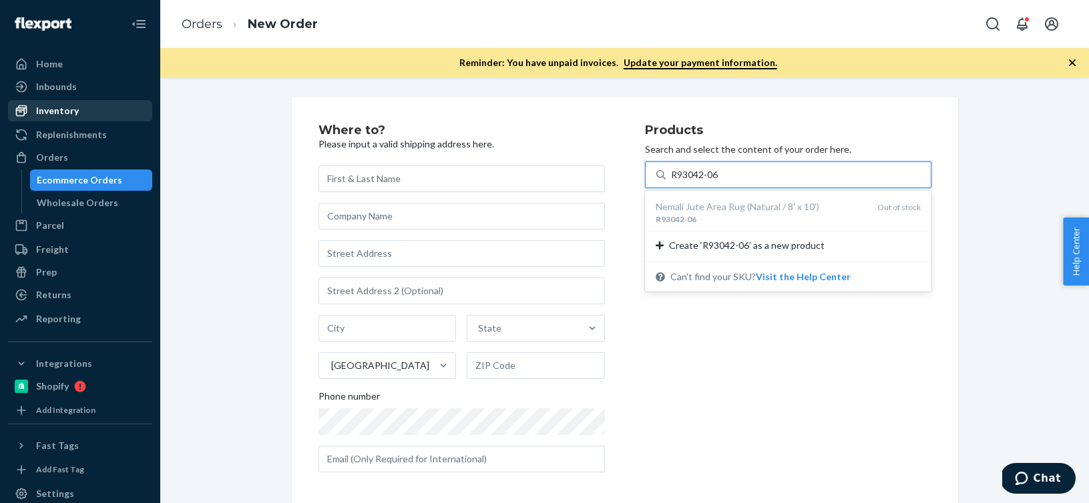
type input "R93042-06"
click at [101, 111] on div "Inventory" at bounding box center [80, 110] width 142 height 19
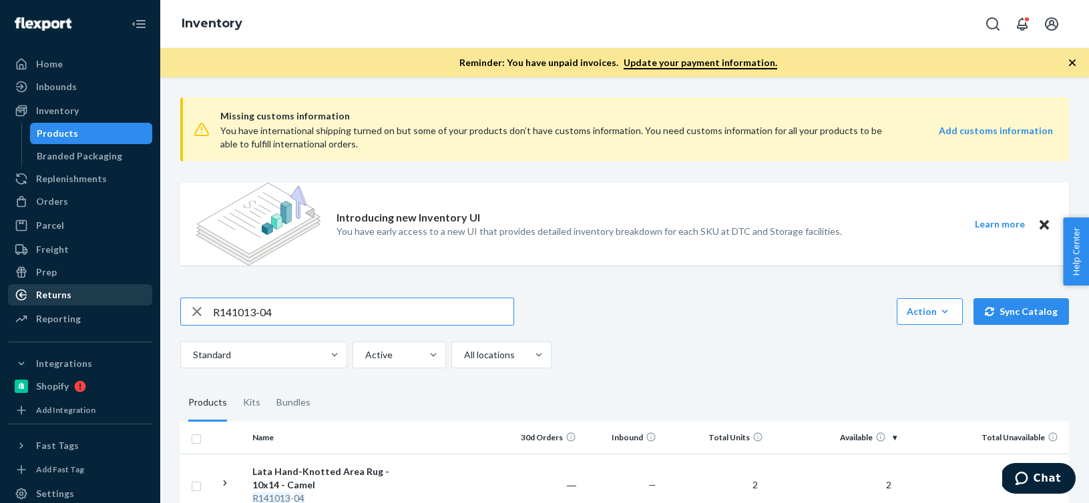
drag, startPoint x: 402, startPoint y: 312, endPoint x: 45, endPoint y: 304, distance: 357.2
click at [45, 304] on div "Home Inbounds Shipping Plans Problems Inventory Products Branded Packaging Repl…" at bounding box center [544, 251] width 1089 height 503
type input "R93042-06"
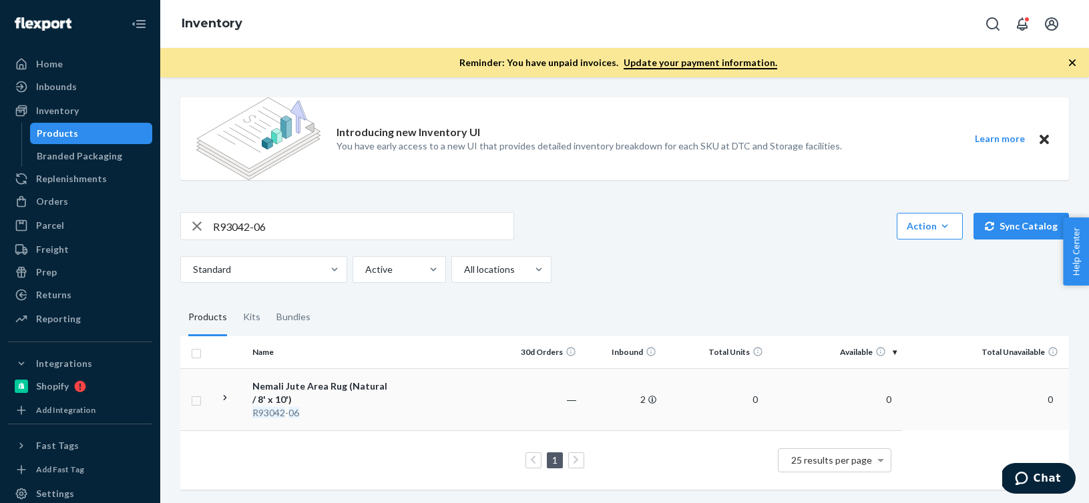
click at [373, 394] on div "Nemali Jute Area Rug (Natural / 8' x 10')" at bounding box center [322, 393] width 140 height 27
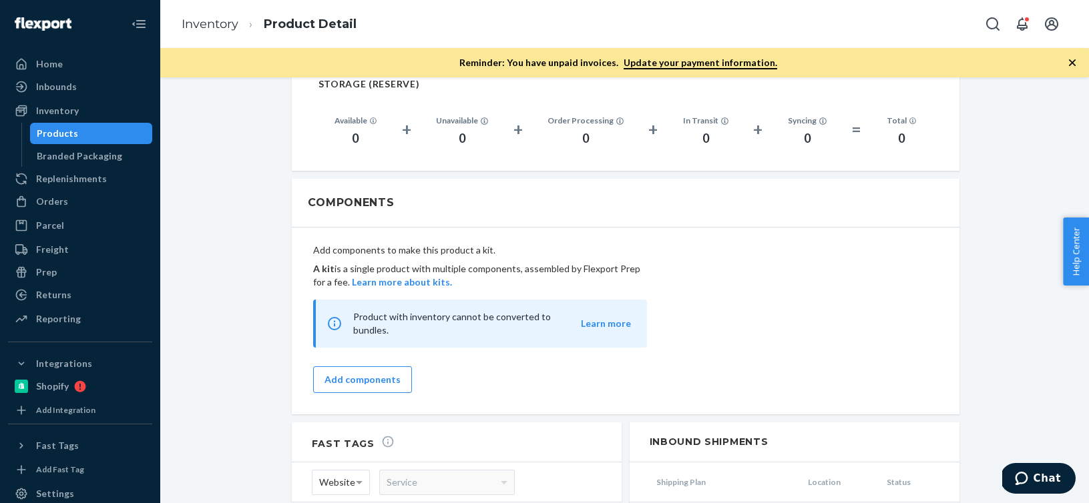
scroll to position [1357, 0]
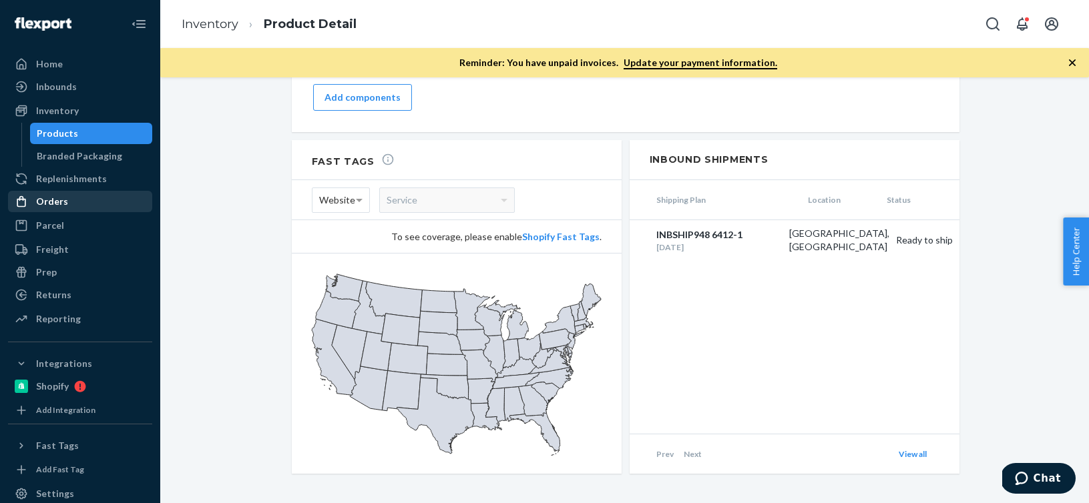
click at [39, 202] on div "Orders" at bounding box center [52, 201] width 32 height 13
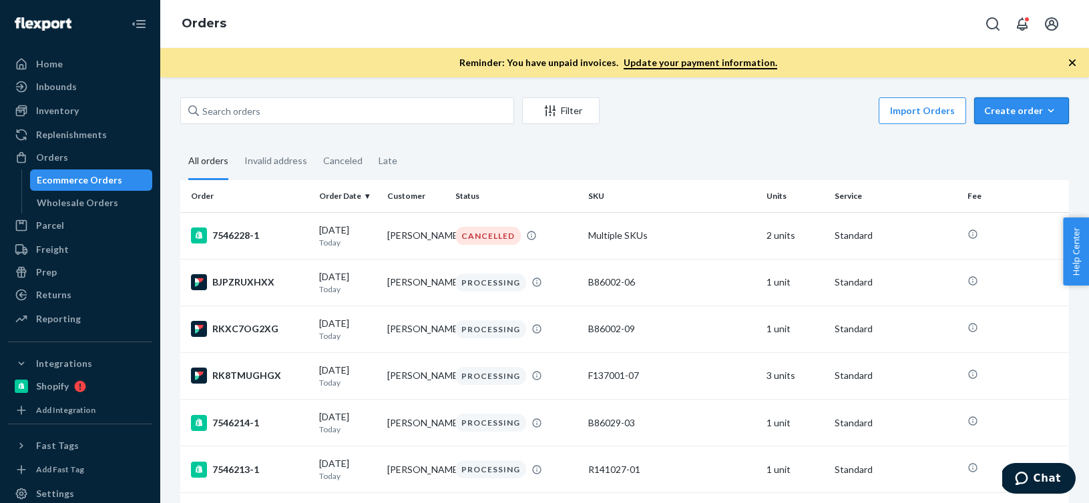
click at [1048, 107] on icon "button" at bounding box center [1050, 110] width 13 height 13
click at [1009, 140] on span "Ecommerce order" at bounding box center [1029, 142] width 83 height 9
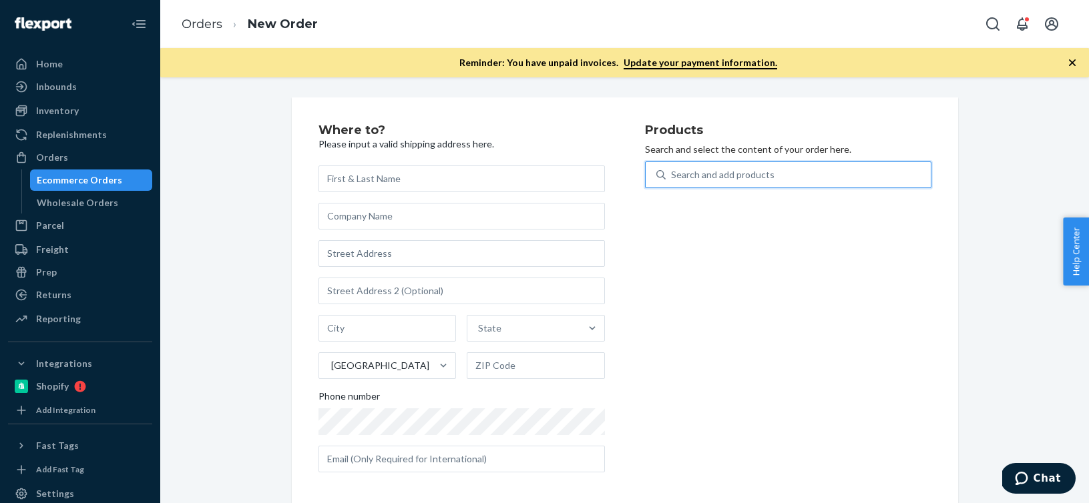
click at [883, 168] on div "Search and add products" at bounding box center [797, 175] width 265 height 24
click at [672, 168] on input "0 results available. Use Up and Down to choose options, press Enter to select t…" at bounding box center [671, 174] width 1 height 13
paste input "R88017-06"
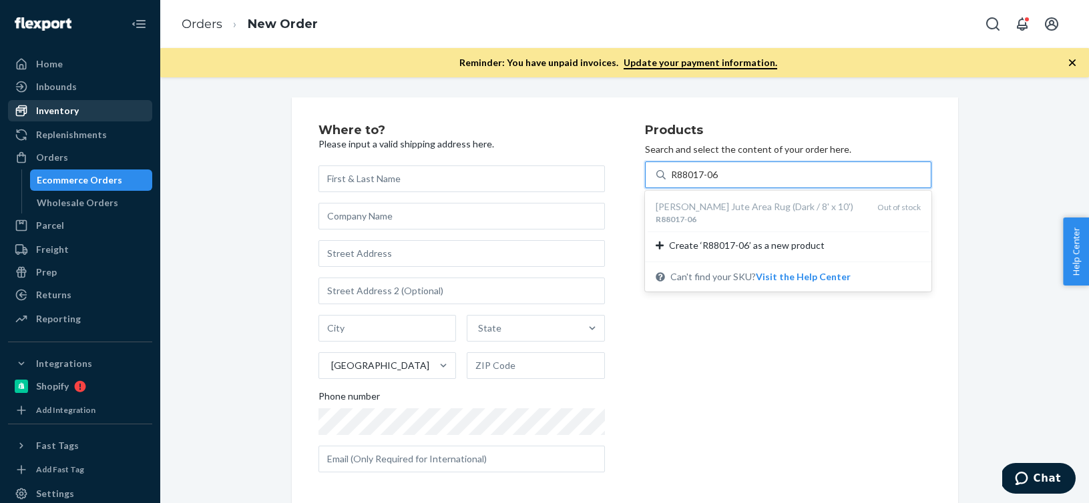
type input "R88017-06"
click at [81, 111] on div "Inventory" at bounding box center [80, 110] width 142 height 19
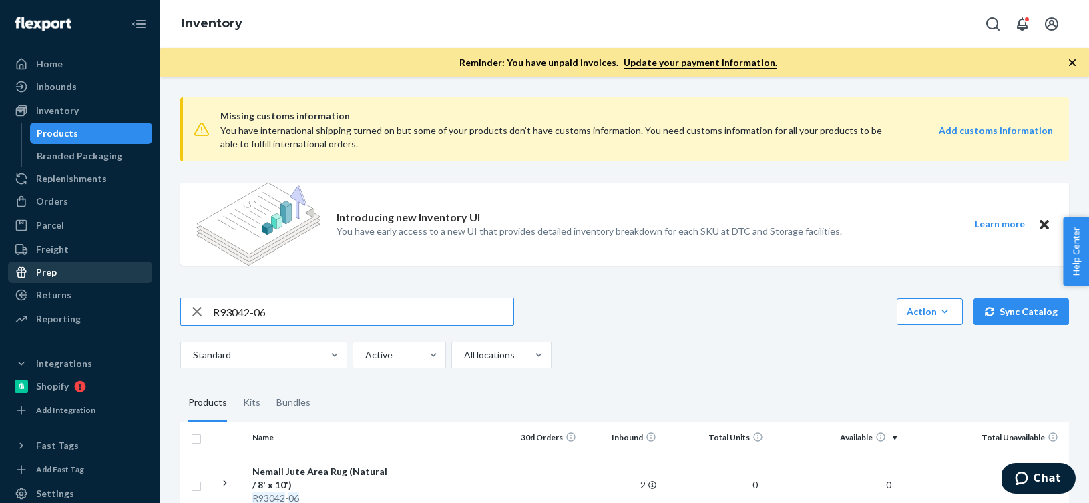
drag, startPoint x: 434, startPoint y: 318, endPoint x: 110, endPoint y: 275, distance: 326.5
click at [110, 275] on div "Home Inbounds Shipping Plans Problems Inventory Products Branded Packaging Repl…" at bounding box center [544, 251] width 1089 height 503
type input "R88017-06"
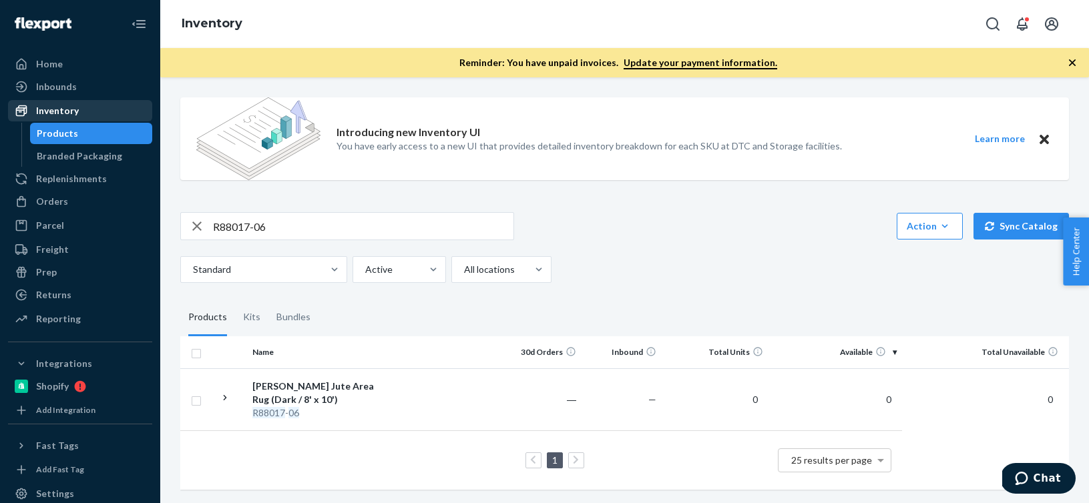
click at [86, 119] on div "Inventory" at bounding box center [80, 110] width 142 height 19
click at [120, 113] on div "Inventory" at bounding box center [80, 110] width 142 height 19
click at [99, 196] on div "Orders" at bounding box center [80, 201] width 142 height 19
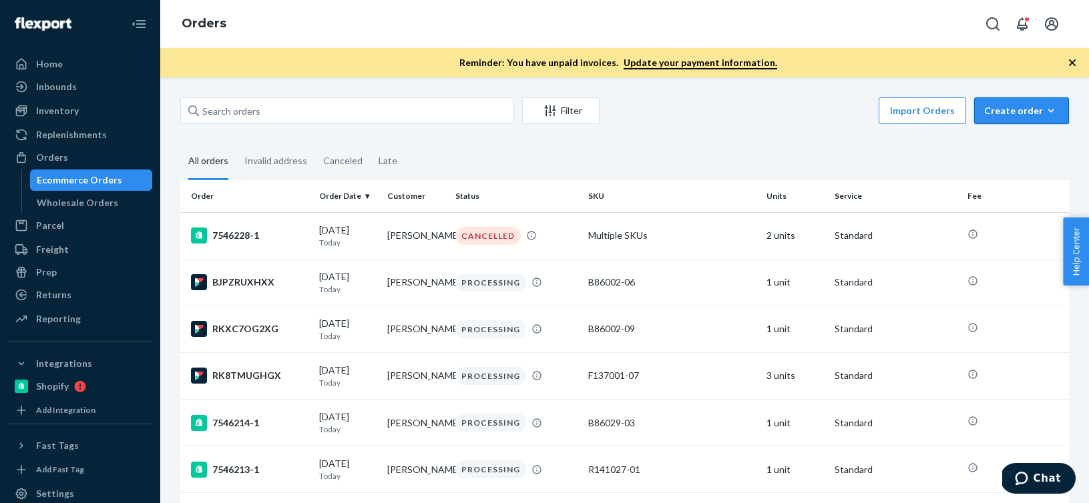
click at [1049, 108] on icon "button" at bounding box center [1050, 110] width 13 height 13
click at [1001, 147] on span "Ecommerce order" at bounding box center [1029, 142] width 83 height 9
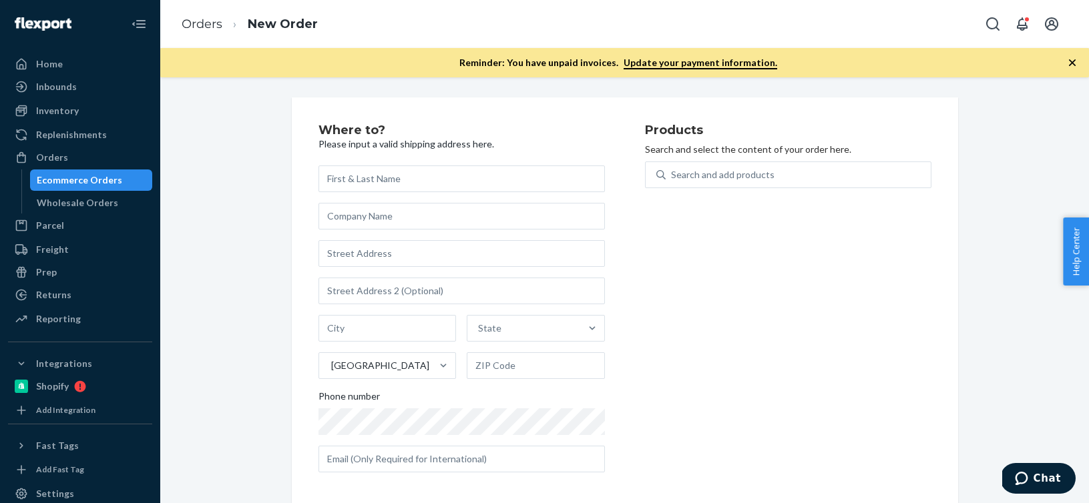
click at [843, 160] on div "Products Search and select the content of your order here. Search and add produ…" at bounding box center [788, 303] width 286 height 359
click at [821, 174] on div "Search and add products" at bounding box center [797, 175] width 265 height 24
click at [672, 174] on input "0 results available. Use Up and Down to choose options, press Enter to select t…" at bounding box center [671, 174] width 1 height 13
paste input "B86012-26"
type input "B86012-26"
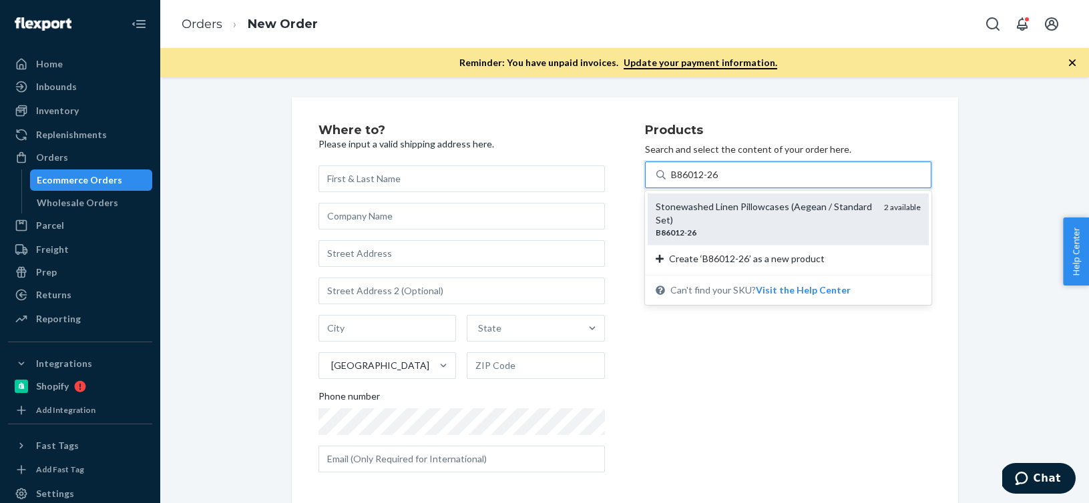
click at [706, 216] on div "Stonewashed Linen Pillowcases (Aegean / Standard Set)" at bounding box center [764, 213] width 218 height 27
click at [706, 182] on input "B86012-26" at bounding box center [695, 174] width 49 height 13
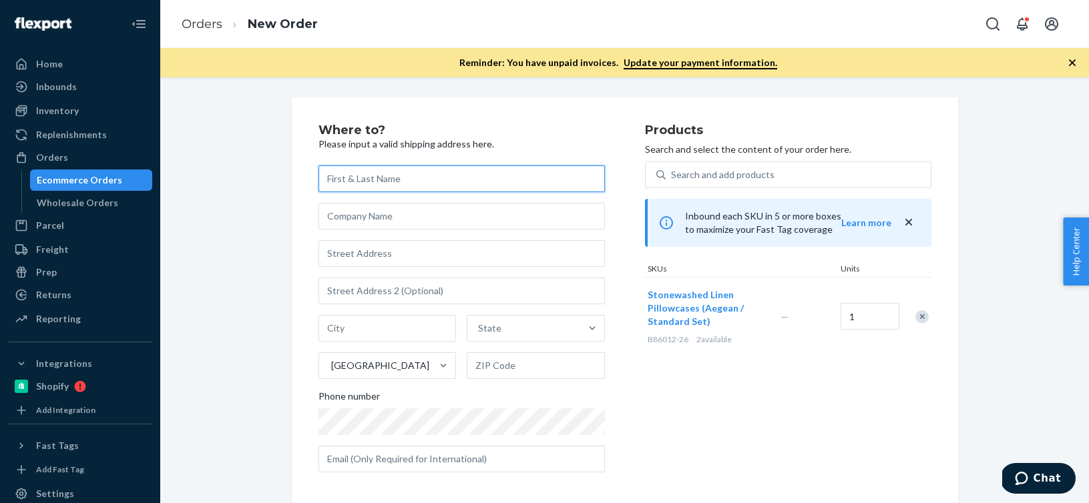
click at [398, 177] on input "text" at bounding box center [461, 179] width 286 height 27
paste input "[PERSON_NAME]"
type input "[PERSON_NAME]"
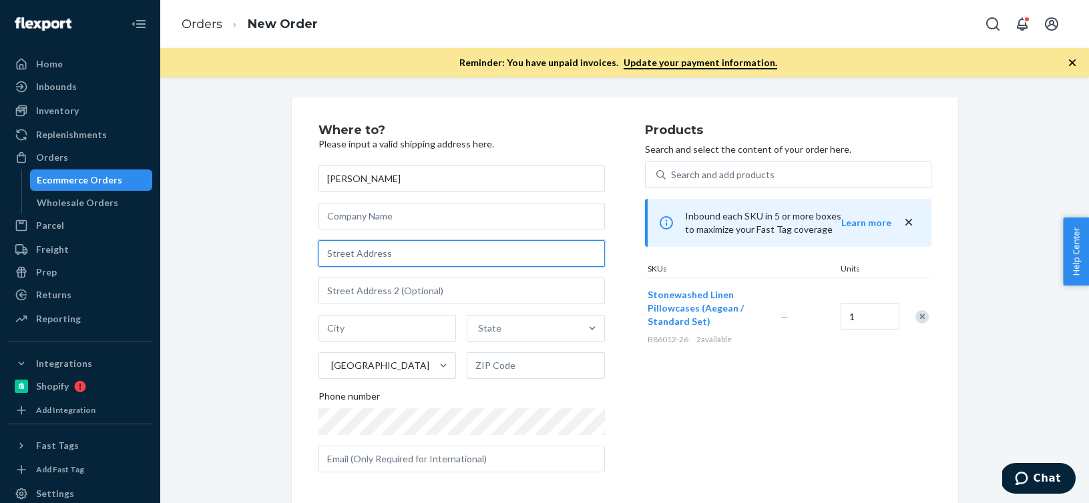
click at [432, 254] on input "text" at bounding box center [461, 253] width 286 height 27
paste input "[STREET_ADDRESS][PERSON_NAME]"
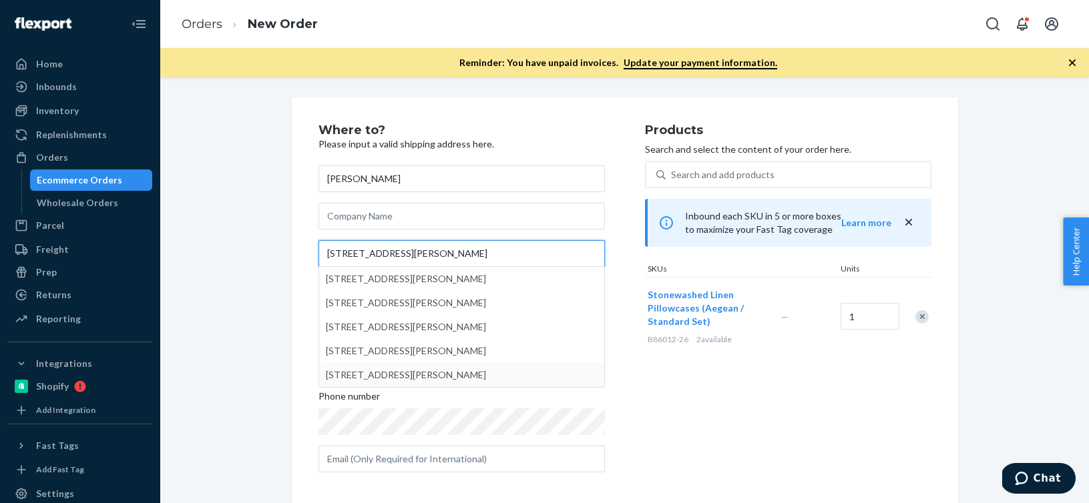
type input "[STREET_ADDRESS][PERSON_NAME]"
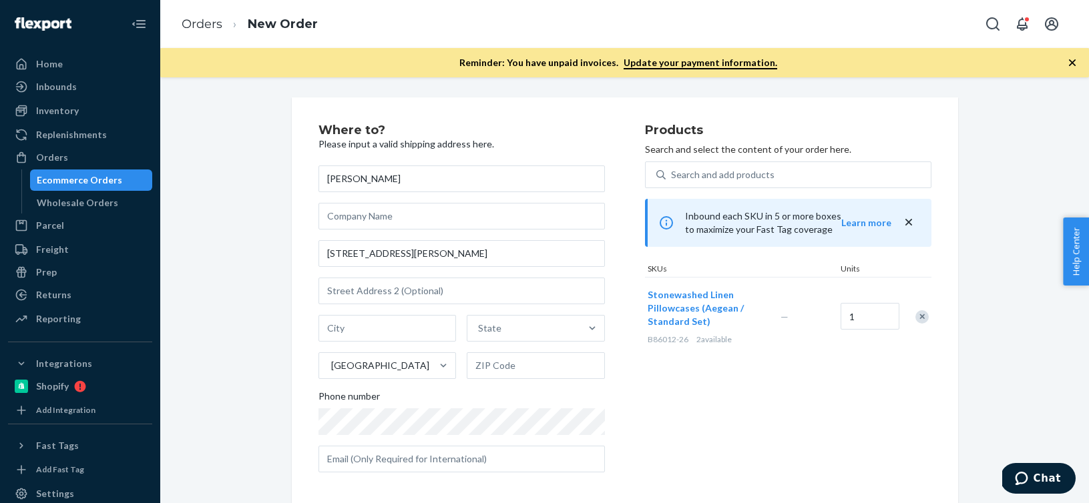
scroll to position [7, 0]
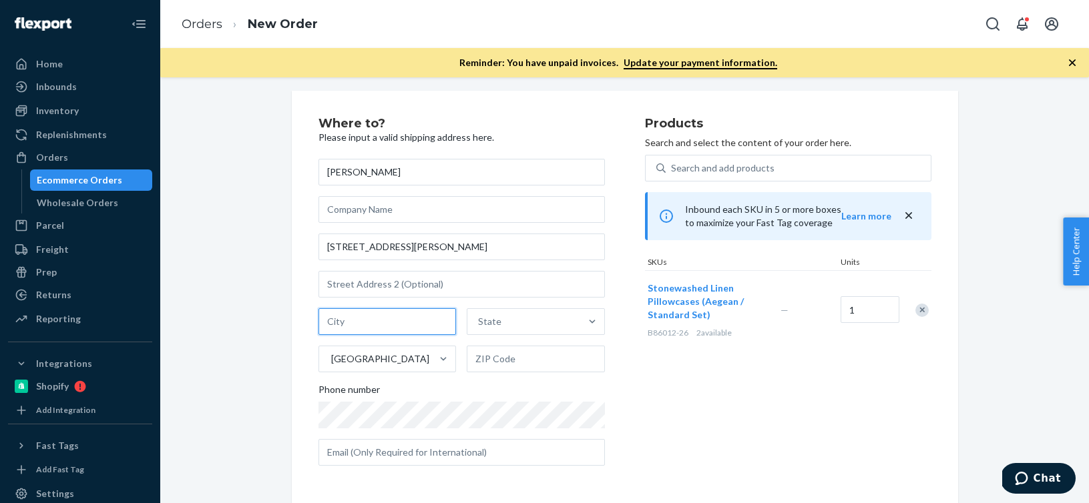
click at [396, 322] on input "text" at bounding box center [387, 321] width 138 height 27
paste input "Venice CA 90291"
click at [388, 324] on input "Venice CA 90291" at bounding box center [387, 321] width 138 height 27
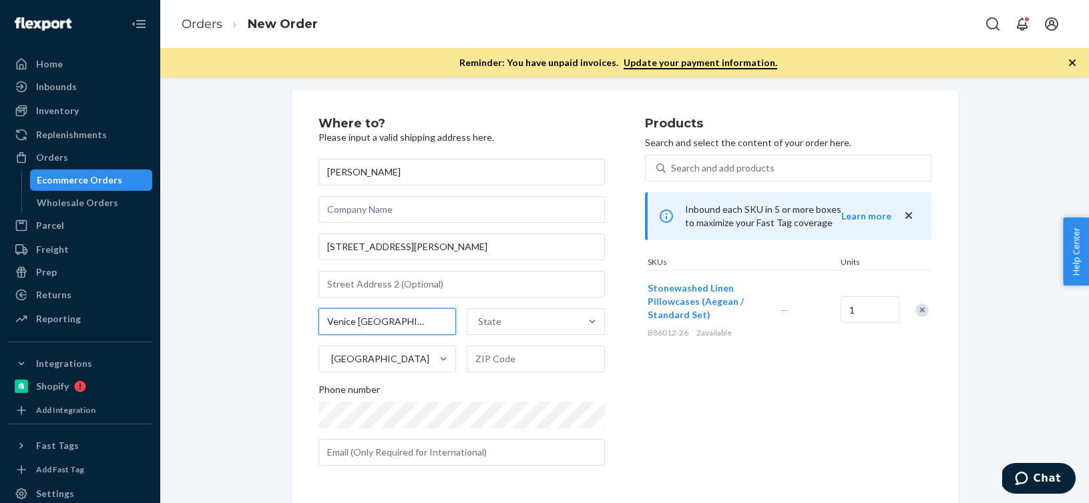
type input "Venice [GEOGRAPHIC_DATA]"
click at [537, 362] on input "text" at bounding box center [536, 359] width 138 height 27
paste input "90291"
type input "90291"
click at [363, 319] on input "Venice [GEOGRAPHIC_DATA]" at bounding box center [387, 321] width 138 height 27
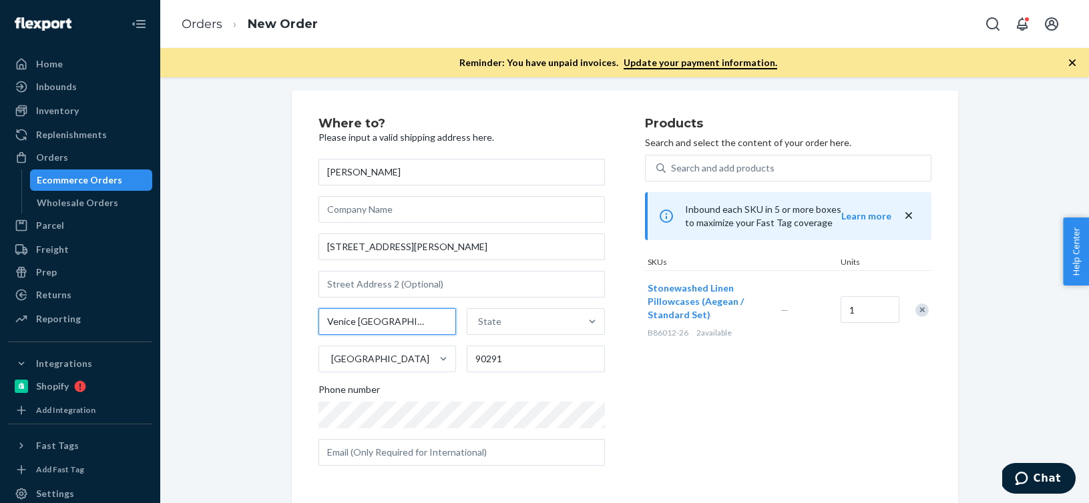
click at [363, 319] on input "Venice [GEOGRAPHIC_DATA]" at bounding box center [387, 321] width 138 height 27
type input "[GEOGRAPHIC_DATA]"
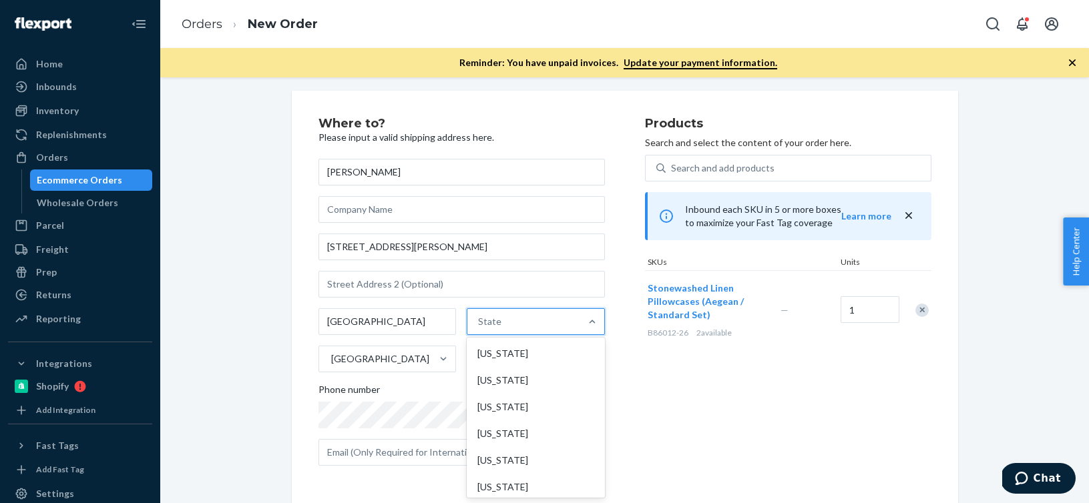
click at [509, 316] on div "State" at bounding box center [523, 321] width 113 height 27
click at [479, 316] on input "option [US_STATE] focused, 1 of 59. 59 results available. Use Up and Down to ch…" at bounding box center [478, 321] width 1 height 13
paste input "CA"
type input "CA"
click at [481, 375] on div "[US_STATE]" at bounding box center [534, 380] width 135 height 27
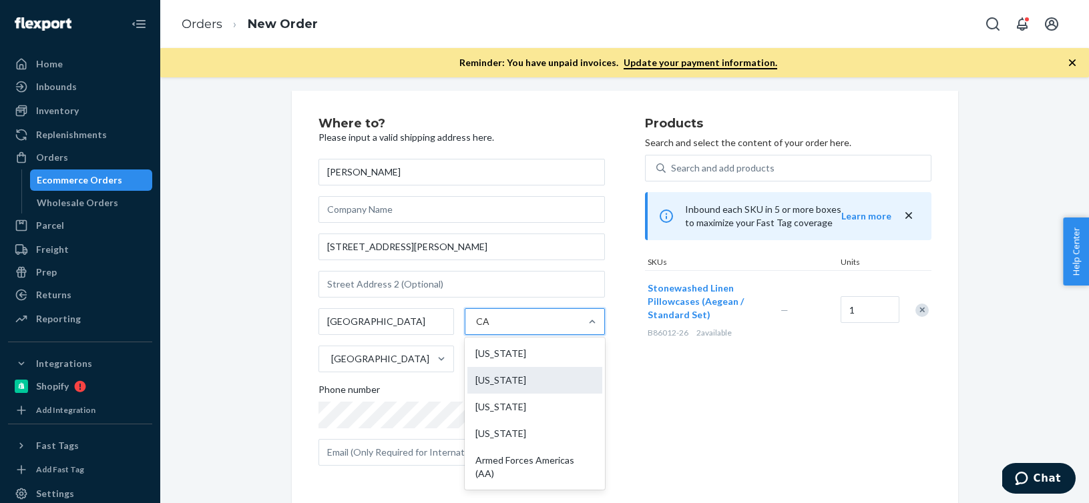
click at [481, 328] on input "CA" at bounding box center [483, 321] width 14 height 13
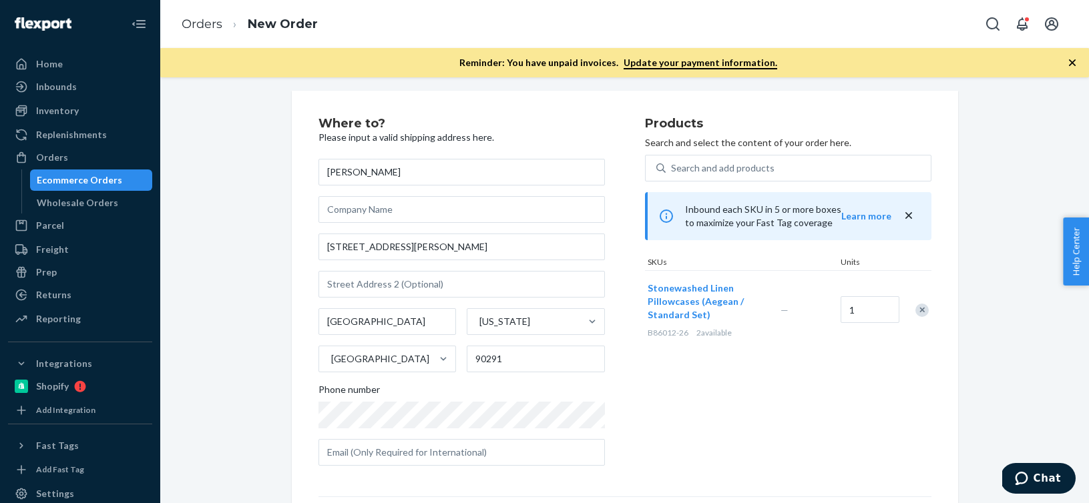
scroll to position [188, 0]
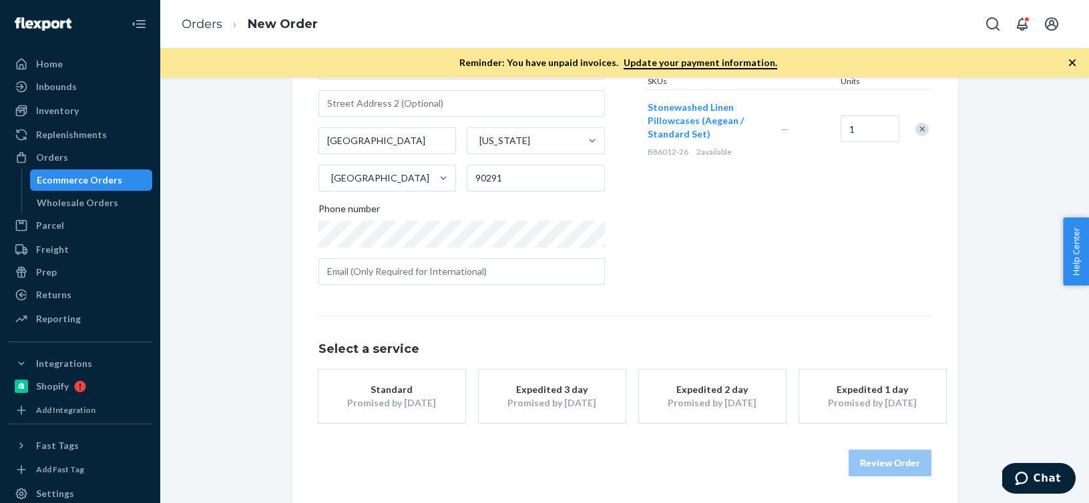
click at [404, 412] on button "Standard Promised by [DATE]" at bounding box center [391, 396] width 147 height 53
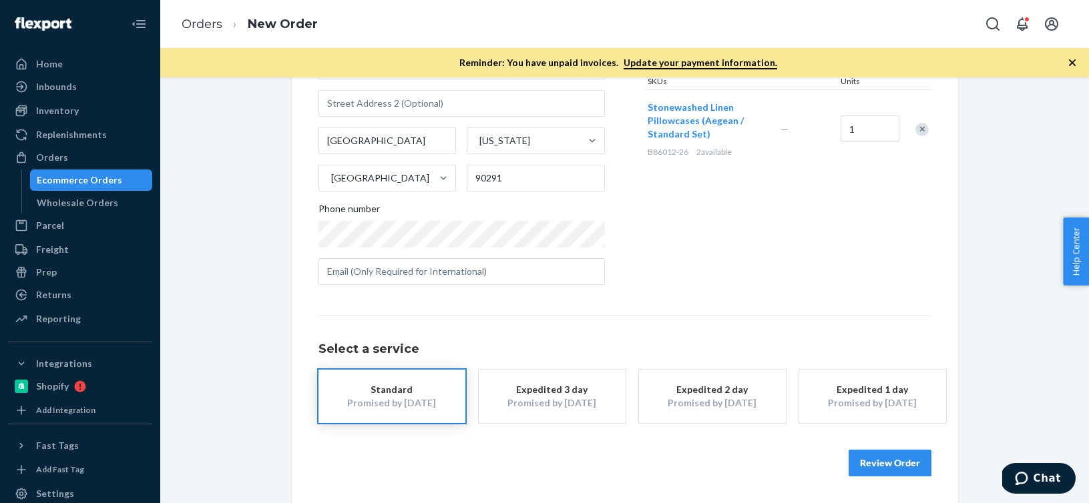
click at [884, 459] on button "Review Order" at bounding box center [889, 463] width 83 height 27
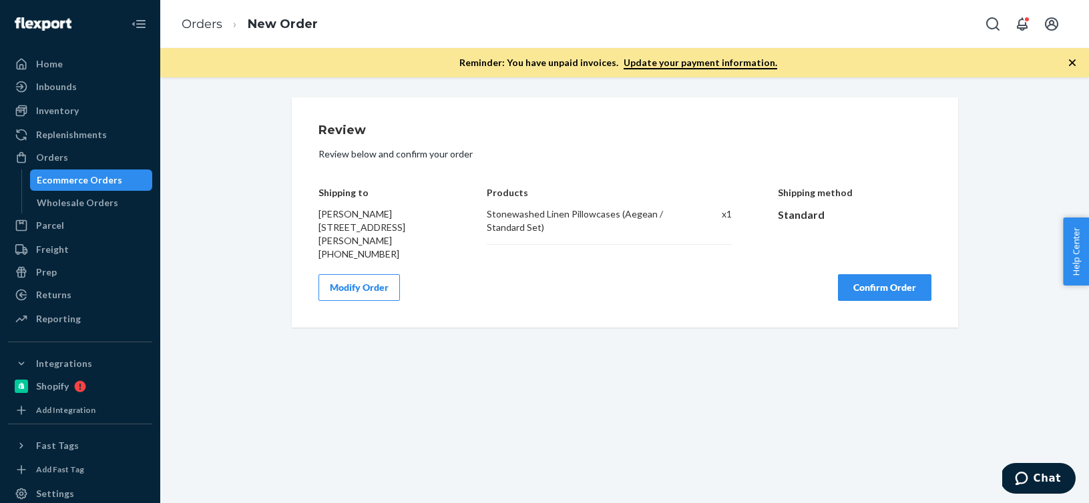
scroll to position [0, 0]
click at [887, 289] on button "Confirm Order" at bounding box center [884, 287] width 93 height 27
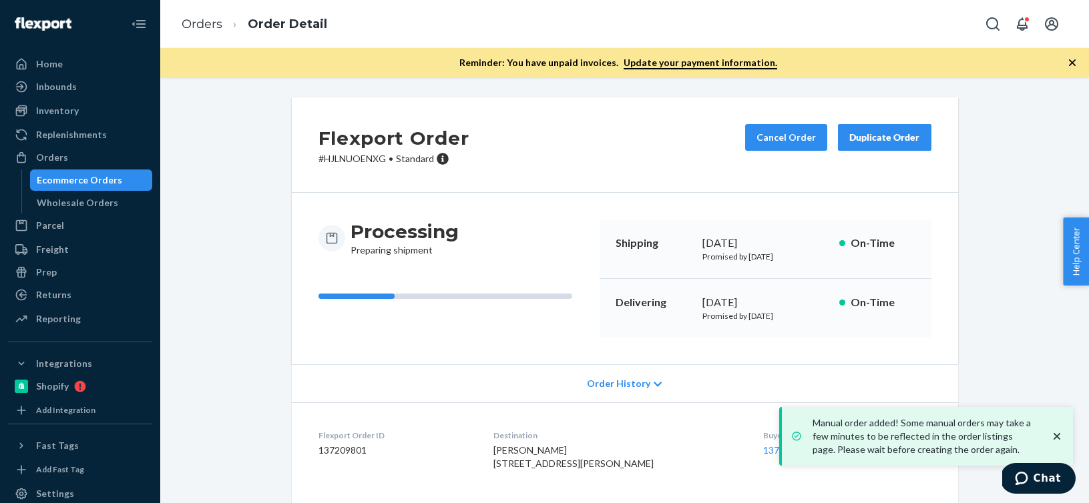
scroll to position [140, 0]
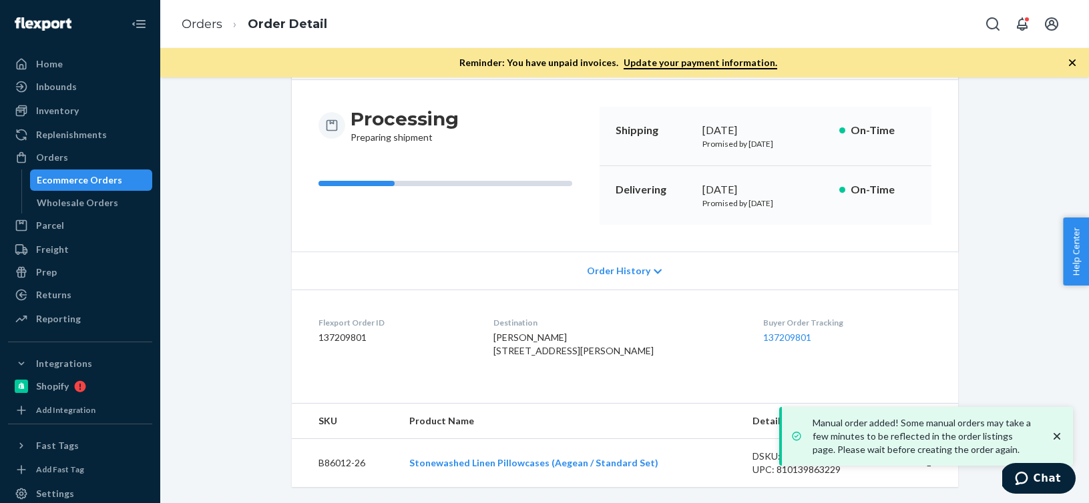
click at [354, 331] on dd "137209801" at bounding box center [395, 337] width 154 height 13
copy dd "137209801"
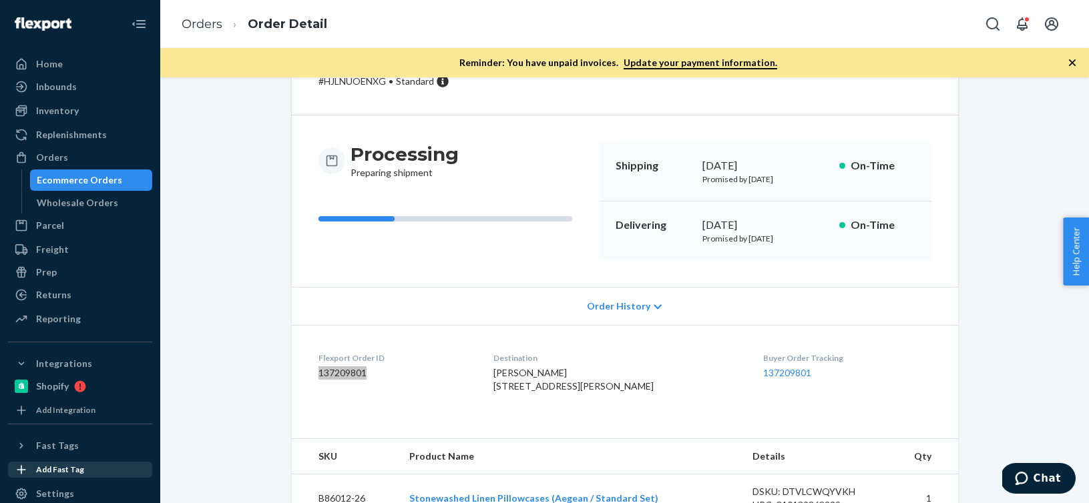
scroll to position [0, 0]
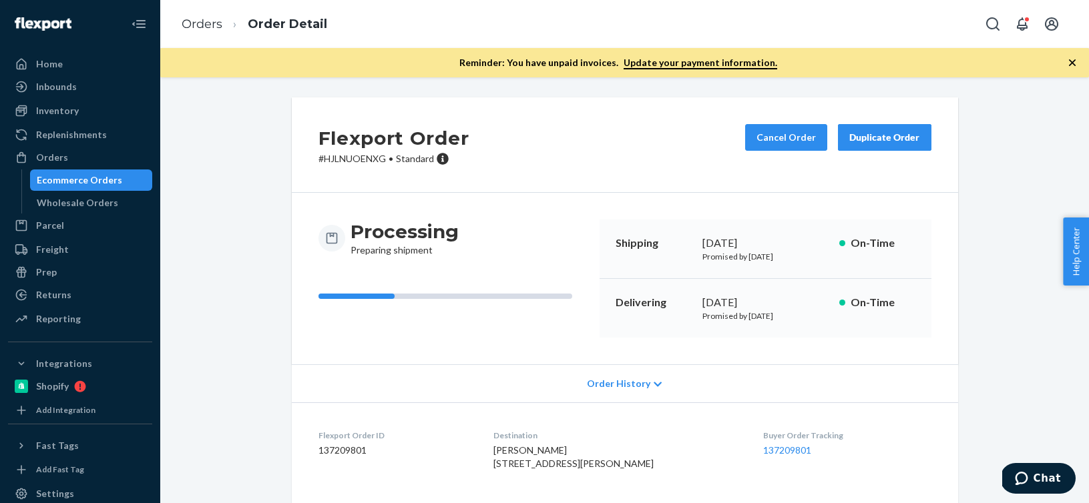
click at [334, 447] on dd "137209801" at bounding box center [395, 450] width 154 height 13
click at [103, 113] on div "Inventory" at bounding box center [80, 110] width 142 height 19
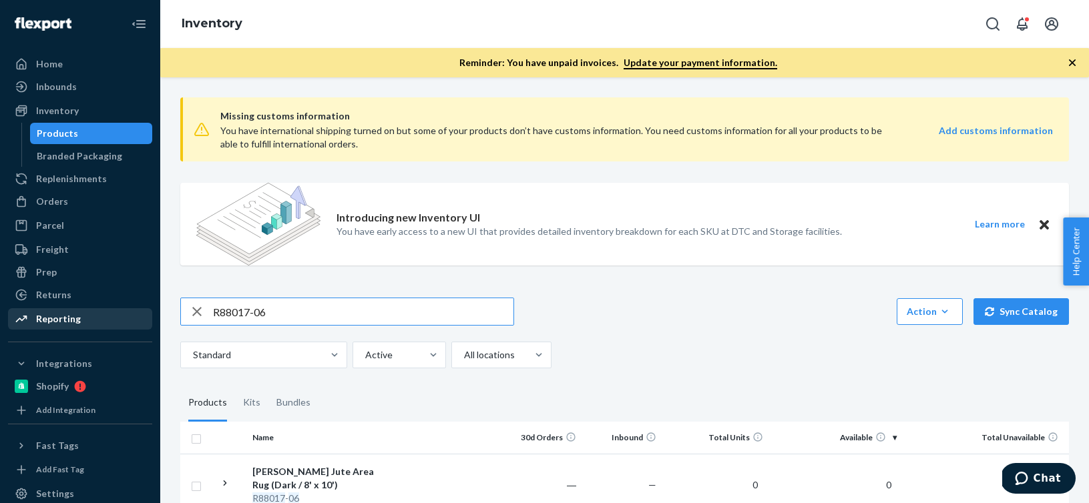
drag, startPoint x: 265, startPoint y: 316, endPoint x: 137, endPoint y: 316, distance: 128.2
click at [137, 316] on div "Home Inbounds Shipping Plans Problems Inventory Products Branded Packaging Repl…" at bounding box center [544, 251] width 1089 height 503
paste input "R88017-06"
type input "R88017-06"
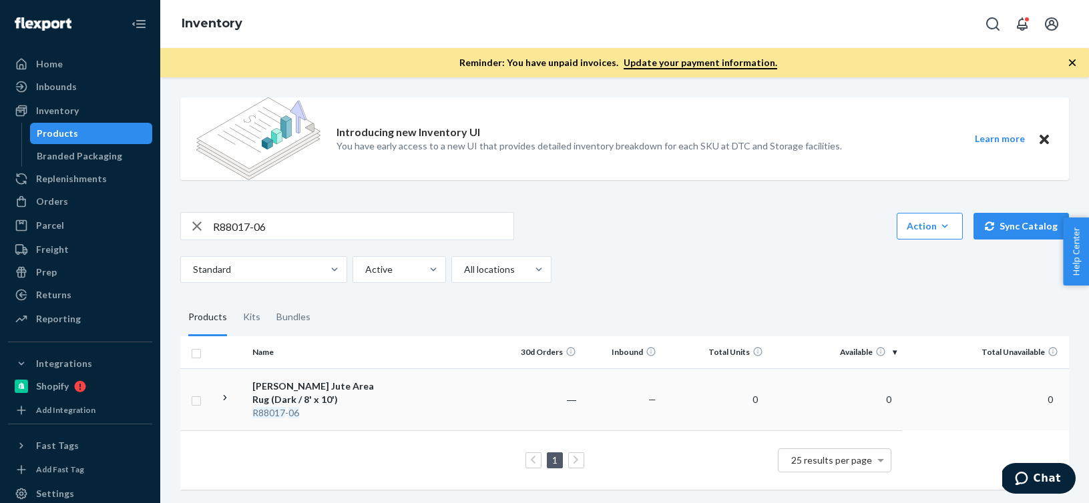
click at [385, 394] on div "[PERSON_NAME] Jute Area Rug (Dark / 8' x 10')" at bounding box center [322, 393] width 140 height 27
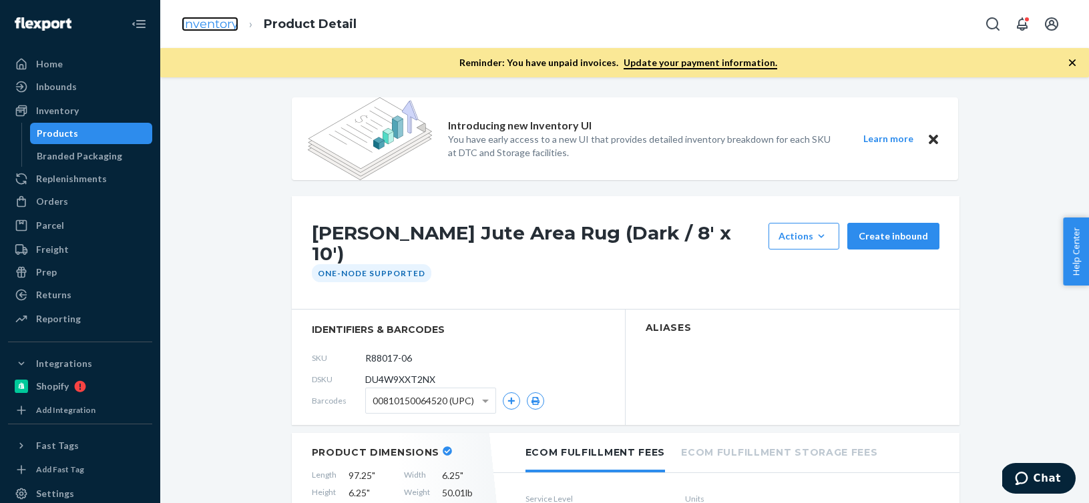
click at [223, 27] on link "Inventory" at bounding box center [210, 24] width 57 height 15
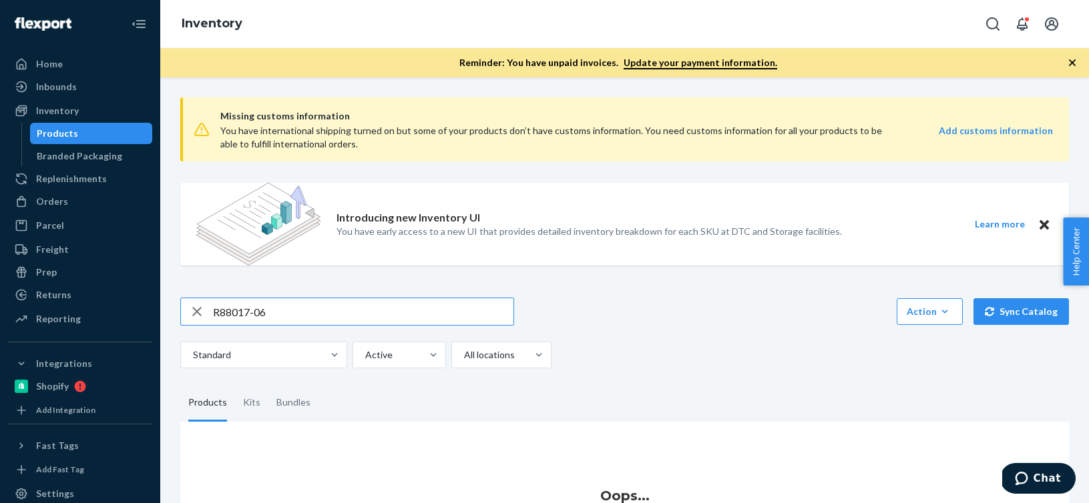
drag, startPoint x: 274, startPoint y: 314, endPoint x: 170, endPoint y: 314, distance: 104.8
click at [170, 314] on div "Missing customs information You have international shipping turned on but some …" at bounding box center [624, 342] width 908 height 510
type input "P84012-03"
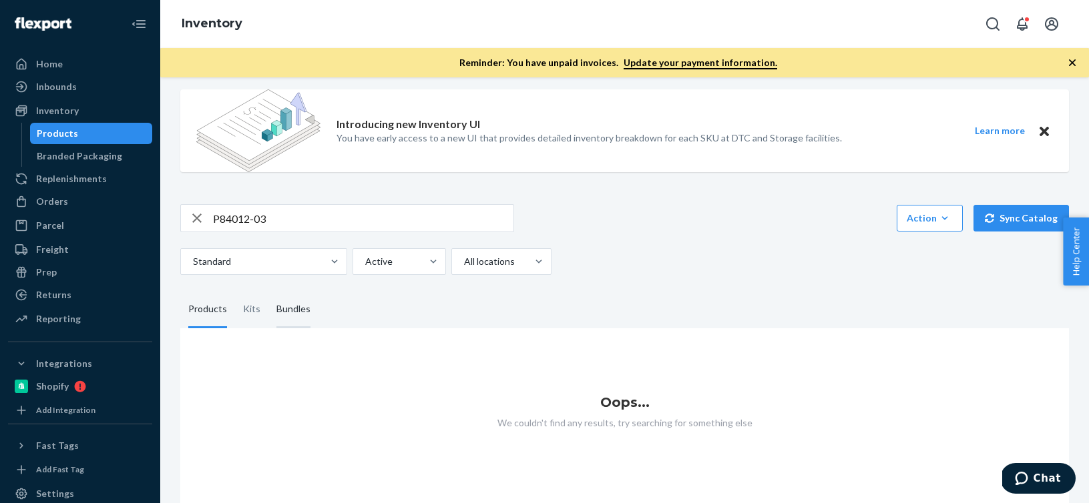
click at [303, 296] on div "Bundles" at bounding box center [293, 309] width 34 height 37
click at [268, 291] on input "Bundles" at bounding box center [268, 291] width 0 height 0
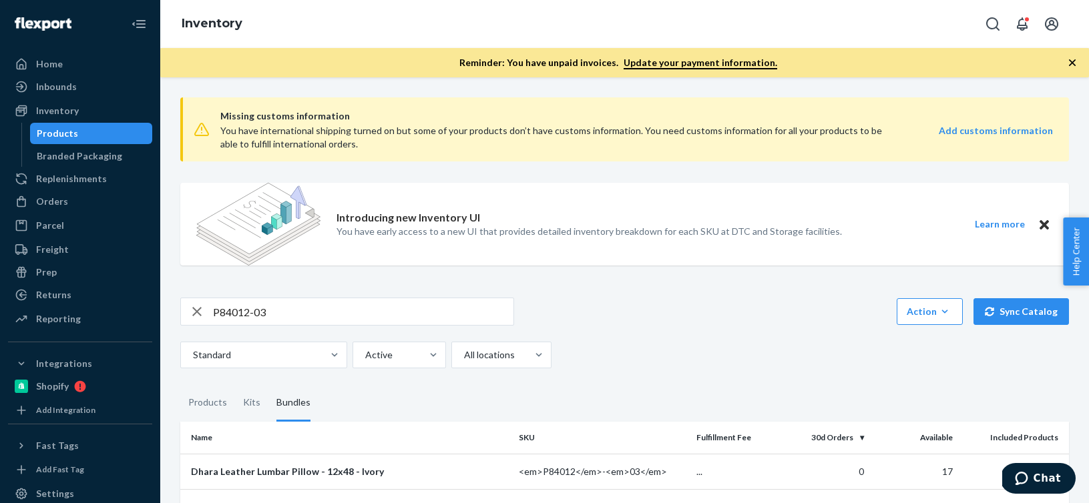
scroll to position [59, 0]
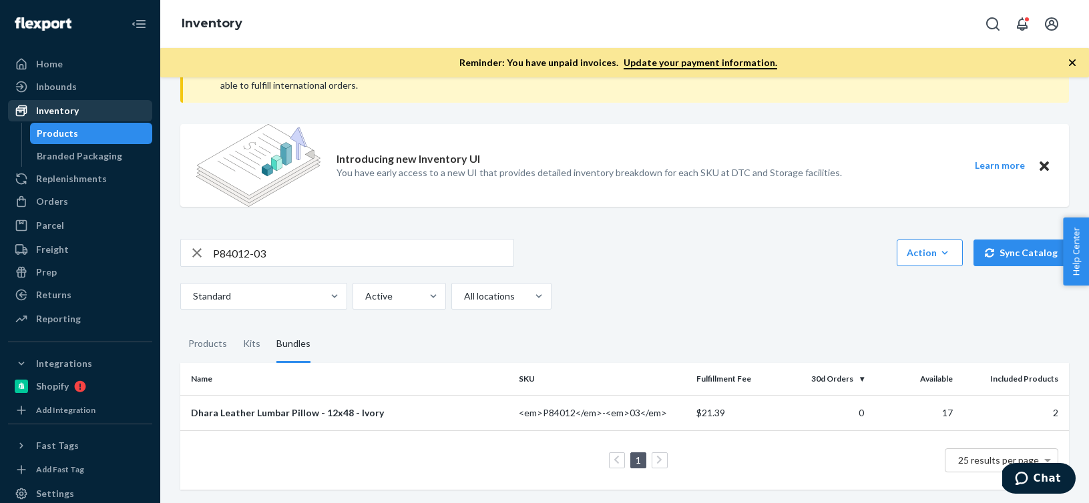
click at [96, 115] on div "Inventory" at bounding box center [80, 110] width 142 height 19
click at [68, 200] on div "Orders" at bounding box center [80, 201] width 142 height 19
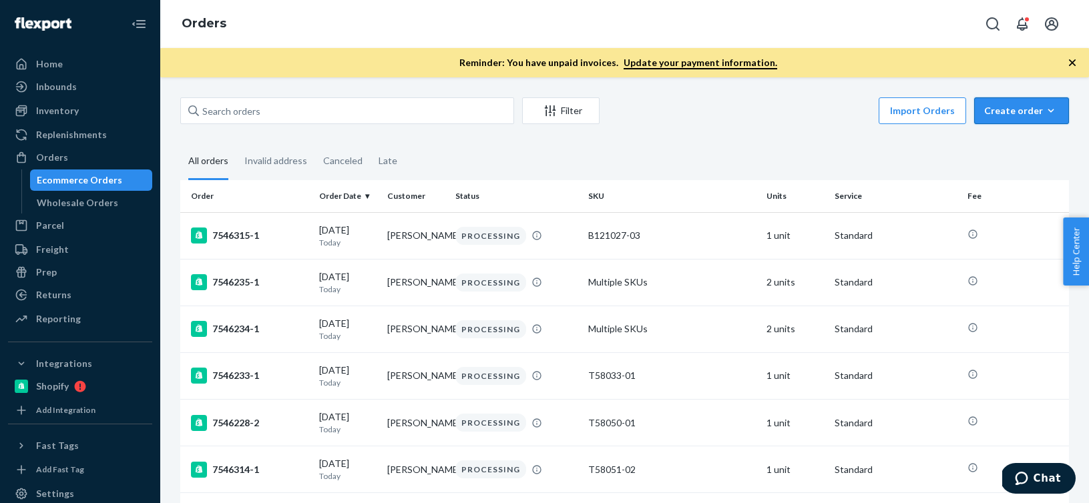
click at [1045, 120] on button "Create order Ecommerce order Removal order" at bounding box center [1021, 110] width 95 height 27
click at [1037, 140] on span "Ecommerce order" at bounding box center [1029, 142] width 83 height 9
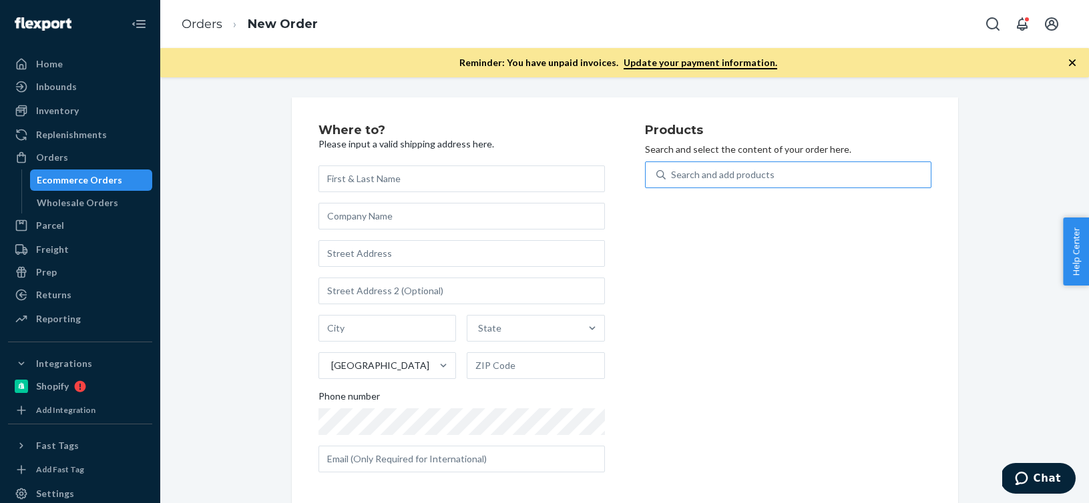
click at [720, 175] on div "Search and add products" at bounding box center [722, 174] width 103 height 13
click at [672, 175] on input "Search and add products" at bounding box center [671, 174] width 1 height 13
click at [720, 175] on div "Search and add products" at bounding box center [722, 174] width 103 height 13
click at [672, 175] on input "Search and add products" at bounding box center [671, 174] width 1 height 13
paste input "B86013-29"
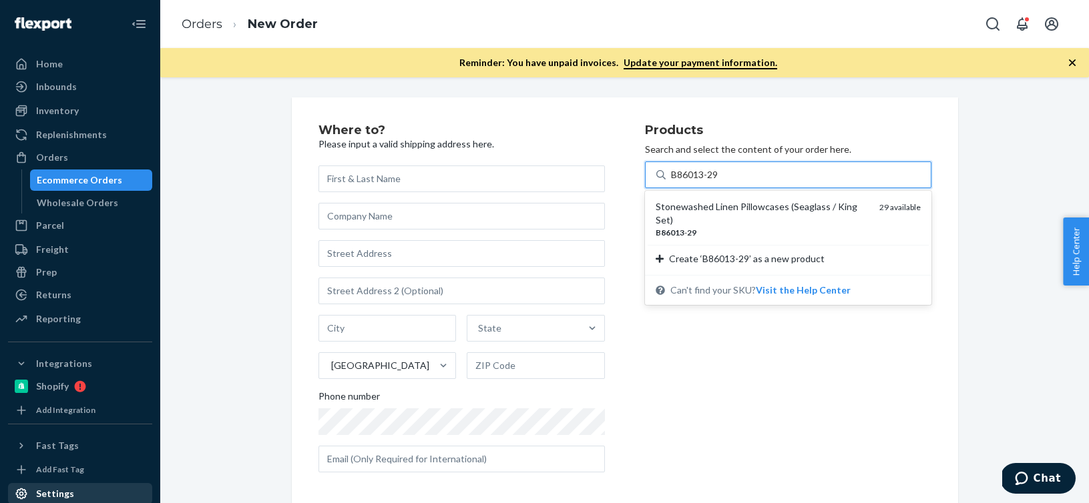
type input "B86013-29"
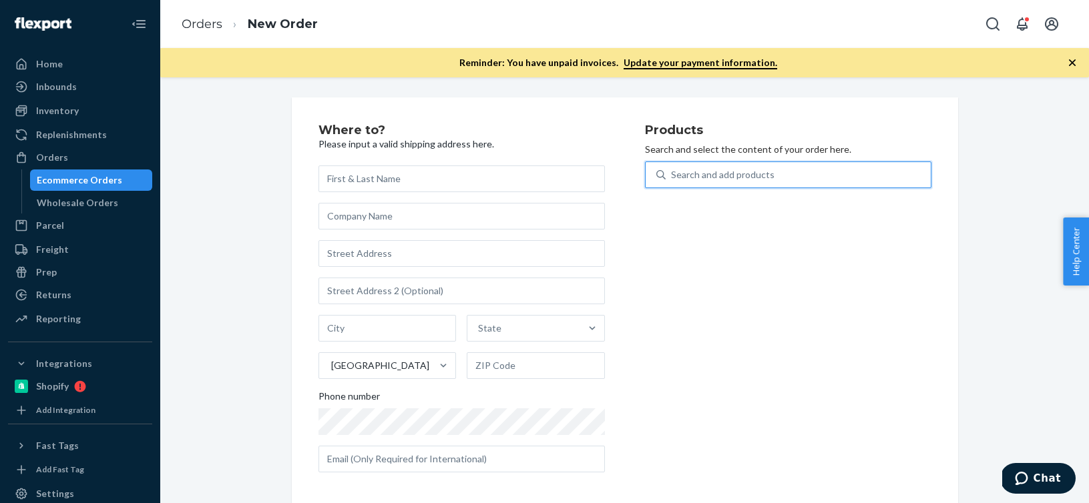
paste input "B86013-29"
type input "B86013-29"
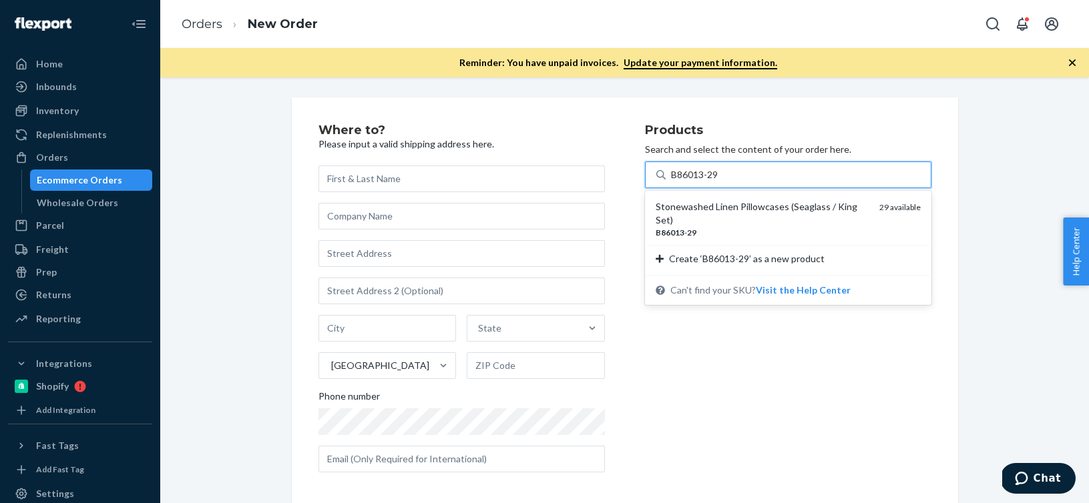
click at [746, 227] on div "B86013 - 29" at bounding box center [761, 232] width 213 height 11
click at [720, 182] on input "B86013-29" at bounding box center [695, 174] width 49 height 13
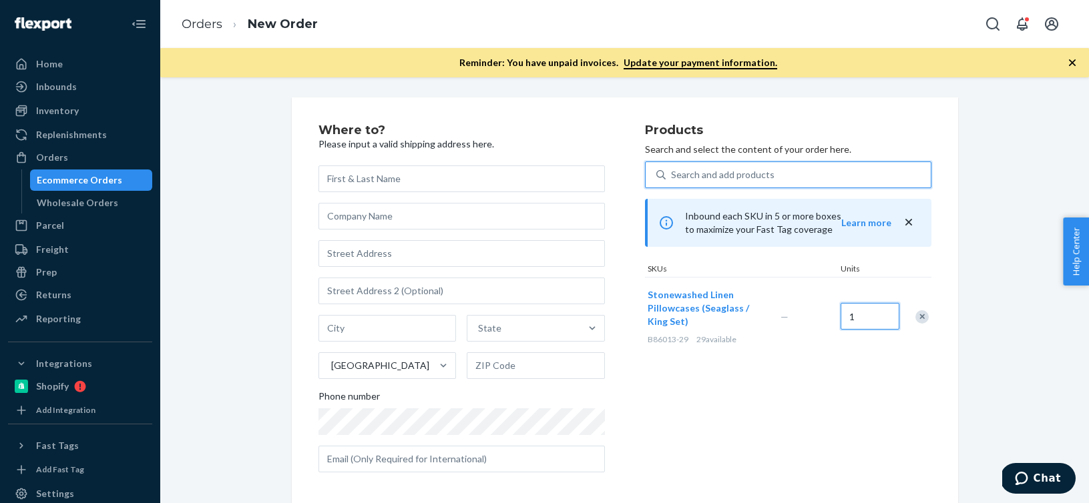
click at [853, 321] on input "1" at bounding box center [869, 316] width 59 height 27
type input "2"
click at [712, 179] on div "Search and add products" at bounding box center [722, 174] width 103 height 13
click at [672, 179] on input "Search and add products" at bounding box center [671, 174] width 1 height 13
click at [712, 179] on div "Search and add products" at bounding box center [722, 174] width 103 height 13
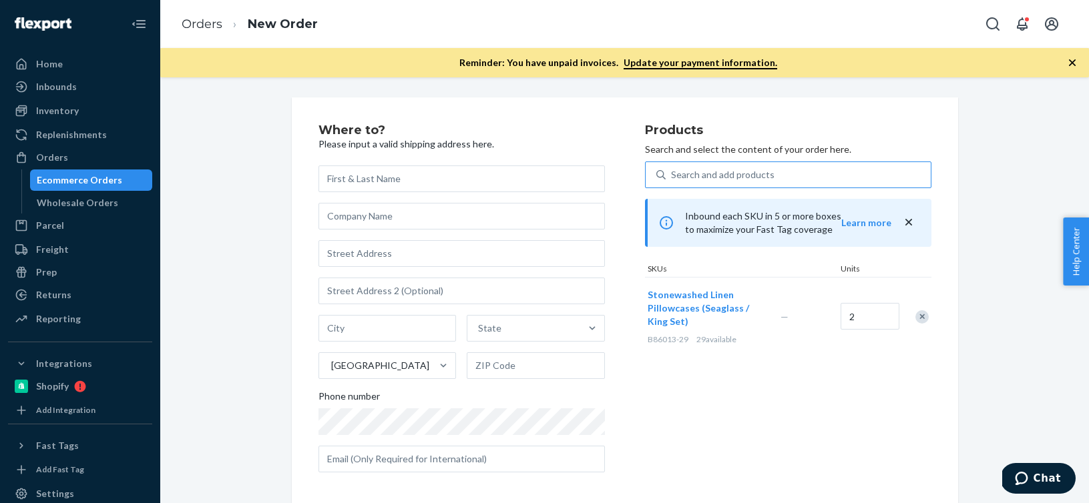
click at [672, 179] on input "Search and add products" at bounding box center [671, 174] width 1 height 13
paste input "B86015-29"
type input "B86015-29"
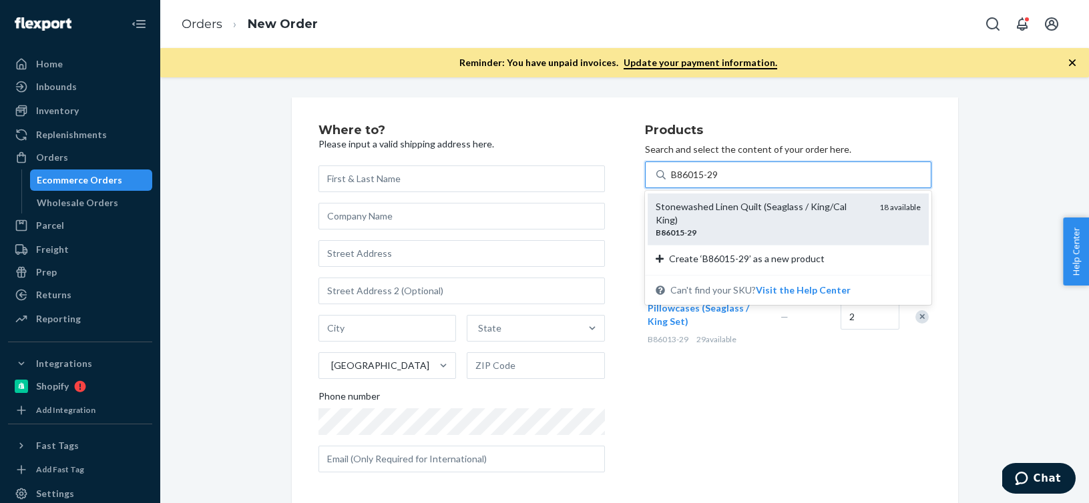
click at [687, 226] on div "Stonewashed Linen Quilt (Seaglass / King/Cal King) B86015 - 29 18 available" at bounding box center [787, 219] width 281 height 51
click at [687, 182] on input "B86015-29" at bounding box center [695, 174] width 49 height 13
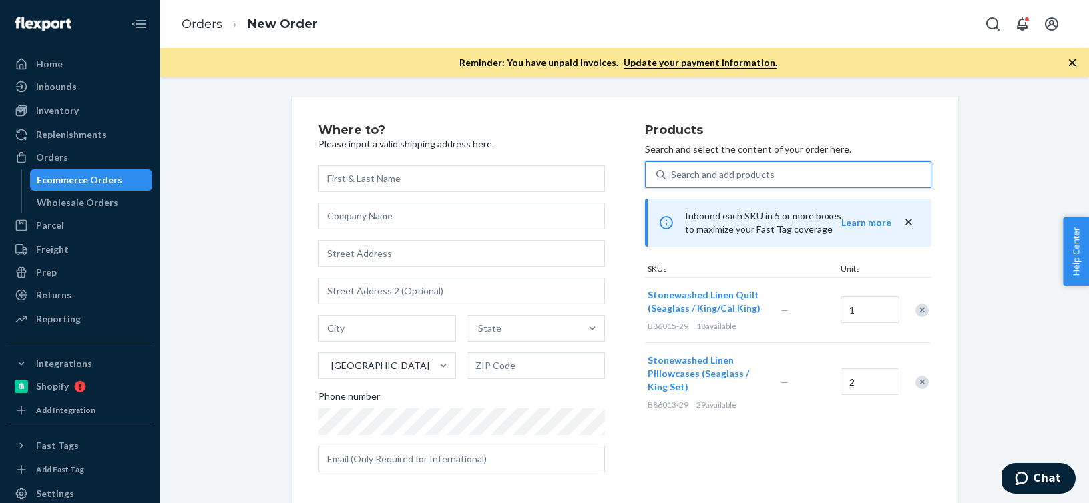
click at [702, 169] on div "Search and add products" at bounding box center [722, 174] width 103 height 13
click at [672, 169] on input "0 results available. Select is focused ,type to refine list, press Down to open…" at bounding box center [671, 174] width 1 height 13
click at [702, 169] on div "Search and add products" at bounding box center [722, 174] width 103 height 13
click at [672, 169] on input "0 results available. Select is focused ,type to refine list, press Down to open…" at bounding box center [671, 174] width 1 height 13
paste input "B86015-26"
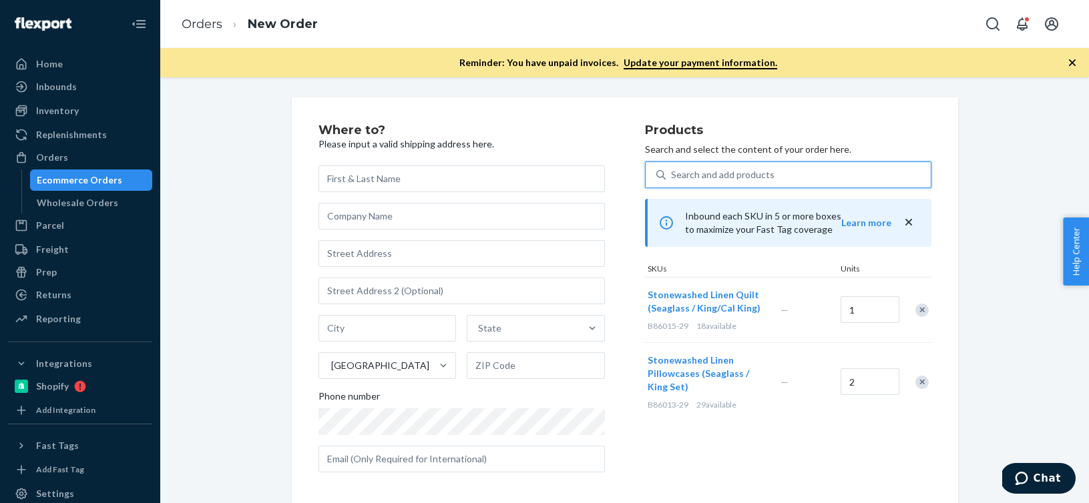
type input "B86015-26"
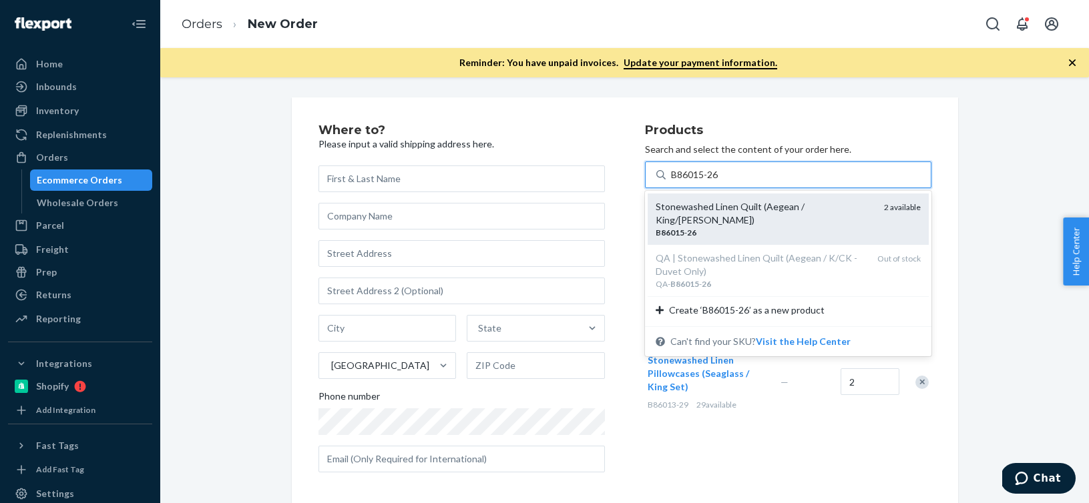
click at [689, 228] on em "26" at bounding box center [691, 233] width 9 height 10
click at [689, 182] on input "B86015-26" at bounding box center [695, 174] width 49 height 13
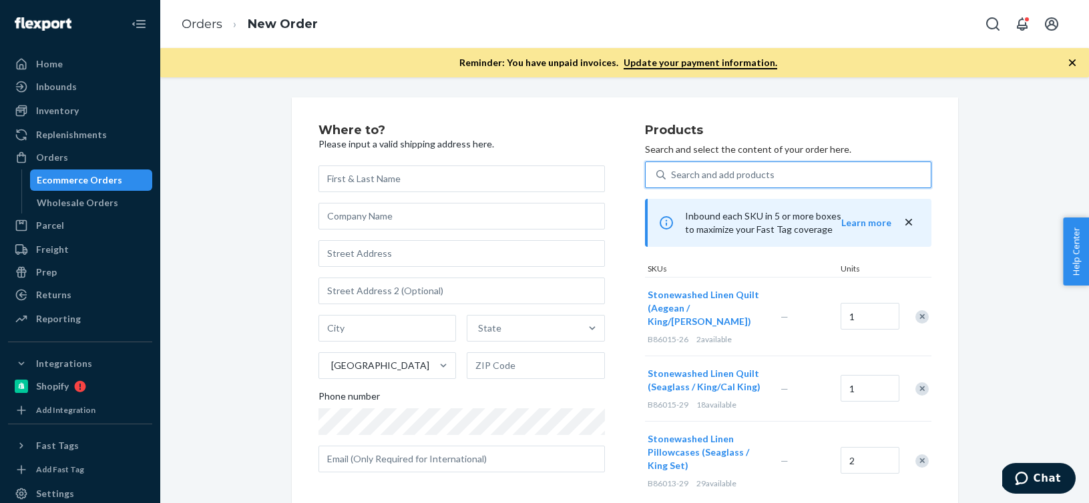
click at [712, 174] on div "Search and add products" at bounding box center [722, 174] width 103 height 13
click at [672, 174] on input "0 results available. Select is focused ,type to refine list, press Down to open…" at bounding box center [671, 174] width 1 height 13
click at [712, 174] on div "Search and add products" at bounding box center [722, 174] width 103 height 13
click at [672, 174] on input "0 results available. Select is focused ,type to refine list, press Down to open…" at bounding box center [671, 174] width 1 height 13
paste input "B86013-26"
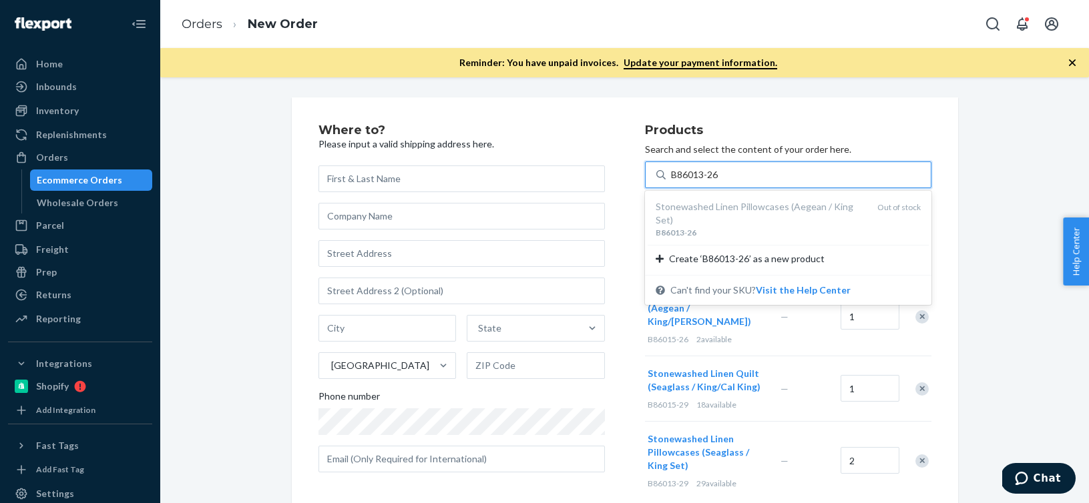
type input "B86013-26"
click at [623, 198] on div "Where to? Please input a valid shipping address here. [GEOGRAPHIC_DATA] Phone n…" at bounding box center [481, 312] width 326 height 376
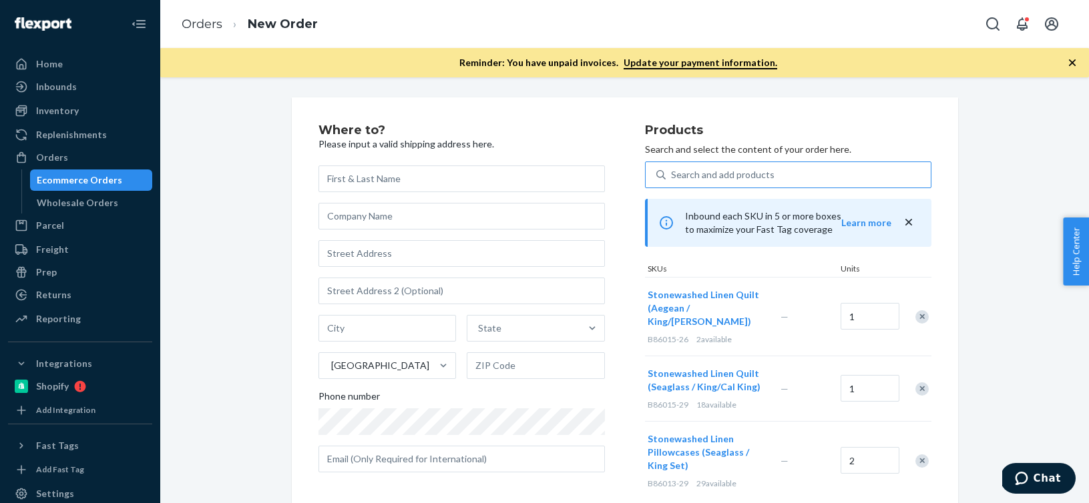
click at [765, 178] on div "Search and add products" at bounding box center [722, 174] width 103 height 13
click at [672, 178] on input "Search and add products" at bounding box center [671, 174] width 1 height 13
click at [765, 178] on div "Search and add products" at bounding box center [722, 174] width 103 height 13
click at [672, 178] on input "0 results available. Use Up and Down to choose options, press Enter to select t…" at bounding box center [671, 174] width 1 height 13
paste input "B86008-26"
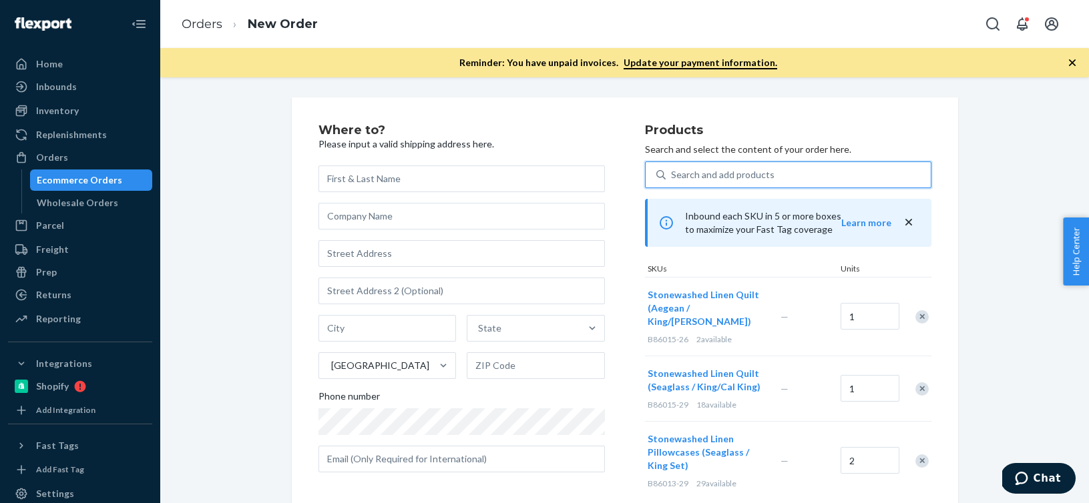
type input "B86008-26"
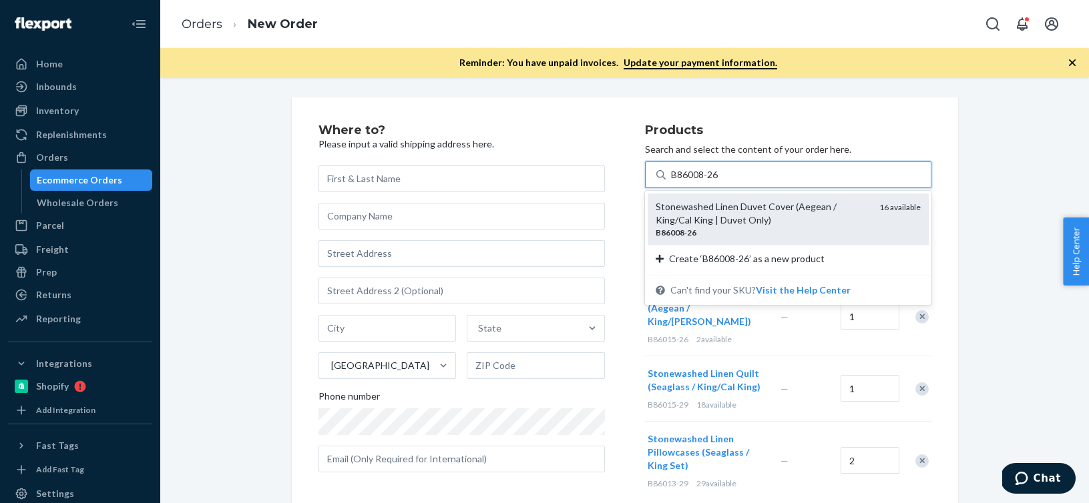
click at [696, 224] on div "Stonewashed Linen Duvet Cover (Aegean / King/Cal King | Duvet Only)" at bounding box center [761, 213] width 213 height 27
click at [696, 182] on input "B86008-26" at bounding box center [695, 174] width 49 height 13
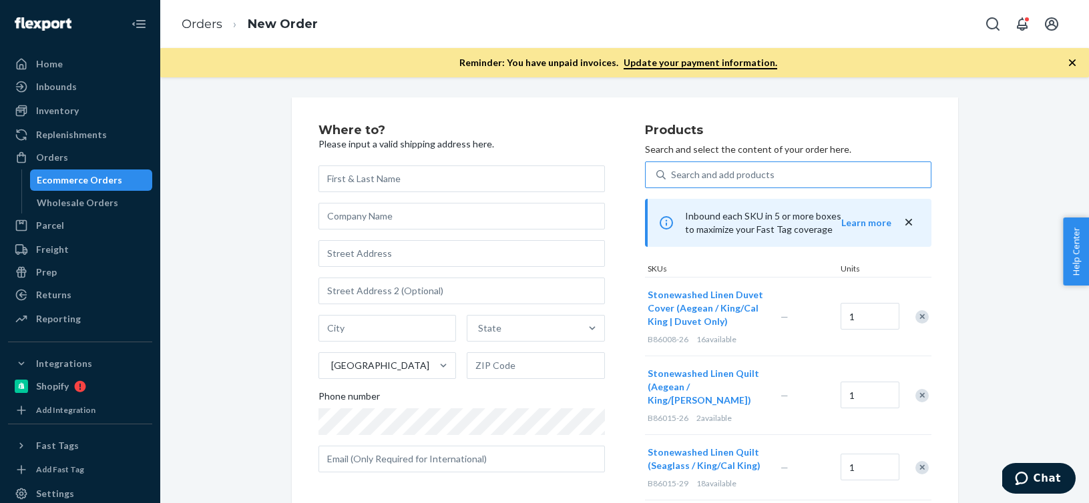
click at [752, 180] on div "Search and add products" at bounding box center [722, 174] width 103 height 13
click at [672, 180] on input "Search and add products" at bounding box center [671, 174] width 1 height 13
click at [752, 180] on div "Search and add products" at bounding box center [722, 174] width 103 height 13
click at [672, 180] on input "0 results available. Use Up and Down to choose options, press Enter to select t…" at bounding box center [671, 174] width 1 height 13
paste input "B86003-26"
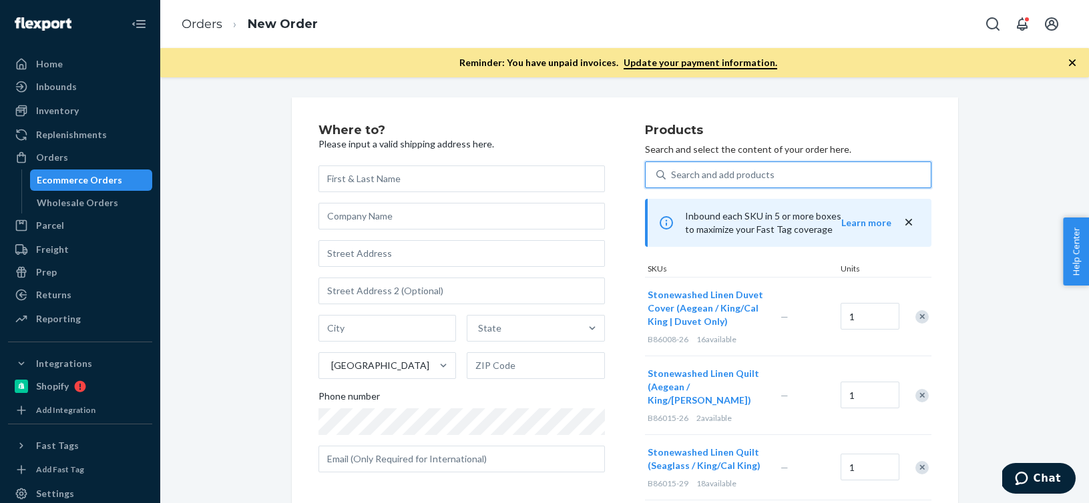
type input "B86003-26"
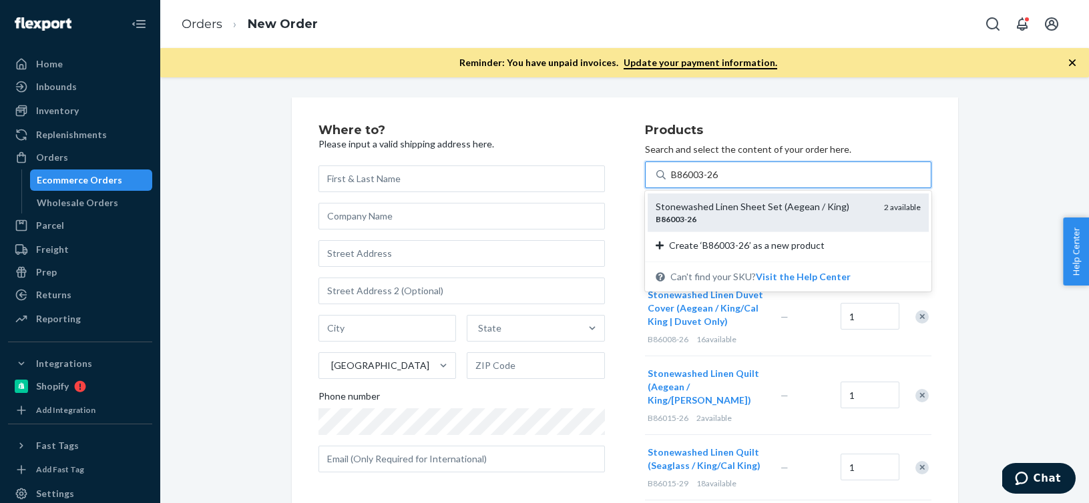
click at [731, 220] on div "B86003 - 26" at bounding box center [764, 219] width 218 height 11
click at [720, 182] on input "B86003-26" at bounding box center [695, 174] width 49 height 13
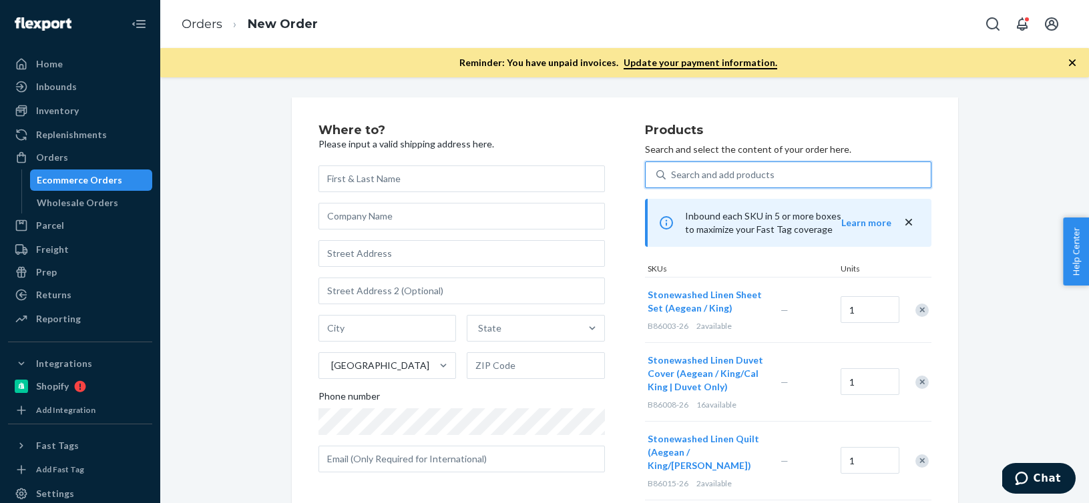
click at [698, 175] on div "Search and add products" at bounding box center [722, 174] width 103 height 13
click at [672, 175] on input "0 results available. Select is focused ,type to refine list, press Down to open…" at bounding box center [671, 174] width 1 height 13
click at [698, 175] on div "Search and add products" at bounding box center [722, 174] width 103 height 13
click at [672, 175] on input "0 results available. Select is focused ,type to refine list, press Down to open…" at bounding box center [671, 174] width 1 height 13
paste input "B86008-29"
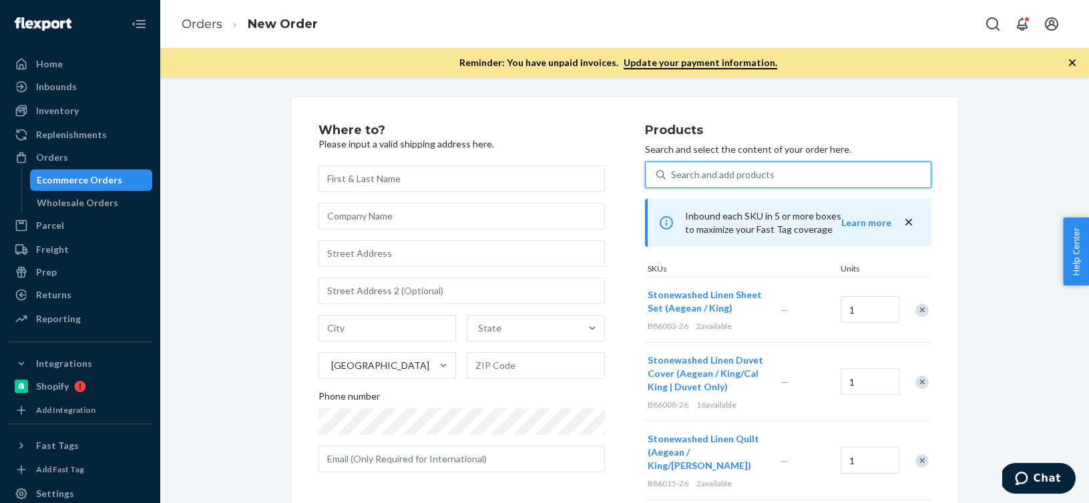
type input "B86008-29"
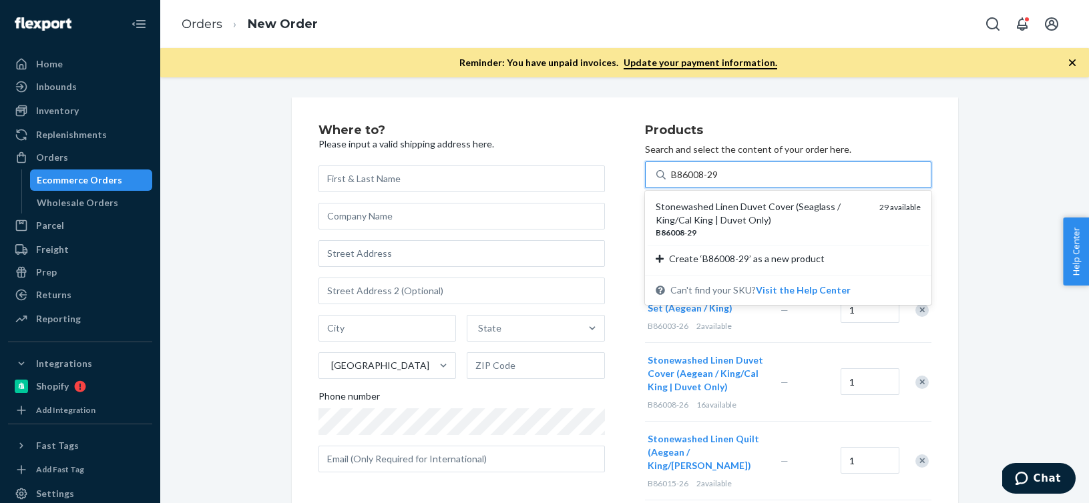
click at [778, 230] on div "B86008 - 29" at bounding box center [761, 232] width 213 height 11
click at [720, 182] on input "B86008-29" at bounding box center [695, 174] width 49 height 13
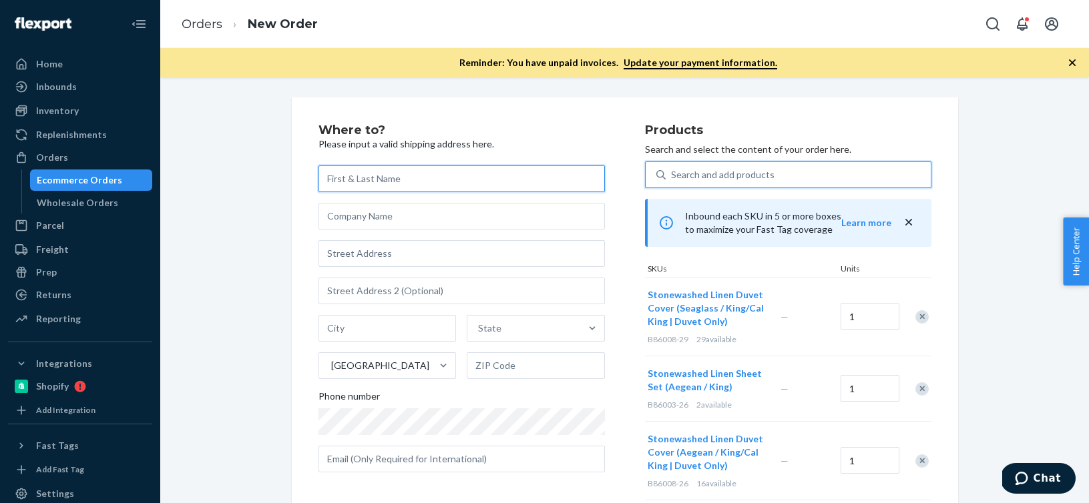
click at [469, 184] on input "text" at bounding box center [461, 179] width 286 height 27
paste input "[PERSON_NAME]"
type input "[PERSON_NAME]"
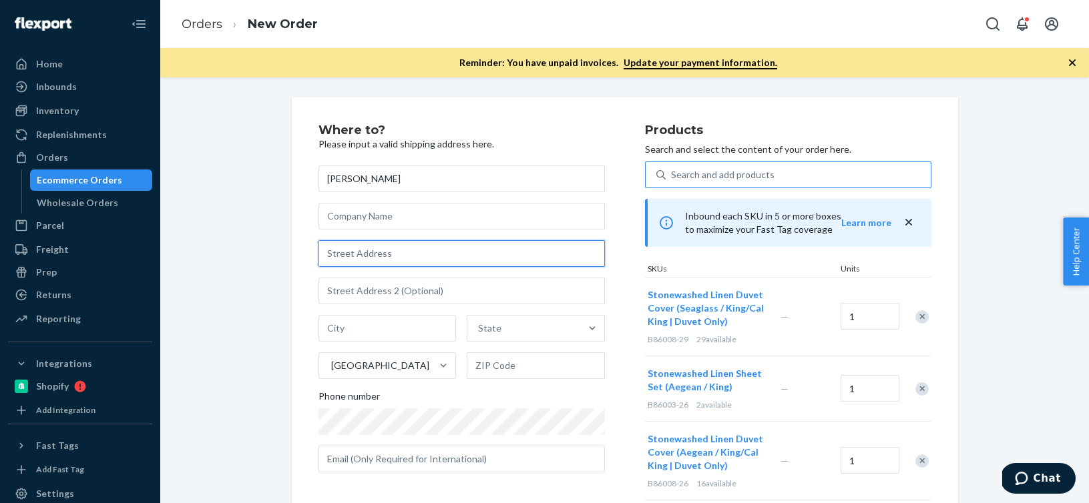
click at [354, 260] on input "text" at bounding box center [461, 253] width 286 height 27
paste input "[STREET_ADDRESS]"
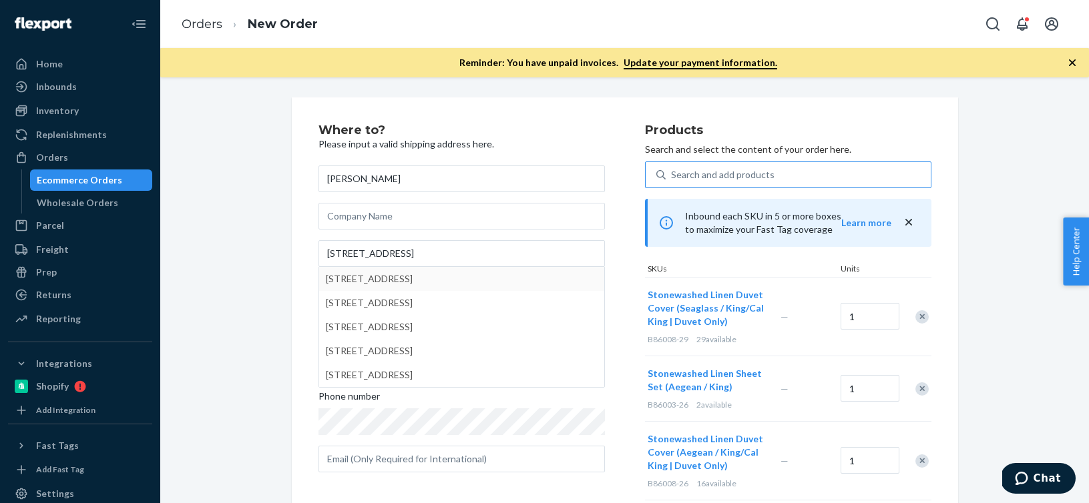
type input "1224 Porches Dr"
type input "Wilmington"
type input "28409"
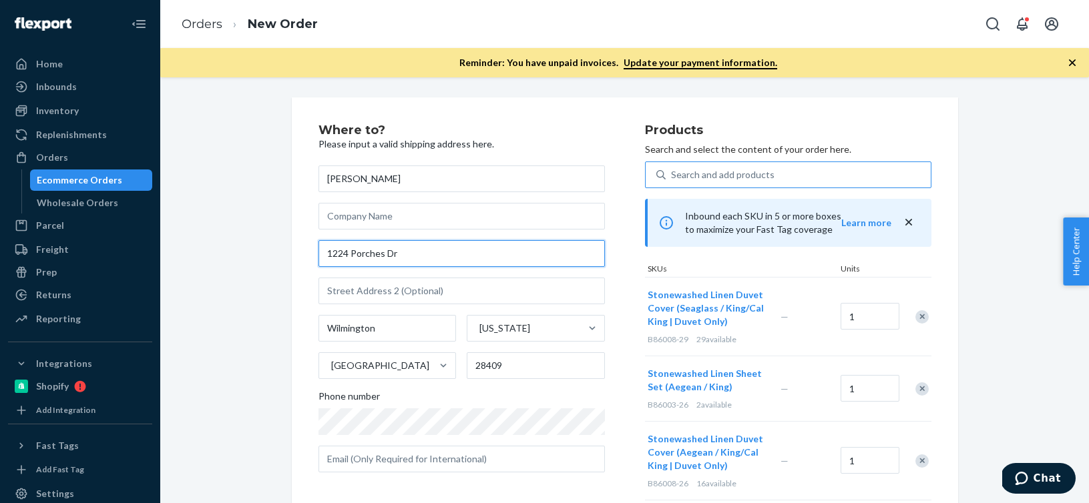
drag, startPoint x: 414, startPoint y: 254, endPoint x: 258, endPoint y: 247, distance: 156.3
click at [258, 247] on div "Where to? Please input a valid shipping address here. [PERSON_NAME] [STREET_ADD…" at bounding box center [624, 507] width 908 height 820
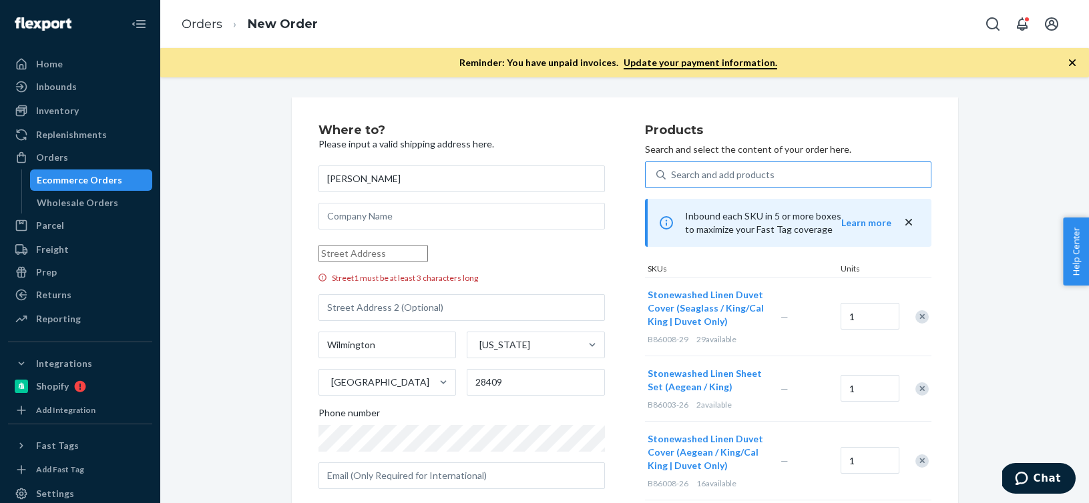
paste input "[STREET_ADDRESS]"
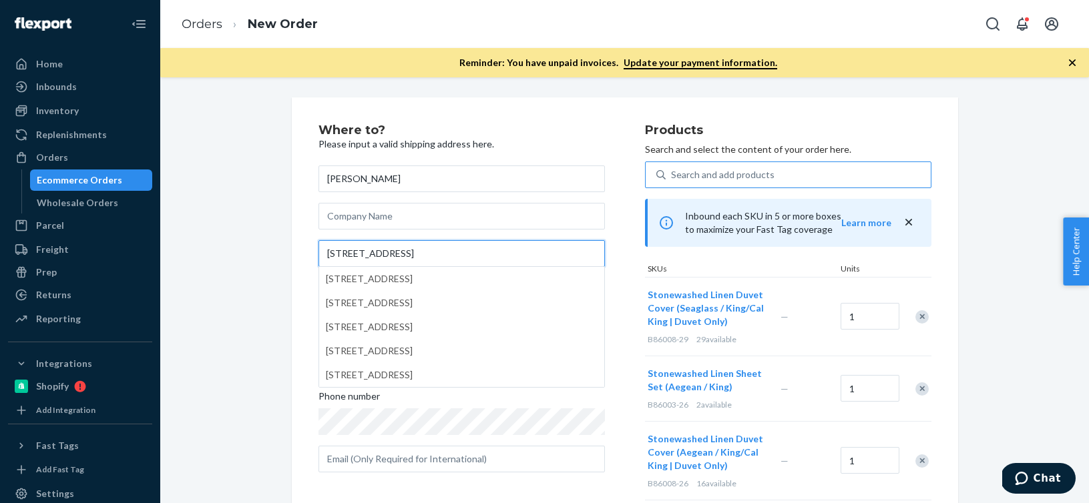
type input "[STREET_ADDRESS]"
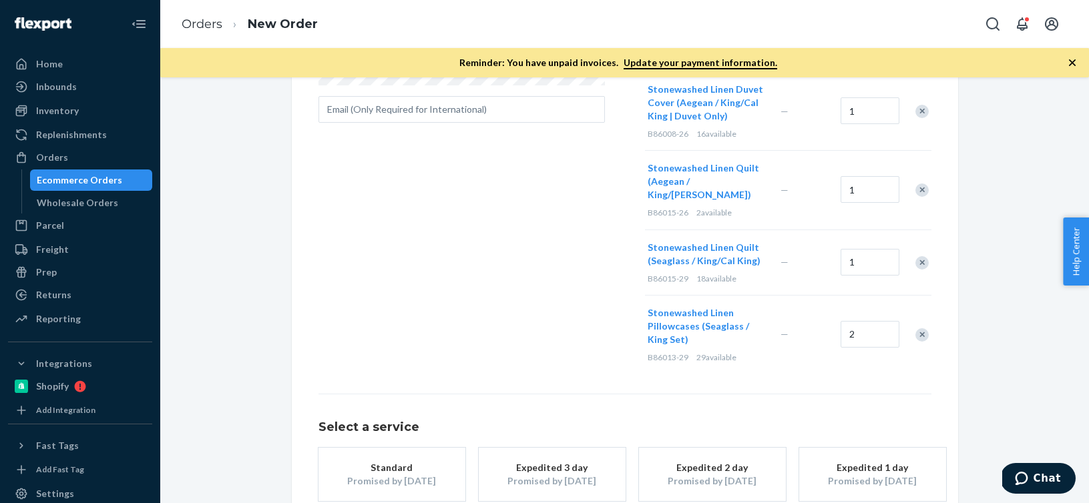
scroll to position [359, 0]
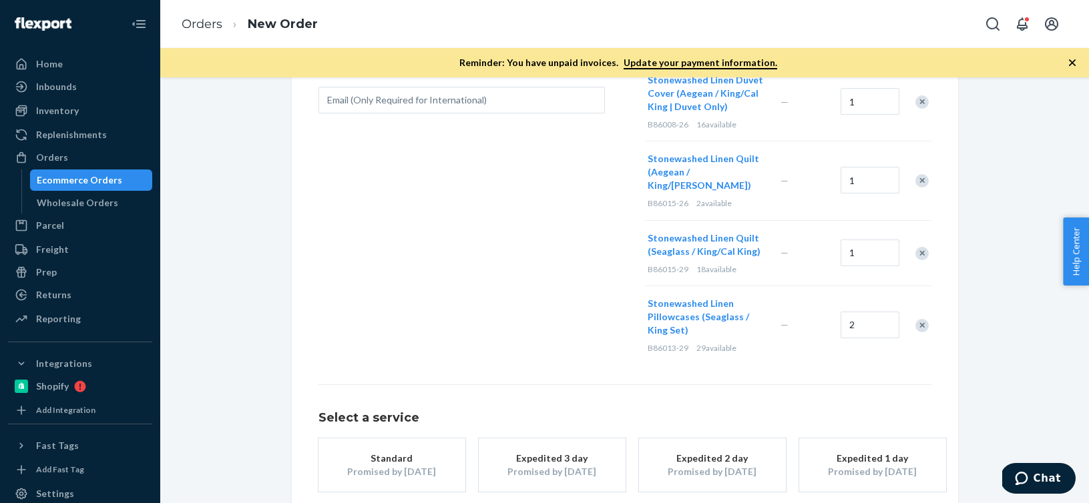
click at [409, 439] on button "Standard Promised by [DATE]" at bounding box center [391, 465] width 147 height 53
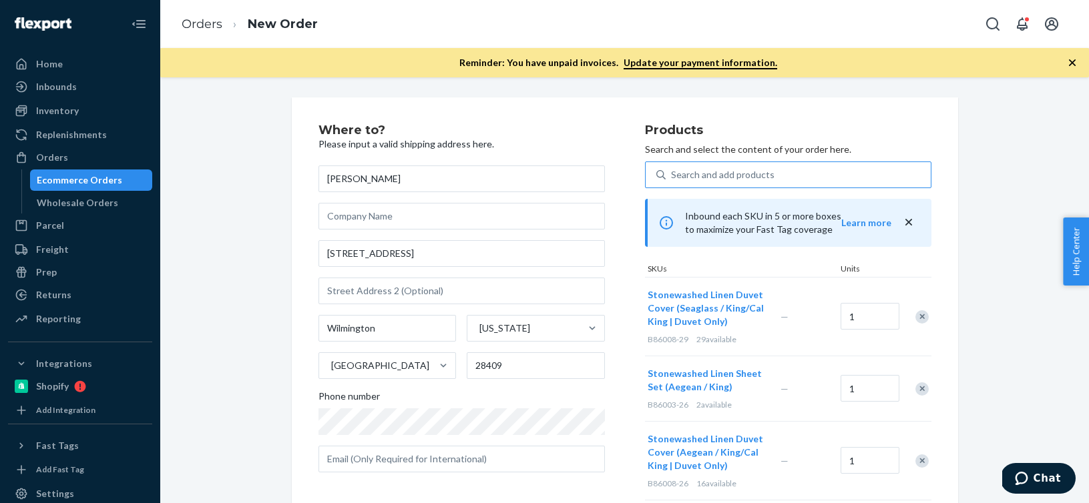
scroll to position [414, 0]
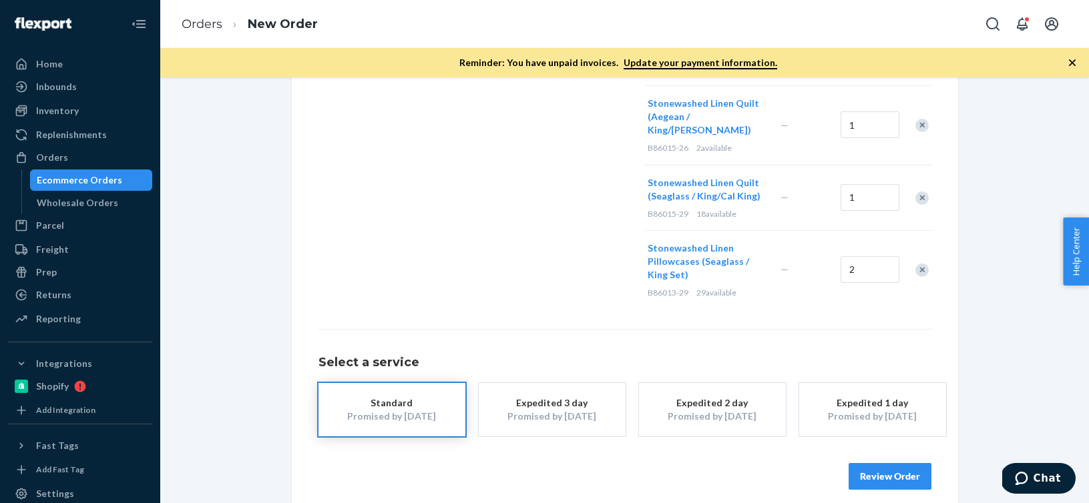
click at [878, 463] on button "Review Order" at bounding box center [889, 476] width 83 height 27
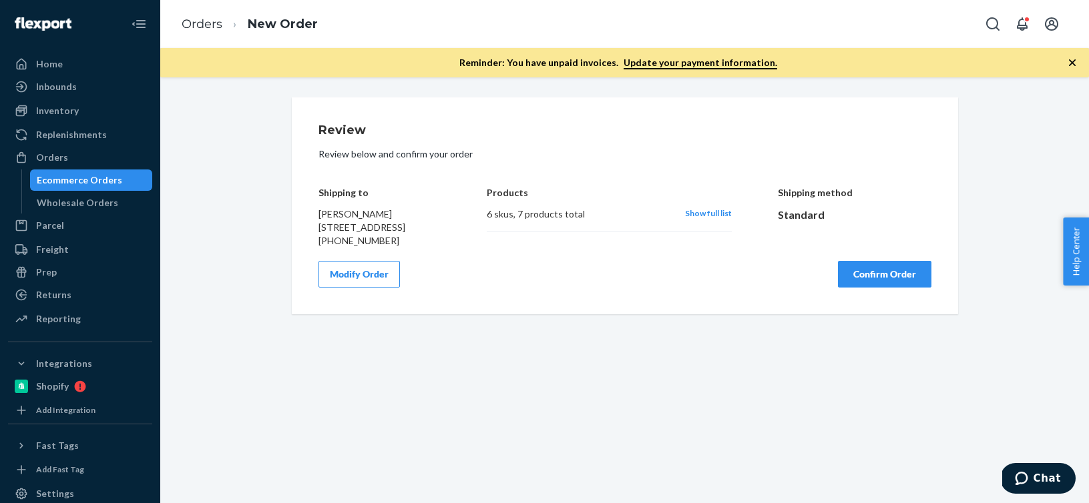
click at [873, 288] on button "Confirm Order" at bounding box center [884, 274] width 93 height 27
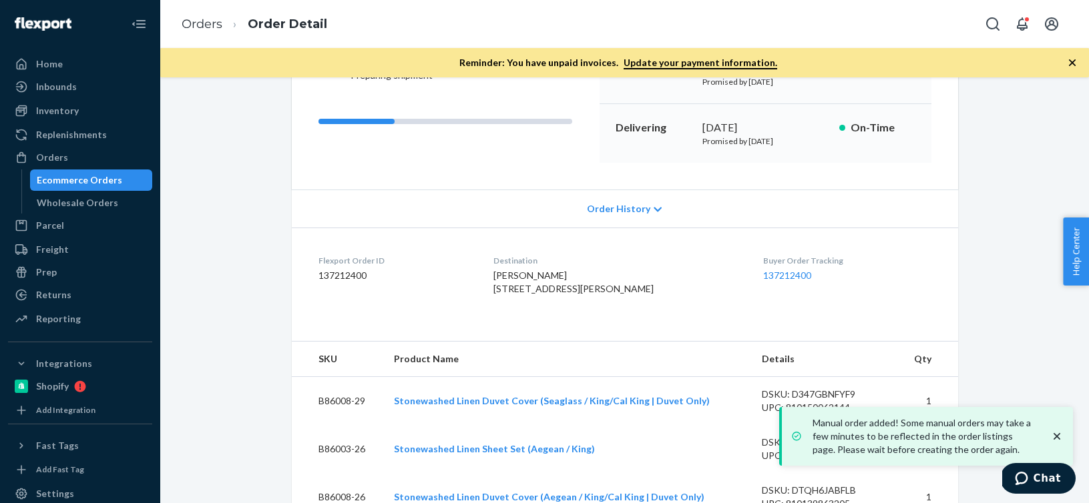
scroll to position [262, 0]
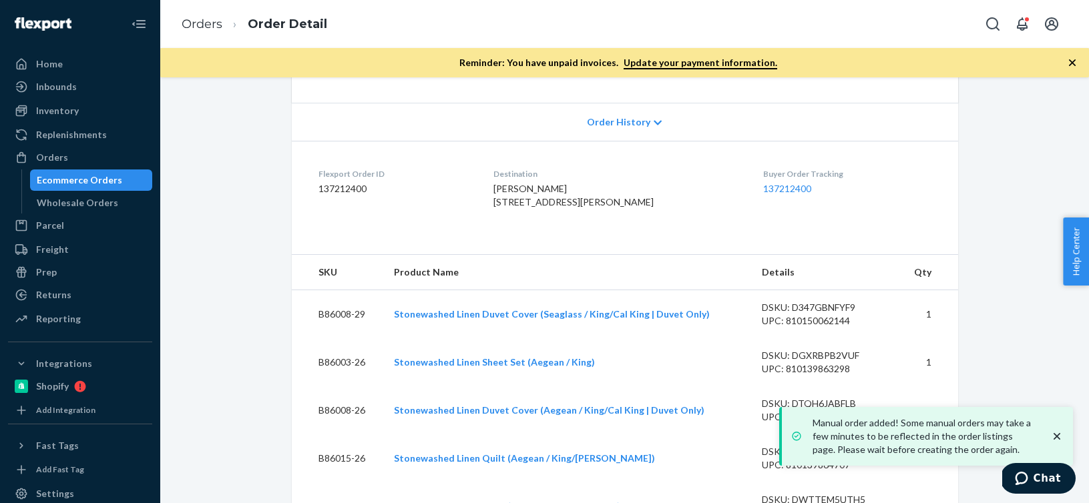
click at [356, 190] on dd "137212400" at bounding box center [395, 188] width 154 height 13
copy dd "137212400"
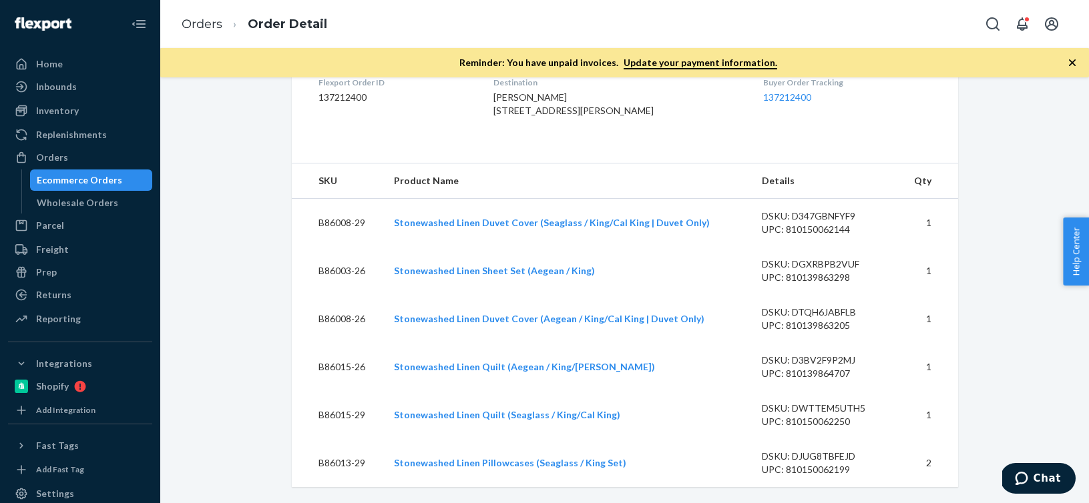
scroll to position [380, 0]
click at [97, 156] on div "Orders" at bounding box center [80, 157] width 142 height 19
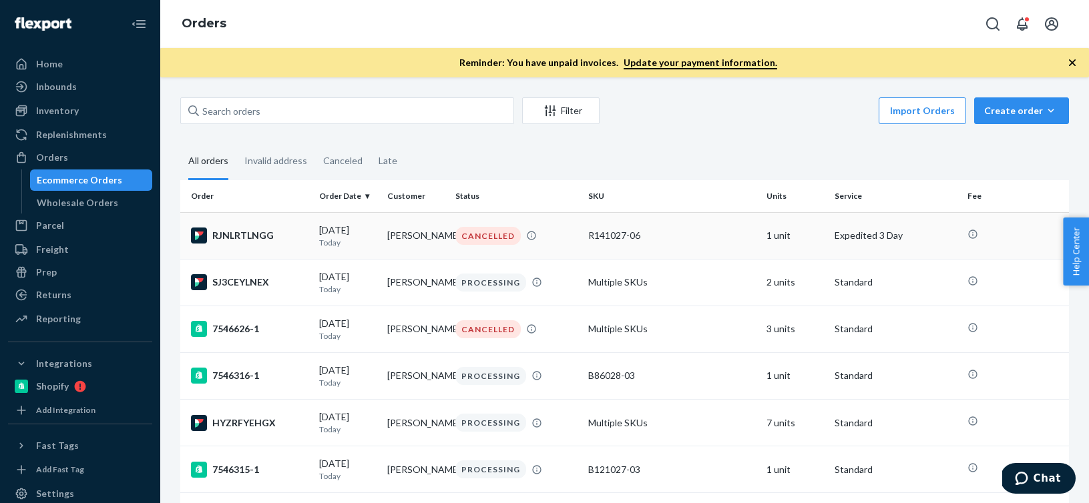
click at [366, 248] on p "Today" at bounding box center [347, 242] width 57 height 11
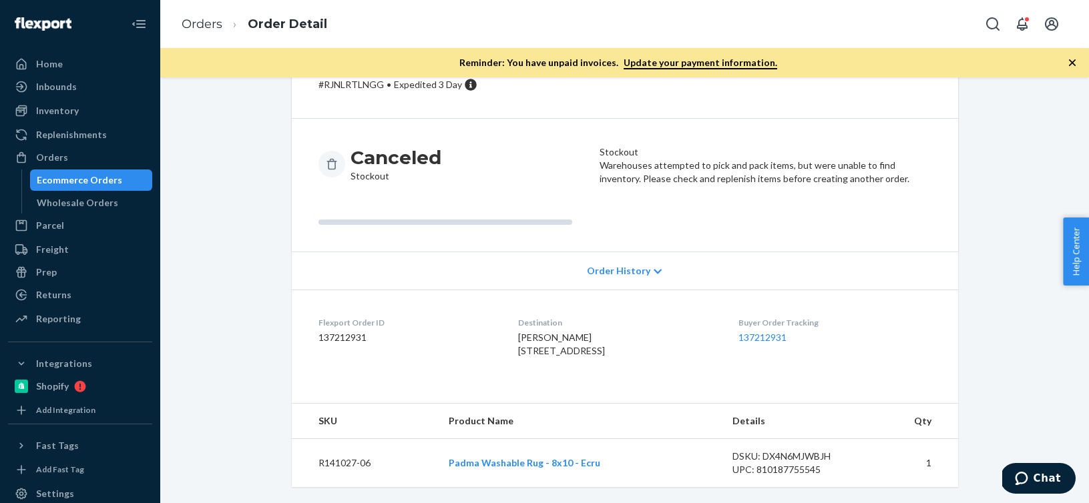
scroll to position [101, 0]
click at [352, 331] on dd "137212931" at bounding box center [407, 337] width 178 height 13
copy dd "137212931"
click at [650, 252] on div "Order History" at bounding box center [625, 271] width 666 height 38
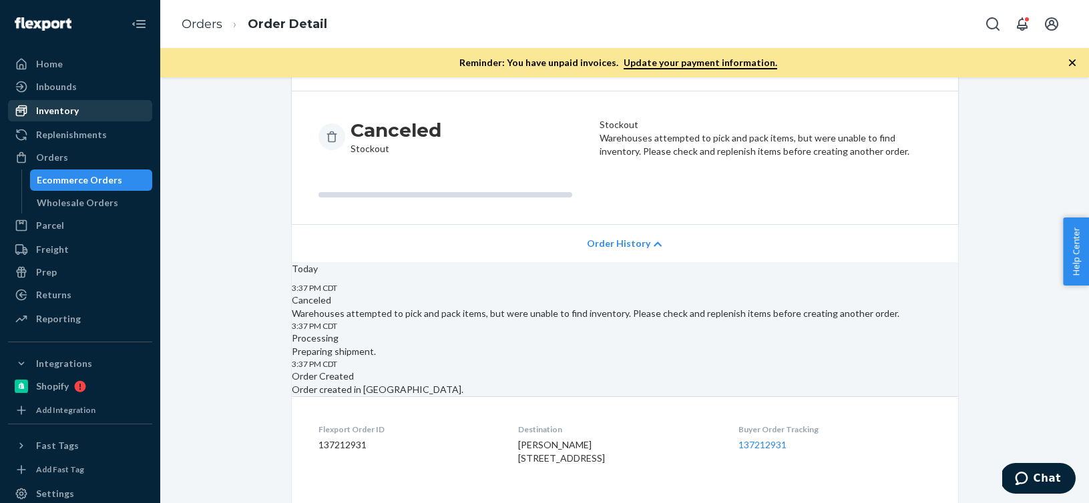
click at [53, 116] on div "Inventory" at bounding box center [57, 110] width 43 height 13
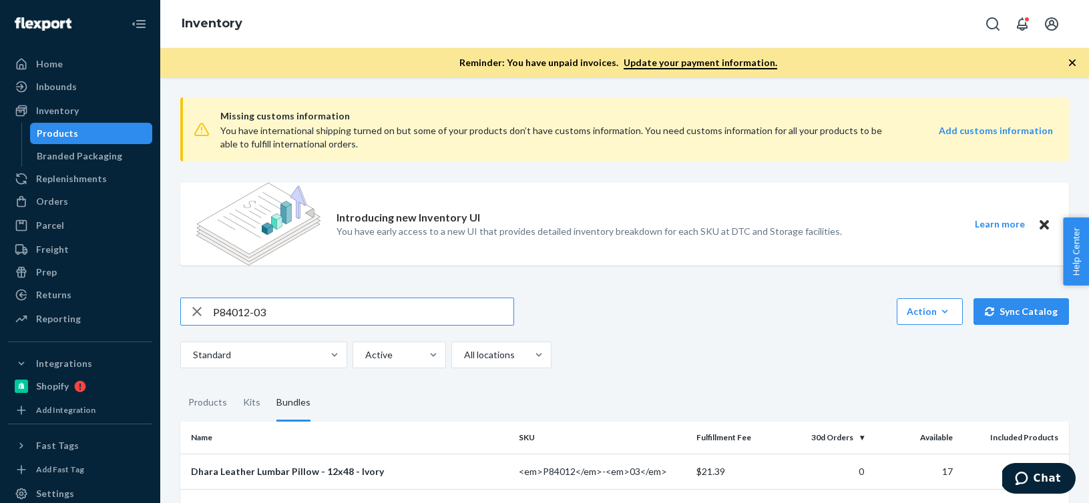
drag, startPoint x: 350, startPoint y: 311, endPoint x: 153, endPoint y: 302, distance: 197.1
click at [153, 302] on div "Home Inbounds Shipping Plans Problems Inventory Products Branded Packaging Repl…" at bounding box center [544, 251] width 1089 height 503
type input "137212931"
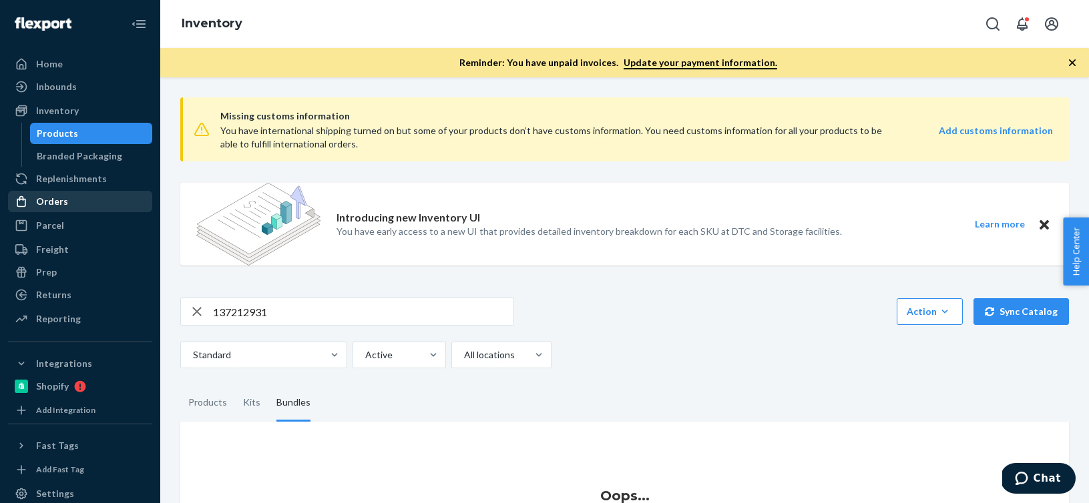
click at [49, 196] on div "Orders" at bounding box center [52, 201] width 32 height 13
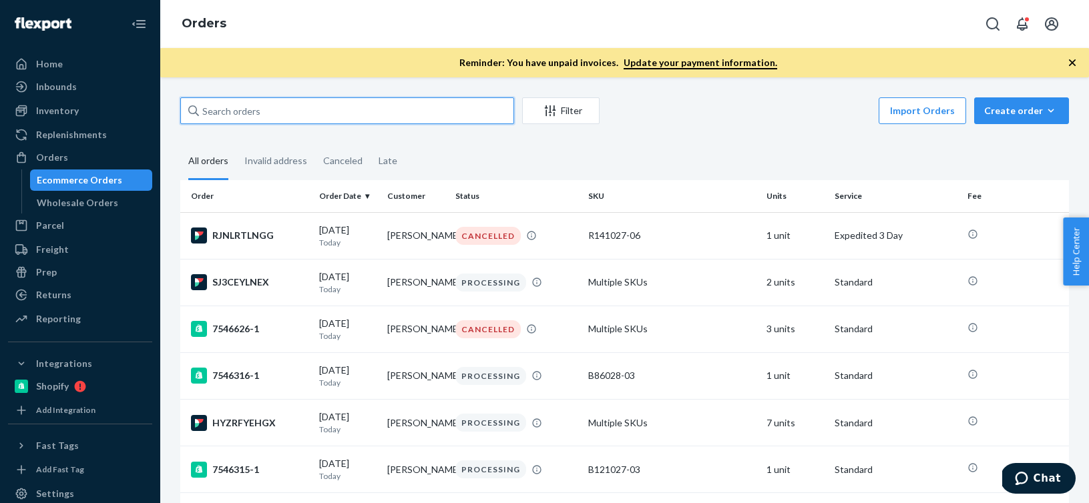
click at [344, 112] on input "text" at bounding box center [347, 110] width 334 height 27
paste input "137212931"
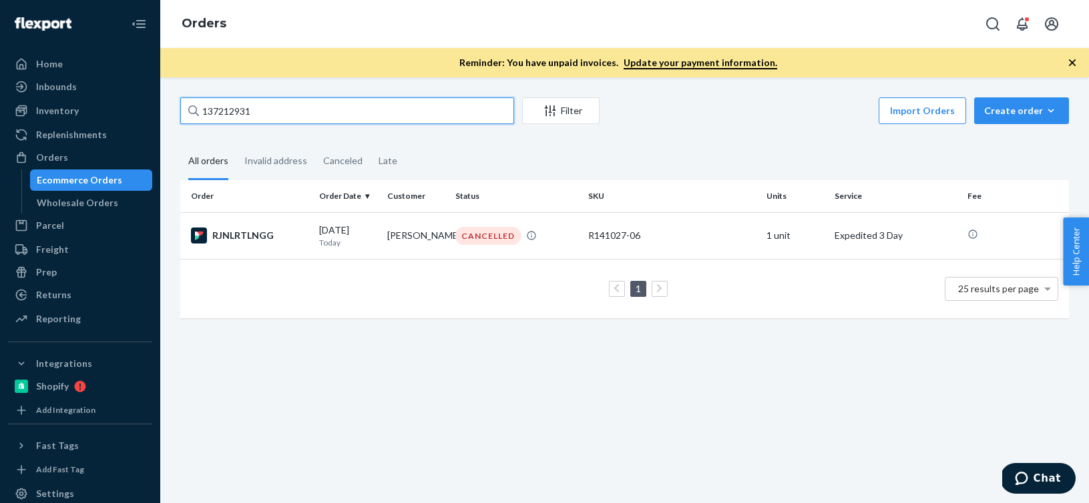
type input "137212931"
click at [102, 166] on div "Orders" at bounding box center [80, 157] width 142 height 19
click at [53, 144] on link "Replenishments" at bounding box center [80, 134] width 144 height 21
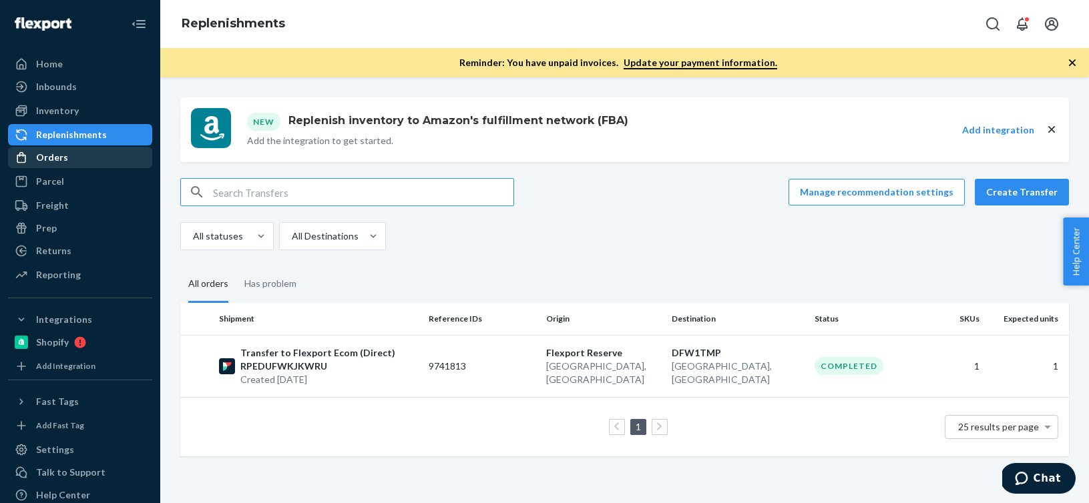
click at [55, 158] on div "Orders" at bounding box center [52, 157] width 32 height 13
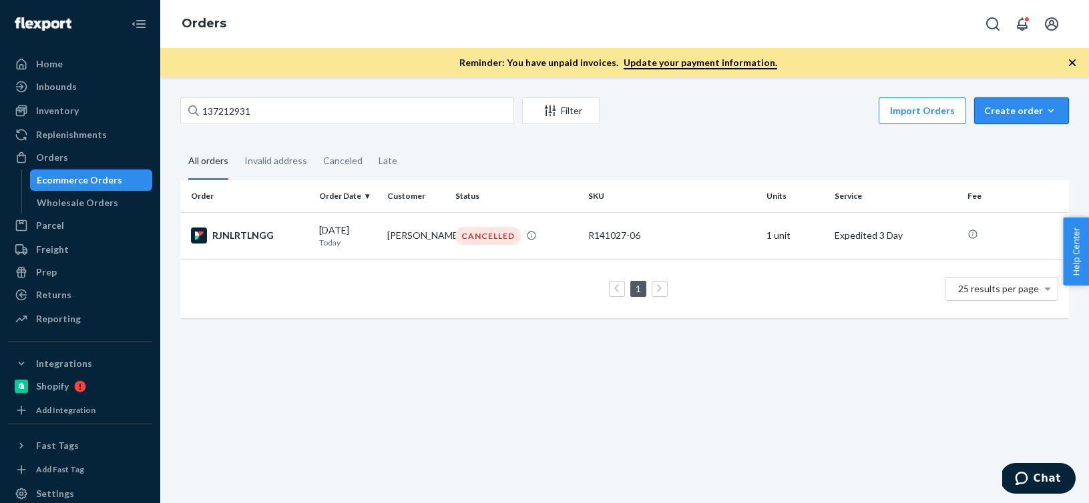
click at [1061, 113] on button "Create order Ecommerce order Removal order" at bounding box center [1021, 110] width 95 height 27
click at [1052, 144] on span "Ecommerce order" at bounding box center [1029, 142] width 83 height 9
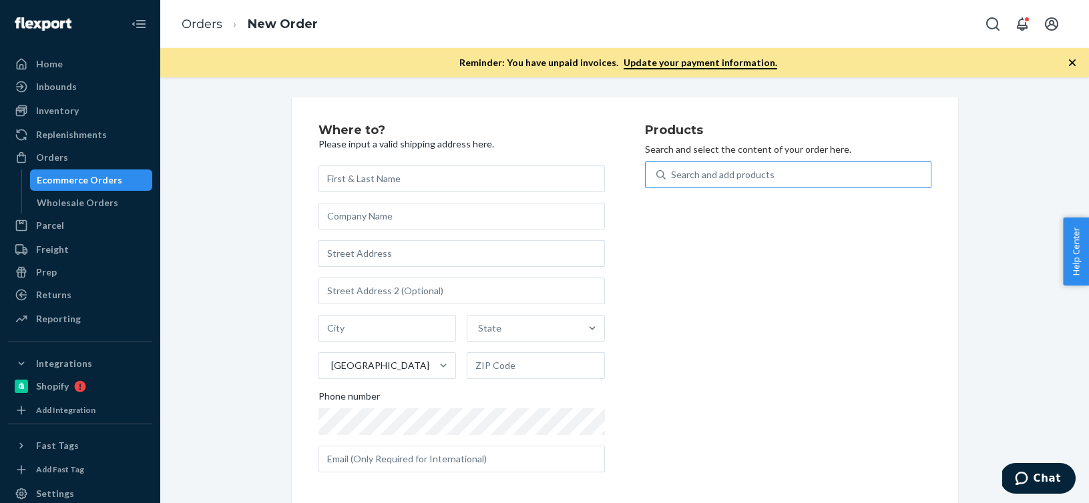
paste input "B86012-26"
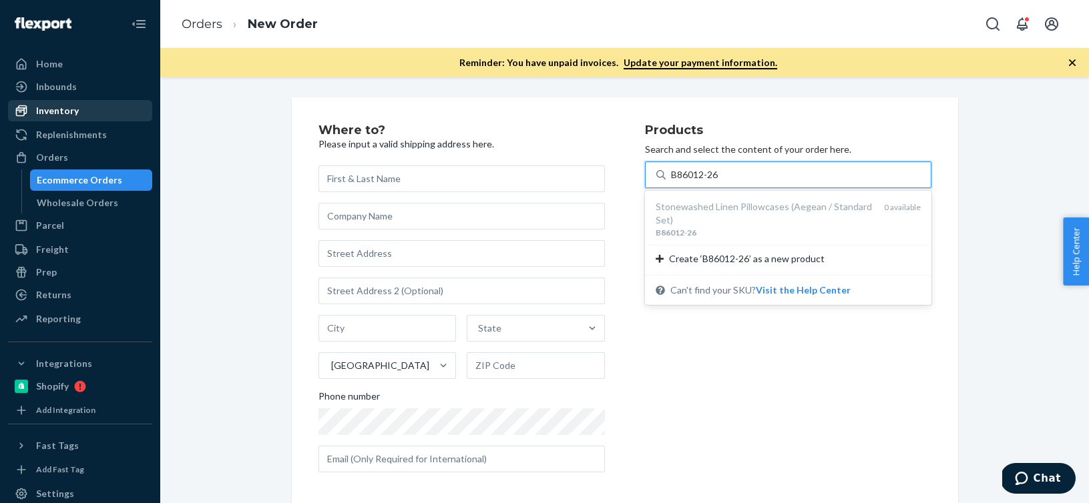
type input "B86012-26"
click at [105, 114] on div "Inventory" at bounding box center [80, 110] width 142 height 19
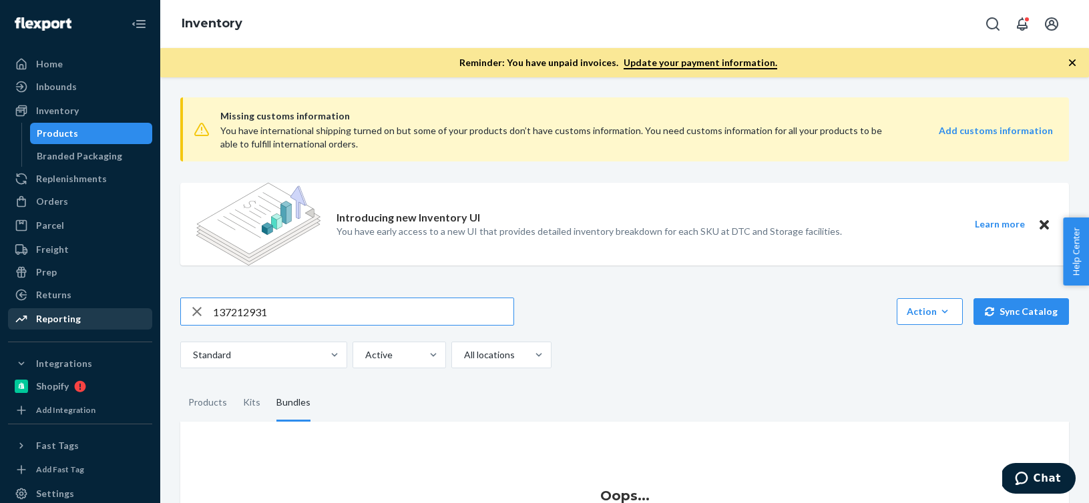
drag, startPoint x: 347, startPoint y: 313, endPoint x: 101, endPoint y: 310, distance: 246.3
click at [101, 310] on div "Home Inbounds Shipping Plans Problems Inventory Products Branded Packaging Repl…" at bounding box center [544, 251] width 1089 height 503
type input "B86012-26"
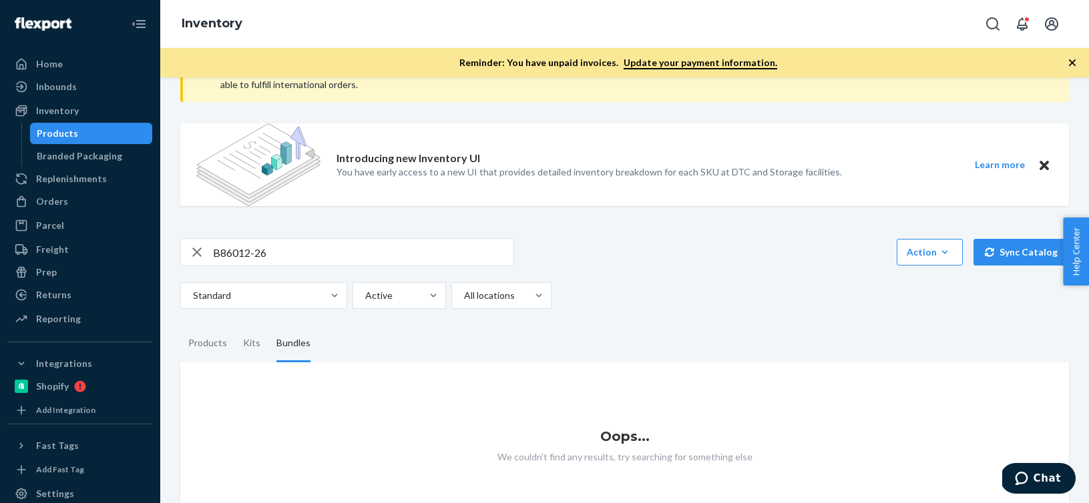
scroll to position [93, 0]
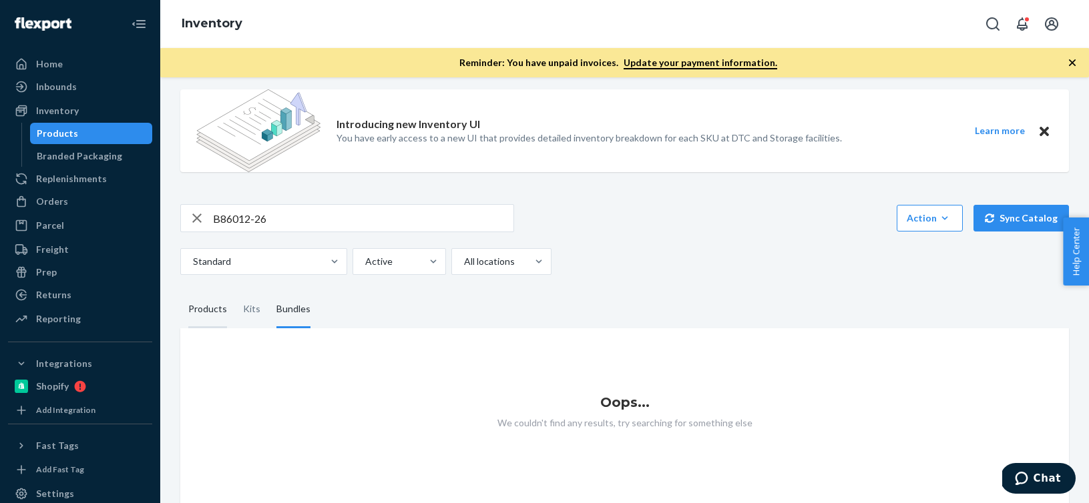
click at [218, 312] on div "Products" at bounding box center [207, 309] width 39 height 37
click at [180, 291] on input "Products" at bounding box center [180, 291] width 0 height 0
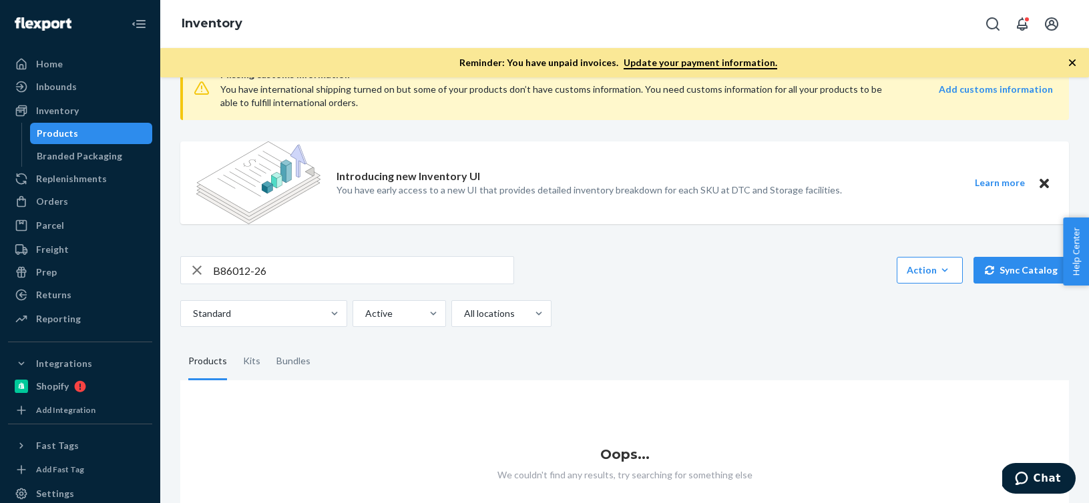
scroll to position [71, 0]
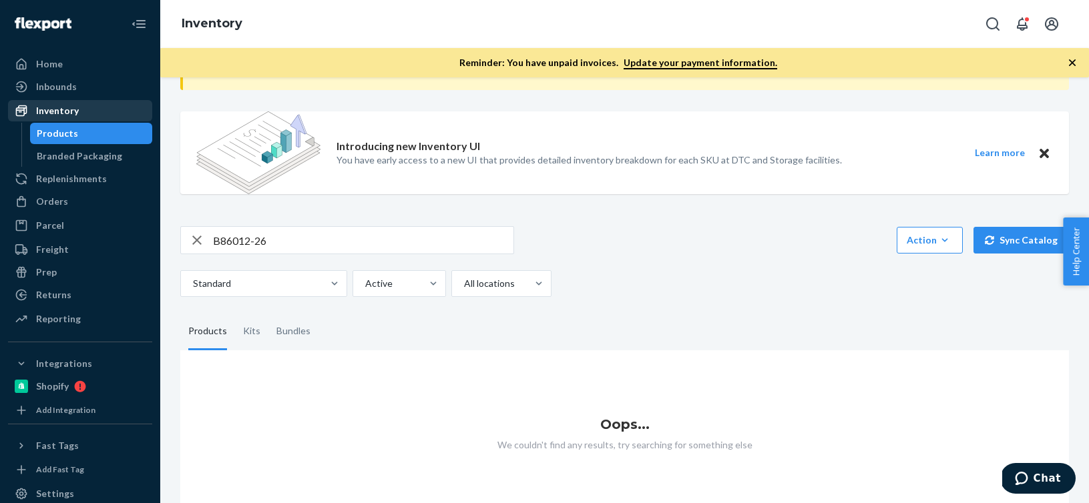
click at [117, 104] on div "Inventory" at bounding box center [80, 110] width 142 height 19
click at [291, 256] on div "B86012-26 Action Create product Create kit or bundle Bulk create products Bulk …" at bounding box center [624, 261] width 888 height 71
click at [286, 242] on input "B86012-26" at bounding box center [363, 240] width 300 height 27
drag, startPoint x: 286, startPoint y: 242, endPoint x: 129, endPoint y: 242, distance: 157.5
click at [129, 242] on div "Home Inbounds Shipping Plans Problems Inventory Products Branded Packaging Repl…" at bounding box center [544, 251] width 1089 height 503
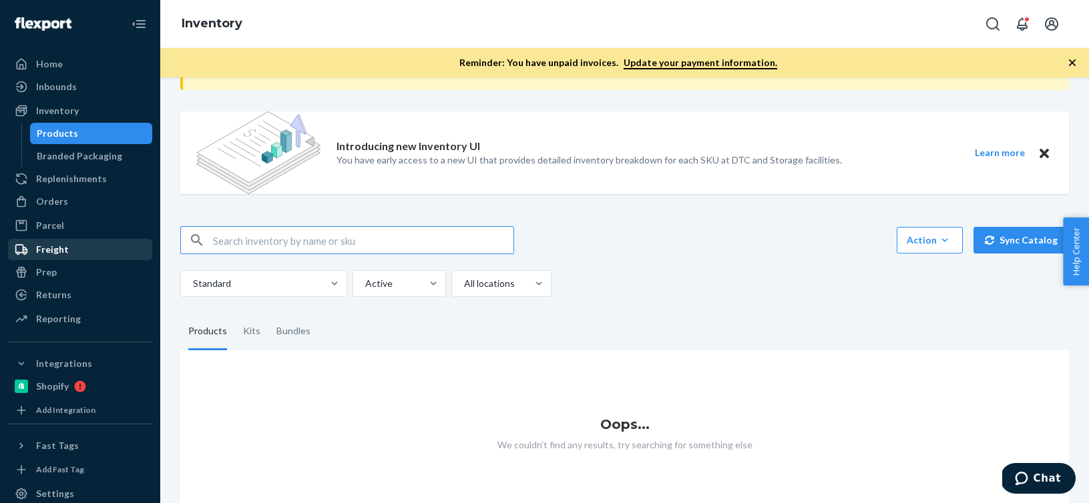
paste input "B86012-26"
type input "B86012-26"
